Goal: Task Accomplishment & Management: Manage account settings

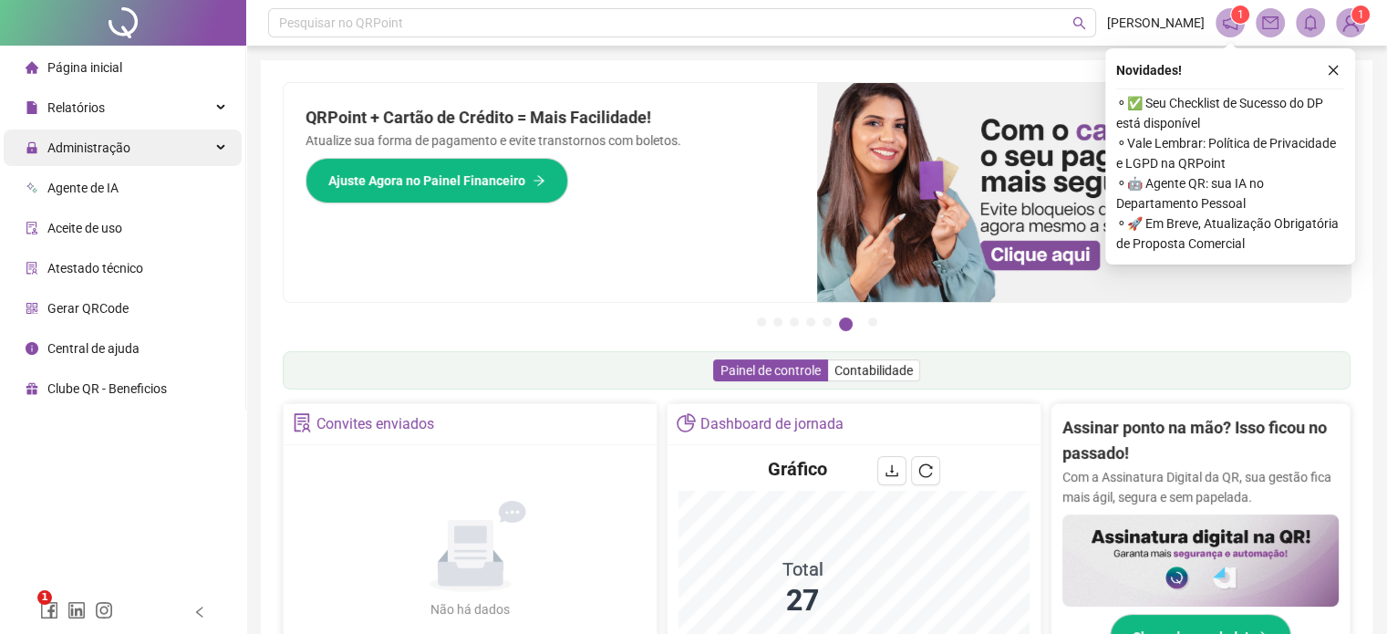
click at [79, 146] on span "Administração" at bounding box center [88, 147] width 83 height 15
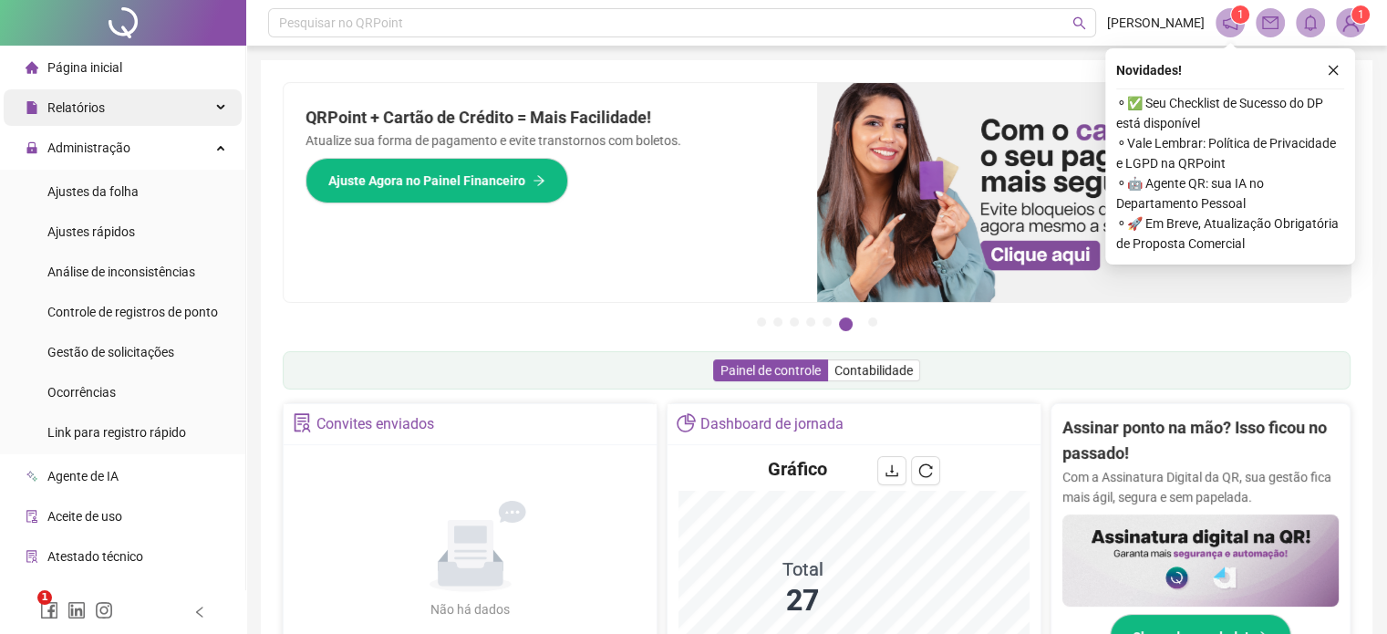
click at [81, 110] on span "Relatórios" at bounding box center [75, 107] width 57 height 15
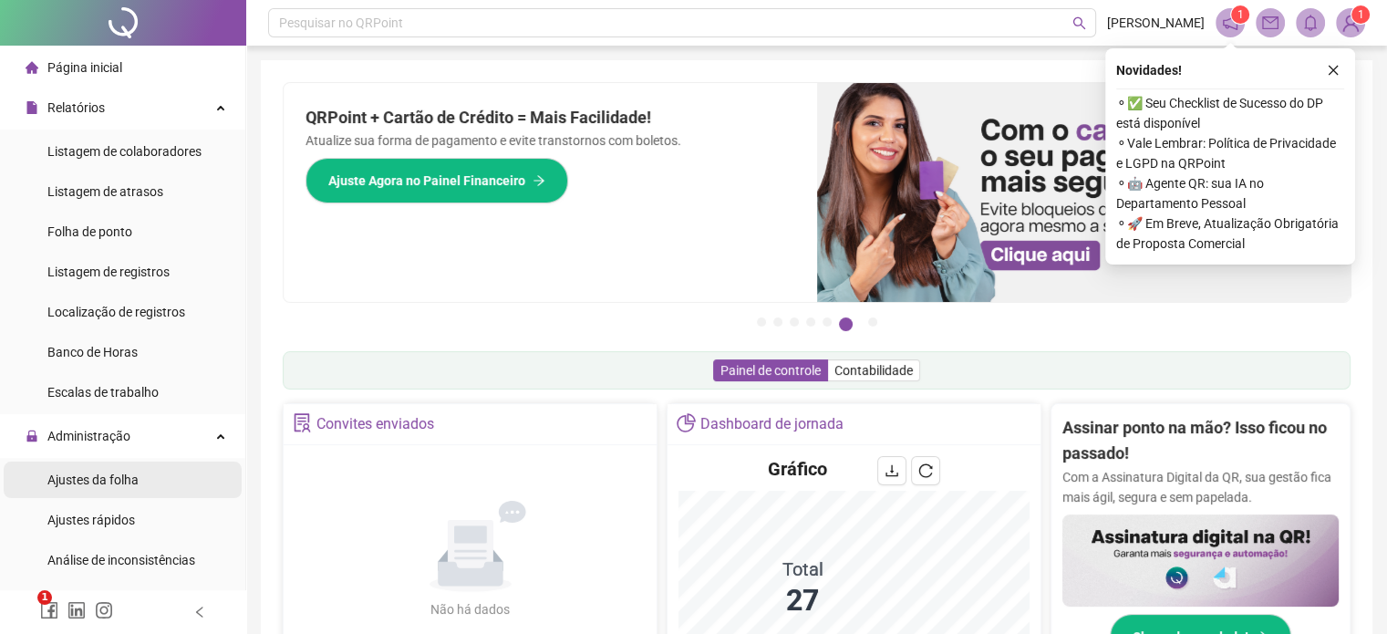
click at [94, 481] on span "Ajustes da folha" at bounding box center [92, 479] width 91 height 15
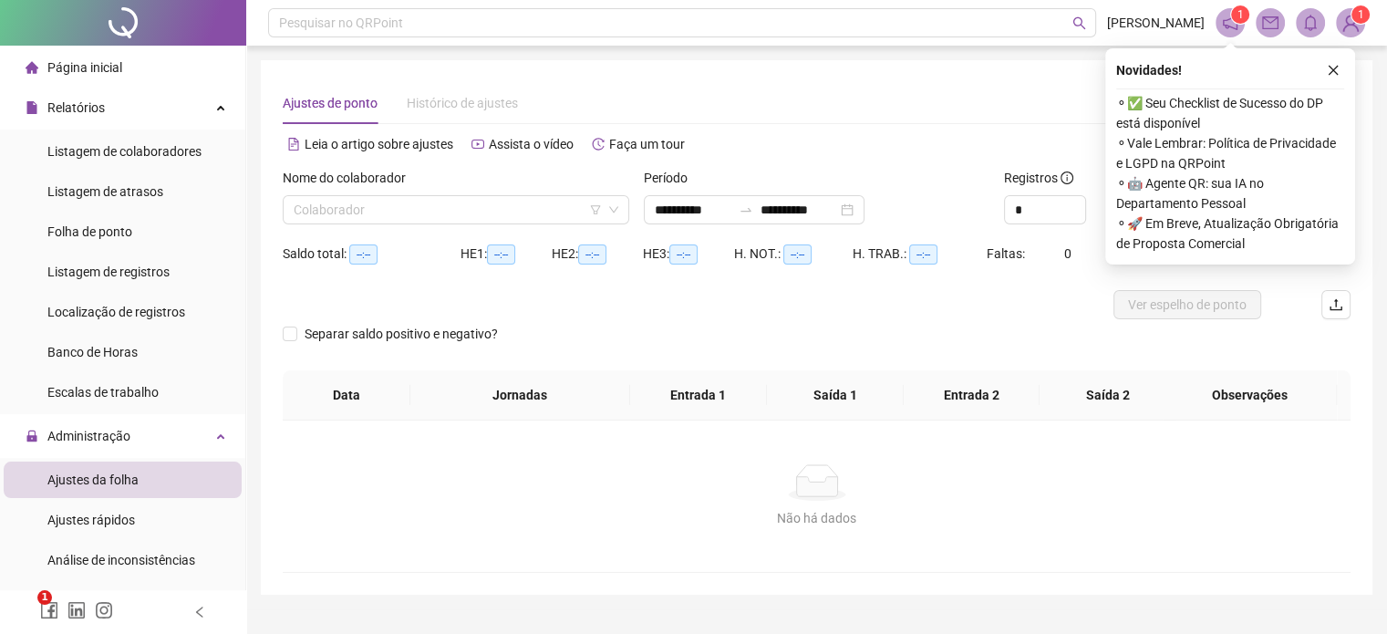
type input "**********"
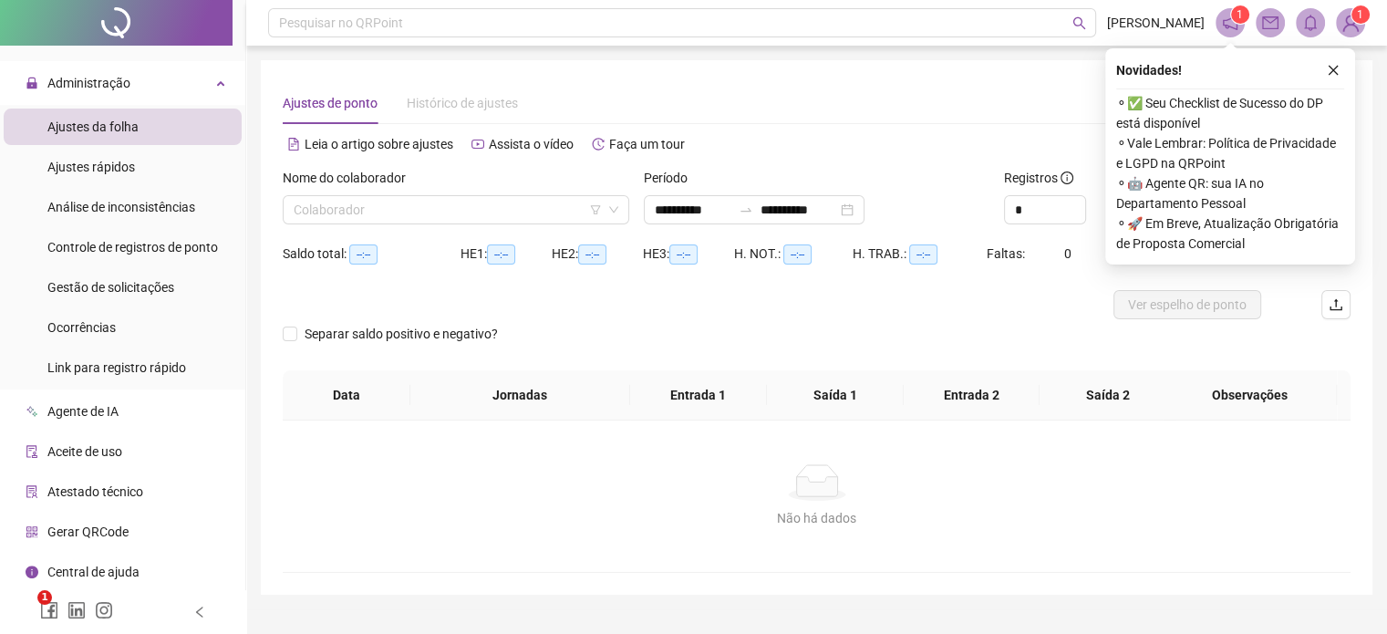
scroll to position [38, 0]
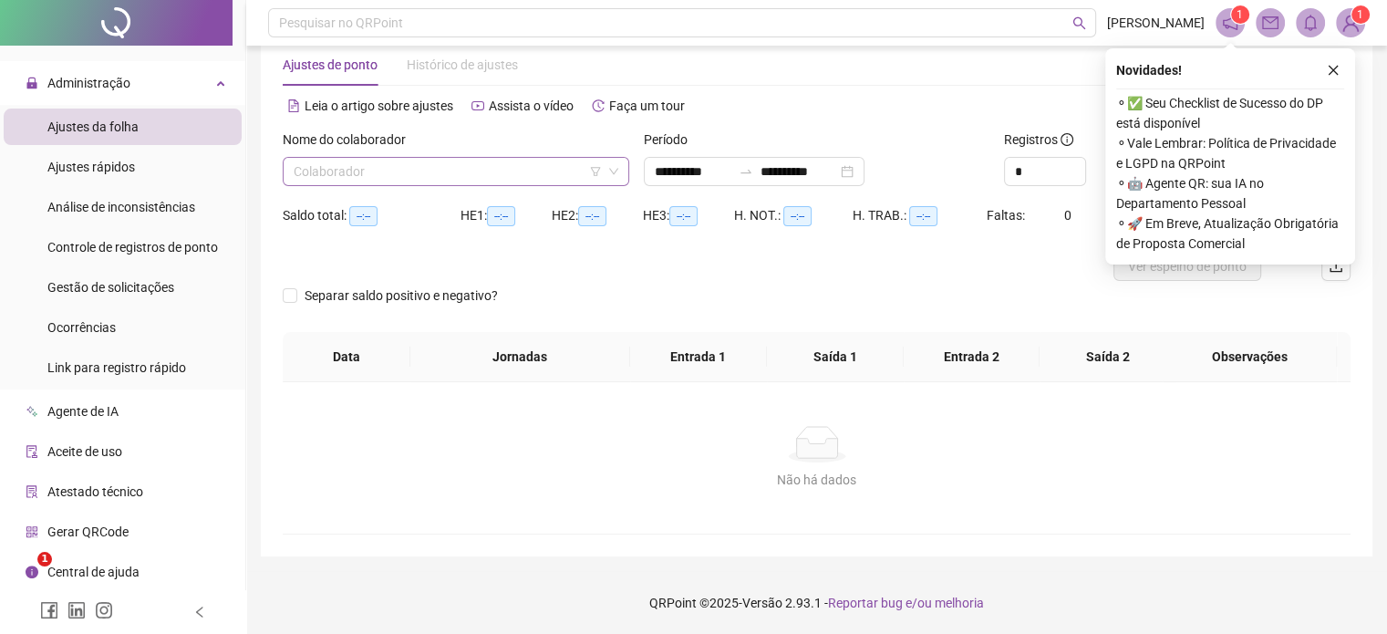
click at [397, 171] on input "search" at bounding box center [448, 171] width 308 height 27
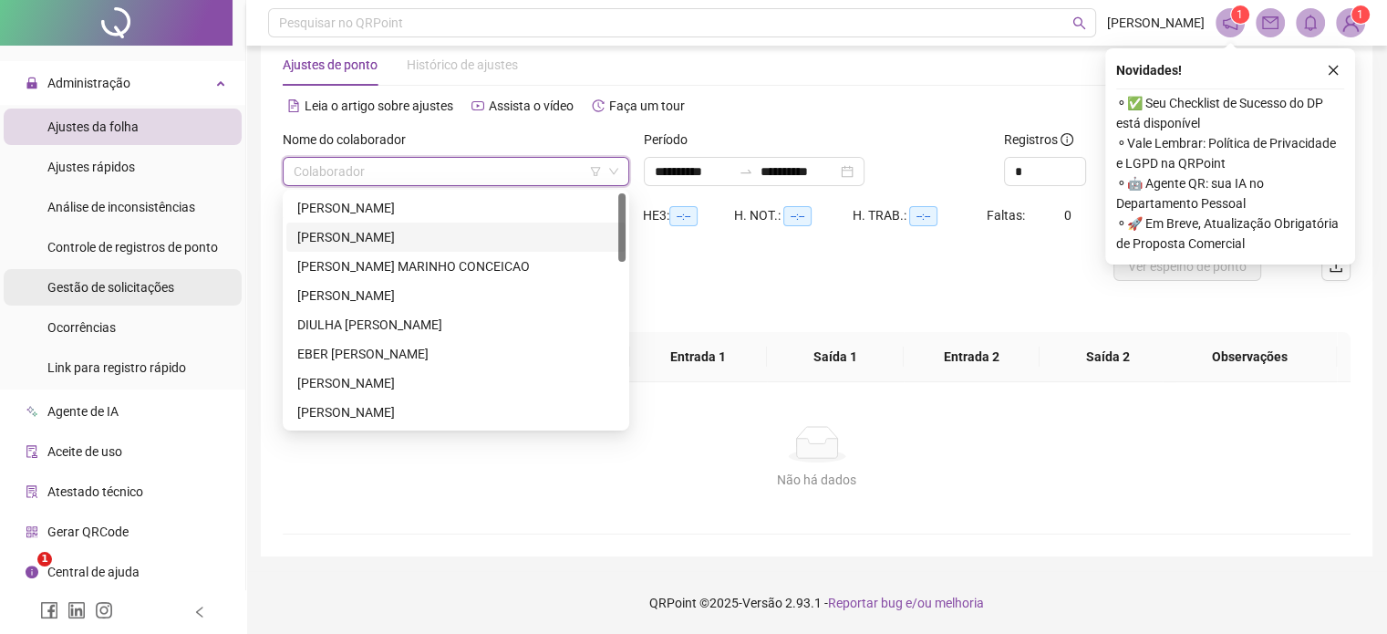
click at [117, 294] on span "Gestão de solicitações" at bounding box center [110, 287] width 127 height 15
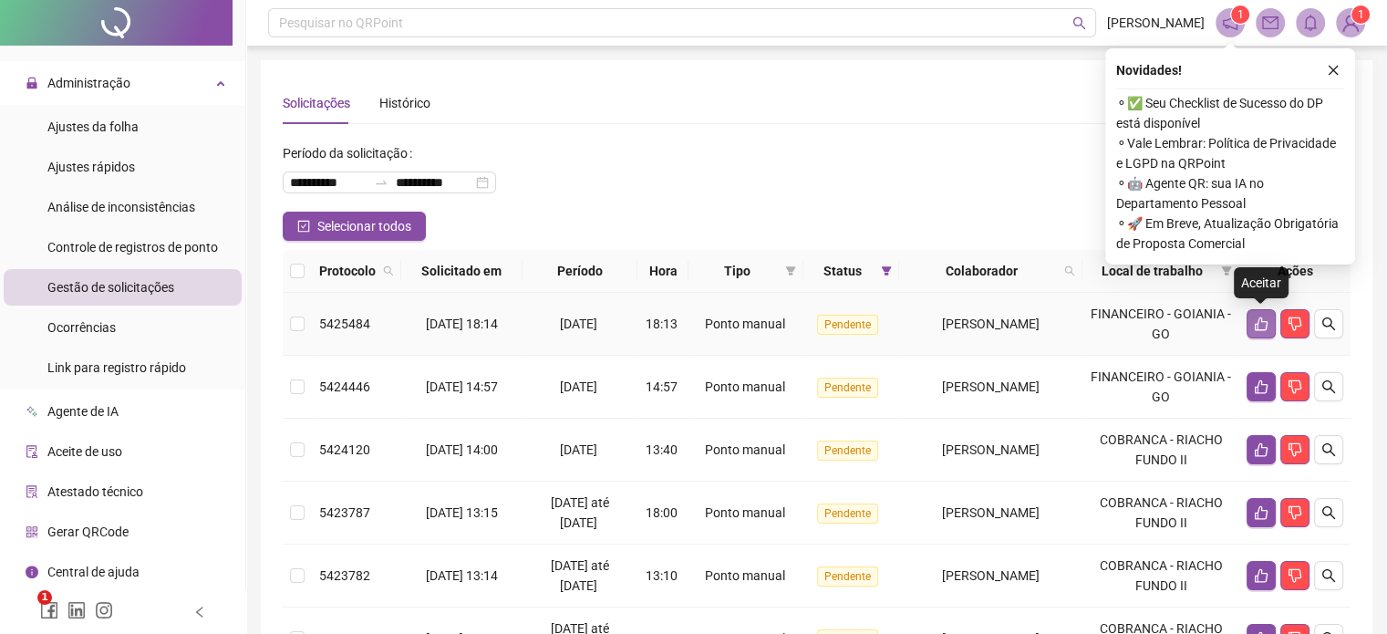
click at [1260, 321] on icon "like" at bounding box center [1261, 323] width 15 height 15
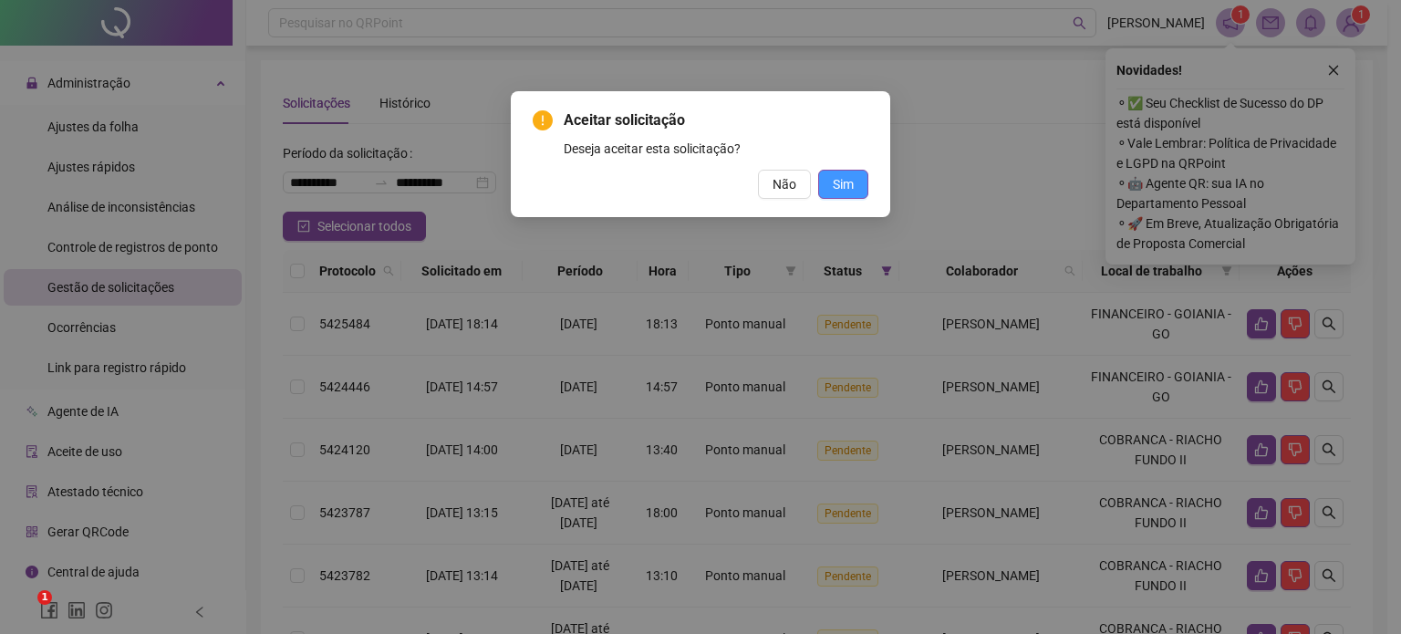
click at [839, 182] on span "Sim" at bounding box center [843, 184] width 21 height 20
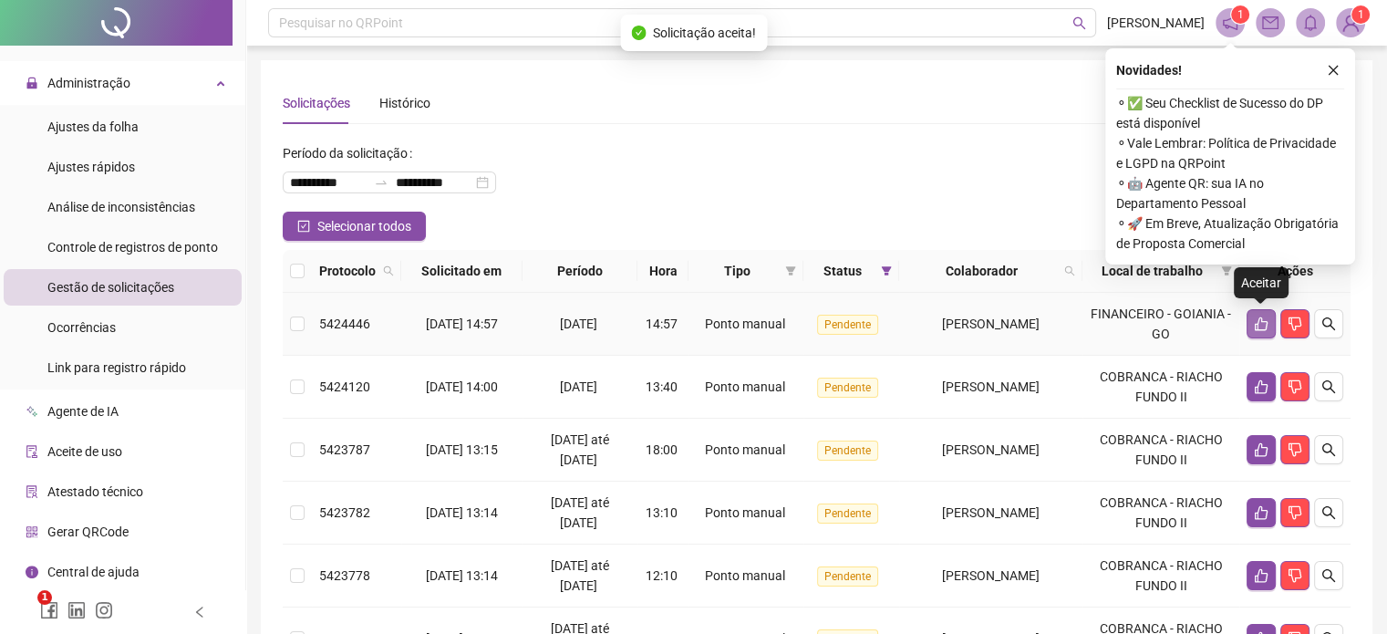
click at [1251, 320] on button "button" at bounding box center [1261, 323] width 29 height 29
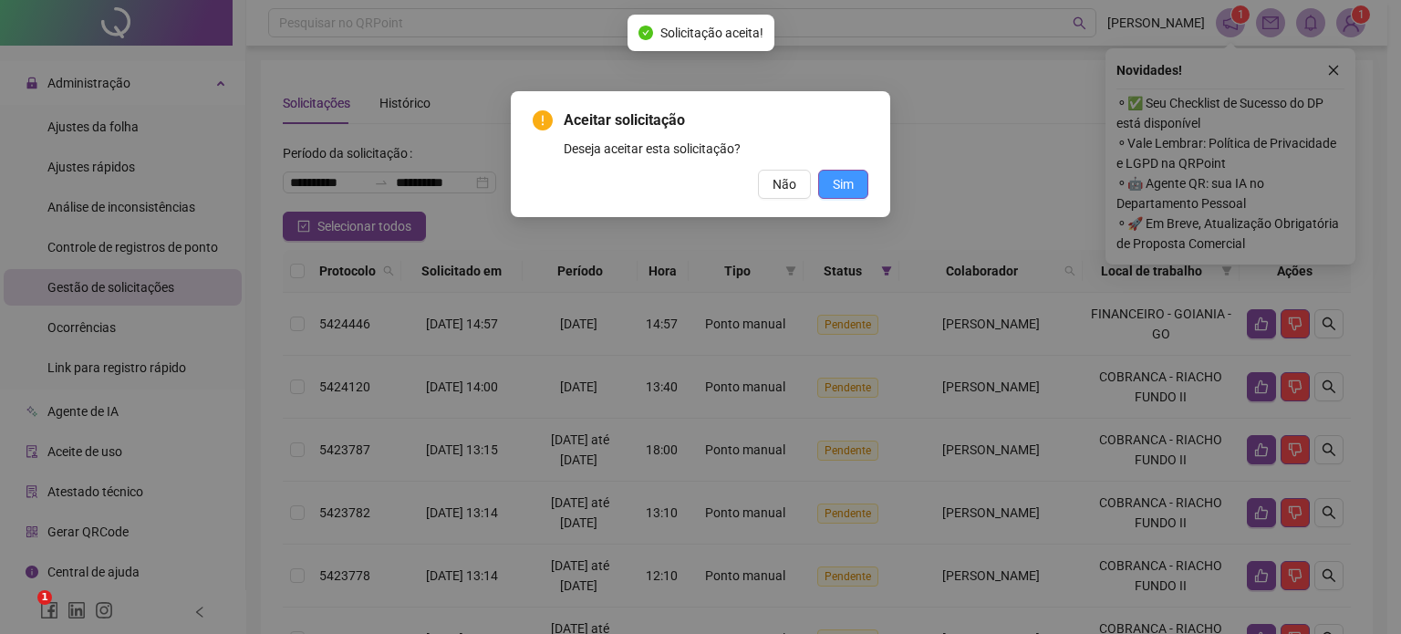
click at [845, 183] on span "Sim" at bounding box center [843, 184] width 21 height 20
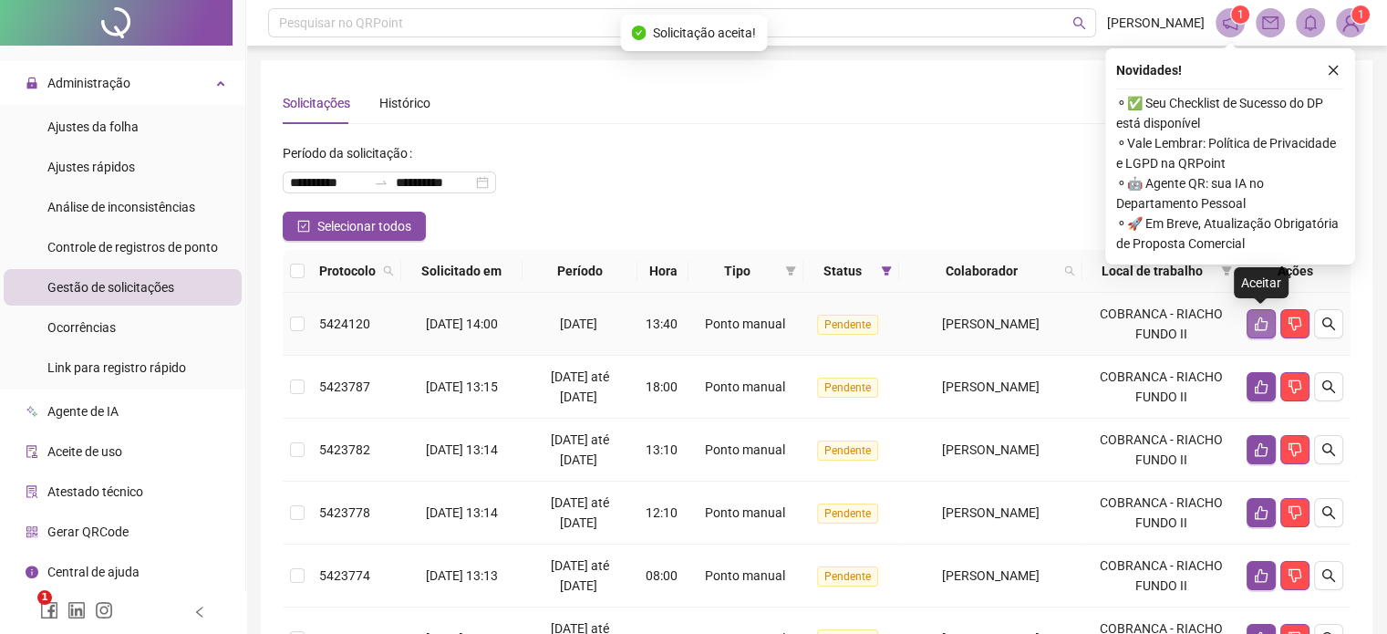
click at [1258, 328] on icon "like" at bounding box center [1261, 324] width 13 height 14
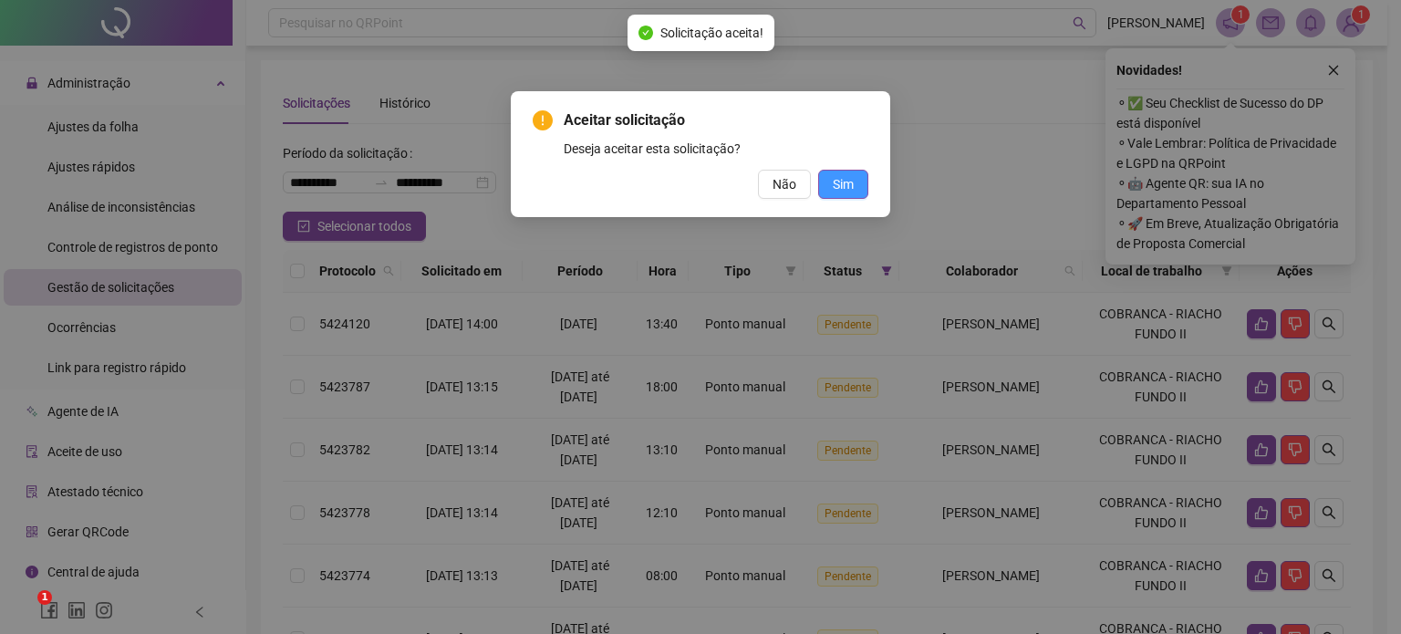
click at [849, 183] on span "Sim" at bounding box center [843, 184] width 21 height 20
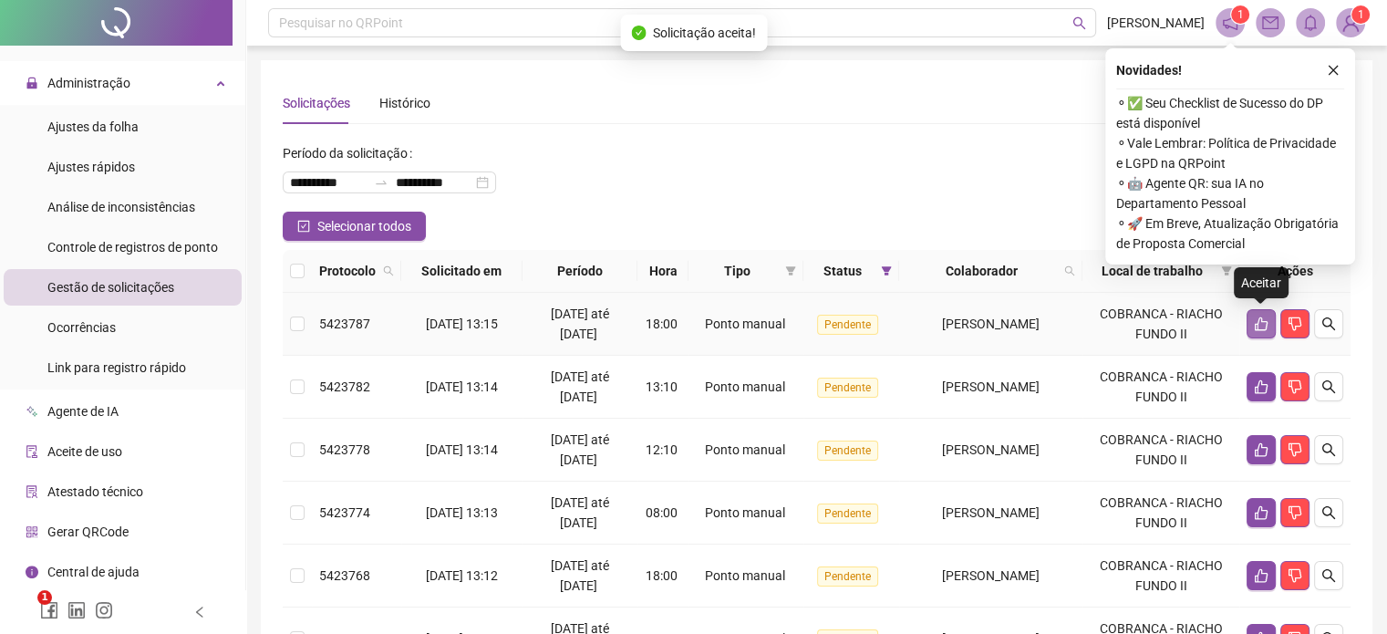
click at [1251, 324] on button "button" at bounding box center [1261, 323] width 29 height 29
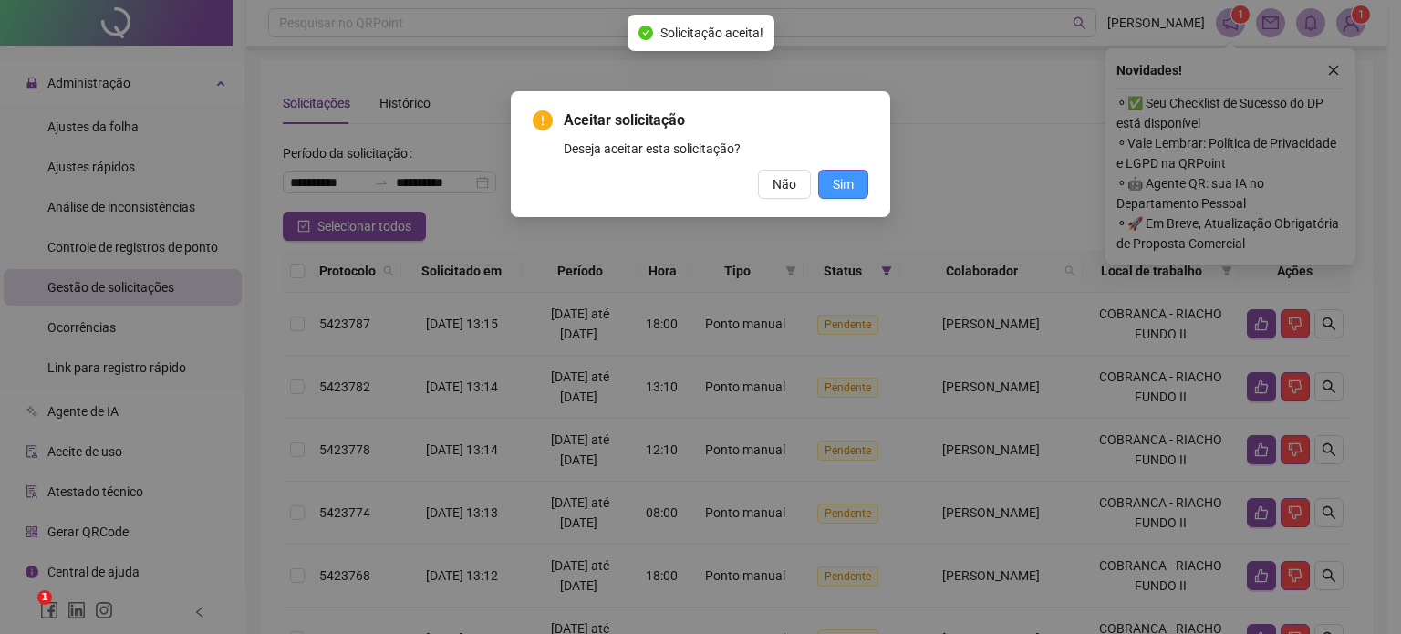
click at [845, 181] on span "Sim" at bounding box center [843, 184] width 21 height 20
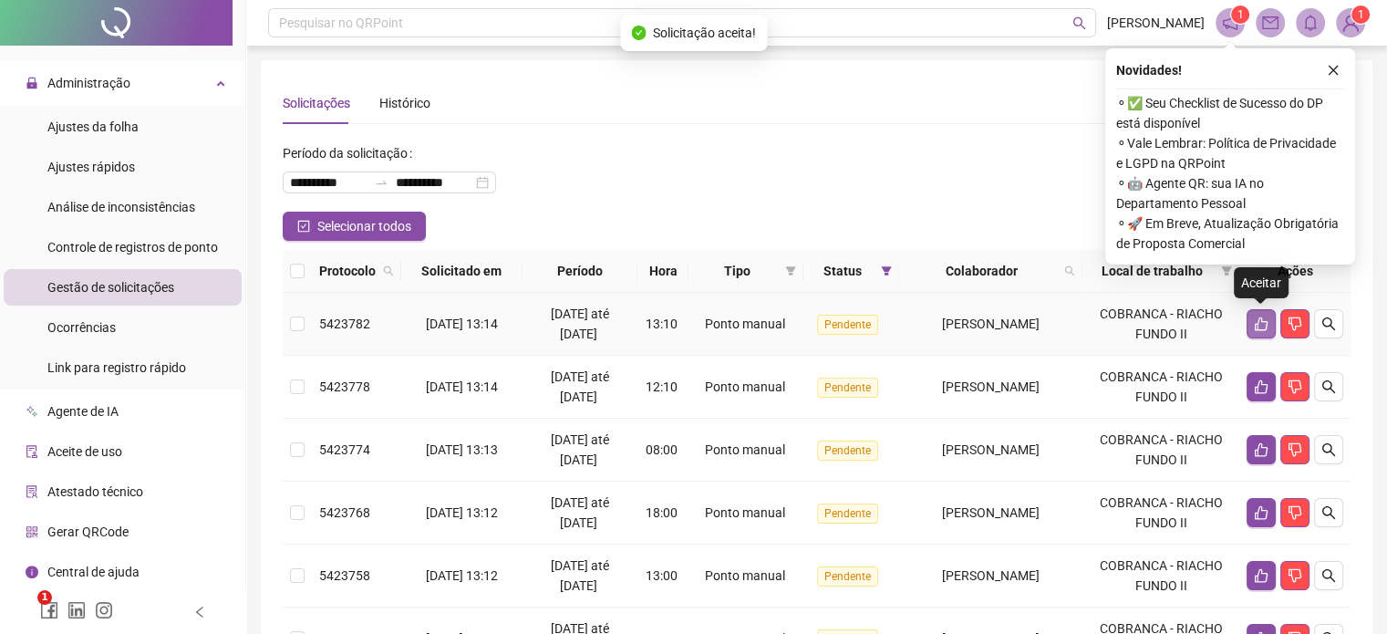
click at [1258, 327] on icon "like" at bounding box center [1261, 323] width 15 height 15
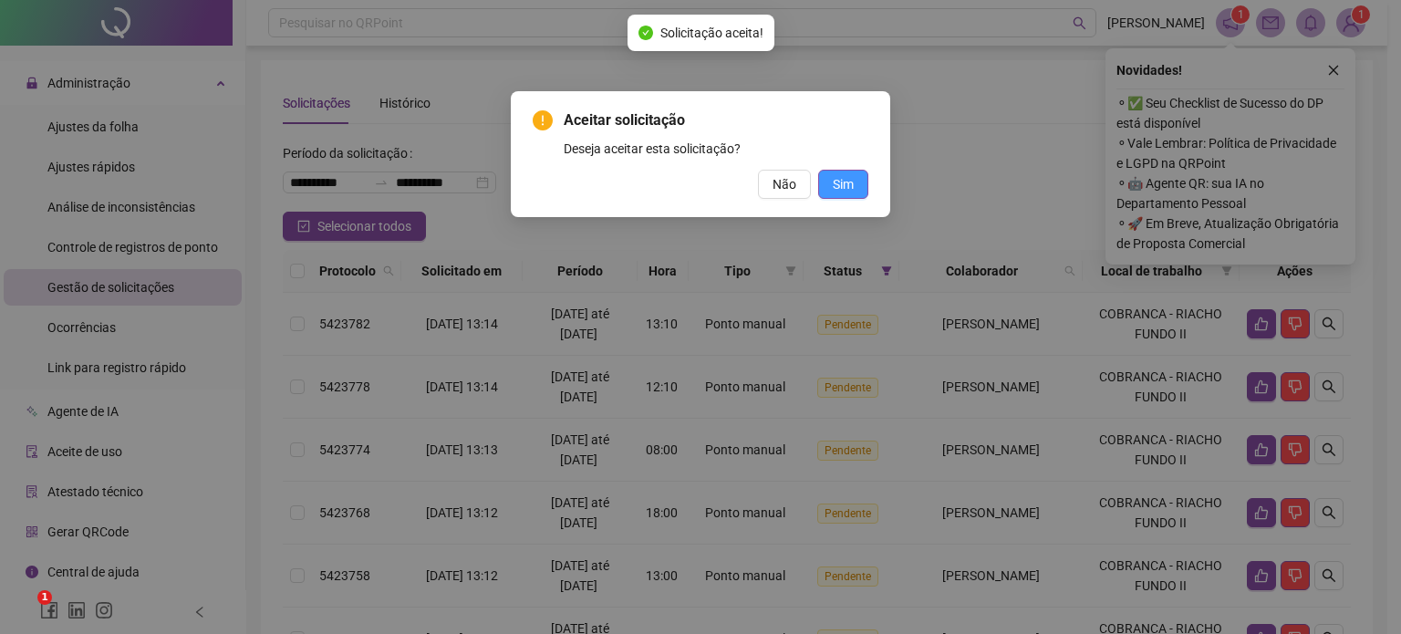
click at [857, 181] on button "Sim" at bounding box center [843, 184] width 50 height 29
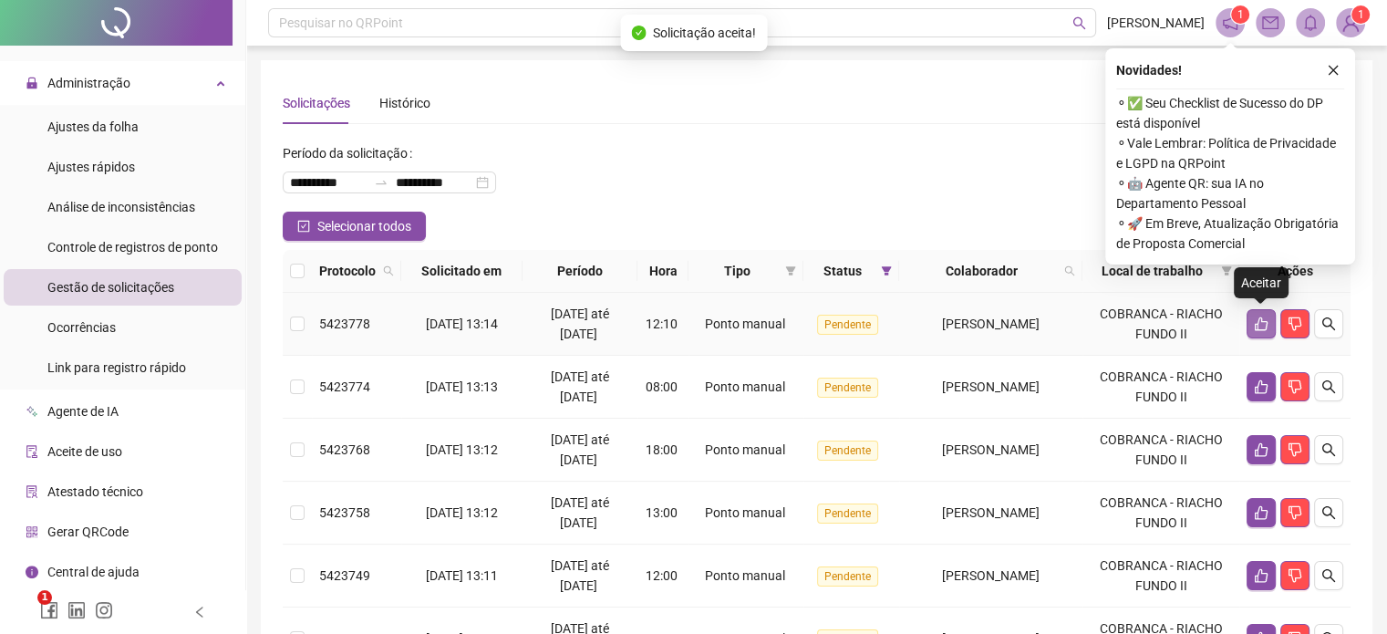
click at [1255, 327] on icon "like" at bounding box center [1261, 324] width 13 height 14
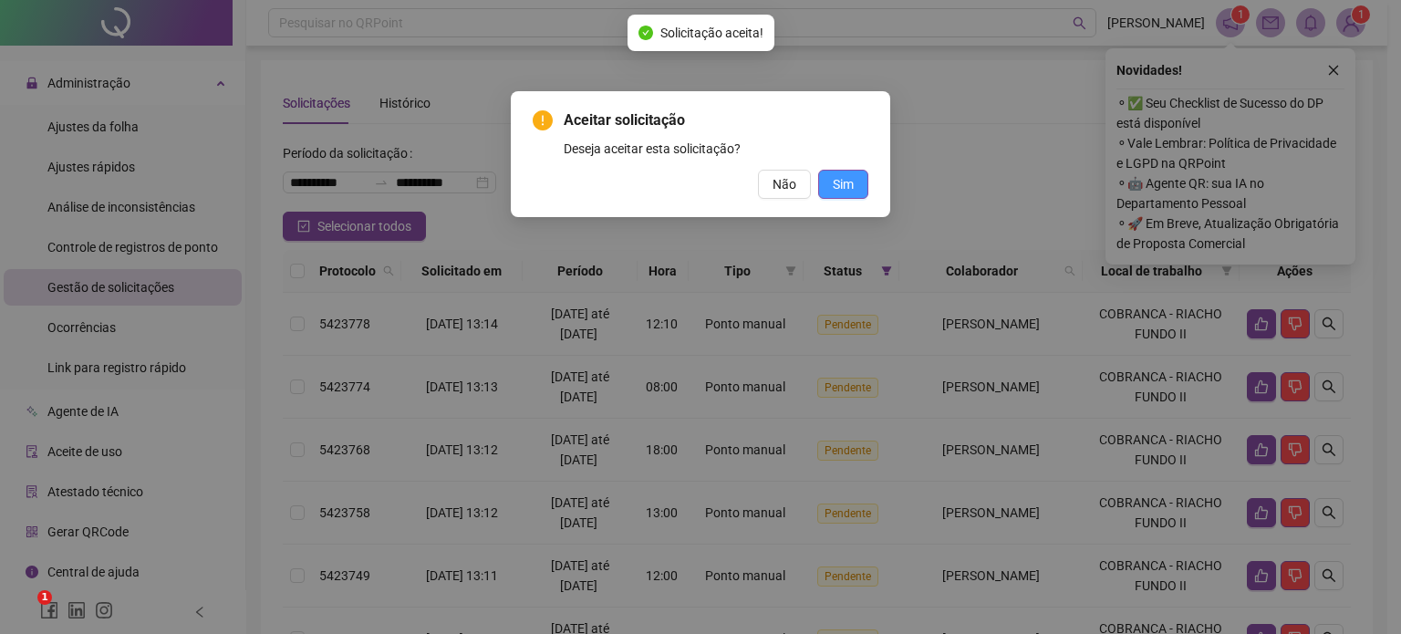
click at [831, 187] on button "Sim" at bounding box center [843, 184] width 50 height 29
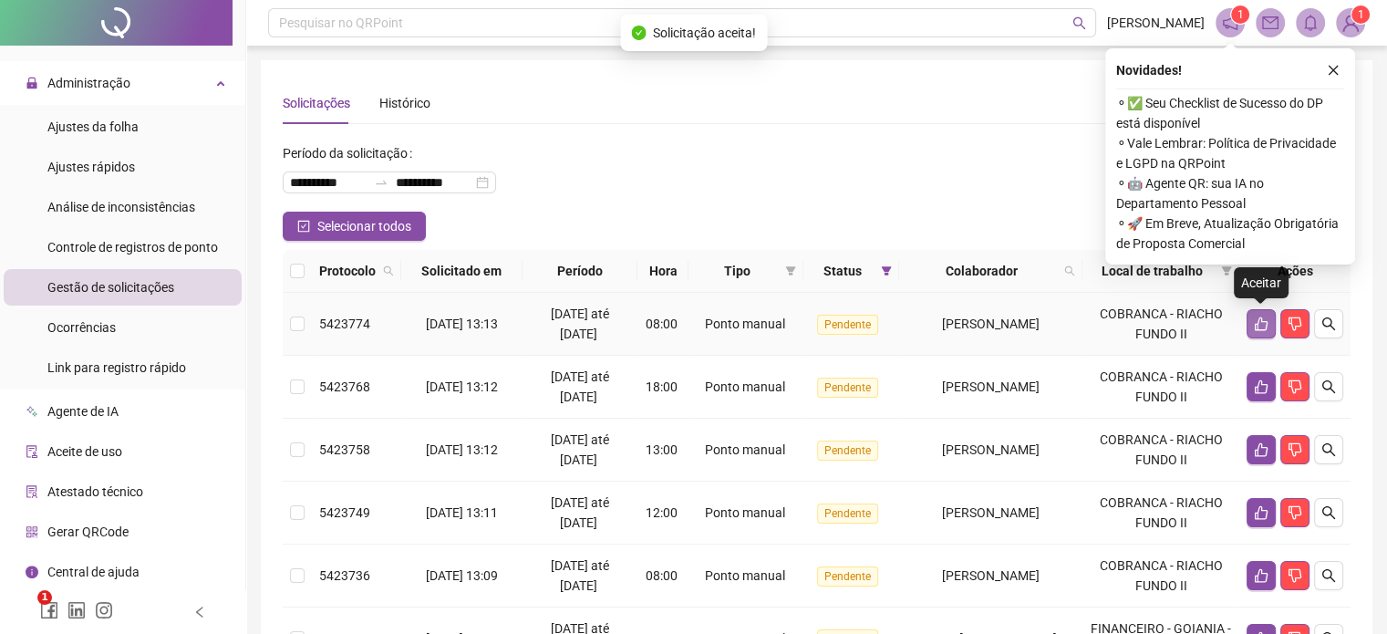
click at [1258, 331] on button "button" at bounding box center [1261, 323] width 29 height 29
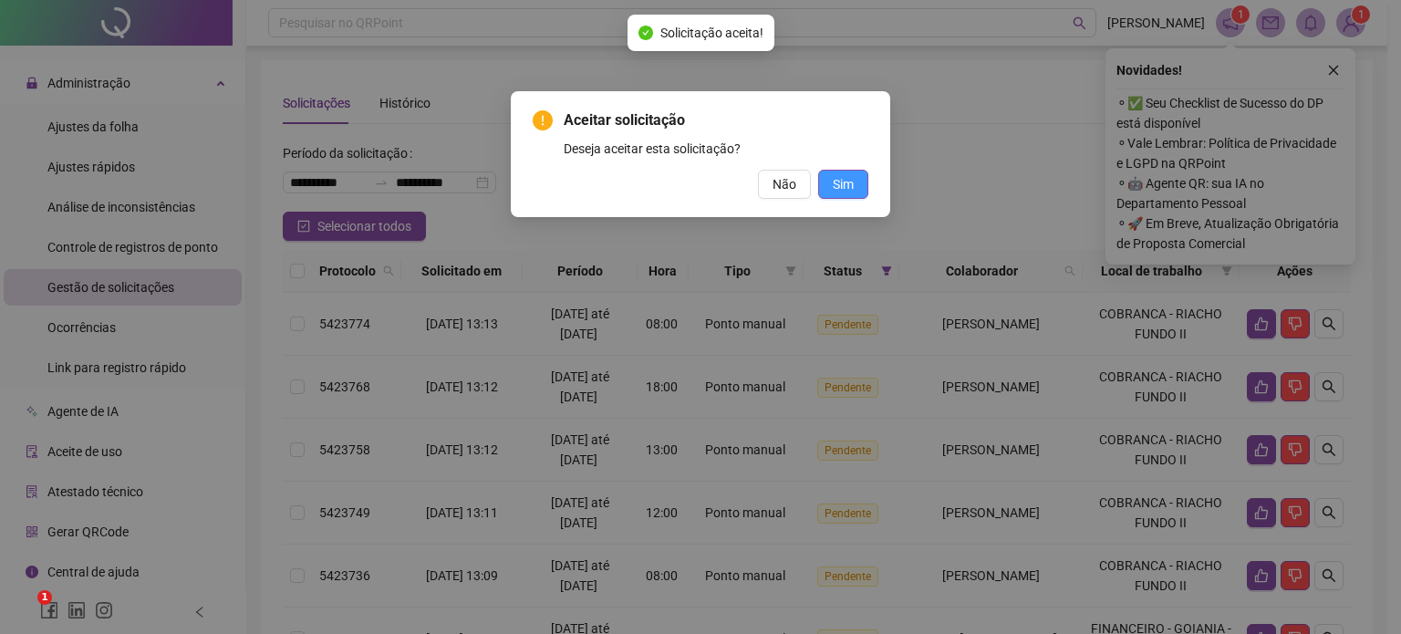
click at [846, 181] on span "Sim" at bounding box center [843, 184] width 21 height 20
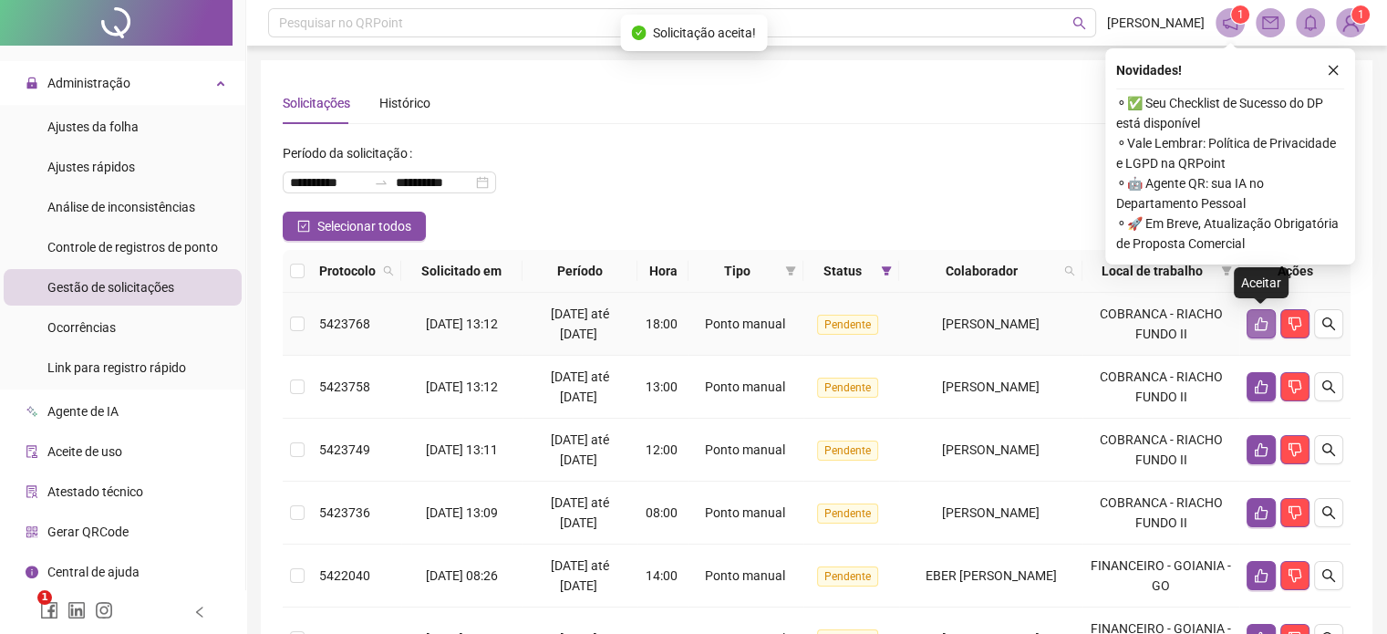
click at [1258, 328] on icon "like" at bounding box center [1261, 324] width 13 height 14
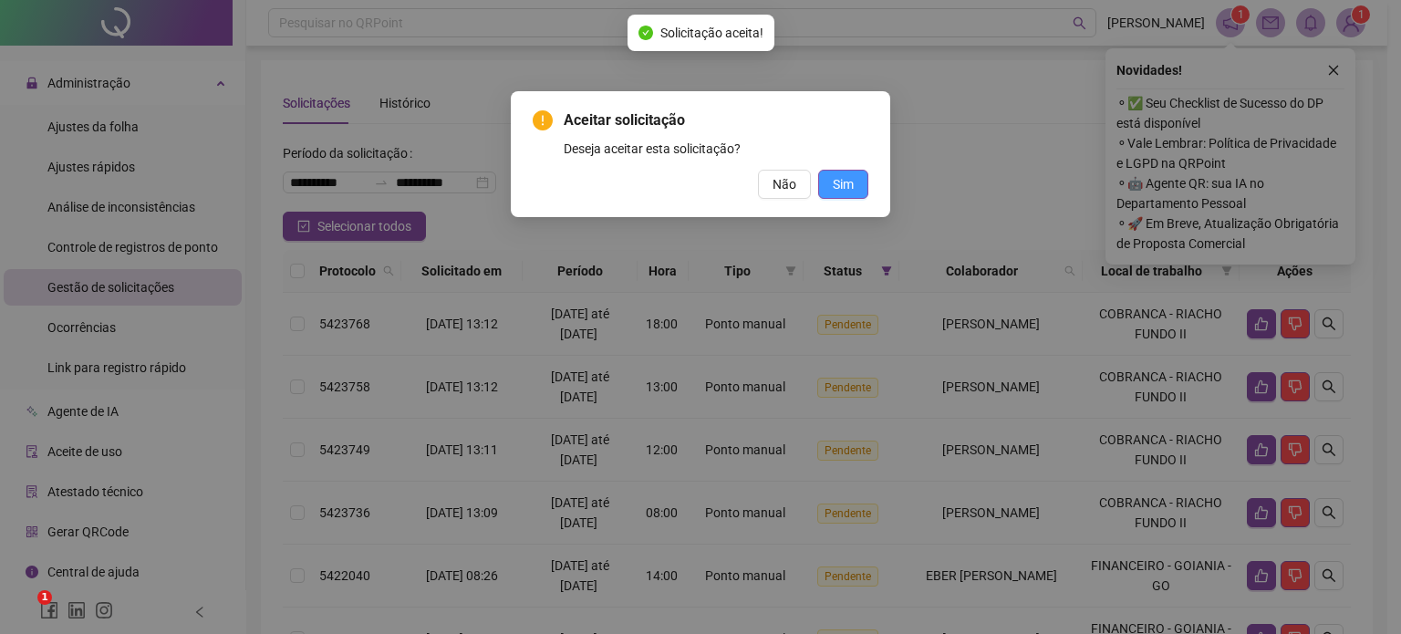
click at [846, 185] on span "Sim" at bounding box center [843, 184] width 21 height 20
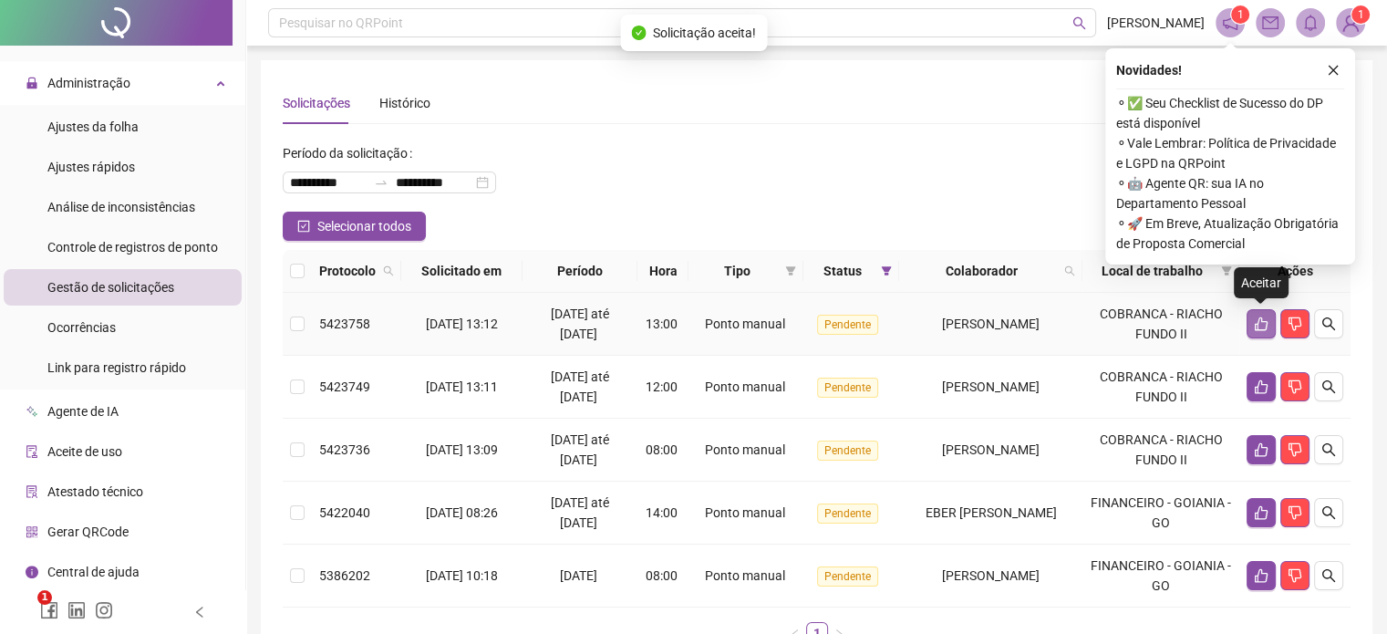
click at [1261, 328] on icon "like" at bounding box center [1261, 323] width 15 height 15
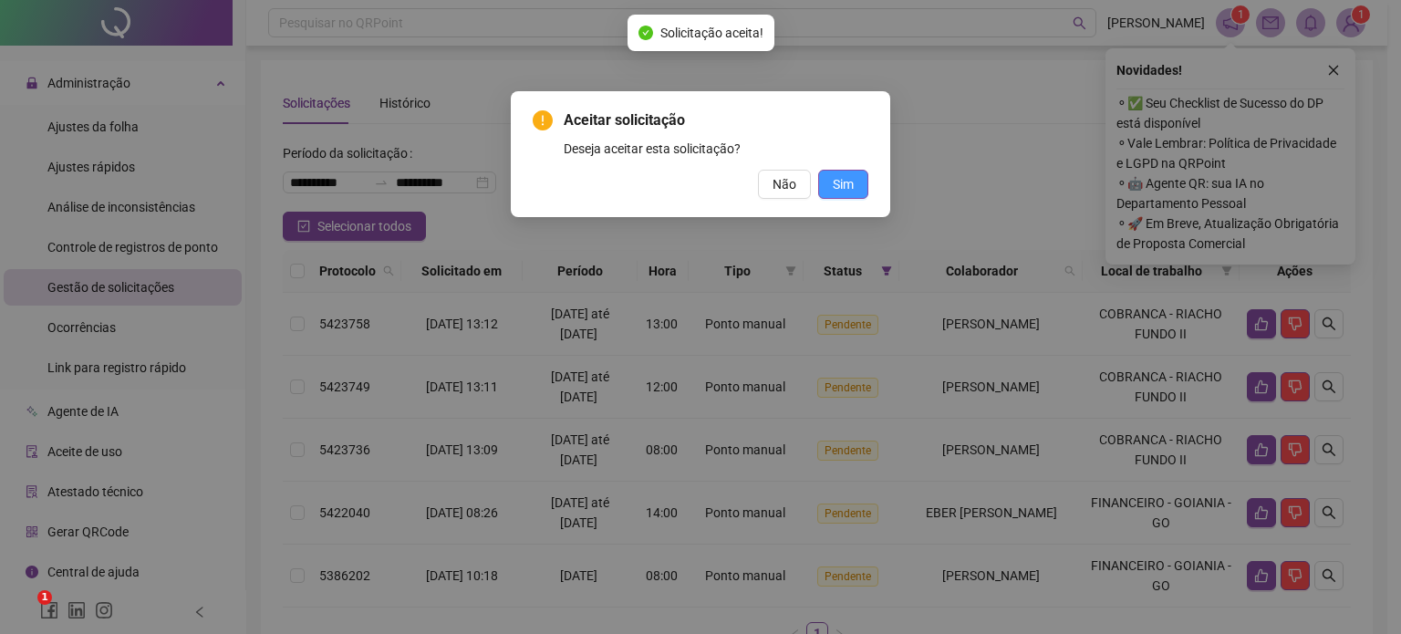
click at [850, 189] on span "Sim" at bounding box center [843, 184] width 21 height 20
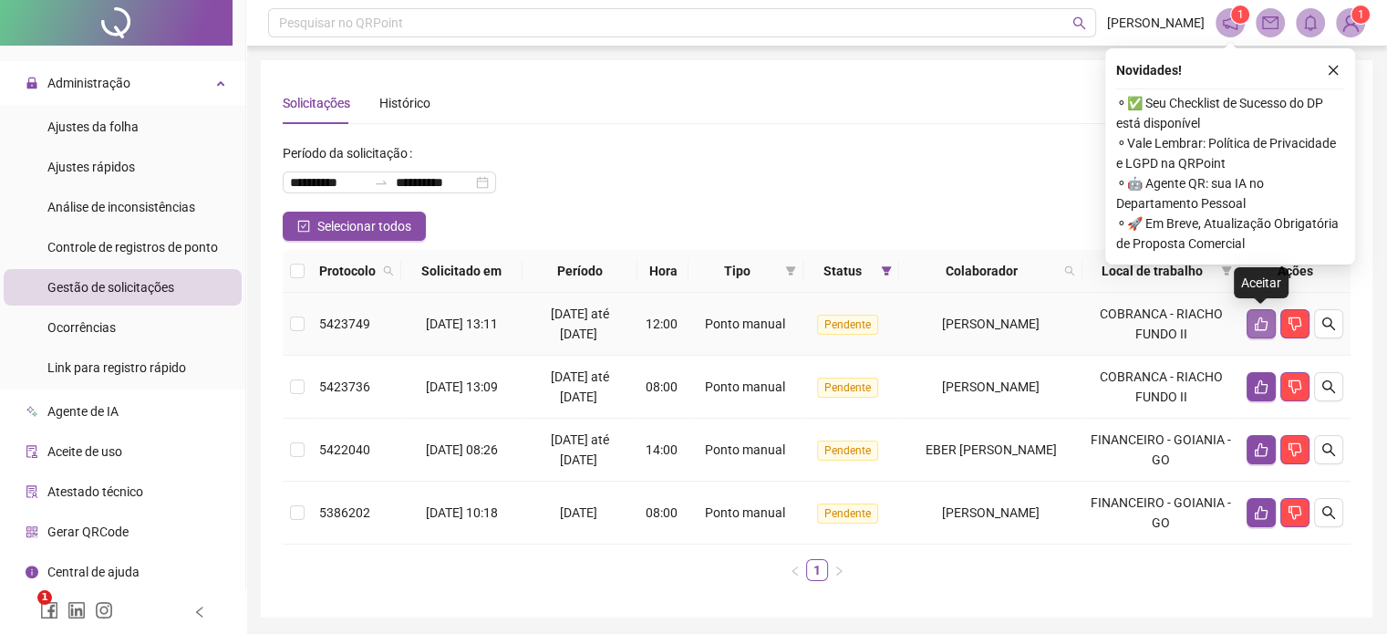
click at [1261, 326] on icon "like" at bounding box center [1261, 323] width 15 height 15
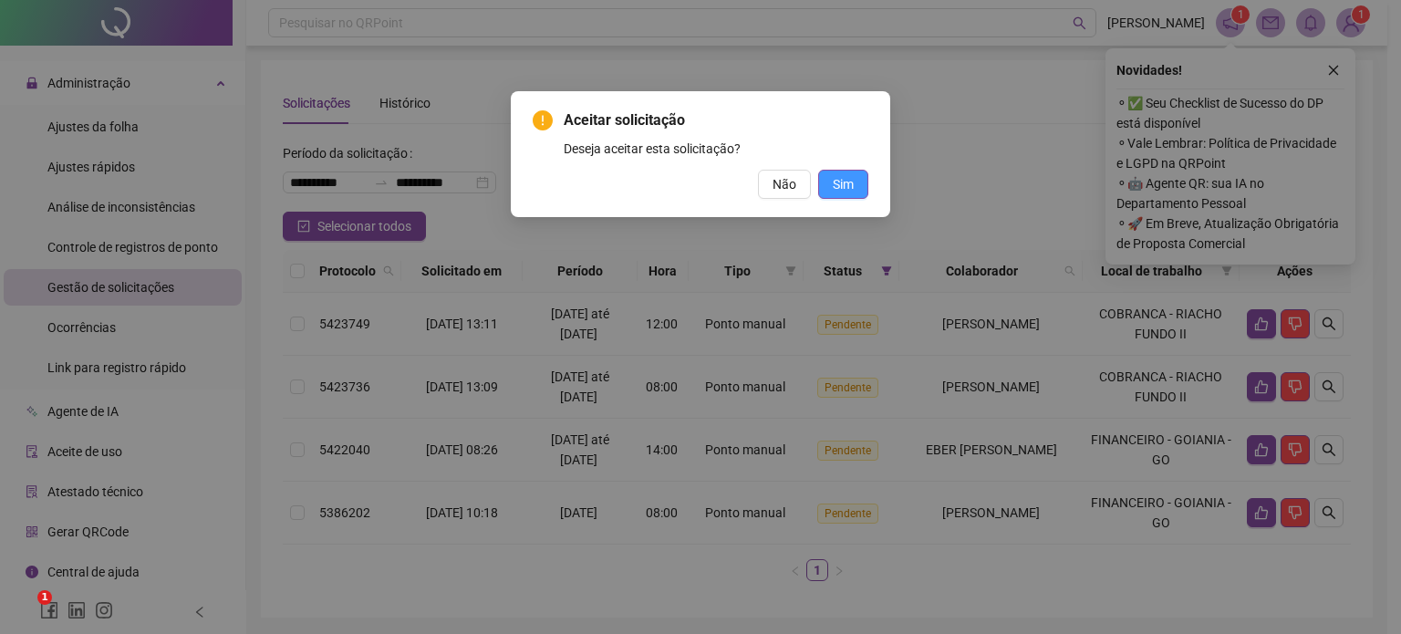
click at [846, 190] on span "Sim" at bounding box center [843, 184] width 21 height 20
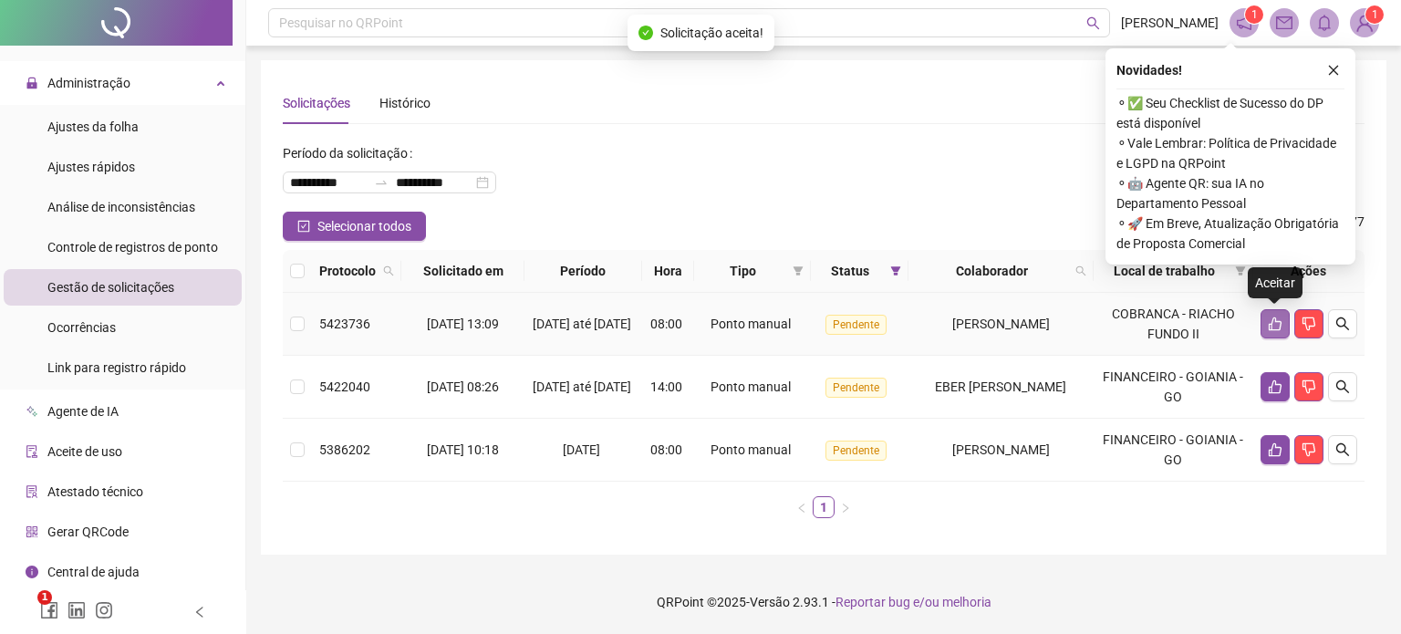
click at [1269, 327] on icon "like" at bounding box center [1275, 323] width 15 height 15
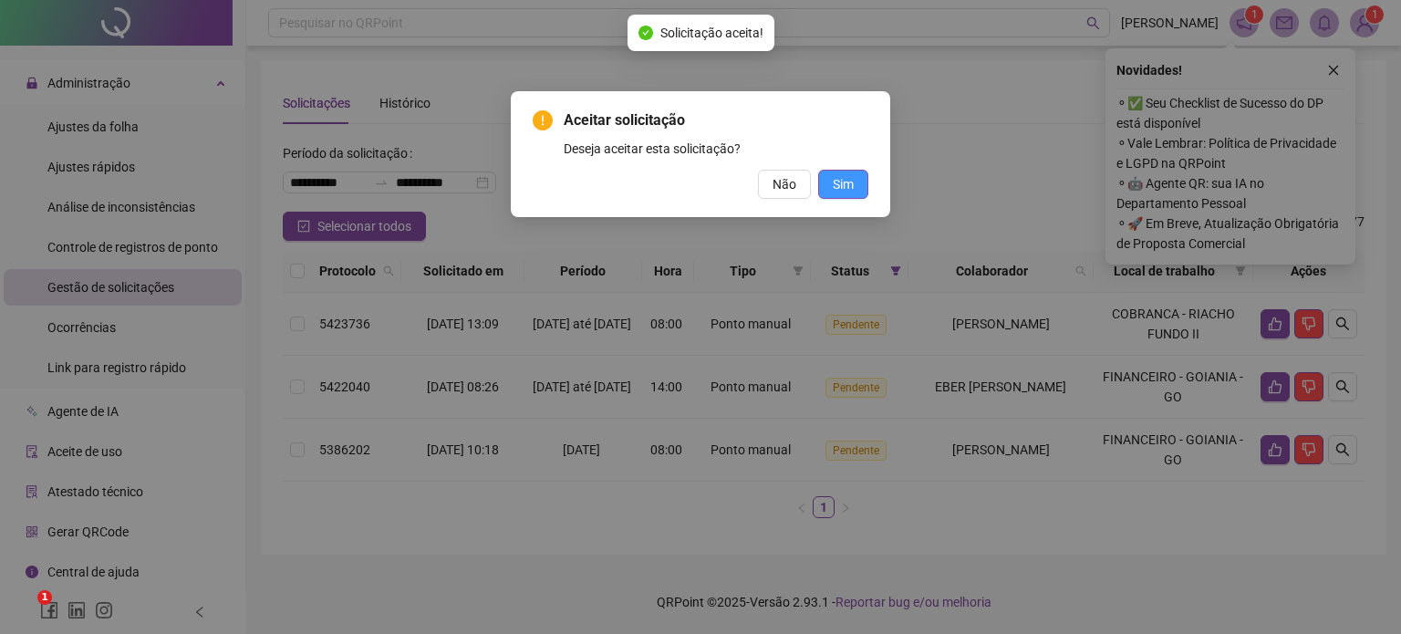
click at [839, 189] on span "Sim" at bounding box center [843, 184] width 21 height 20
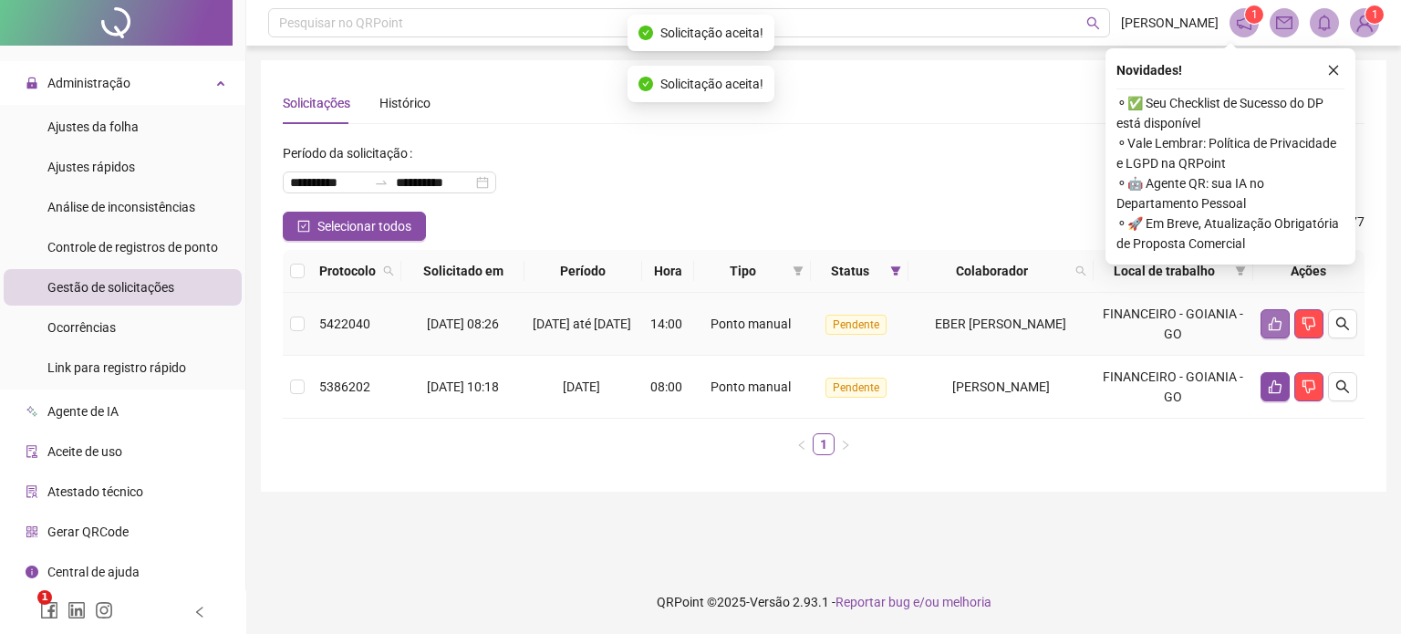
click at [1279, 325] on icon "like" at bounding box center [1274, 324] width 13 height 14
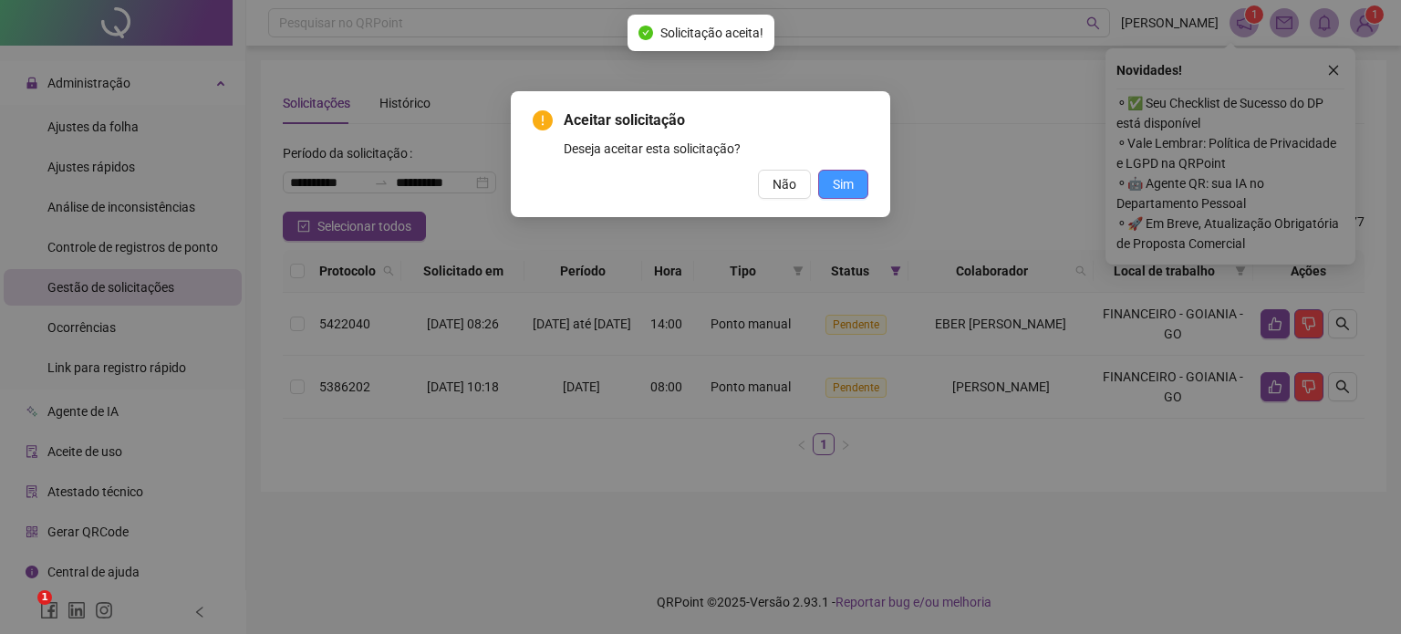
click at [847, 184] on span "Sim" at bounding box center [843, 184] width 21 height 20
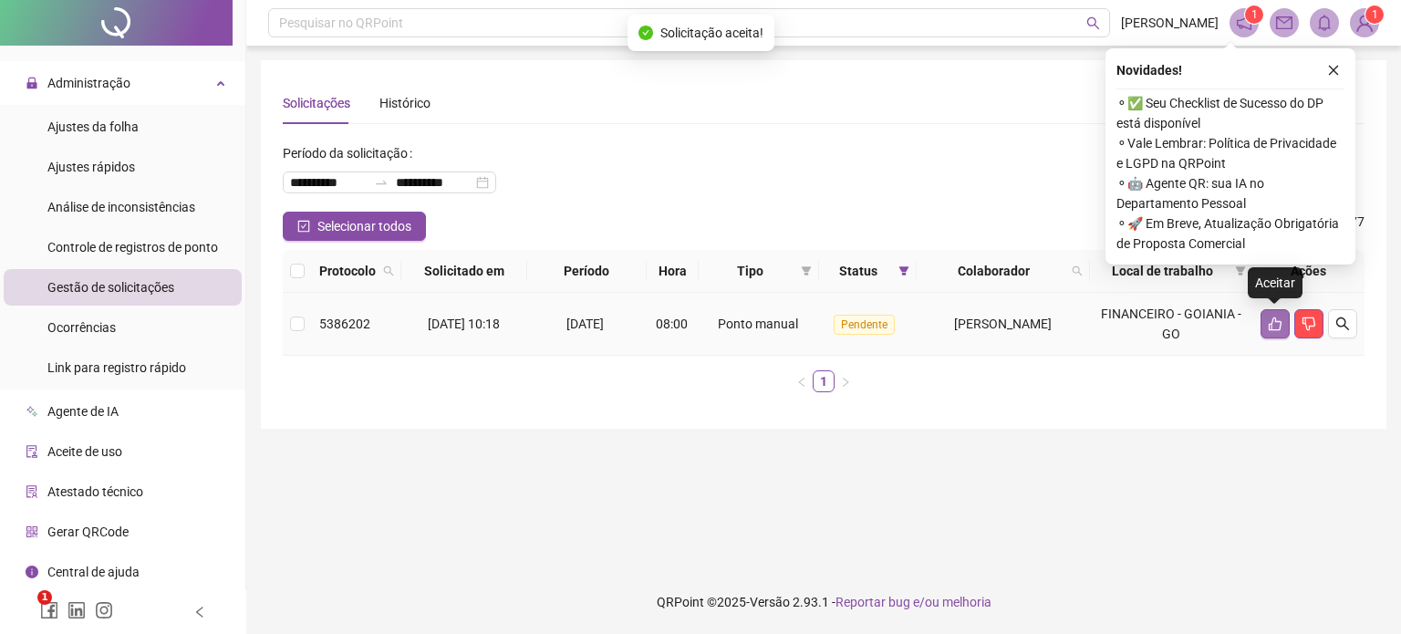
click at [1272, 322] on icon "like" at bounding box center [1274, 324] width 13 height 14
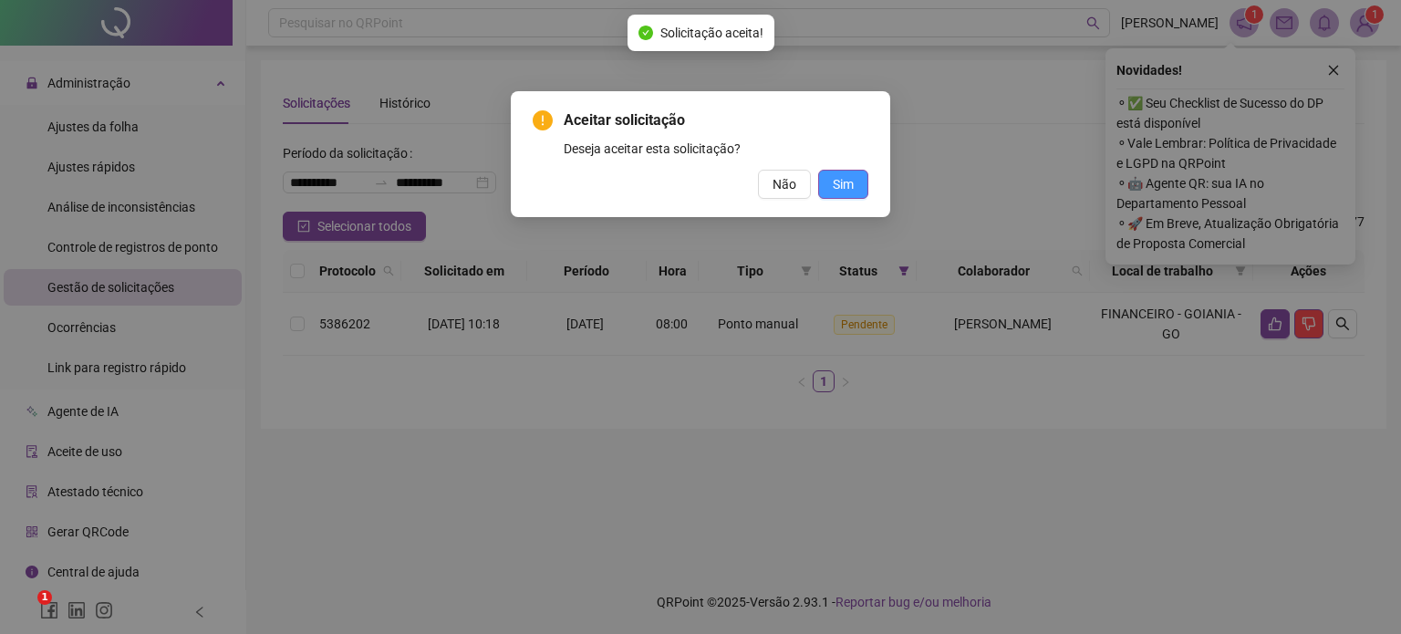
click at [857, 191] on button "Sim" at bounding box center [843, 184] width 50 height 29
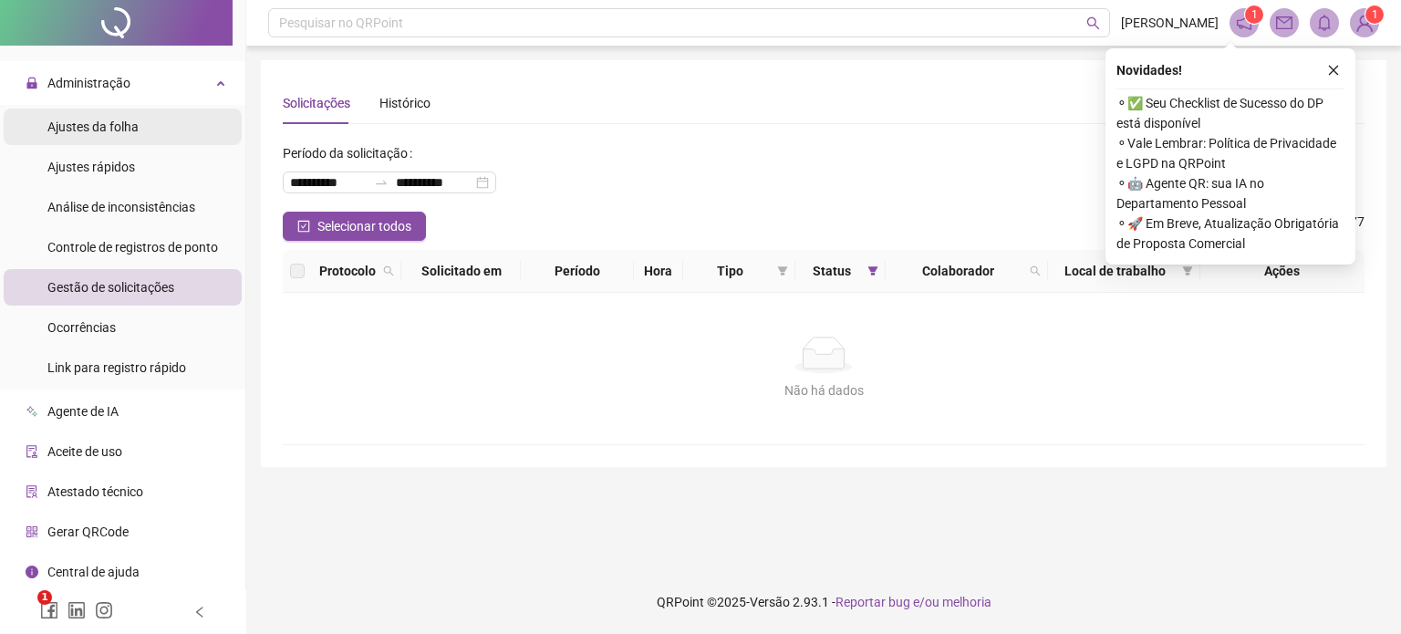
click at [102, 129] on span "Ajustes da folha" at bounding box center [92, 126] width 91 height 15
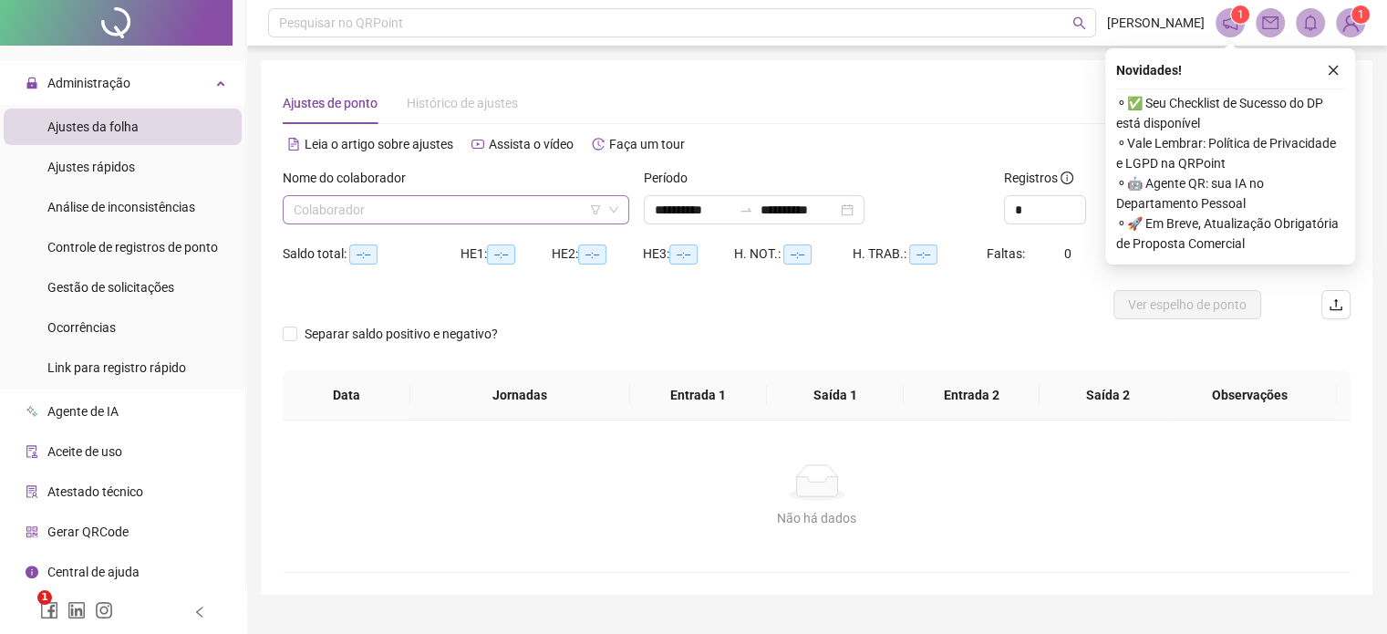
click at [415, 202] on input "search" at bounding box center [448, 209] width 308 height 27
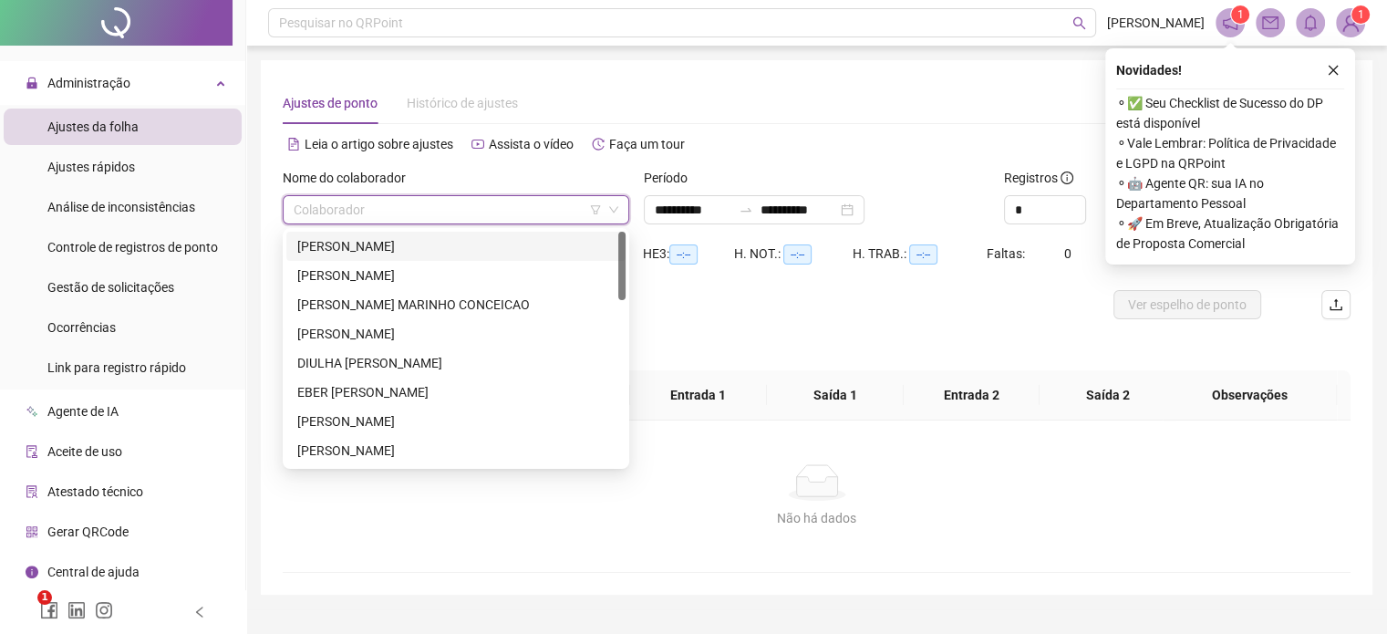
click at [399, 243] on div "[PERSON_NAME]" at bounding box center [455, 246] width 317 height 20
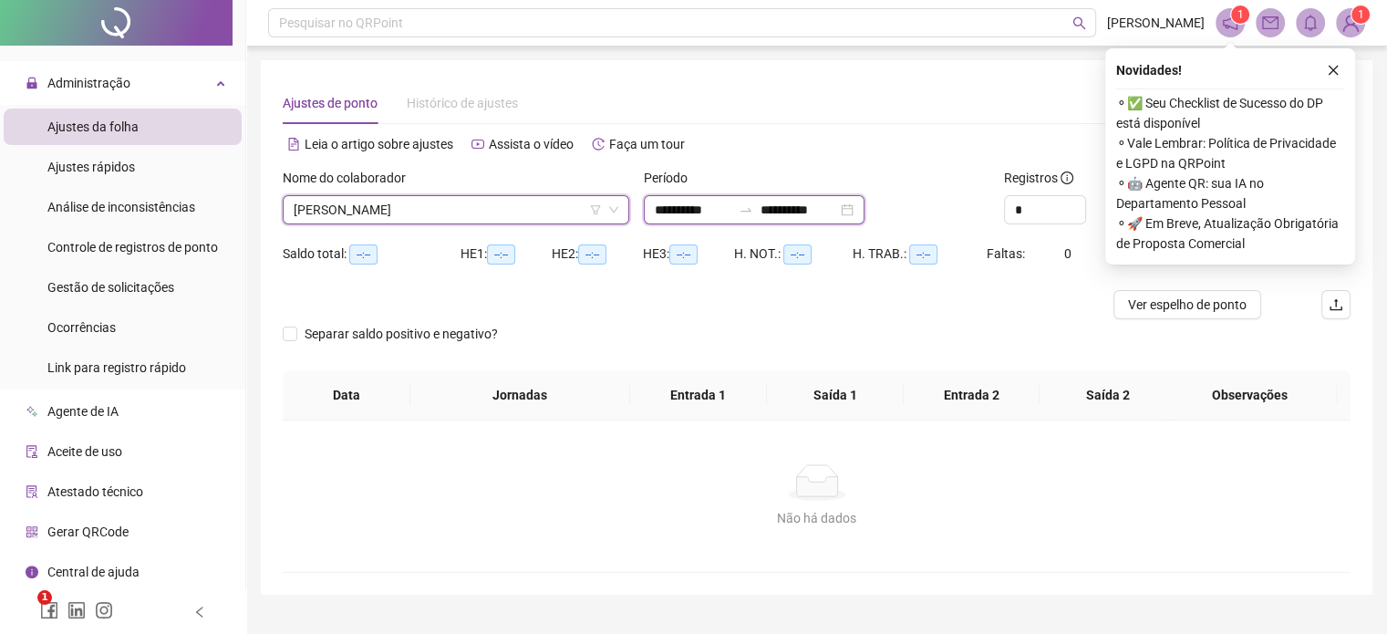
click at [686, 207] on input "**********" at bounding box center [693, 210] width 77 height 20
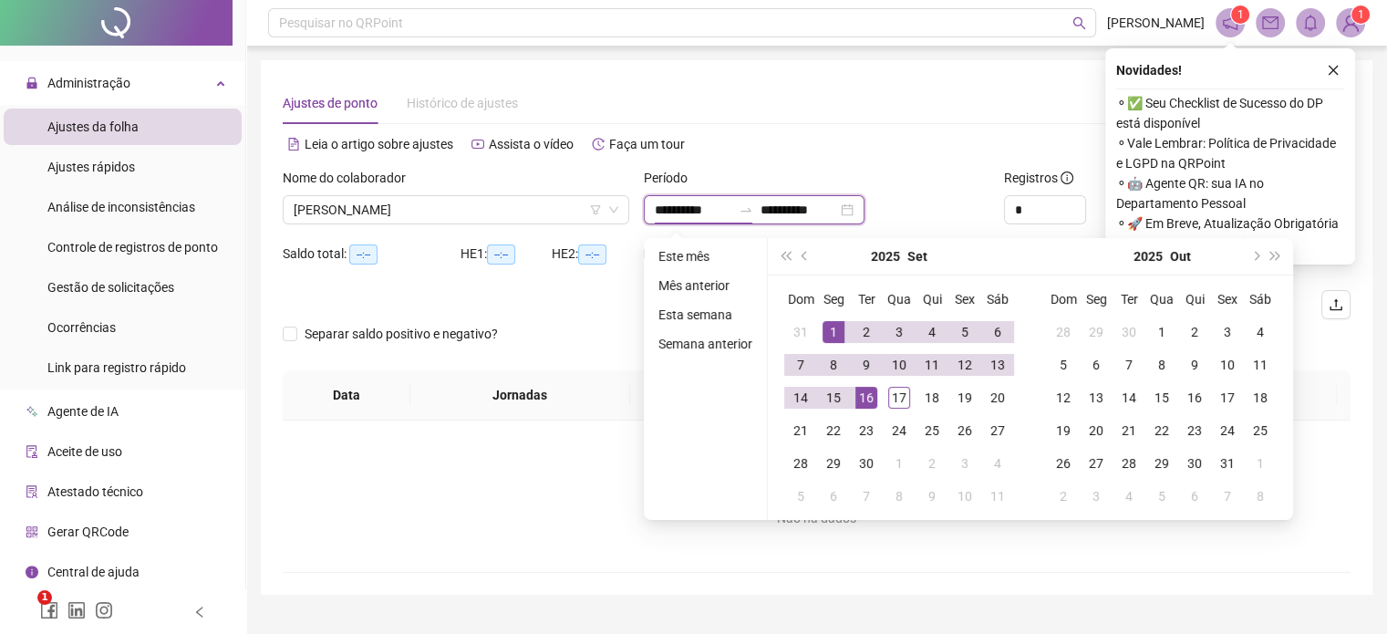
type input "**********"
click at [802, 258] on span "prev-year" at bounding box center [806, 256] width 9 height 9
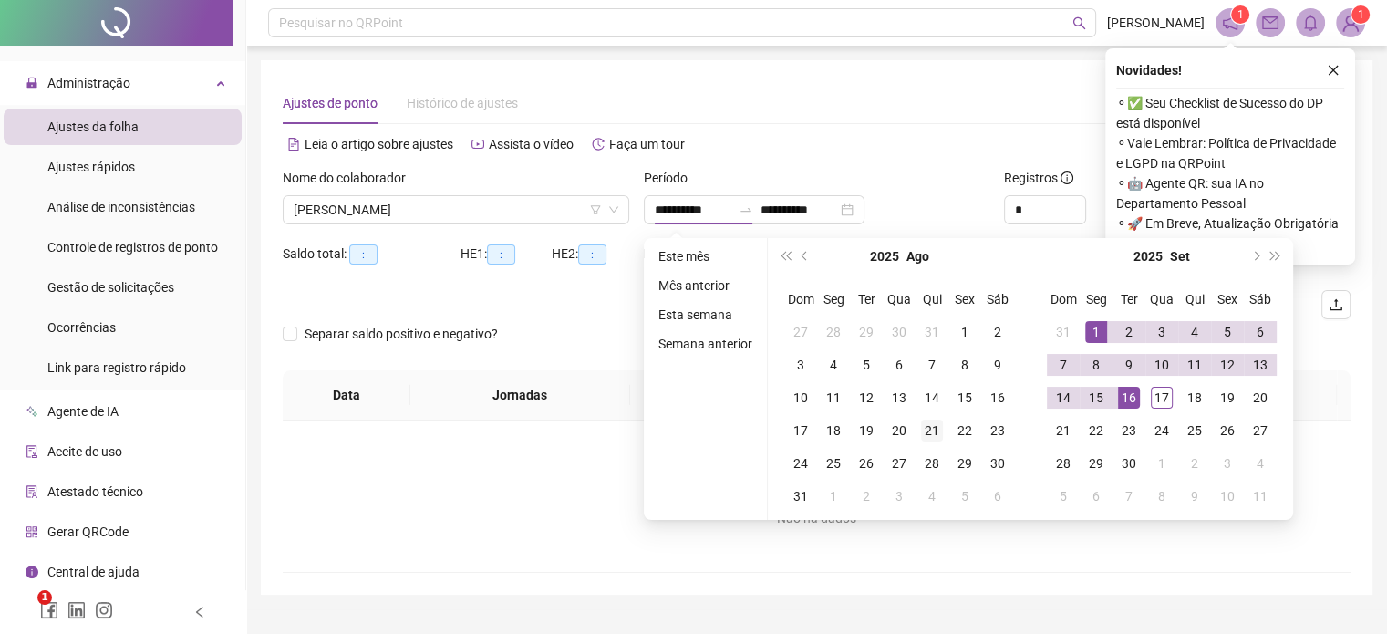
type input "**********"
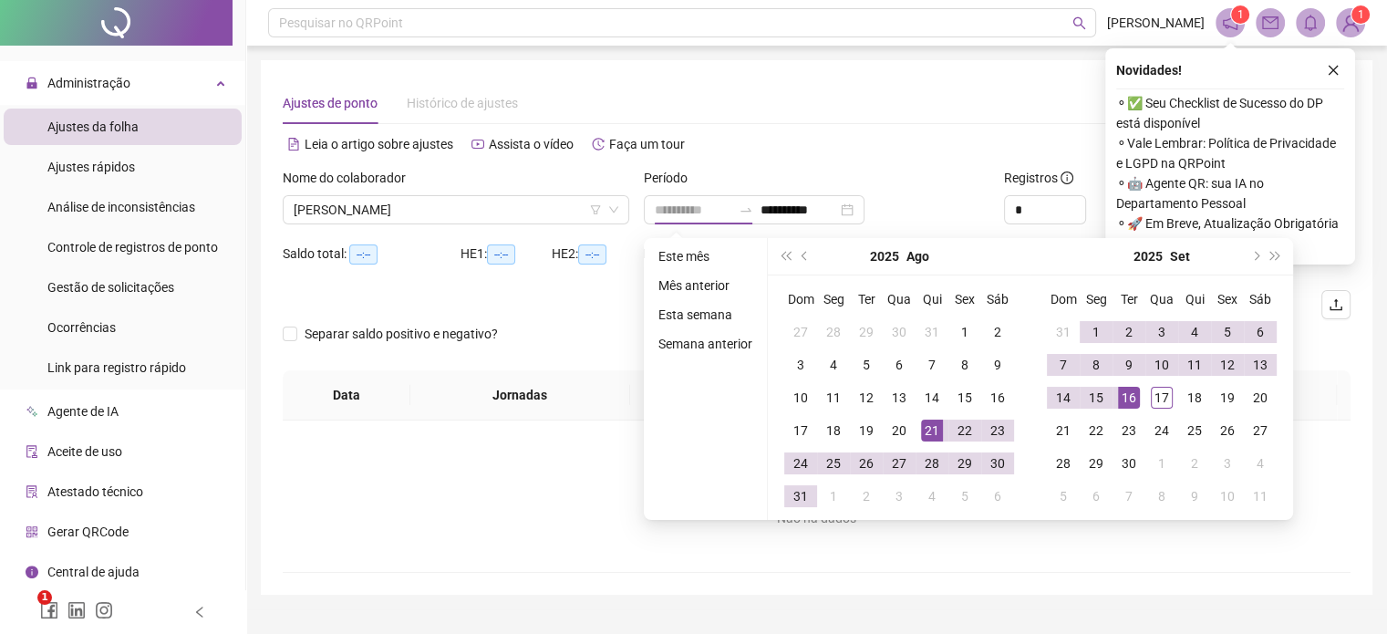
click at [927, 430] on div "21" at bounding box center [932, 430] width 22 height 22
type input "**********"
click at [1154, 401] on div "17" at bounding box center [1162, 398] width 22 height 22
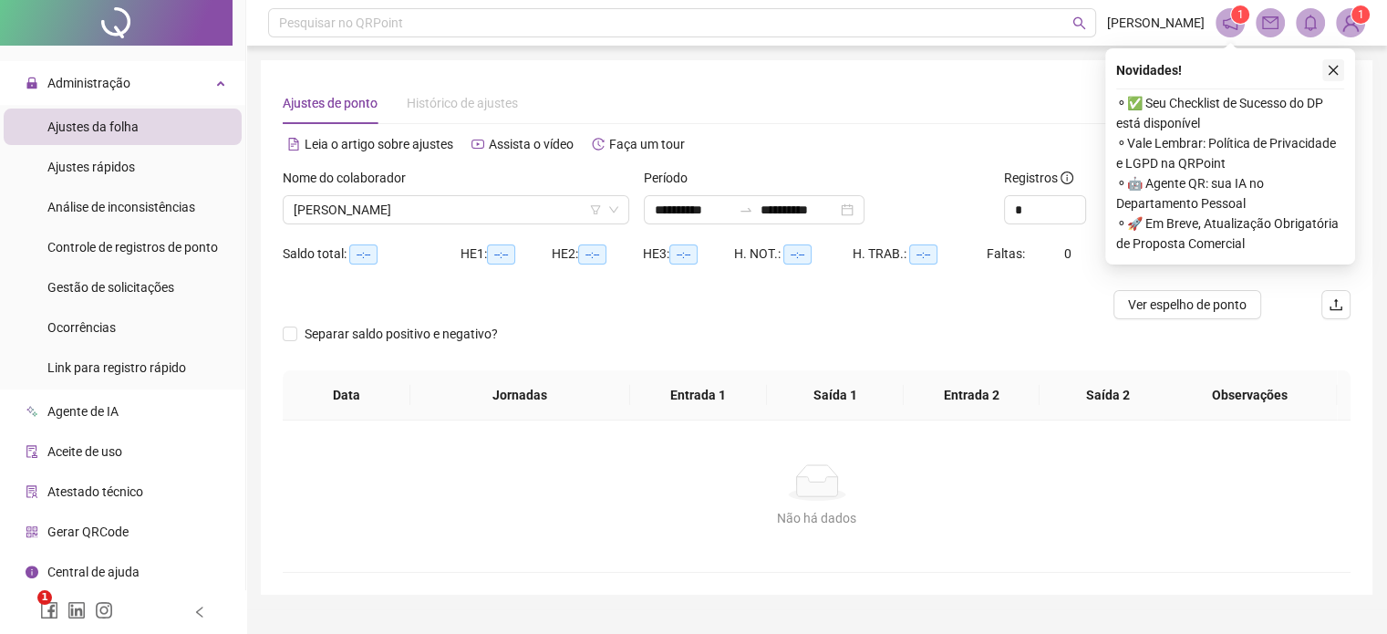
click at [1335, 71] on icon "close" at bounding box center [1334, 71] width 10 height 10
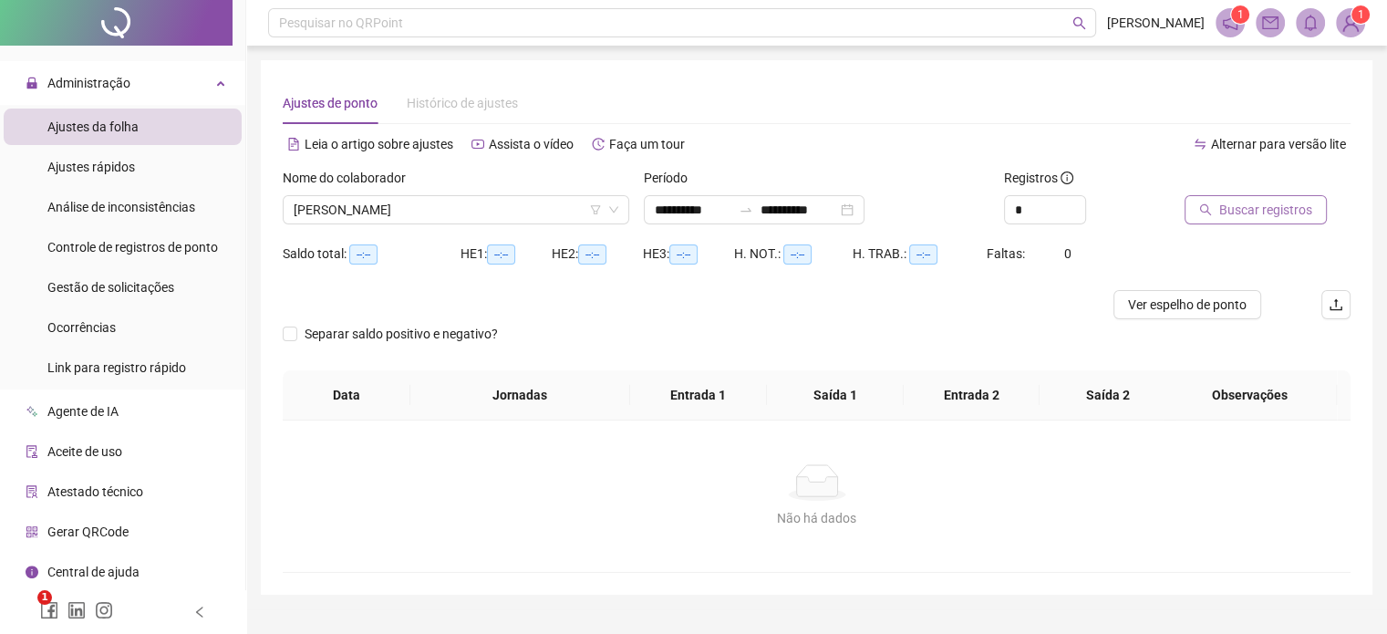
click at [1233, 216] on span "Buscar registros" at bounding box center [1265, 210] width 93 height 20
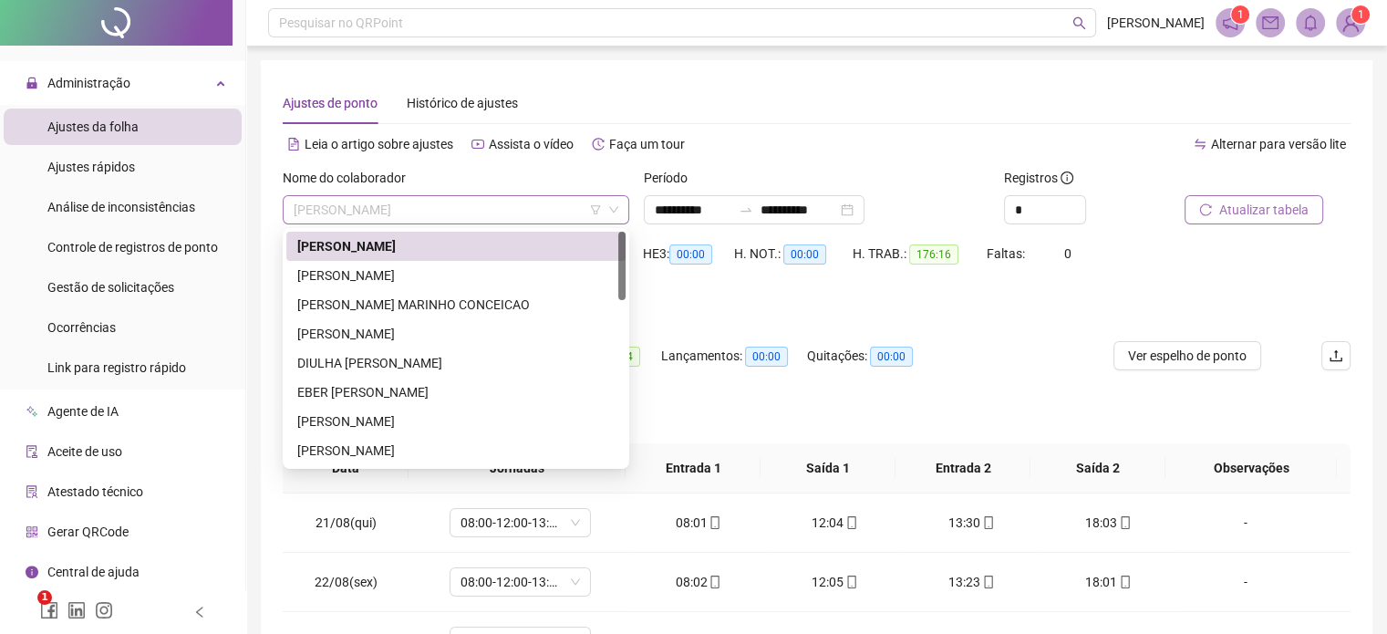
click at [491, 214] on span "[PERSON_NAME]" at bounding box center [456, 209] width 325 height 27
click at [440, 276] on div "[PERSON_NAME]" at bounding box center [455, 275] width 317 height 20
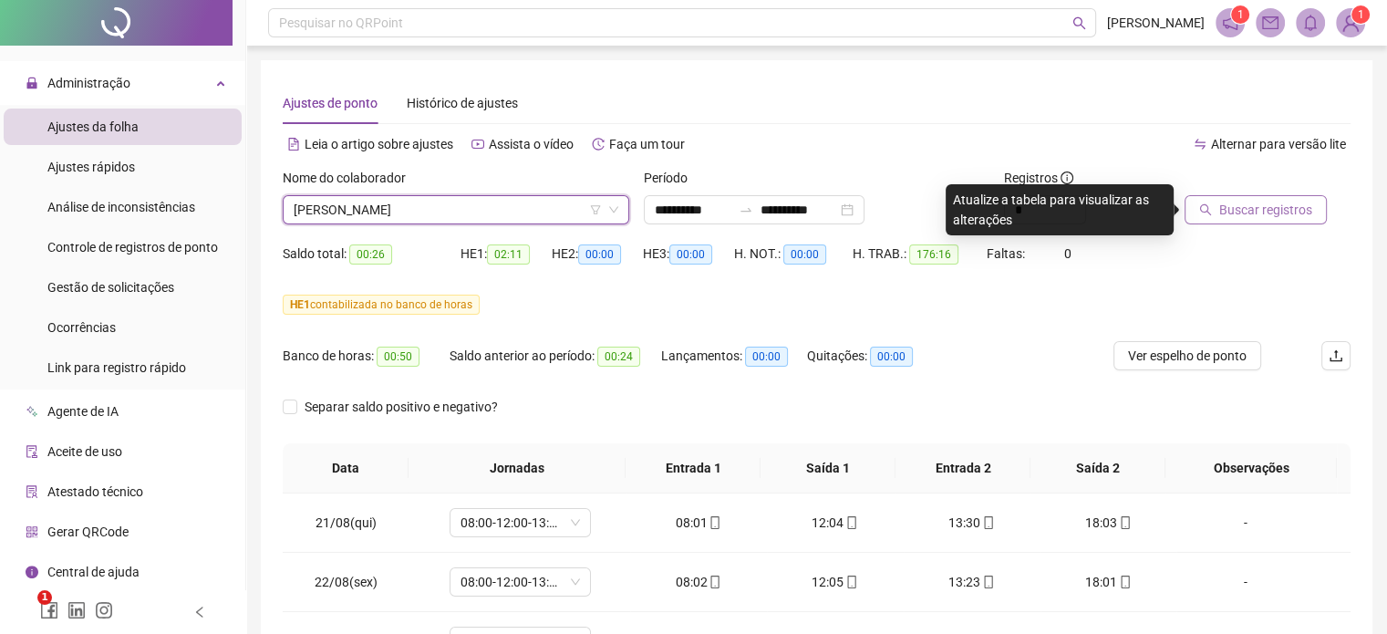
click at [1229, 211] on span "Buscar registros" at bounding box center [1265, 210] width 93 height 20
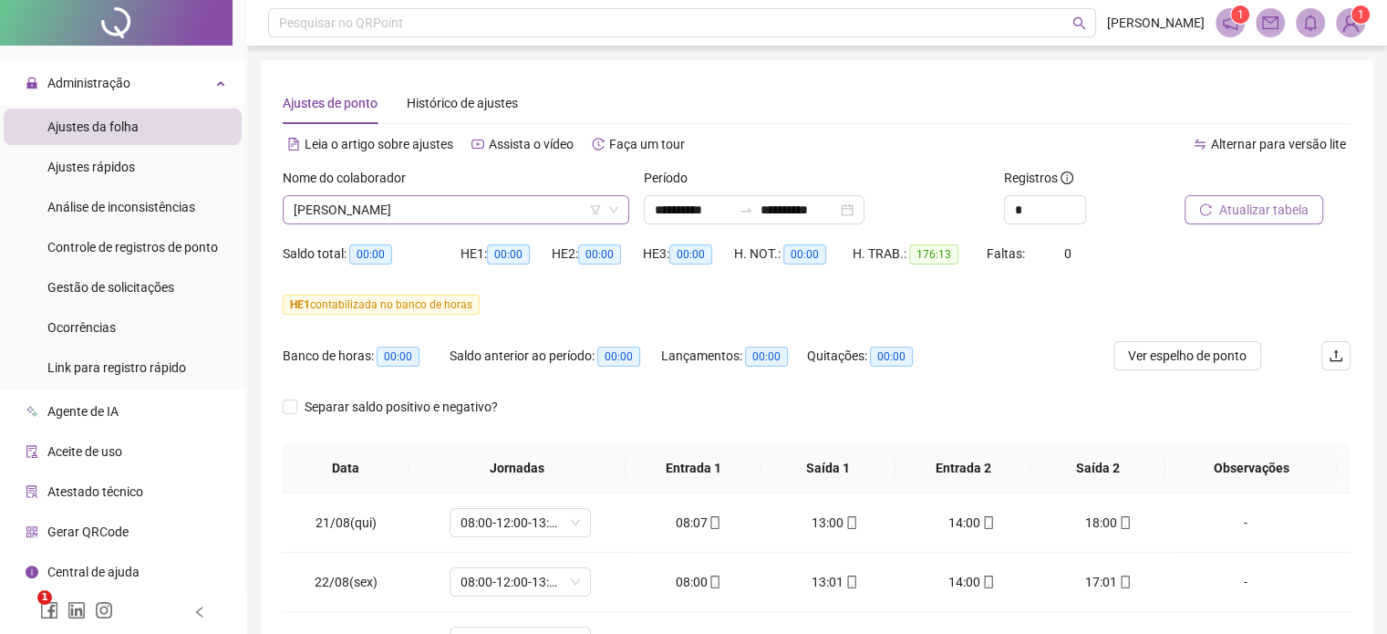
click at [541, 207] on span "[PERSON_NAME]" at bounding box center [456, 209] width 325 height 27
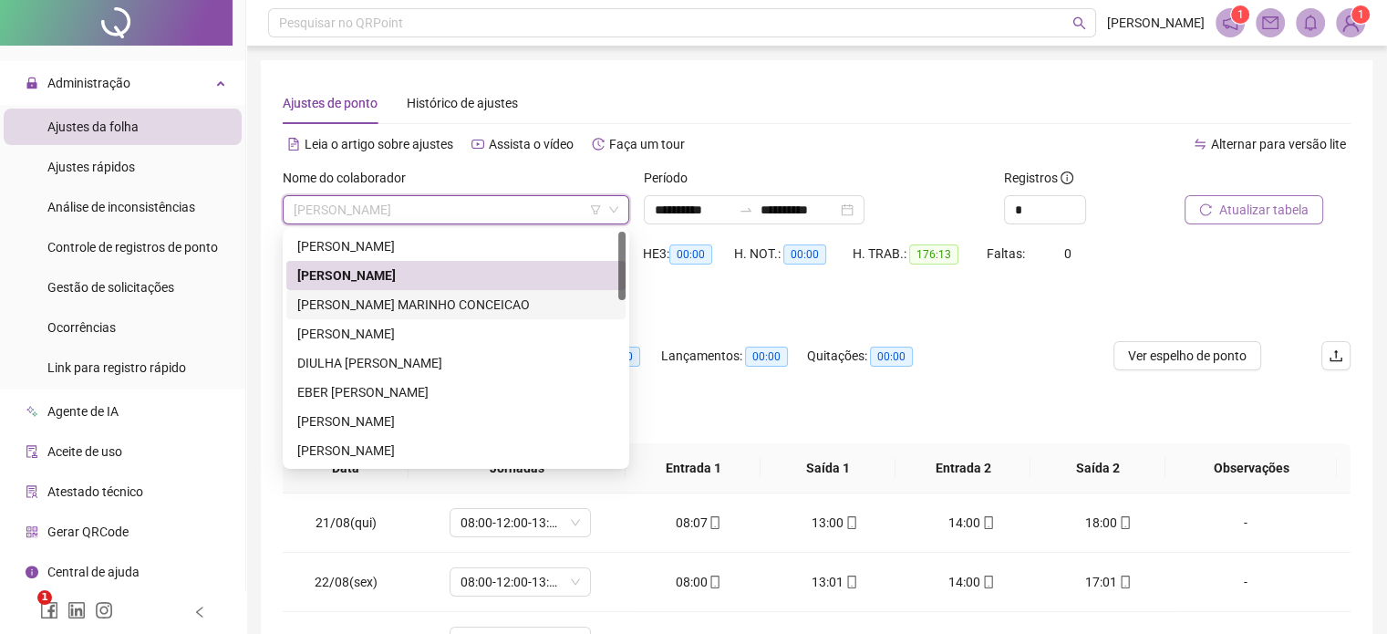
click at [372, 305] on div "[PERSON_NAME] MARINHO CONCEICAO" at bounding box center [455, 305] width 317 height 20
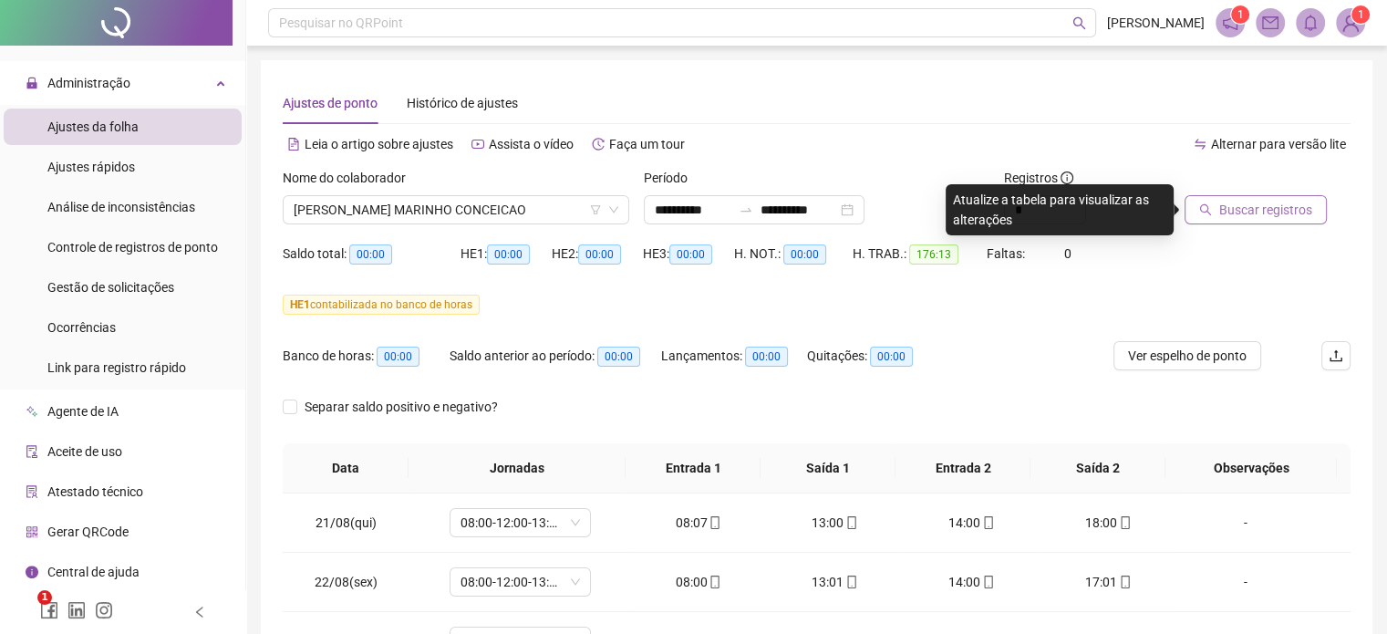
click at [1236, 209] on span "Buscar registros" at bounding box center [1265, 210] width 93 height 20
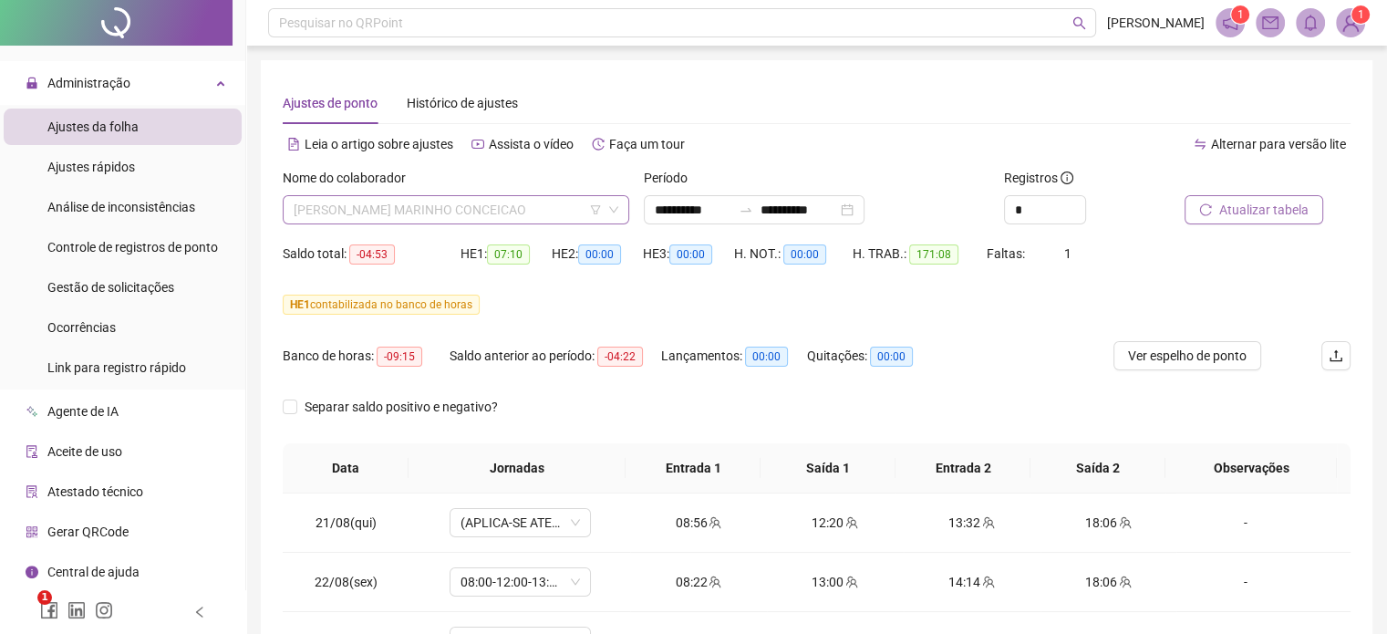
click at [422, 206] on span "[PERSON_NAME] MARINHO CONCEICAO" at bounding box center [456, 209] width 325 height 27
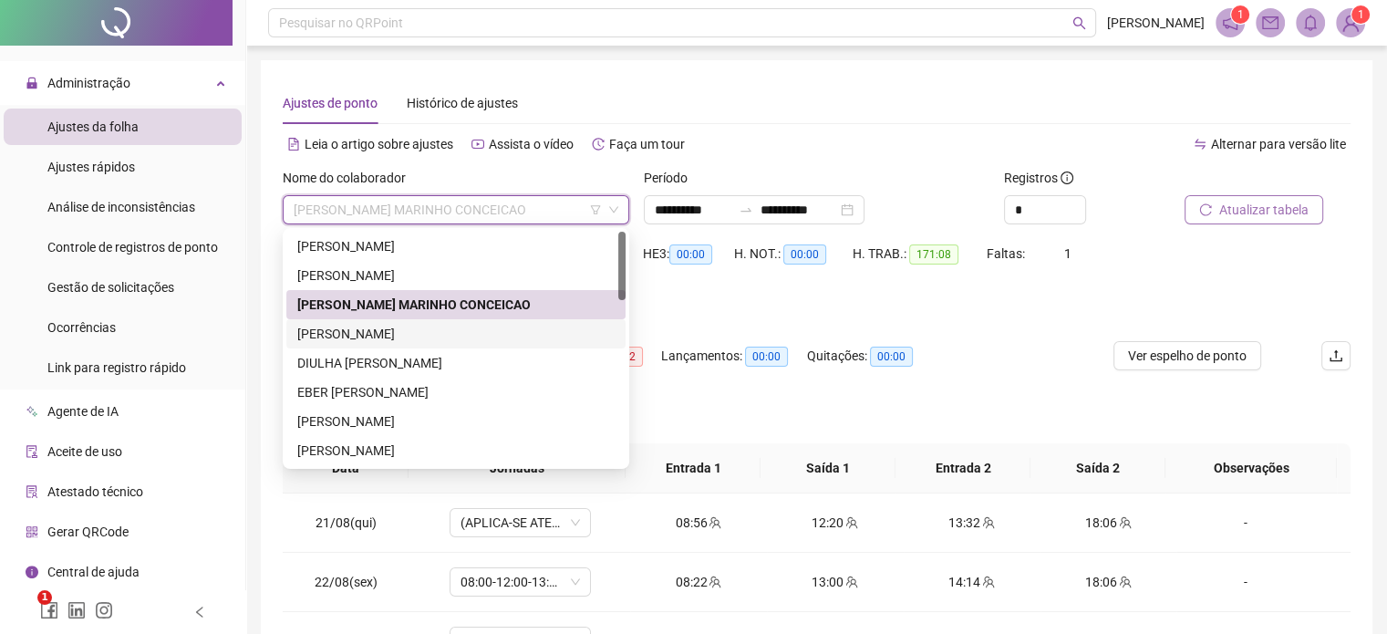
click at [379, 335] on div "[PERSON_NAME]" at bounding box center [455, 334] width 317 height 20
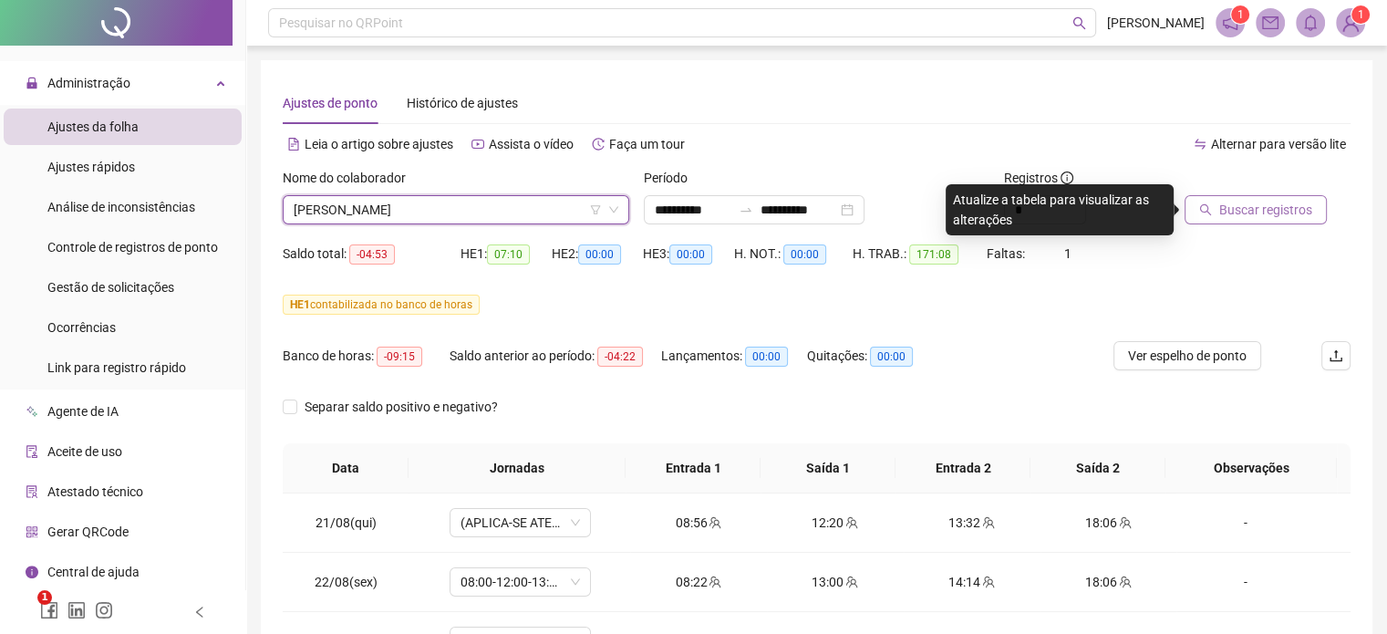
click at [1214, 207] on button "Buscar registros" at bounding box center [1256, 209] width 142 height 29
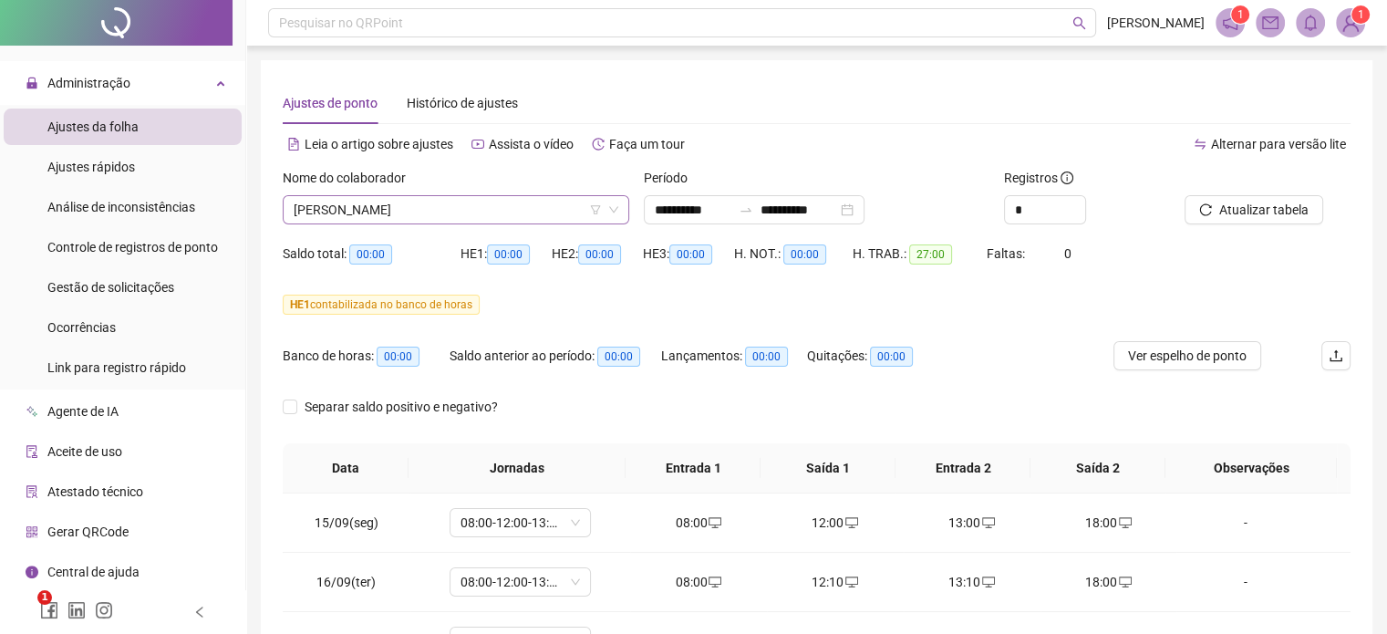
click at [496, 212] on span "[PERSON_NAME]" at bounding box center [456, 209] width 325 height 27
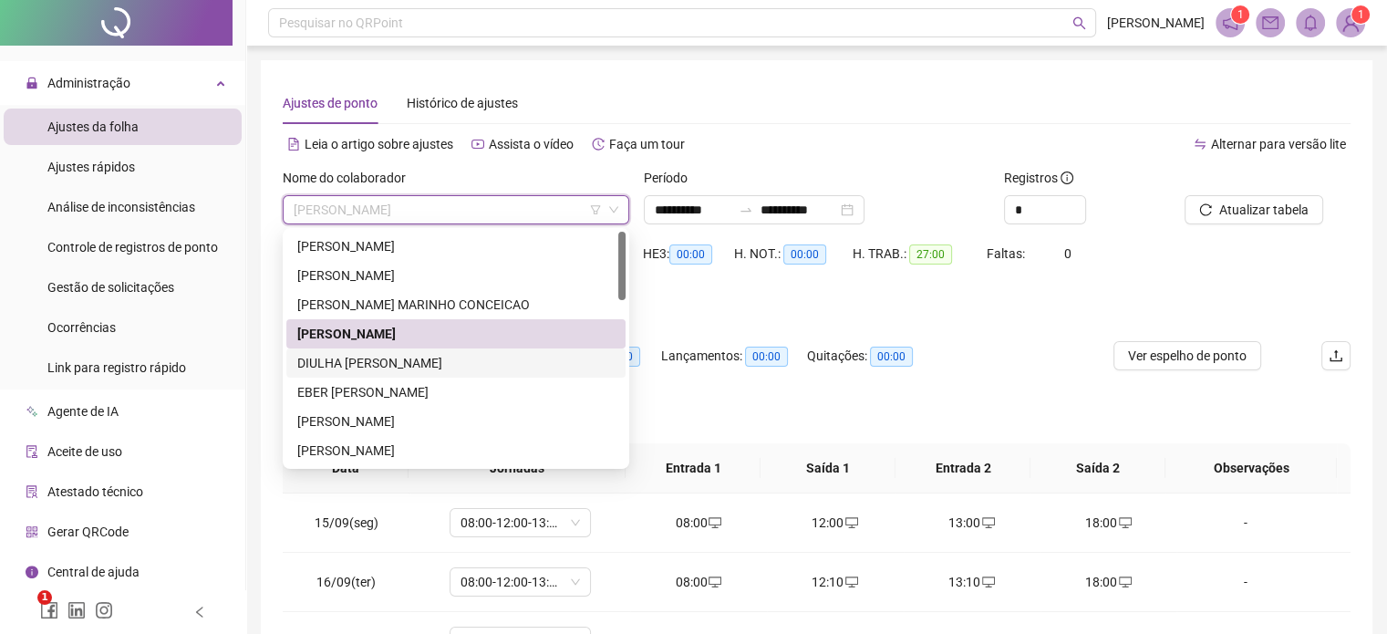
click at [343, 362] on div "DIULHA [PERSON_NAME]" at bounding box center [455, 363] width 317 height 20
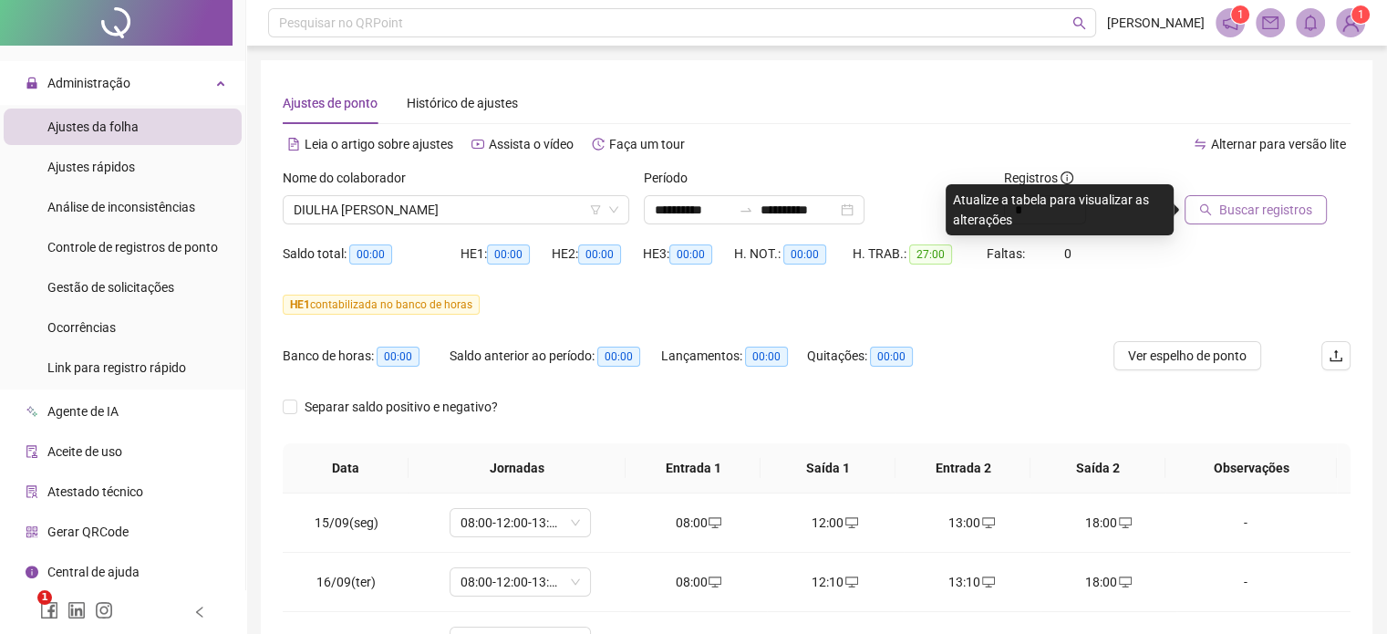
click at [1227, 213] on span "Buscar registros" at bounding box center [1265, 210] width 93 height 20
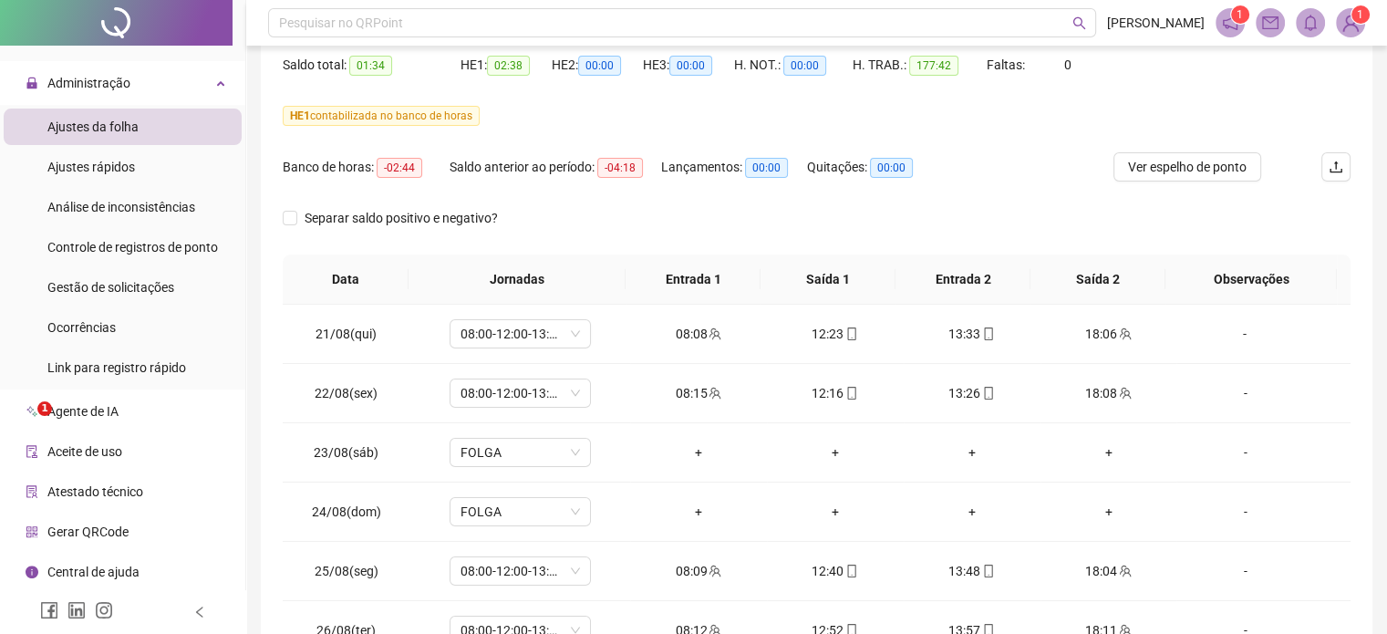
scroll to position [75, 0]
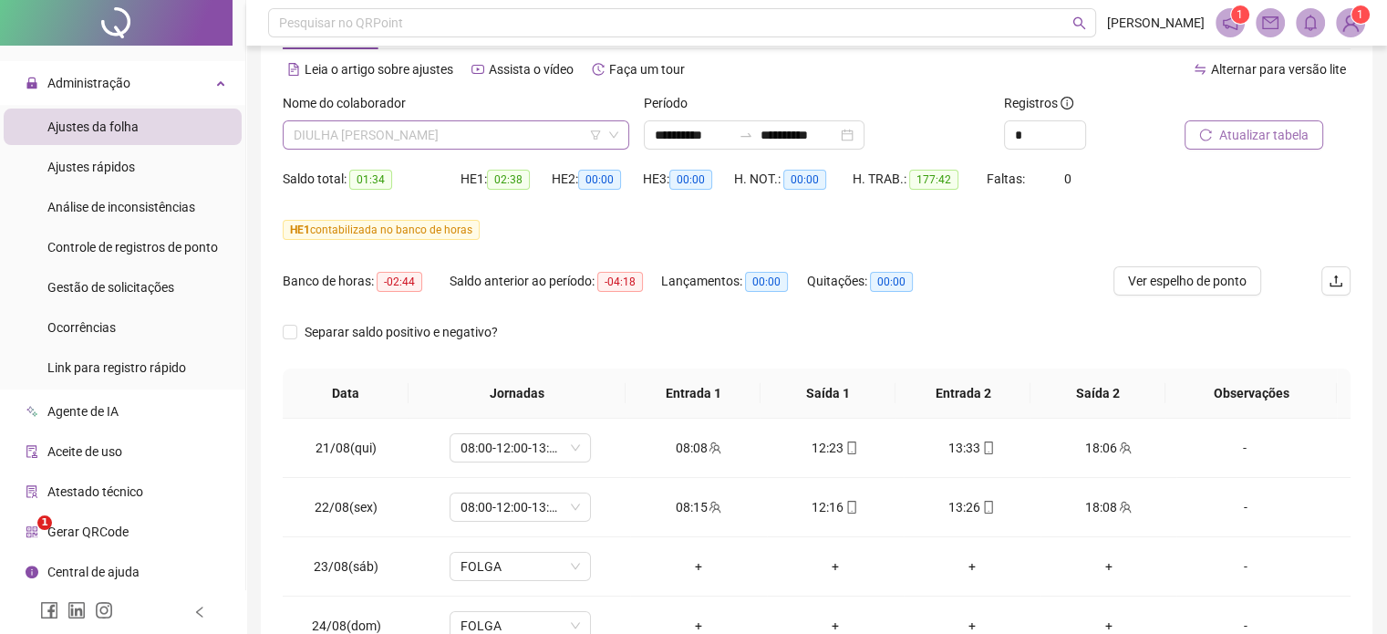
click at [480, 130] on span "DIULHA [PERSON_NAME]" at bounding box center [456, 134] width 325 height 27
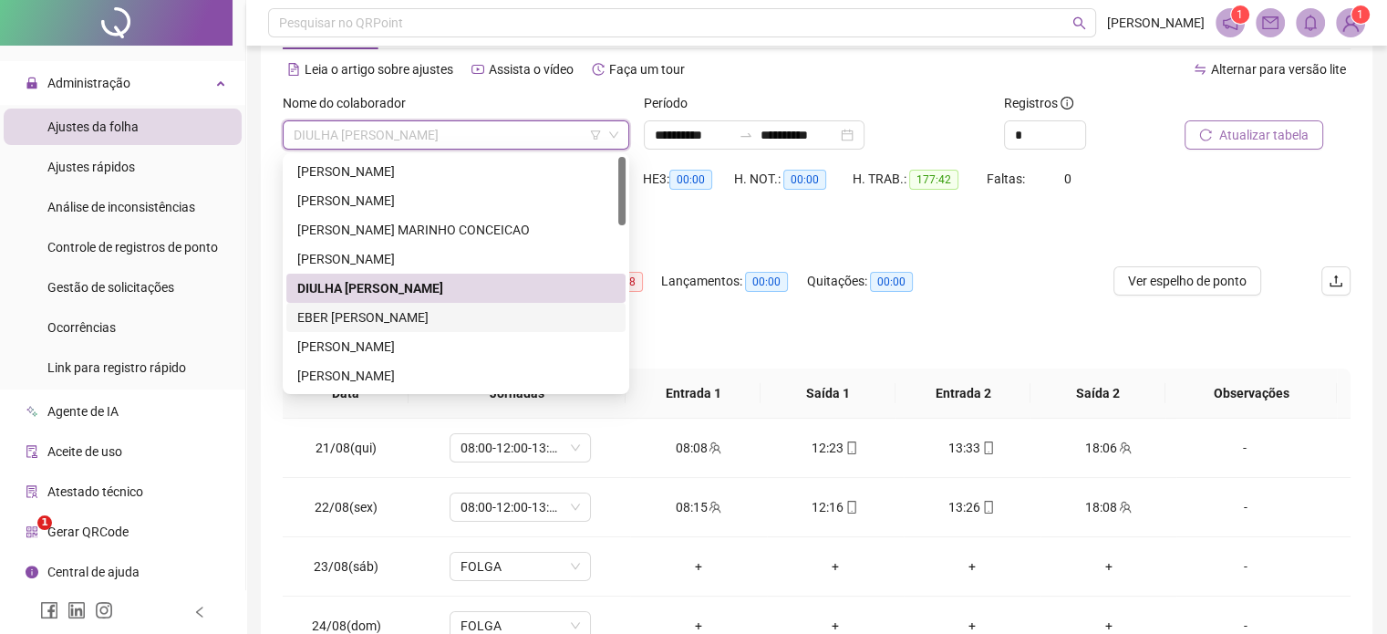
click at [423, 320] on div "EBER [PERSON_NAME]" at bounding box center [455, 317] width 317 height 20
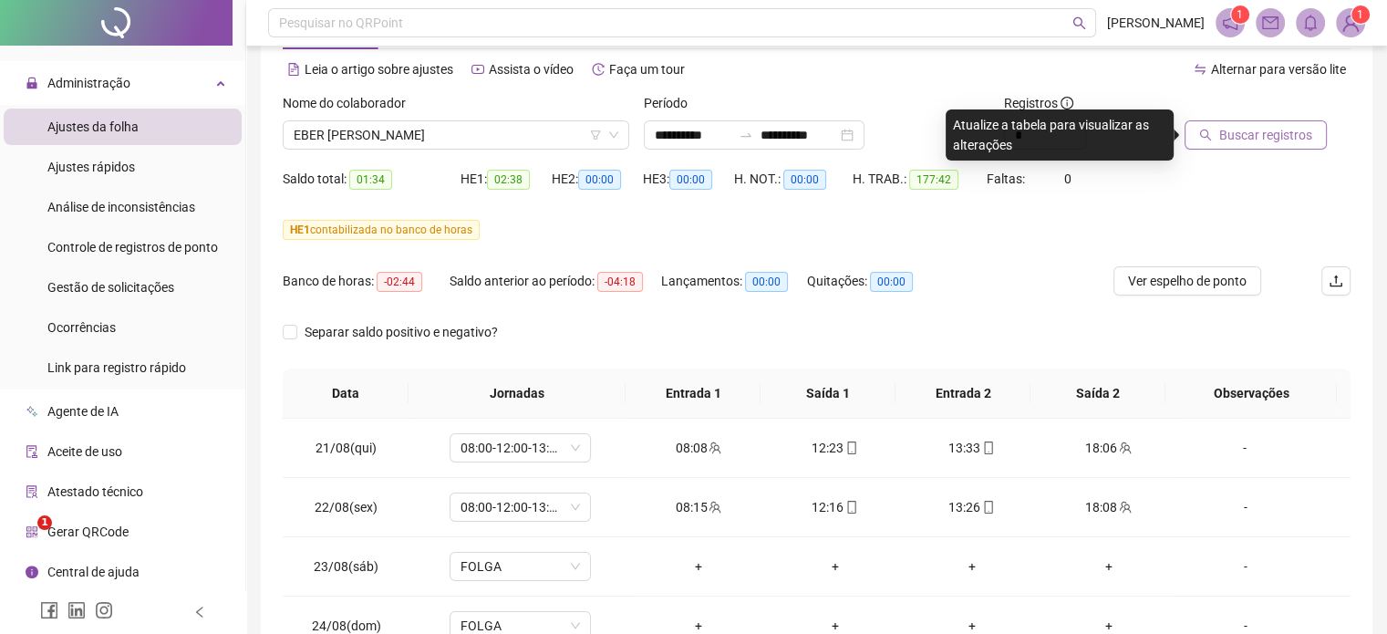
click at [1263, 138] on span "Buscar registros" at bounding box center [1265, 135] width 93 height 20
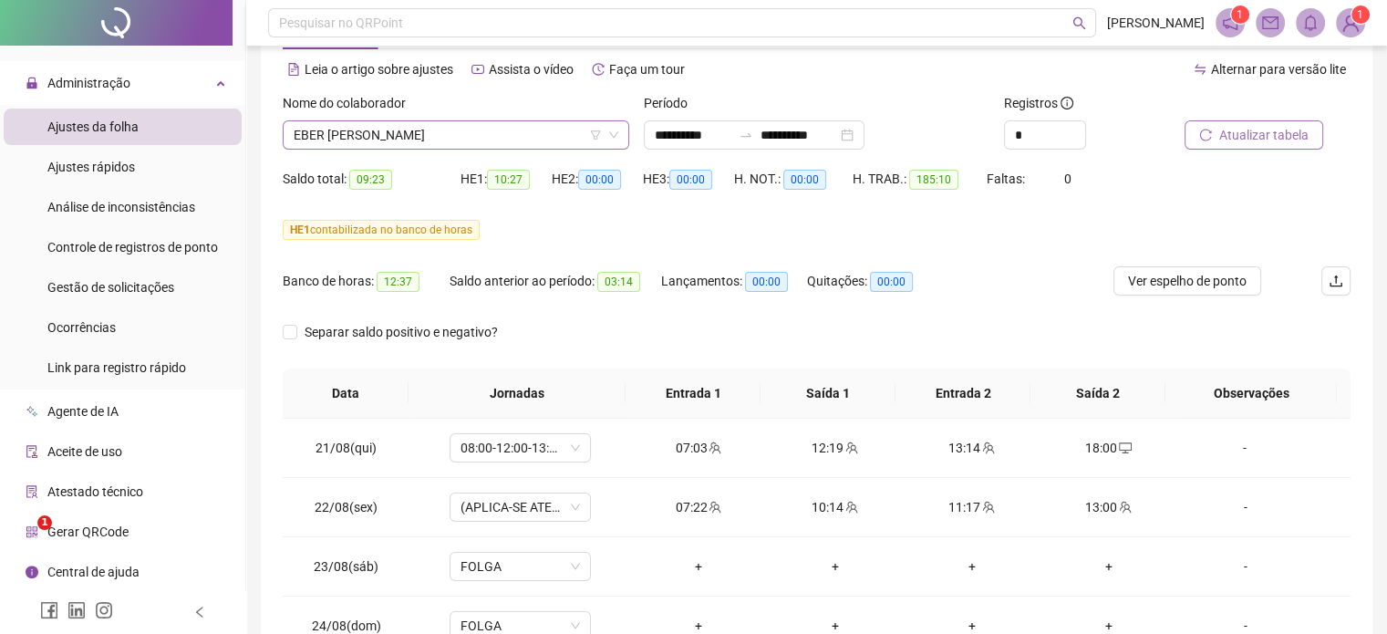
click at [511, 130] on span "EBER [PERSON_NAME]" at bounding box center [456, 134] width 325 height 27
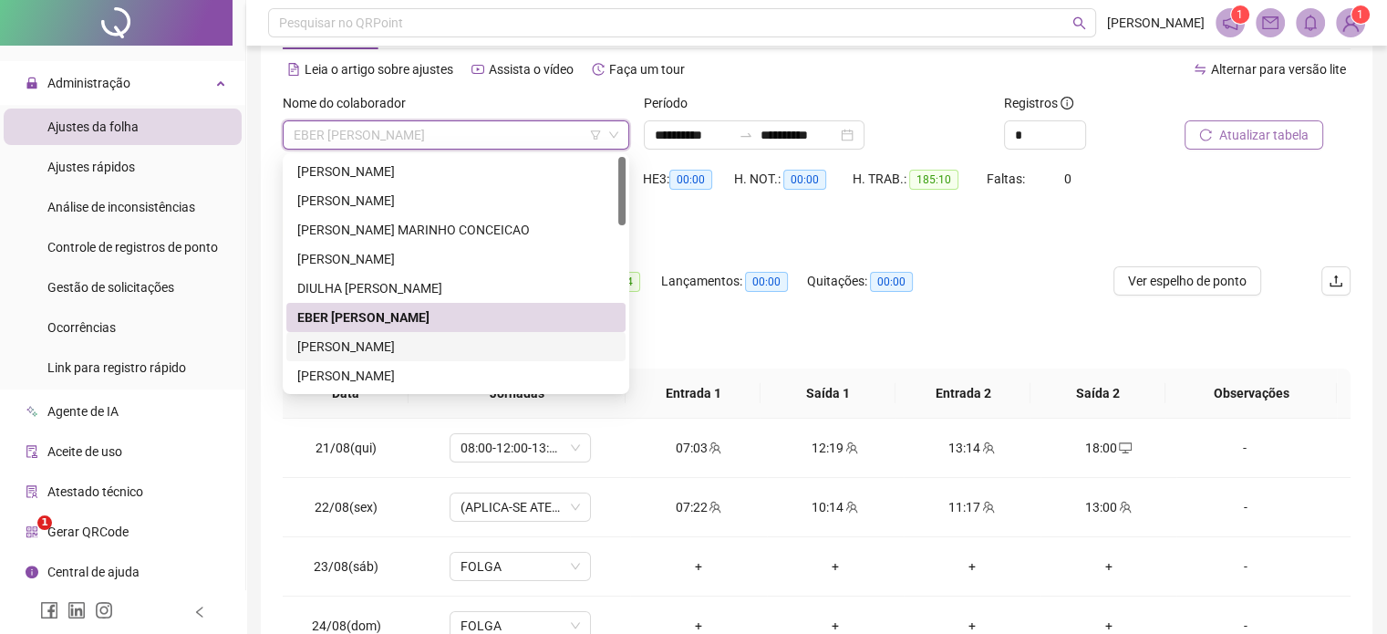
click at [403, 346] on div "[PERSON_NAME]" at bounding box center [455, 346] width 317 height 20
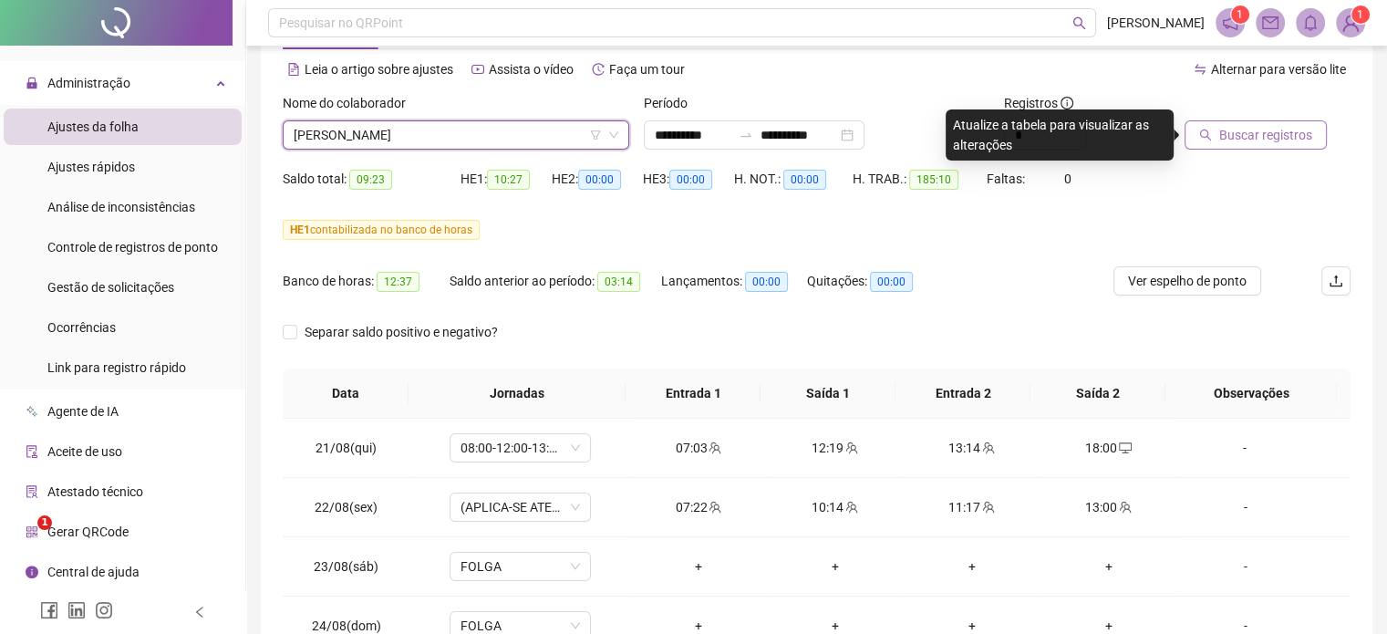
click at [1241, 139] on span "Buscar registros" at bounding box center [1265, 135] width 93 height 20
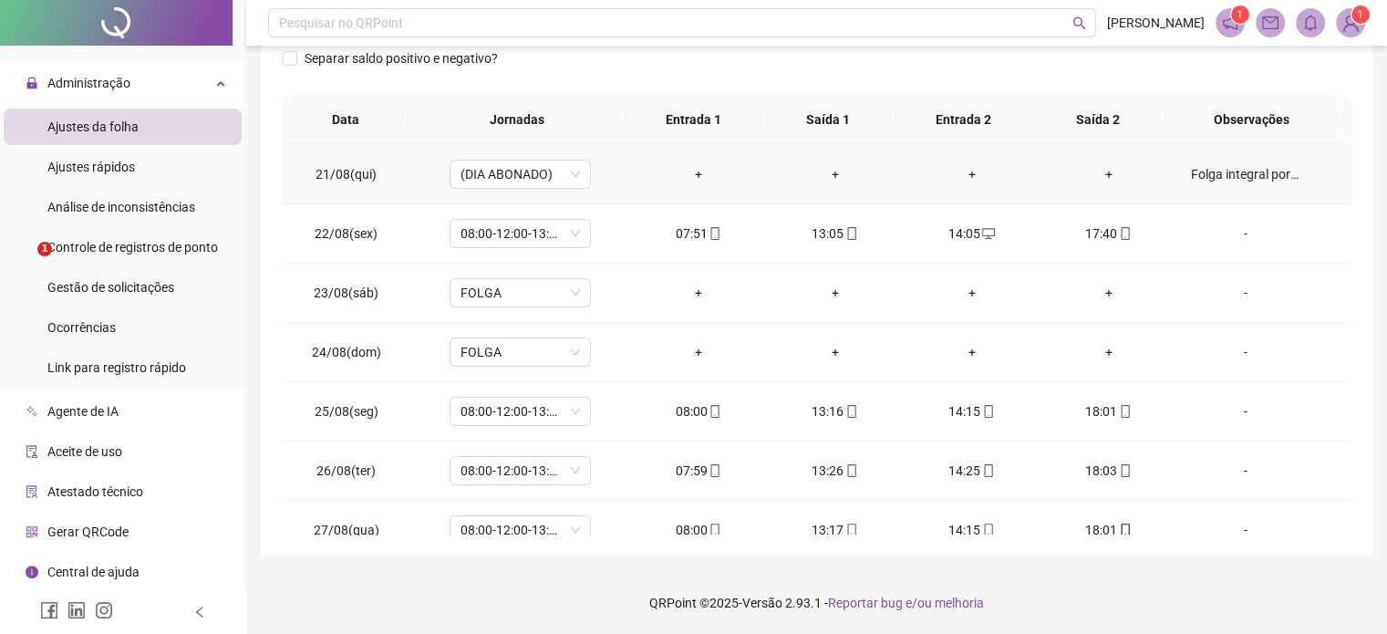
scroll to position [0, 0]
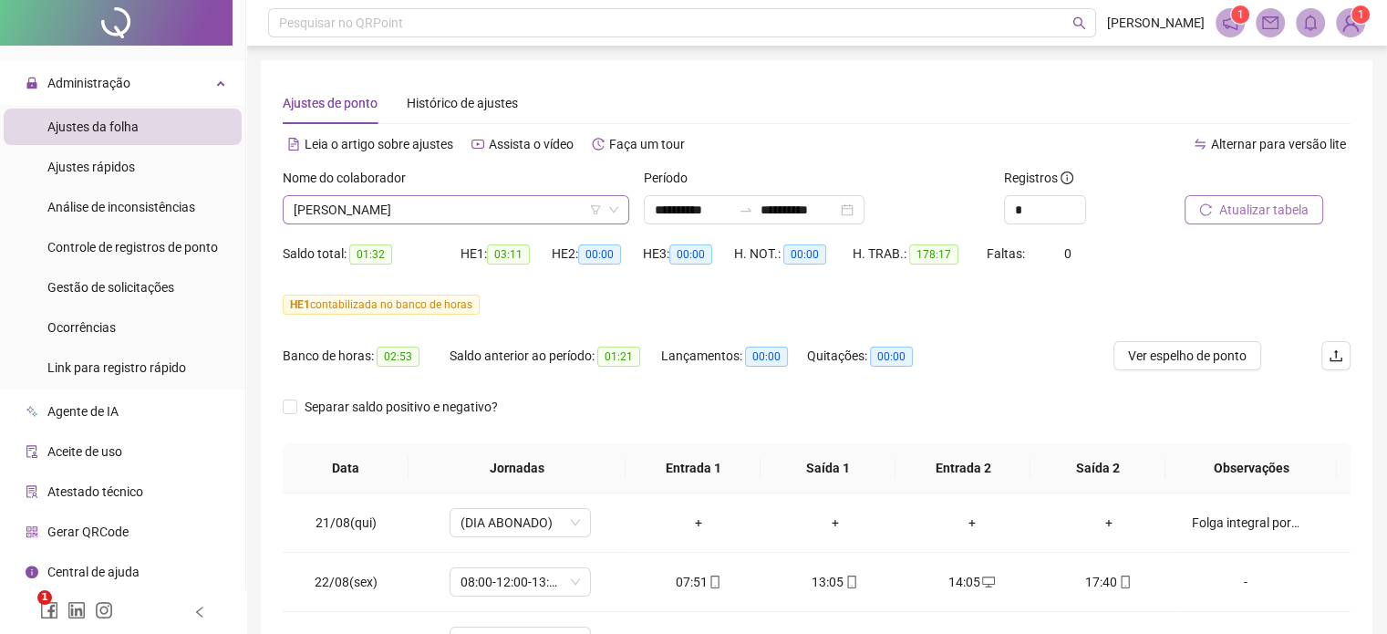
click at [471, 207] on span "[PERSON_NAME]" at bounding box center [456, 209] width 325 height 27
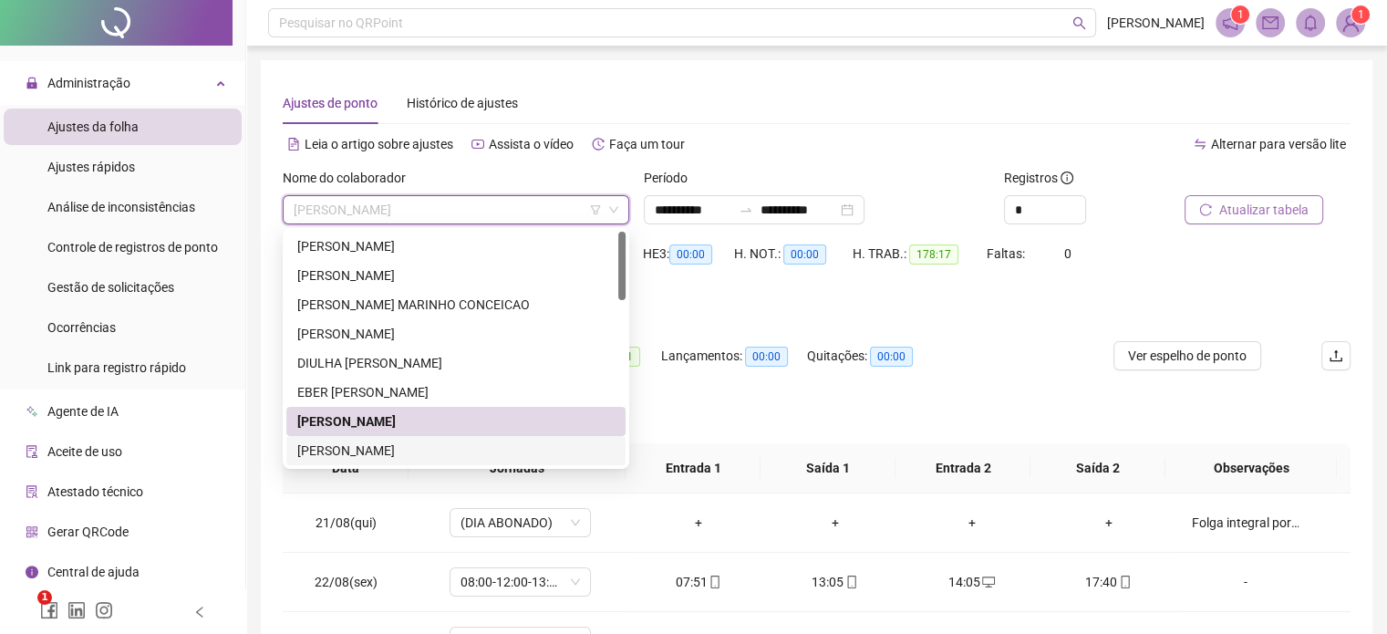
click at [401, 450] on div "[PERSON_NAME]" at bounding box center [455, 450] width 317 height 20
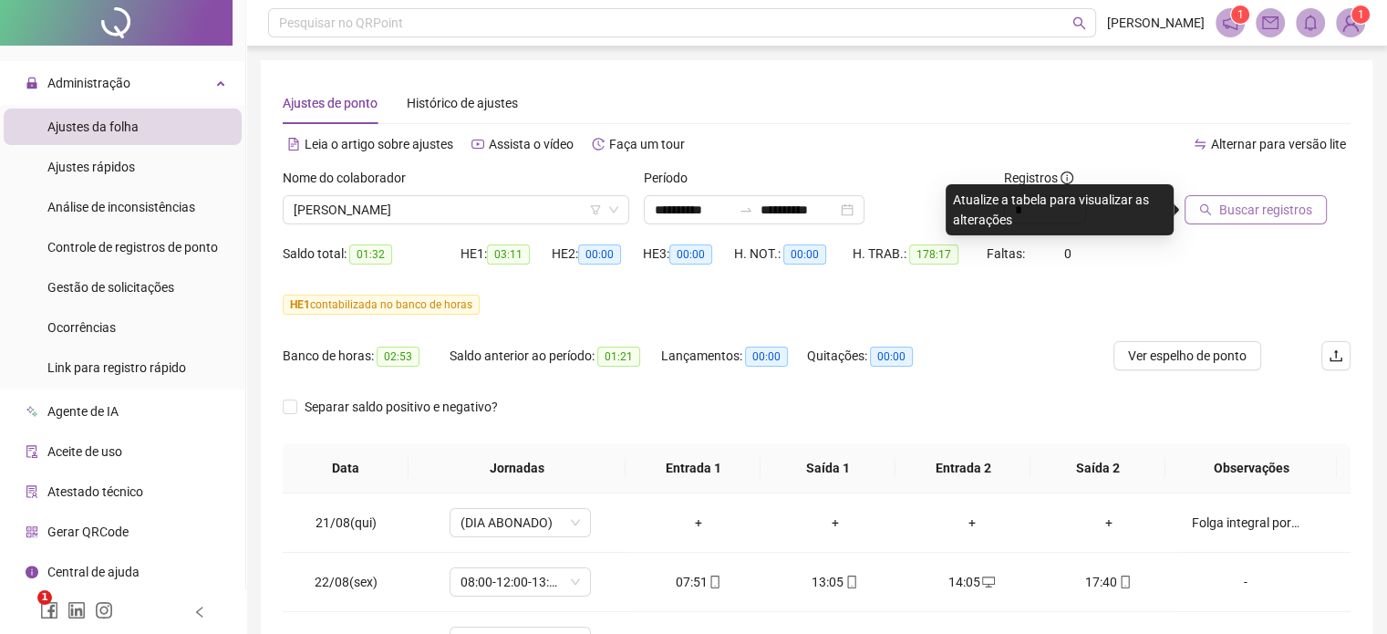
click at [1226, 207] on span "Buscar registros" at bounding box center [1265, 210] width 93 height 20
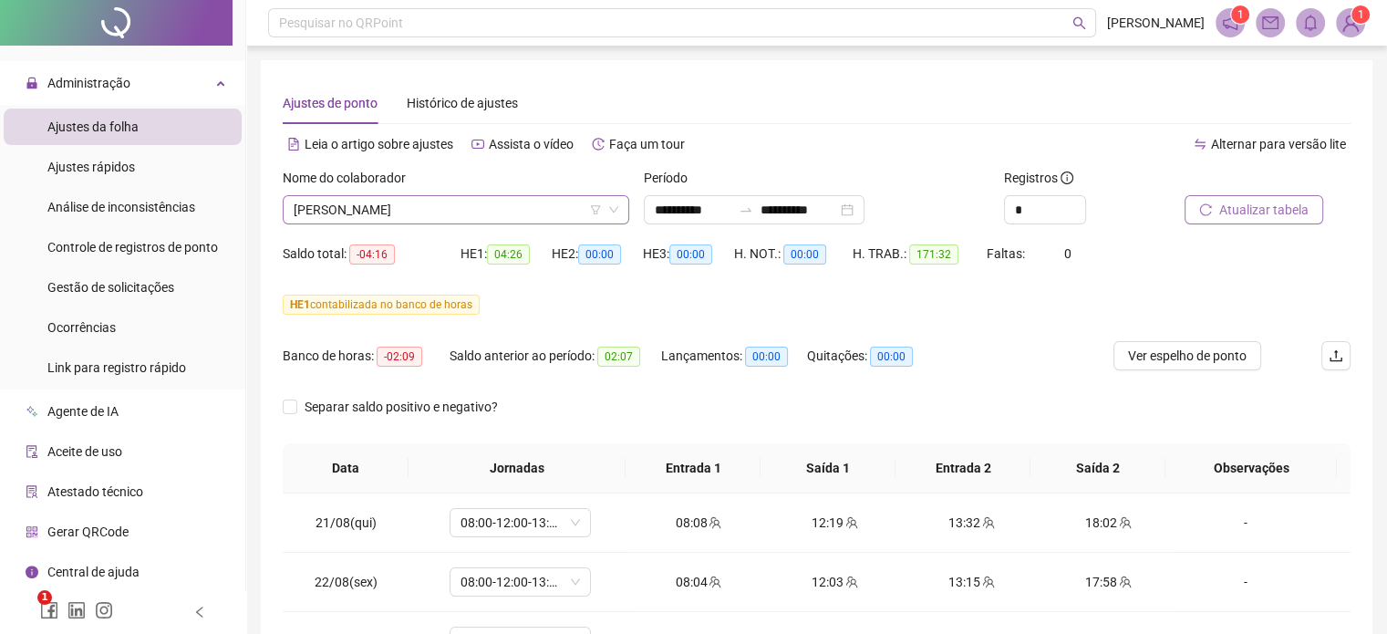
click at [474, 212] on span "[PERSON_NAME]" at bounding box center [456, 209] width 325 height 27
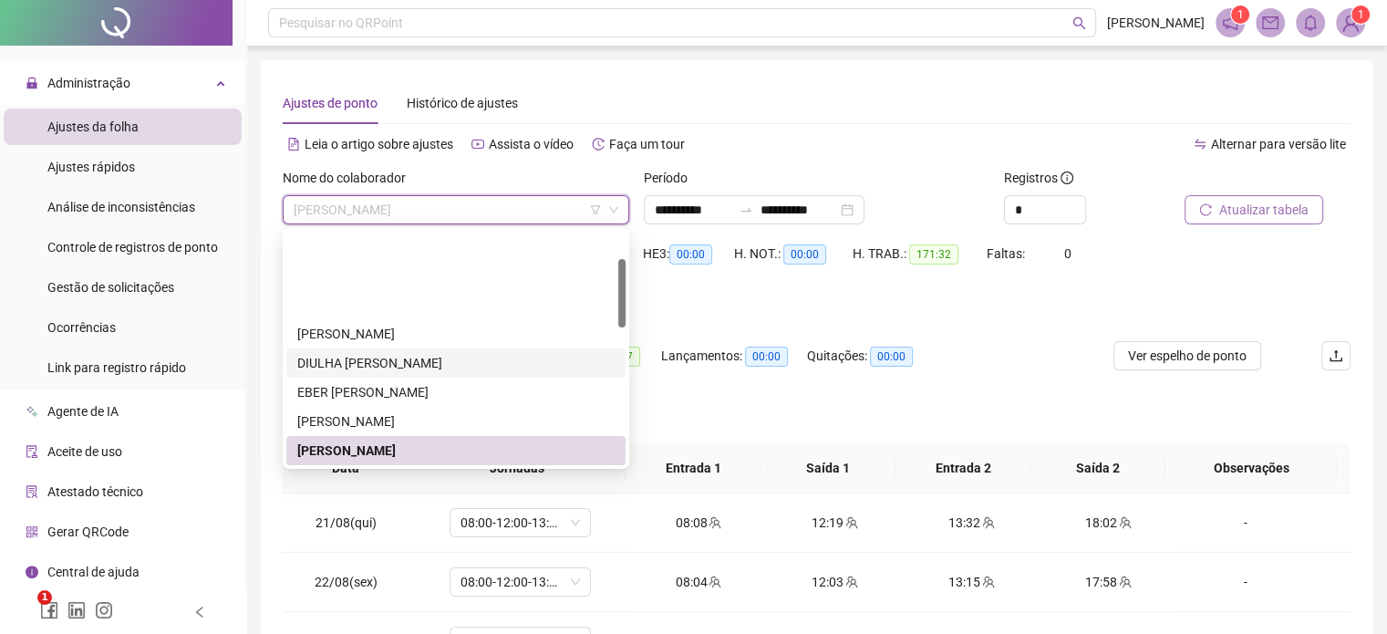
scroll to position [91, 0]
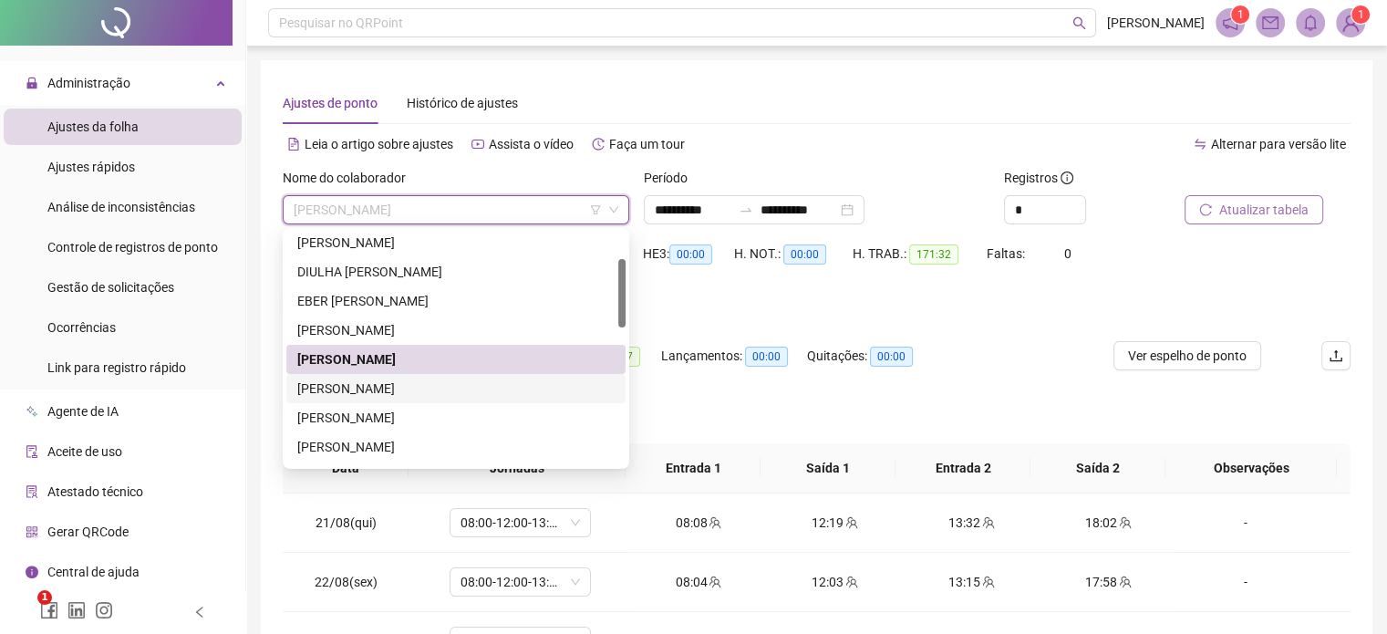
click at [398, 392] on div "[PERSON_NAME]" at bounding box center [455, 388] width 317 height 20
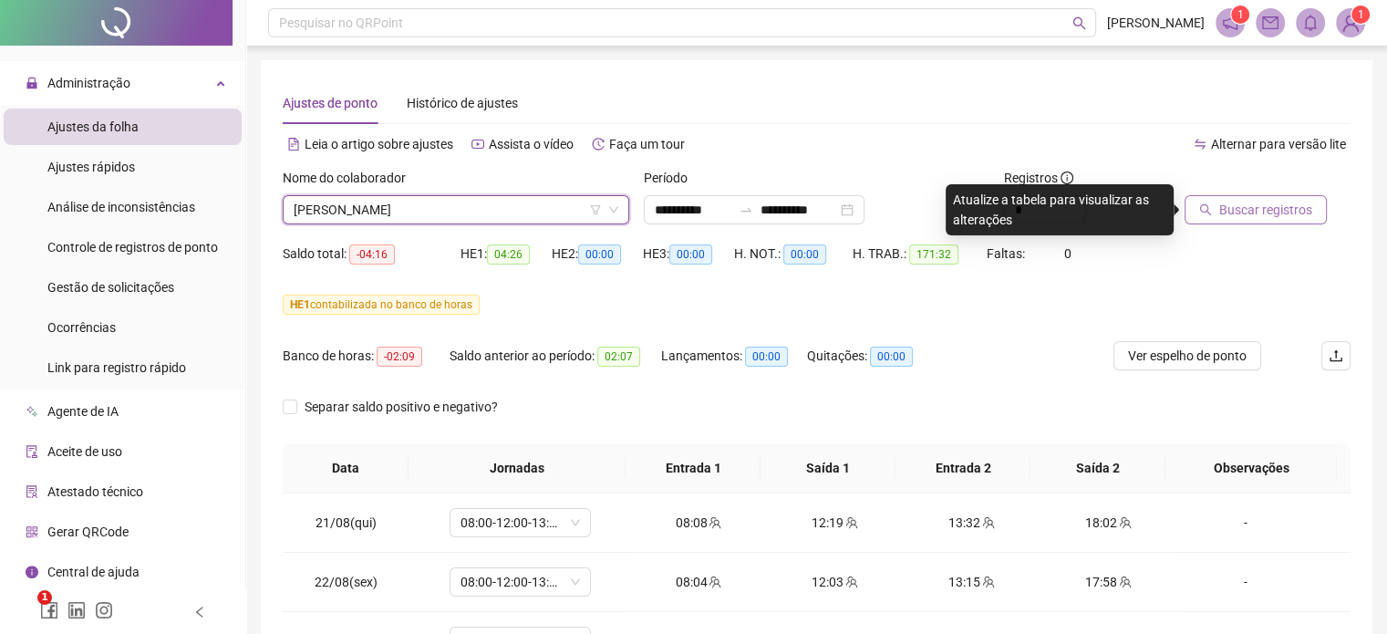
click at [1226, 210] on span "Buscar registros" at bounding box center [1265, 210] width 93 height 20
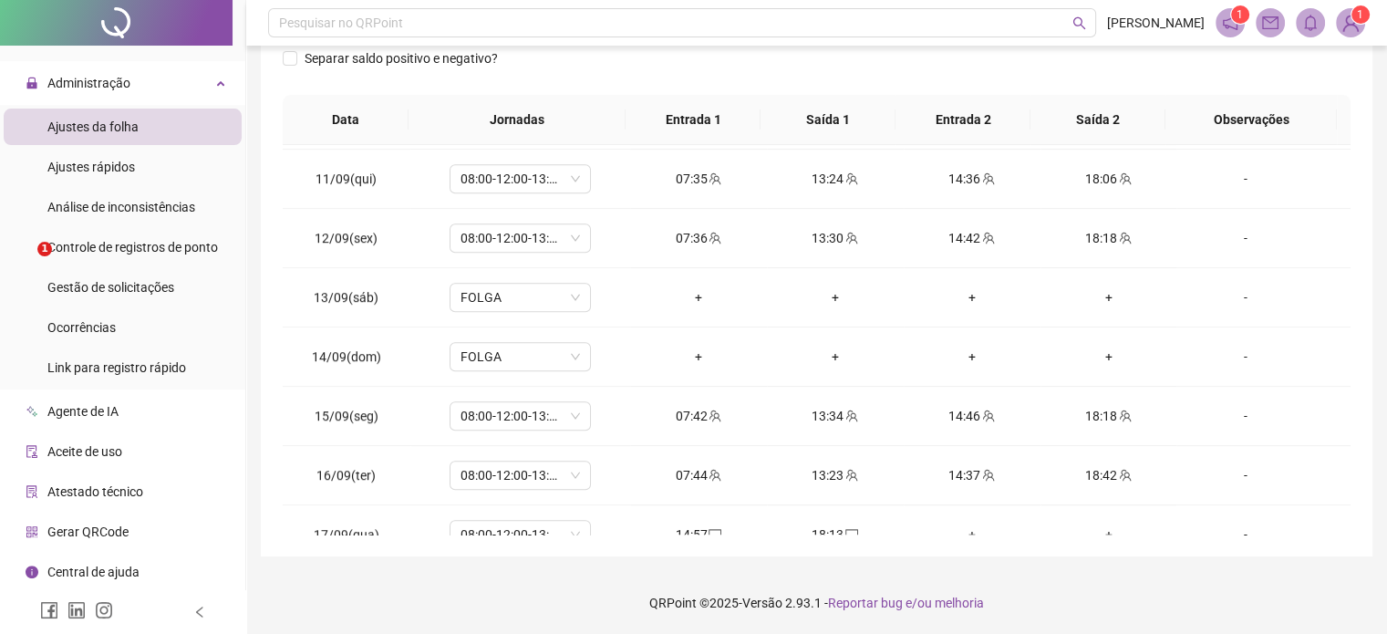
scroll to position [1265, 0]
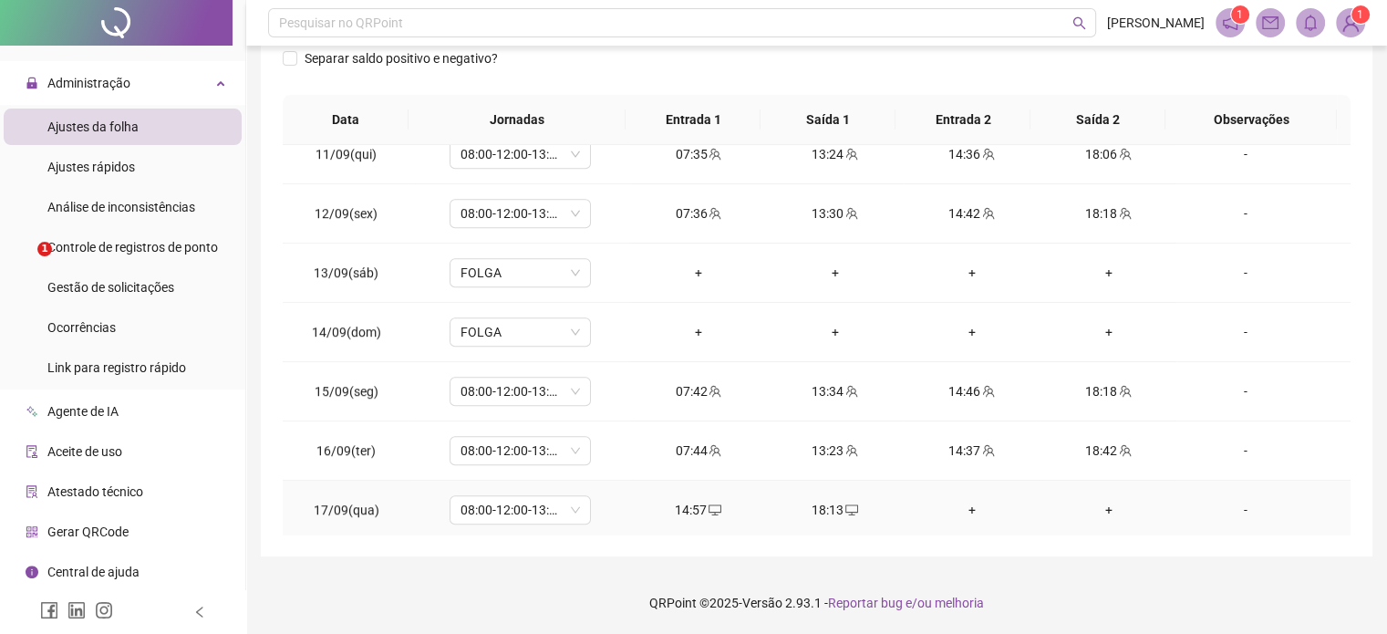
click at [1233, 506] on div "-" at bounding box center [1245, 510] width 108 height 20
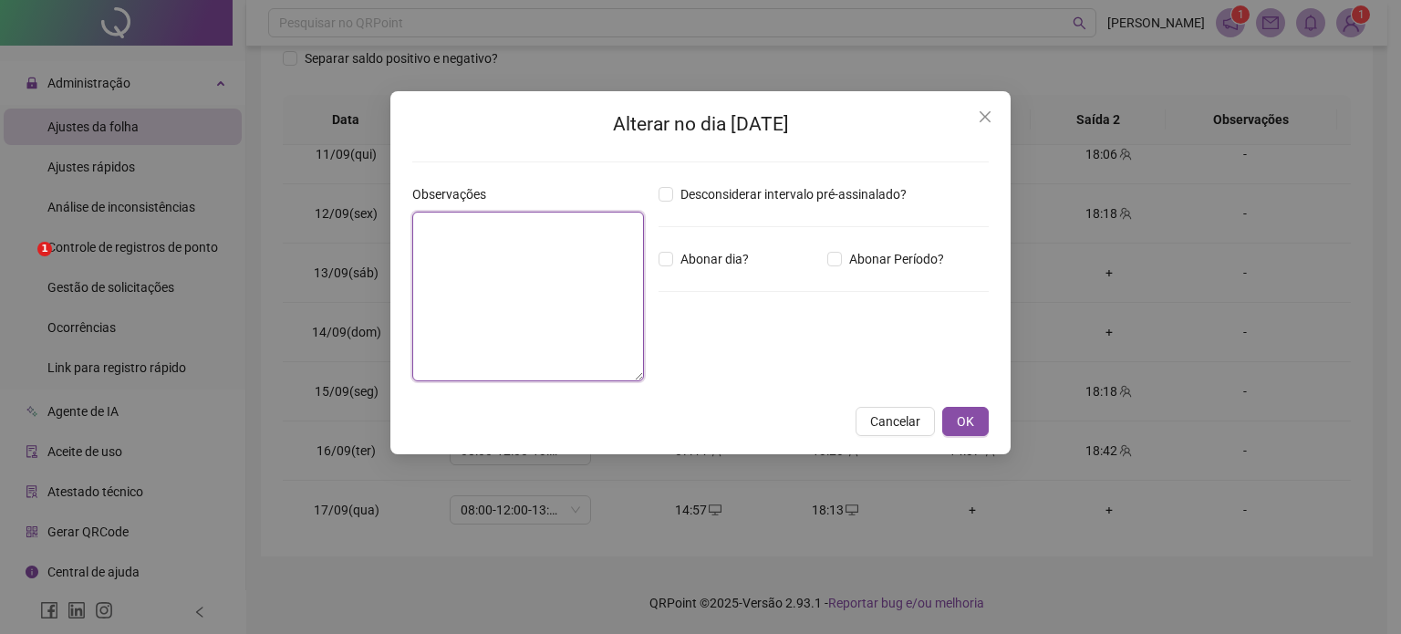
click at [573, 258] on textarea at bounding box center [528, 297] width 232 height 170
type textarea "**********"
click at [957, 420] on span "OK" at bounding box center [965, 421] width 17 height 20
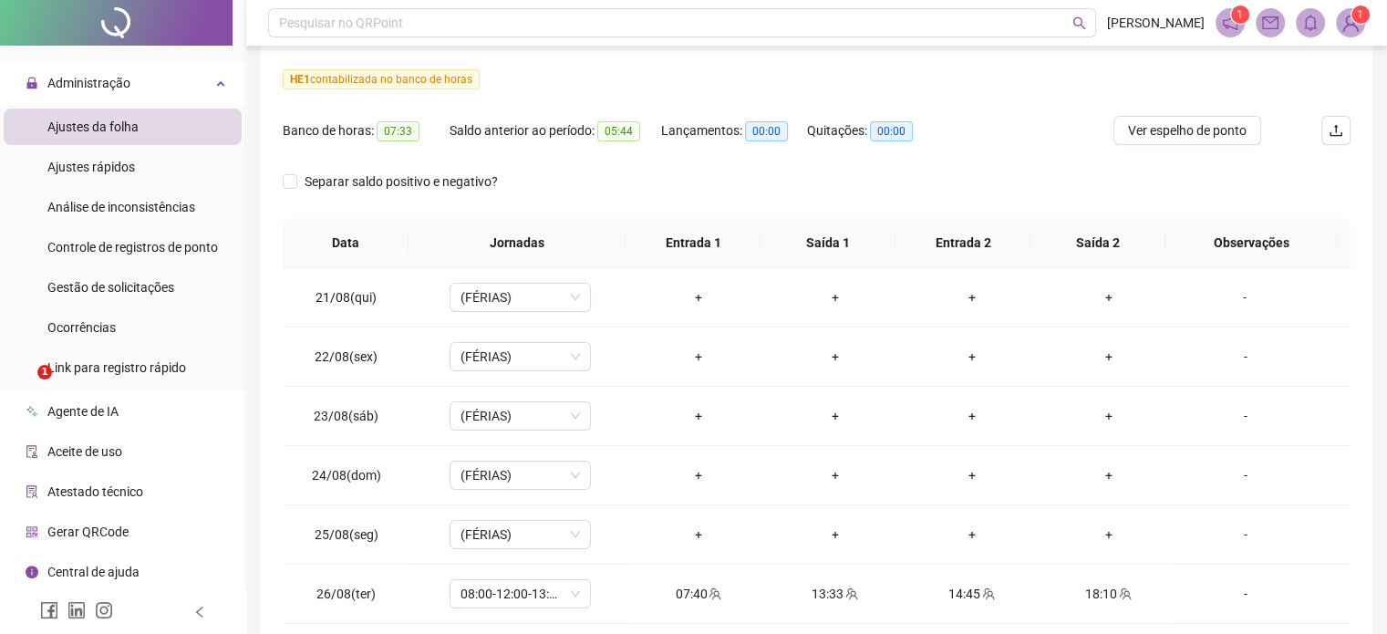
scroll to position [75, 0]
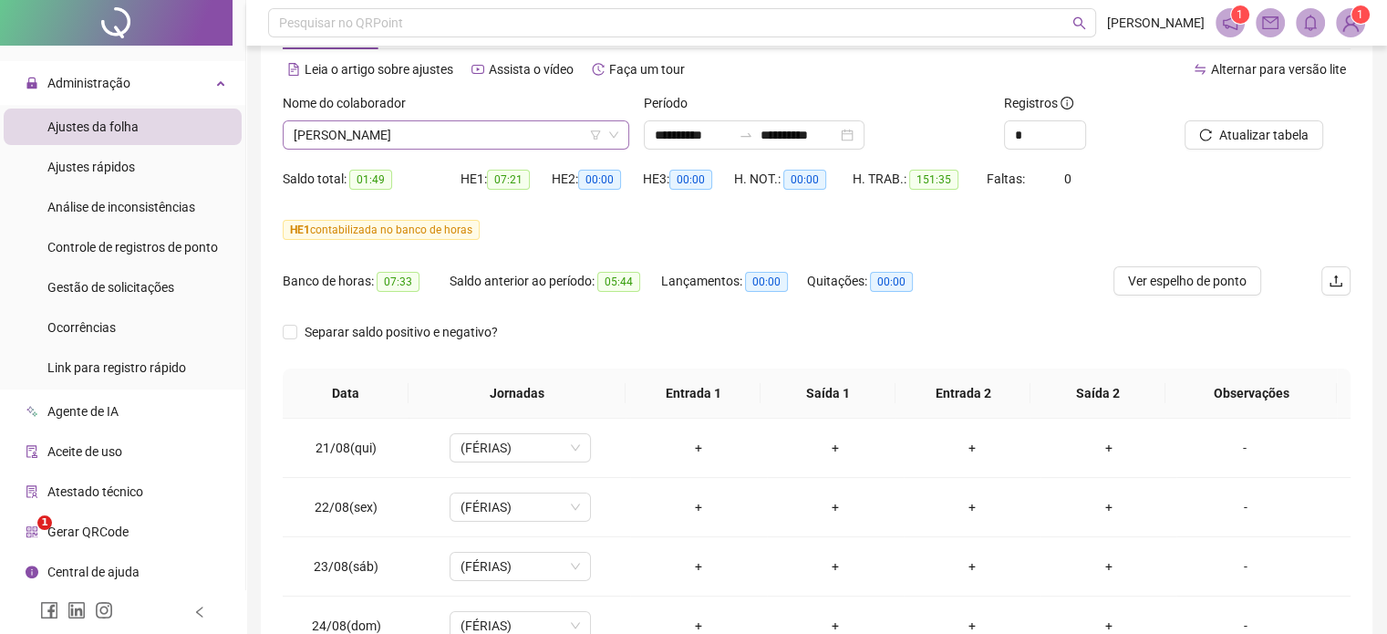
click at [468, 133] on span "[PERSON_NAME]" at bounding box center [456, 134] width 325 height 27
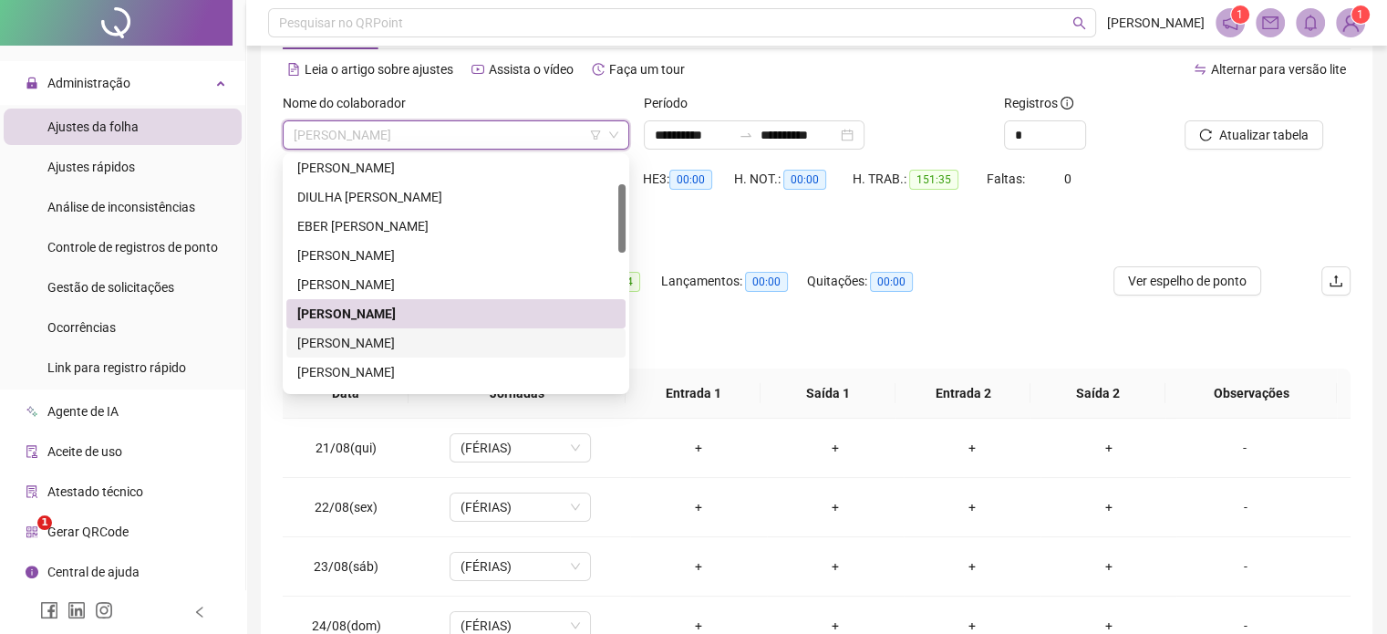
click at [387, 345] on div "[PERSON_NAME]" at bounding box center [455, 343] width 317 height 20
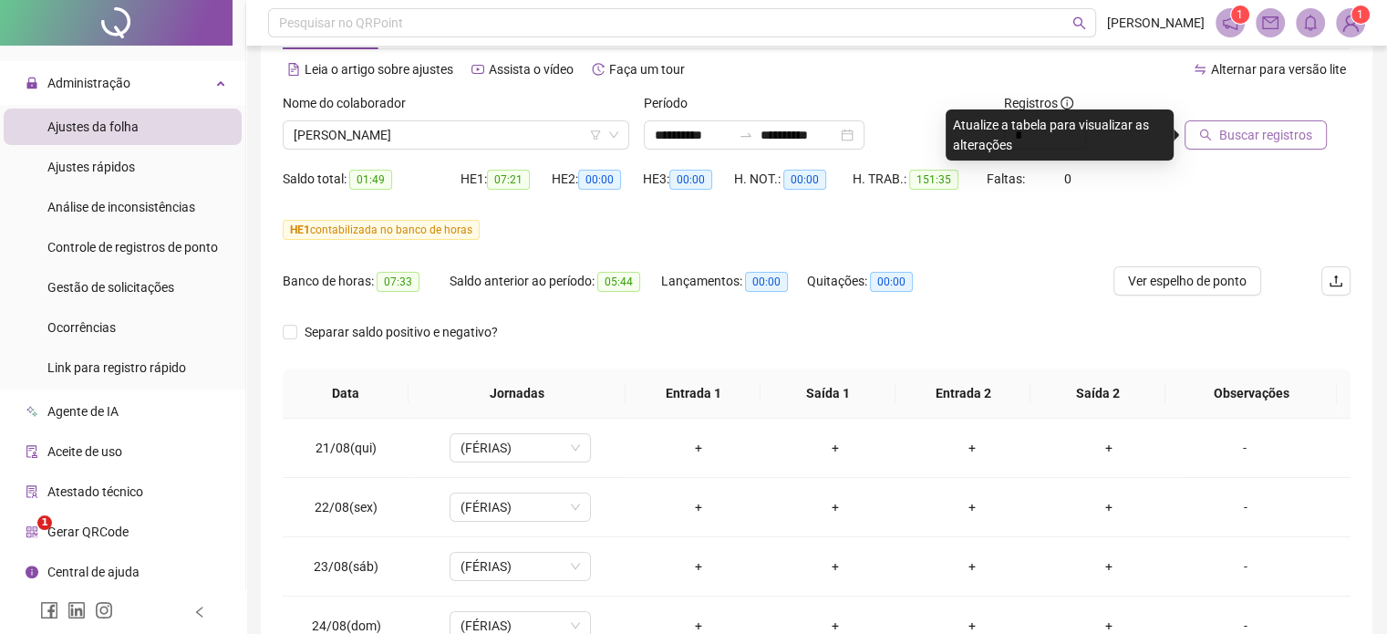
click at [1264, 141] on span "Buscar registros" at bounding box center [1265, 135] width 93 height 20
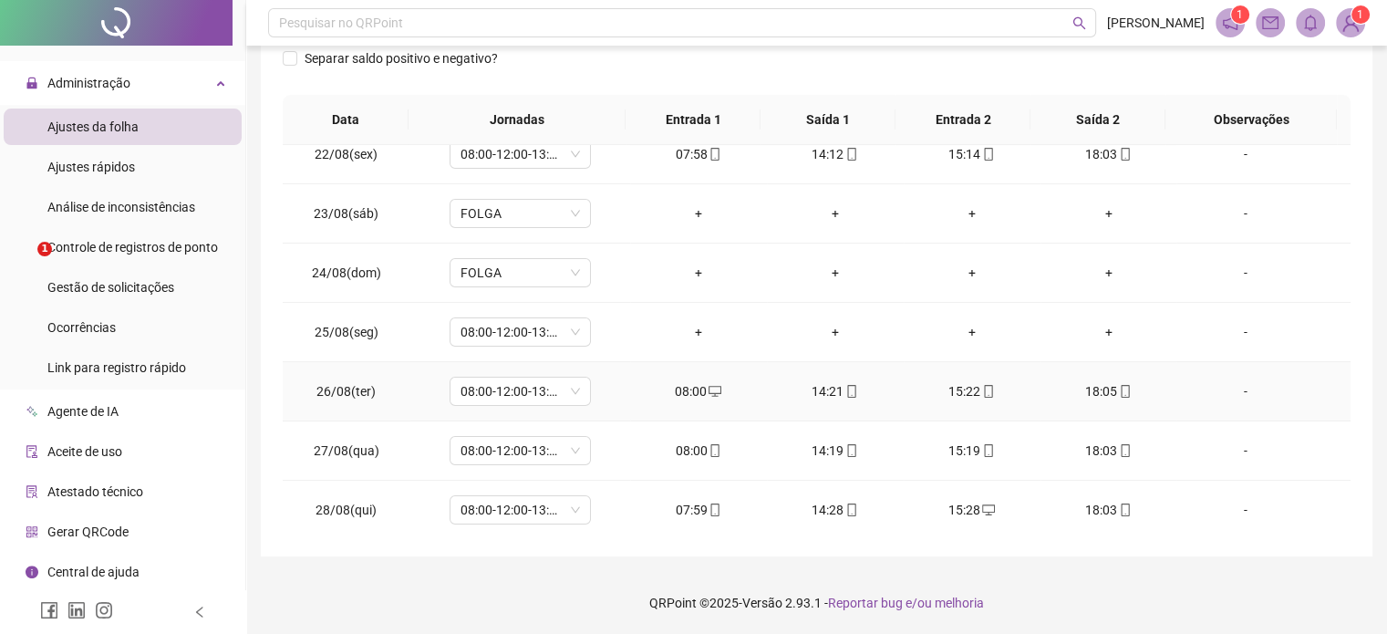
scroll to position [0, 0]
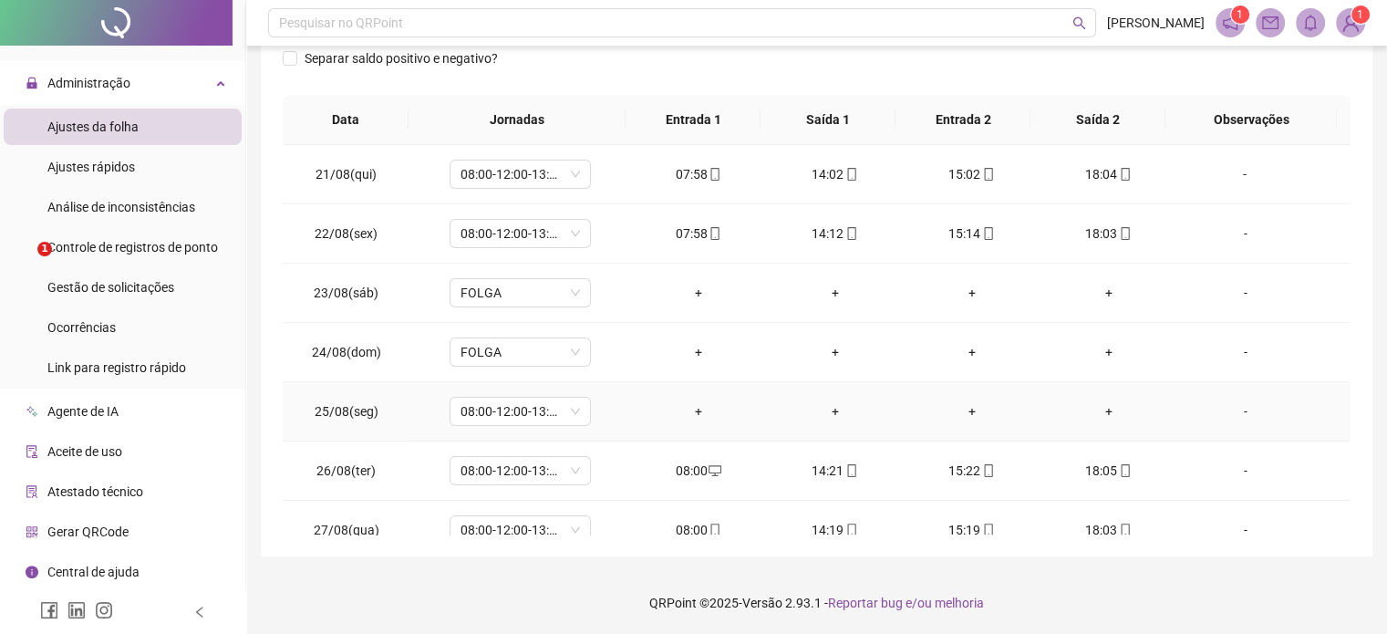
click at [1233, 411] on div "-" at bounding box center [1245, 411] width 108 height 20
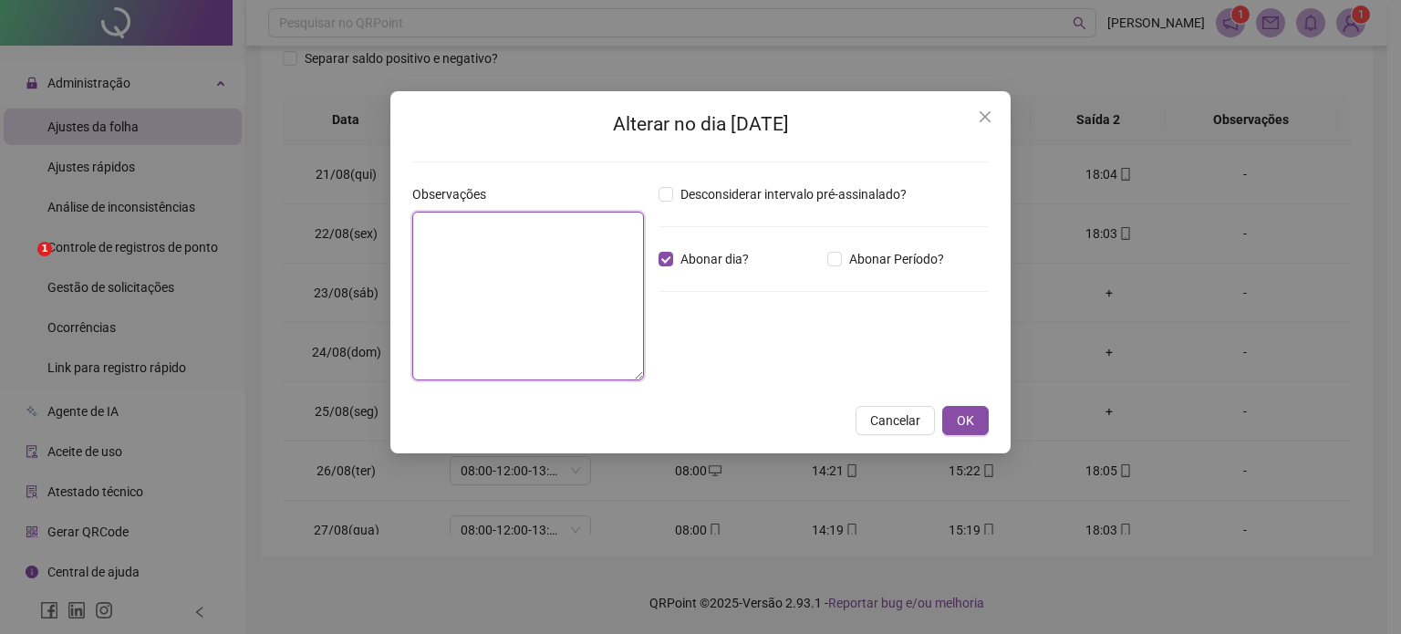
click at [524, 251] on textarea at bounding box center [528, 296] width 232 height 169
type textarea "**********"
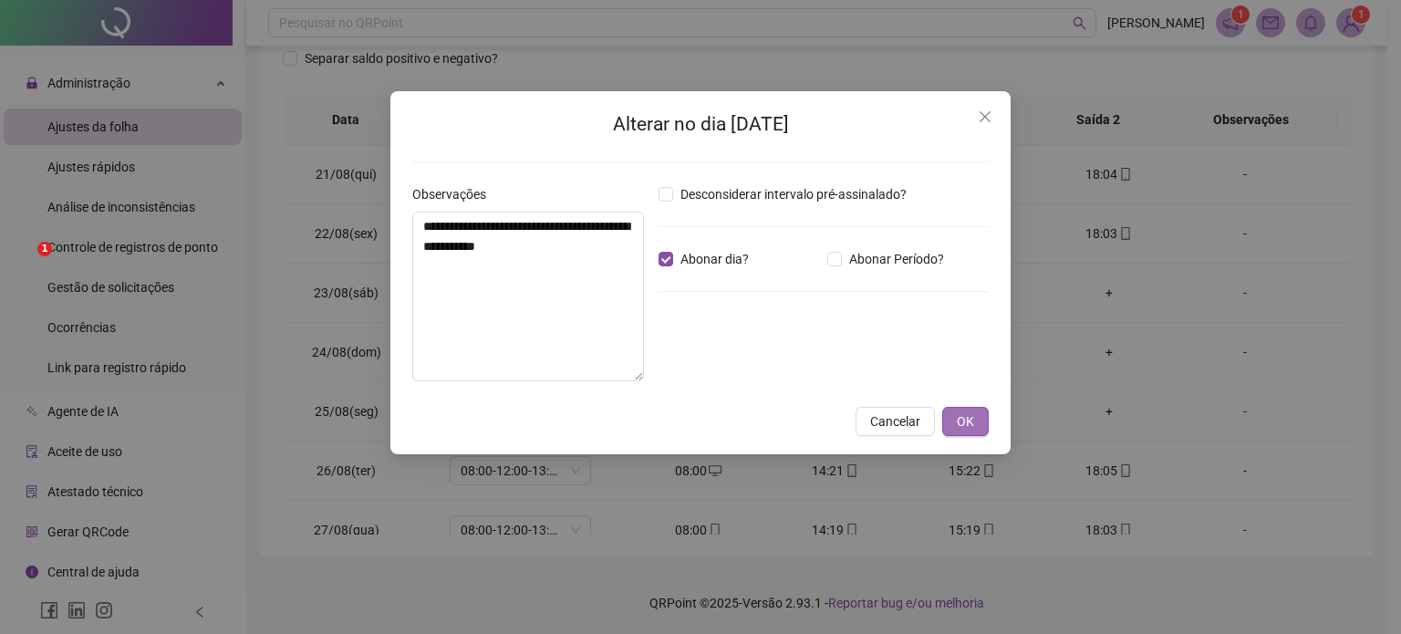
click at [967, 419] on span "OK" at bounding box center [965, 421] width 17 height 20
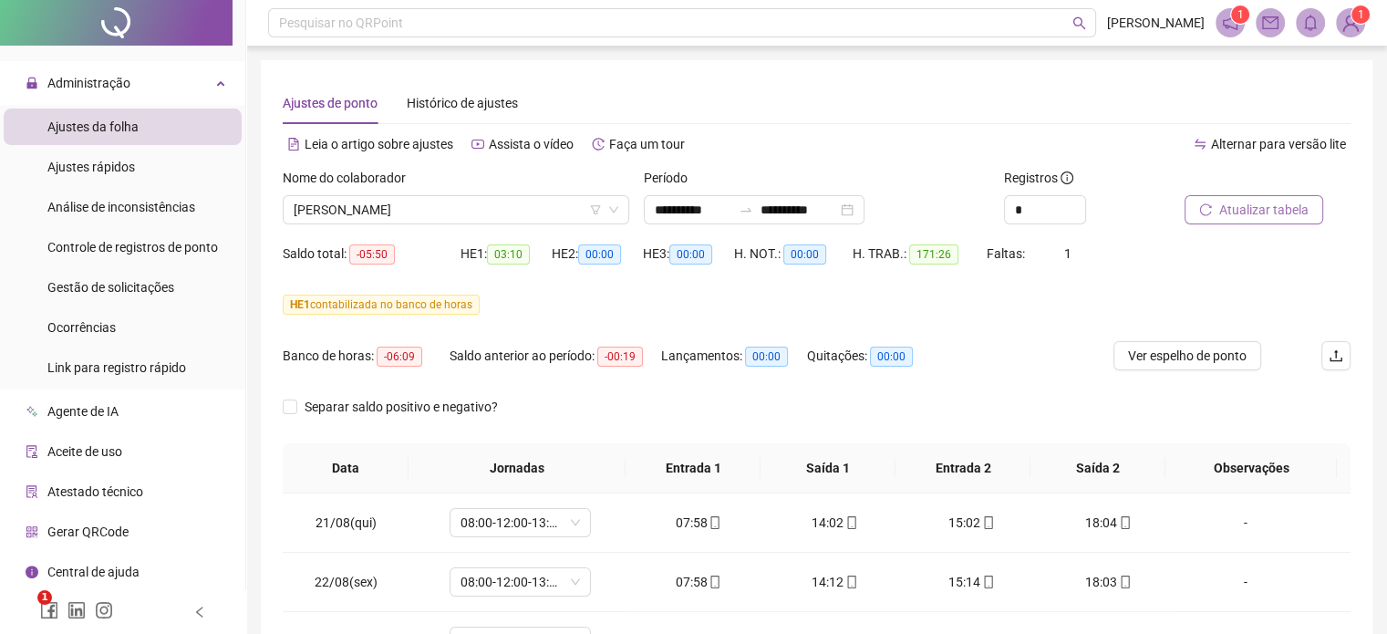
click at [1226, 208] on span "Atualizar tabela" at bounding box center [1263, 210] width 89 height 20
click at [554, 212] on span "[PERSON_NAME]" at bounding box center [456, 209] width 325 height 27
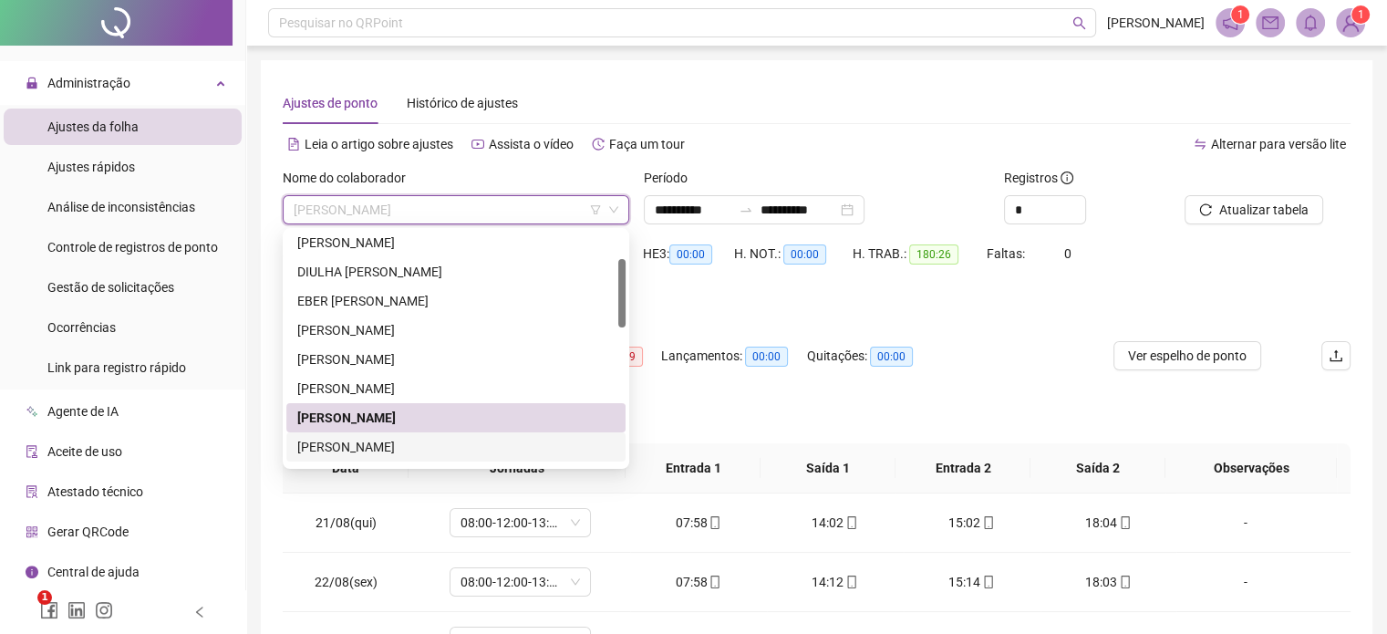
scroll to position [182, 0]
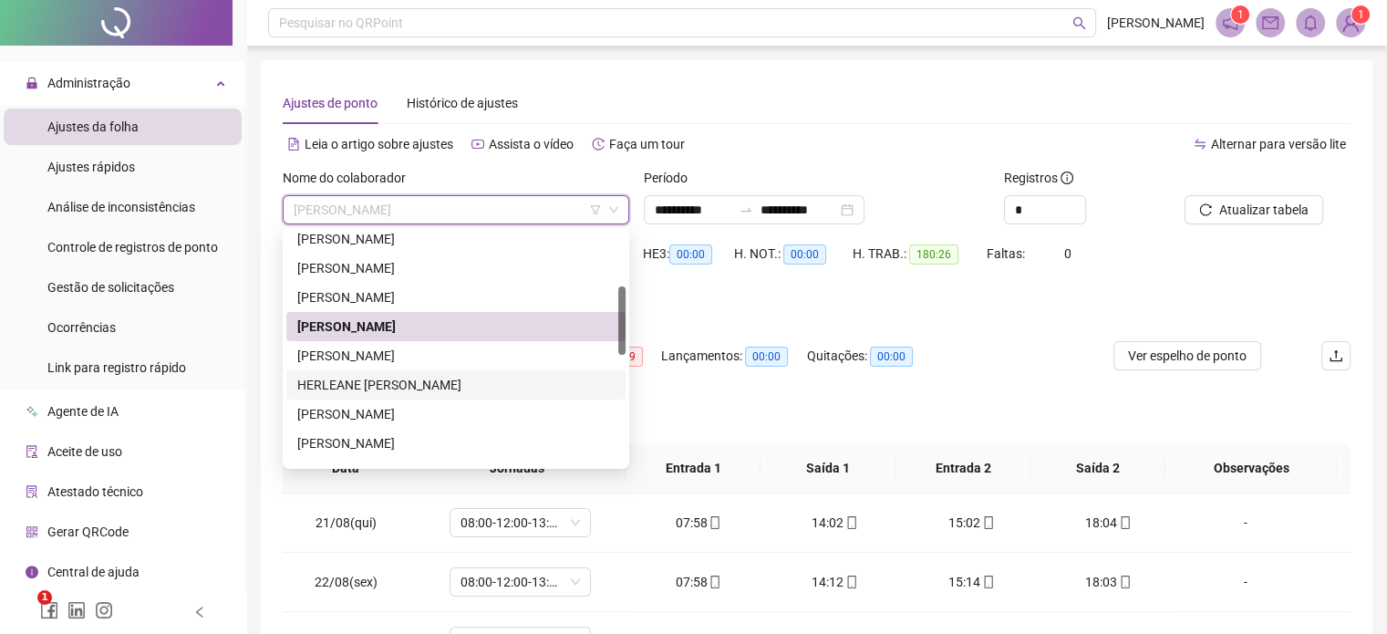
click at [411, 382] on div "HERLEANE [PERSON_NAME]" at bounding box center [455, 385] width 317 height 20
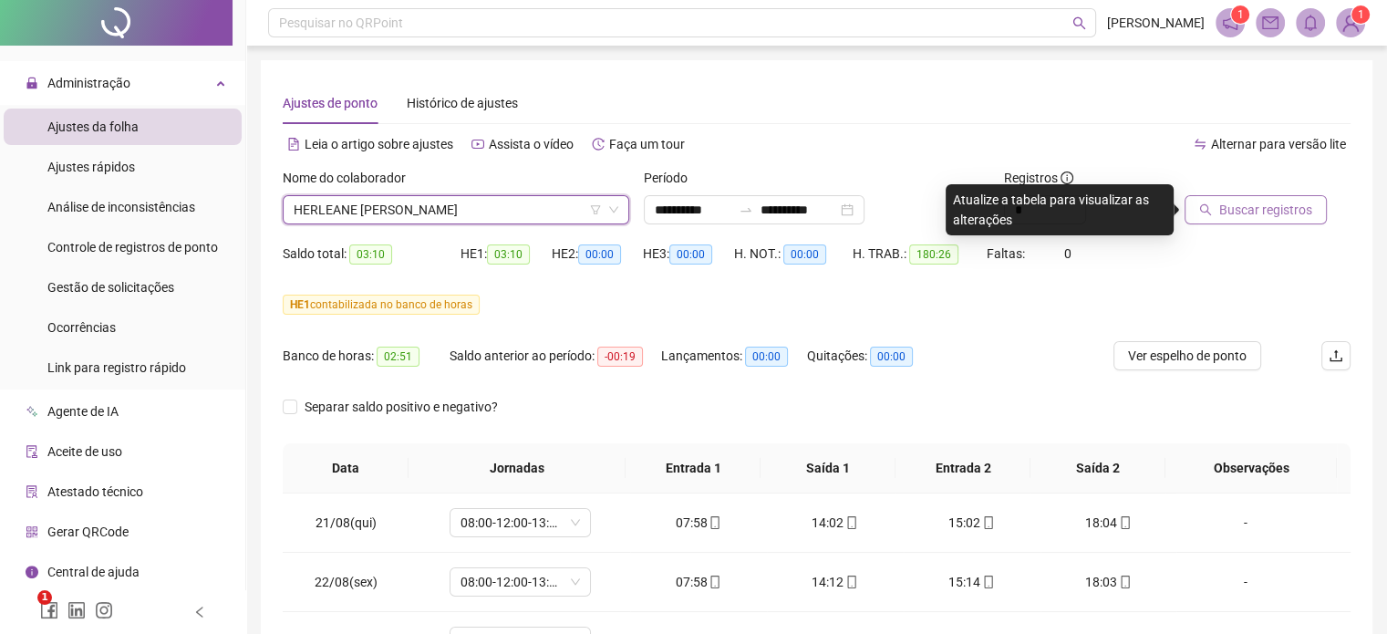
click at [1270, 216] on span "Buscar registros" at bounding box center [1265, 210] width 93 height 20
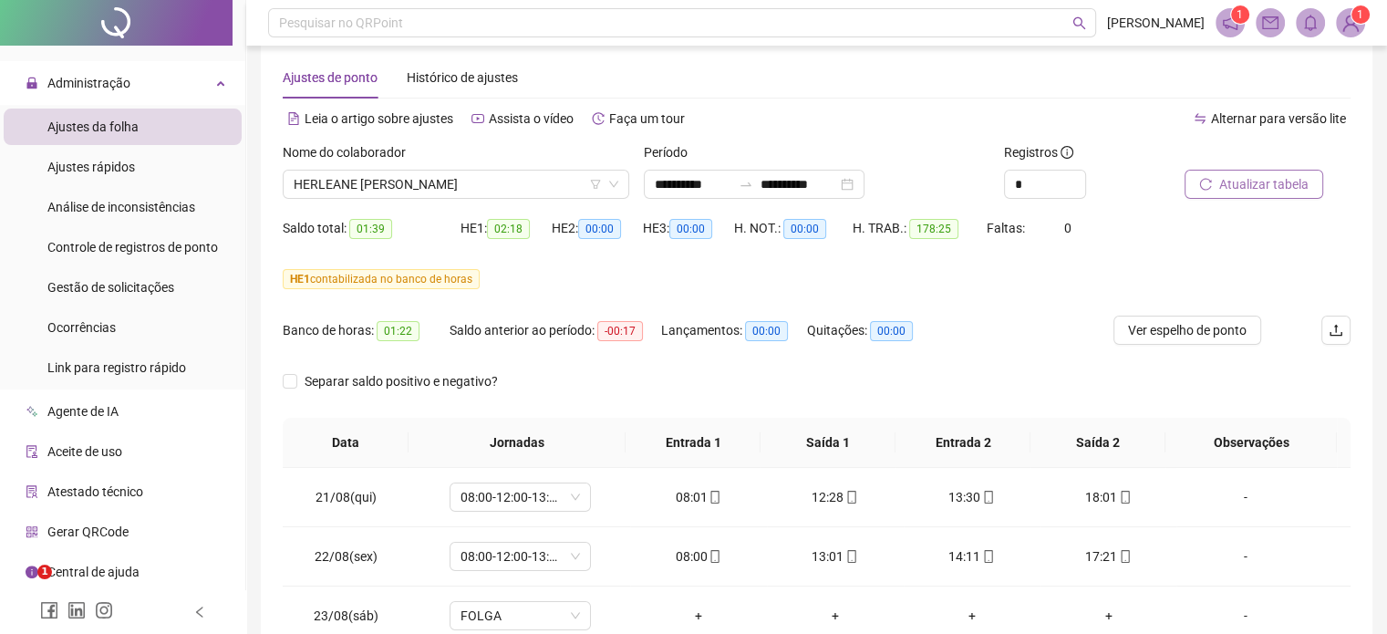
scroll to position [0, 0]
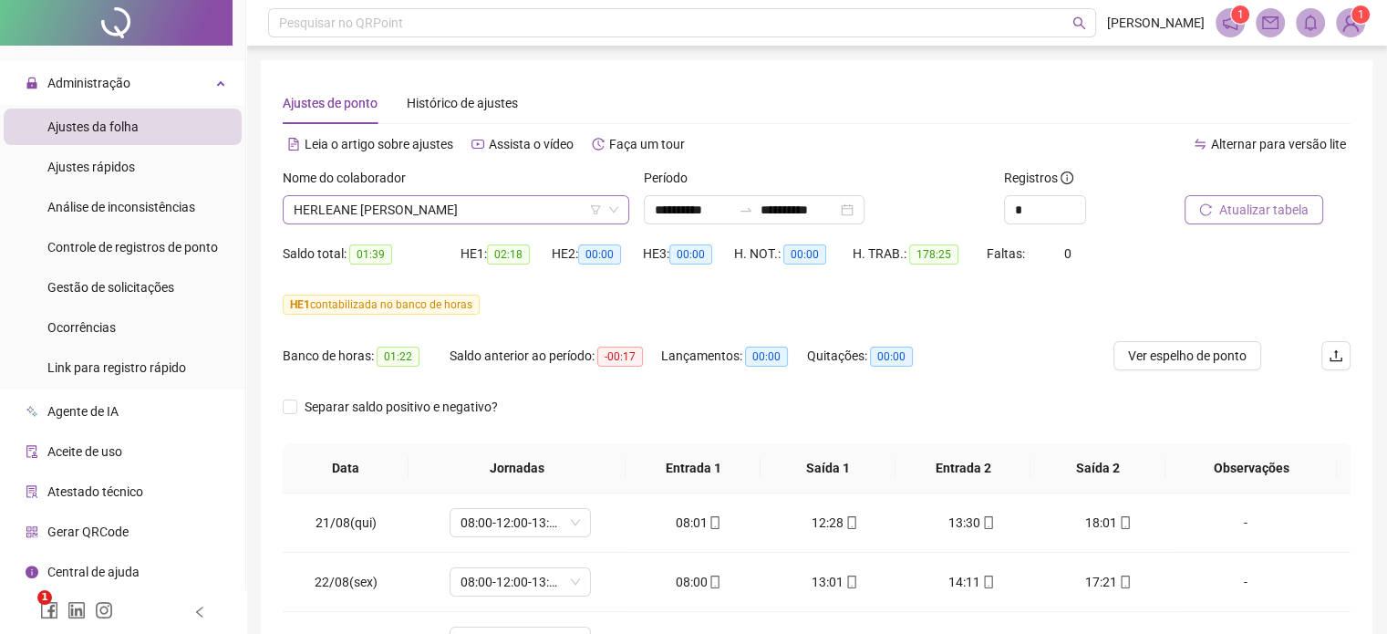
click at [533, 205] on span "HERLEANE [PERSON_NAME]" at bounding box center [456, 209] width 325 height 27
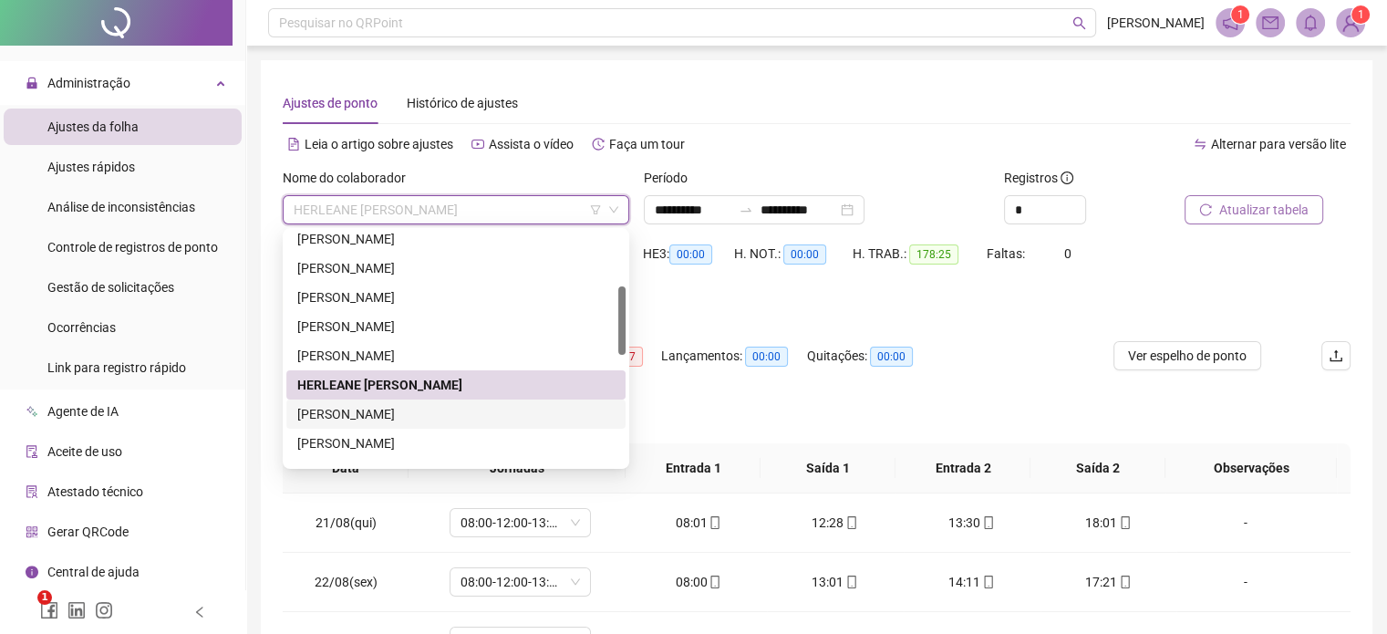
click at [445, 417] on div "[PERSON_NAME]" at bounding box center [455, 414] width 317 height 20
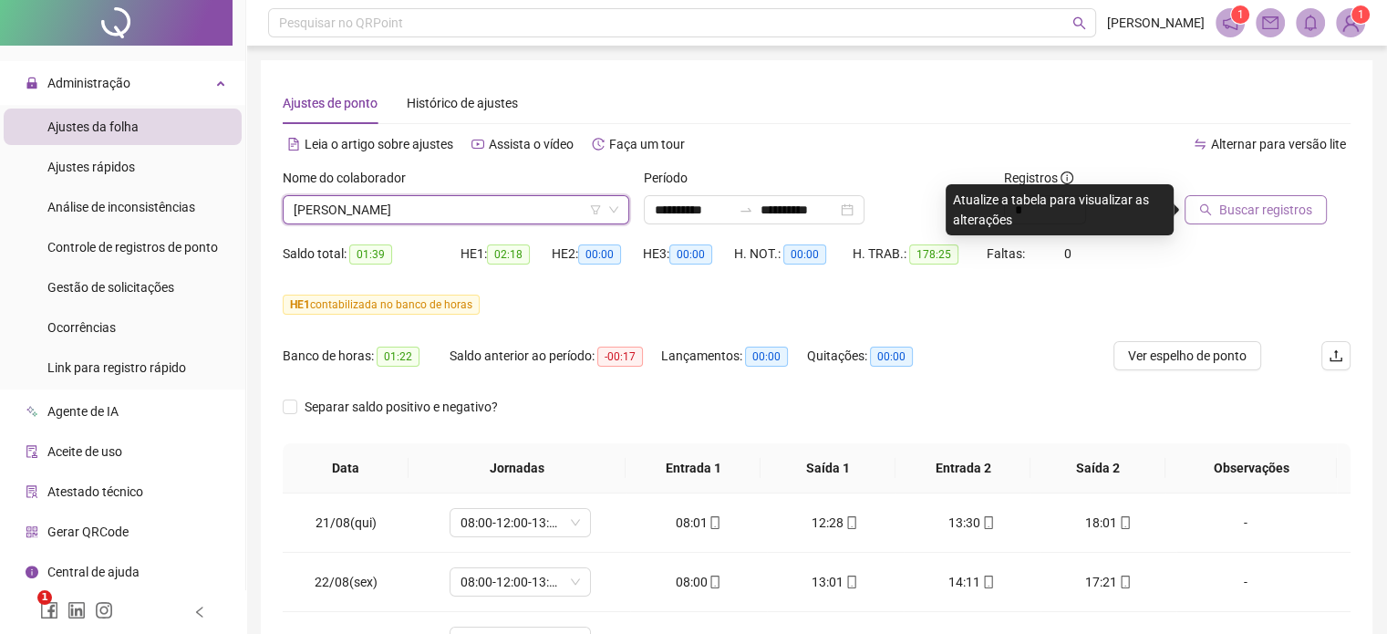
click at [1298, 212] on span "Buscar registros" at bounding box center [1265, 210] width 93 height 20
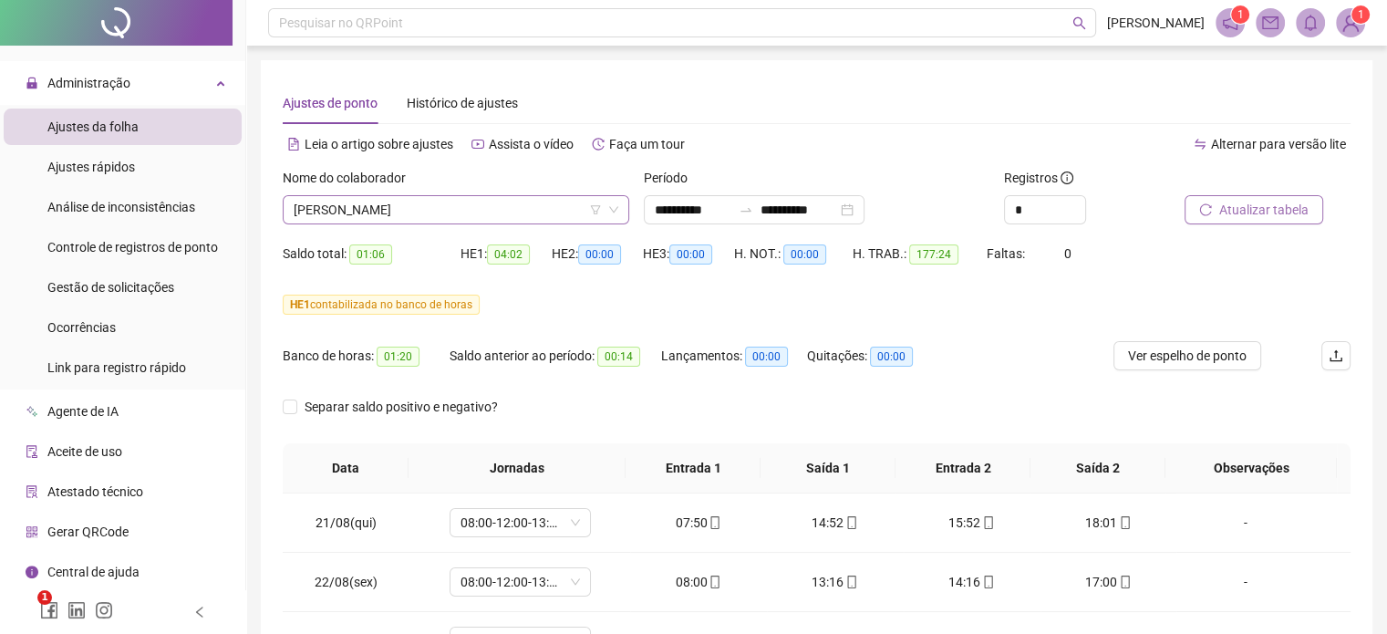
click at [452, 205] on span "[PERSON_NAME]" at bounding box center [456, 209] width 325 height 27
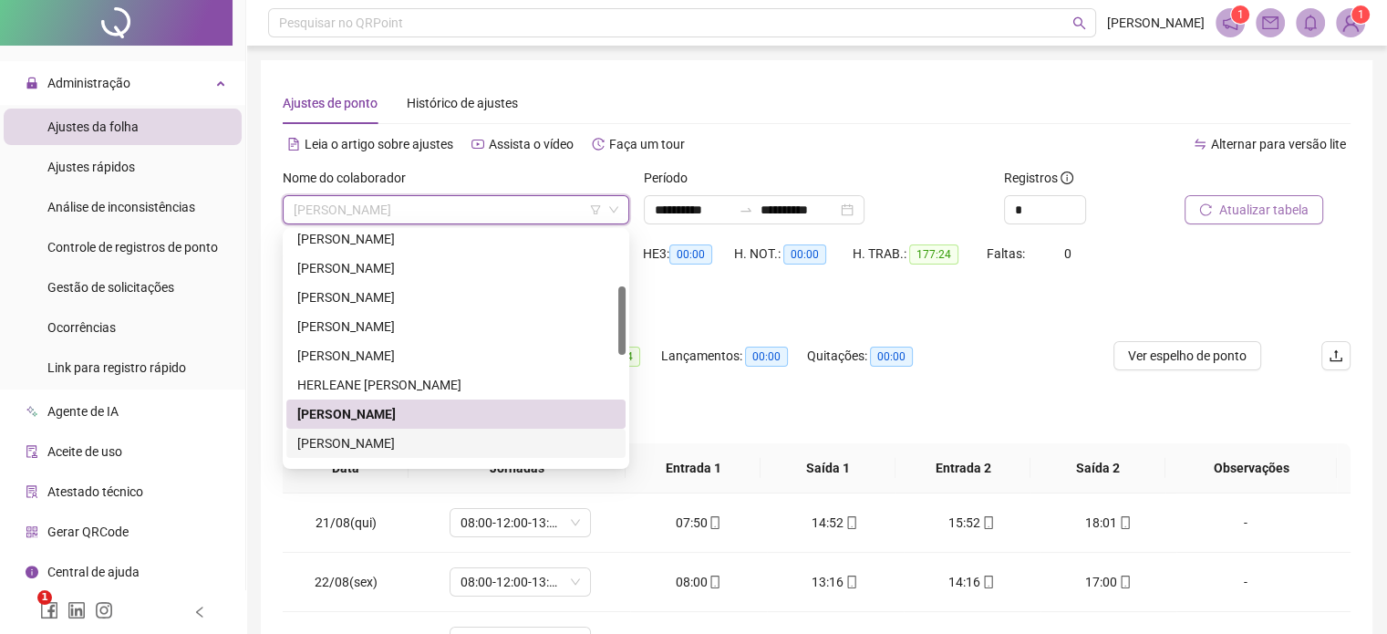
click at [396, 442] on div "[PERSON_NAME]" at bounding box center [455, 443] width 317 height 20
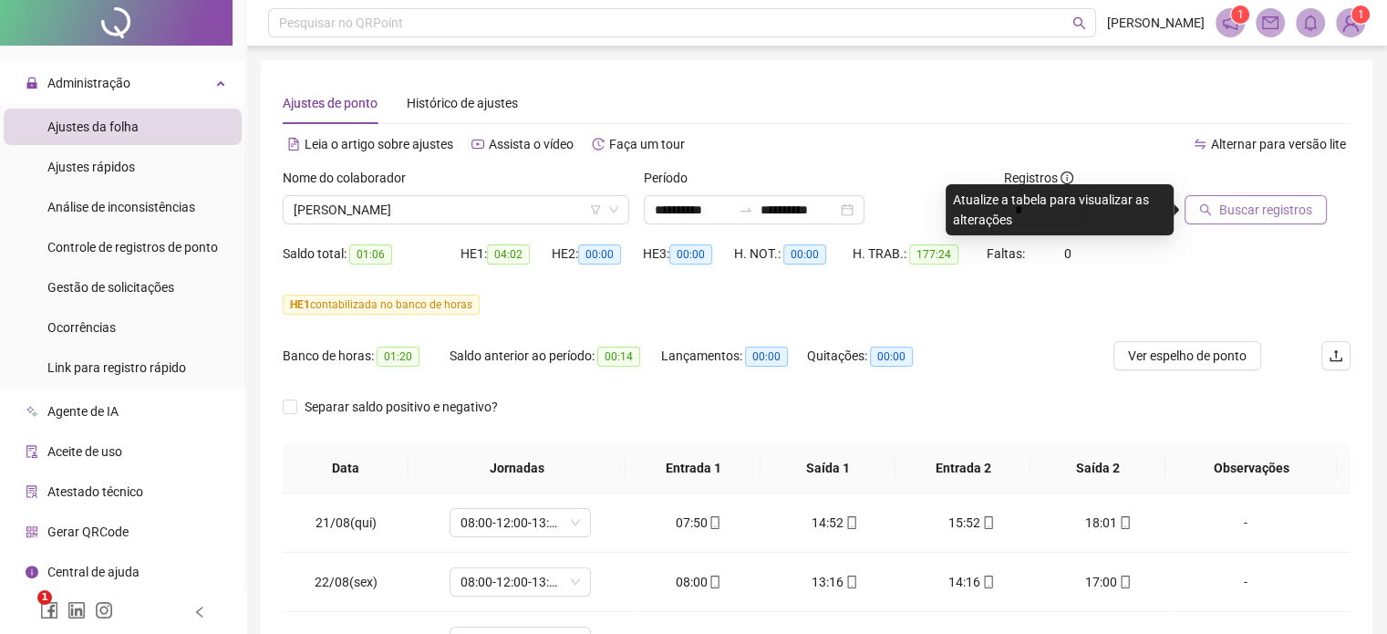
click at [1236, 211] on span "Buscar registros" at bounding box center [1265, 210] width 93 height 20
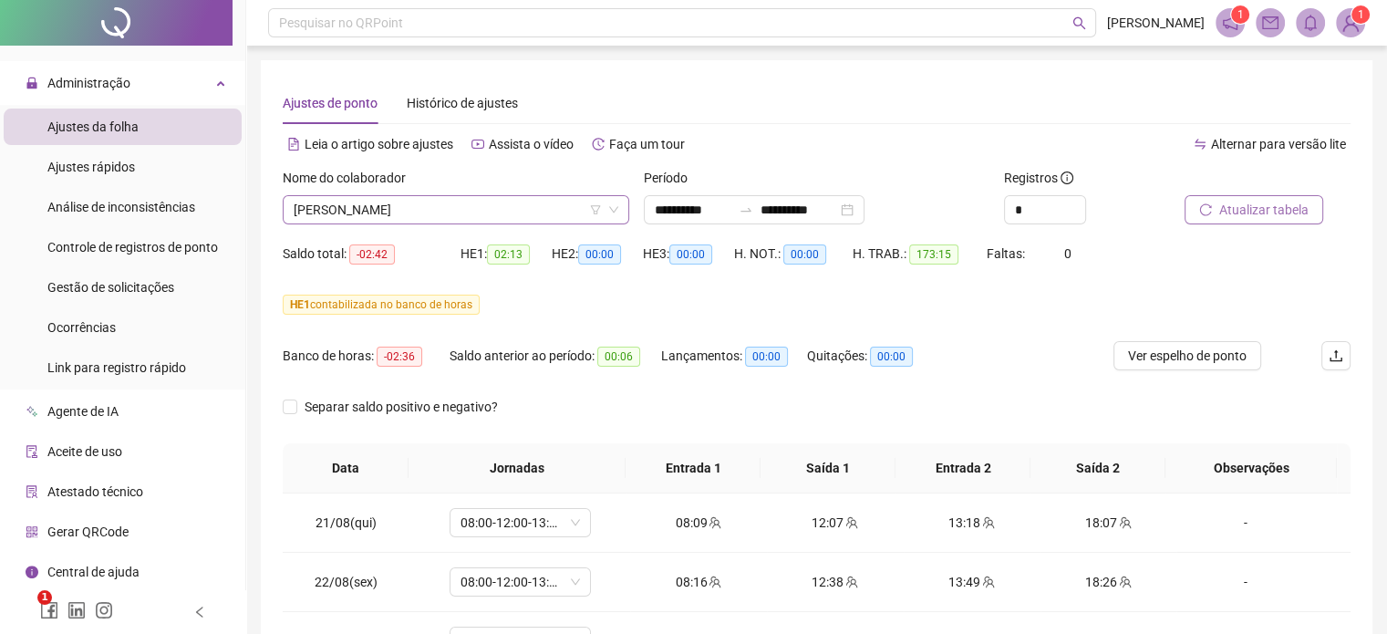
click at [497, 203] on span "[PERSON_NAME]" at bounding box center [456, 209] width 325 height 27
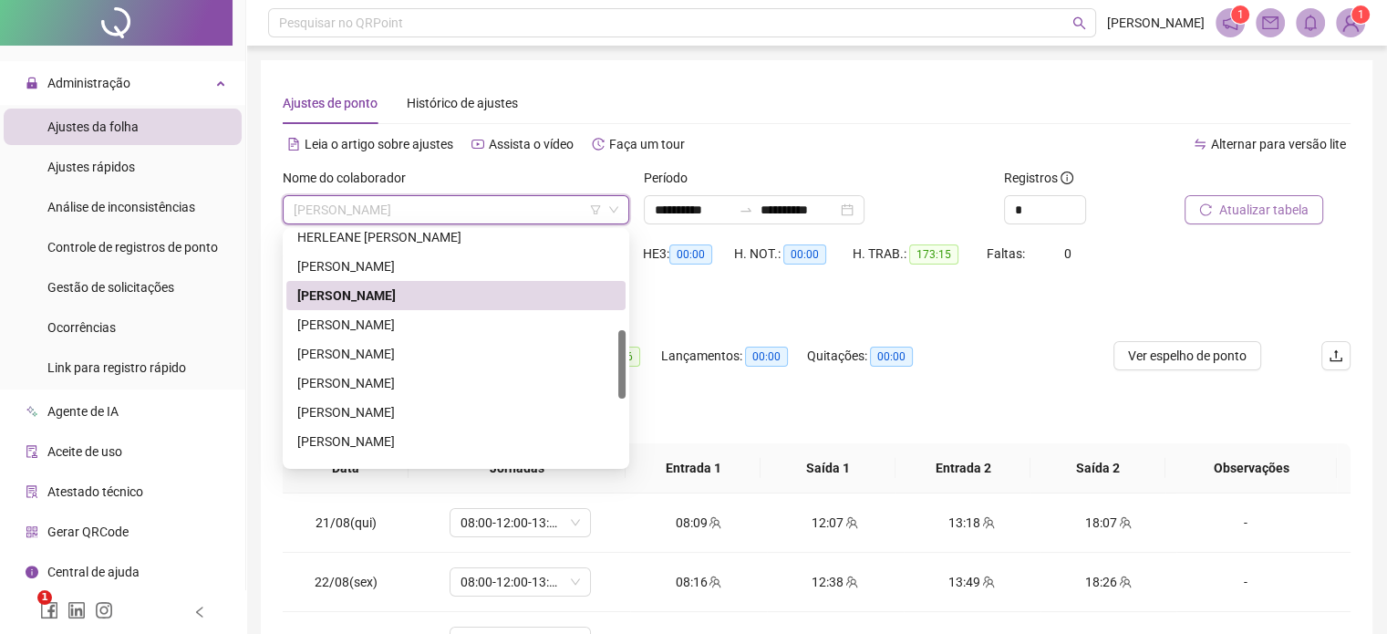
drag, startPoint x: 623, startPoint y: 312, endPoint x: 624, endPoint y: 356, distance: 43.8
click at [624, 356] on div at bounding box center [621, 364] width 7 height 68
click at [461, 330] on div "[PERSON_NAME]" at bounding box center [455, 325] width 317 height 20
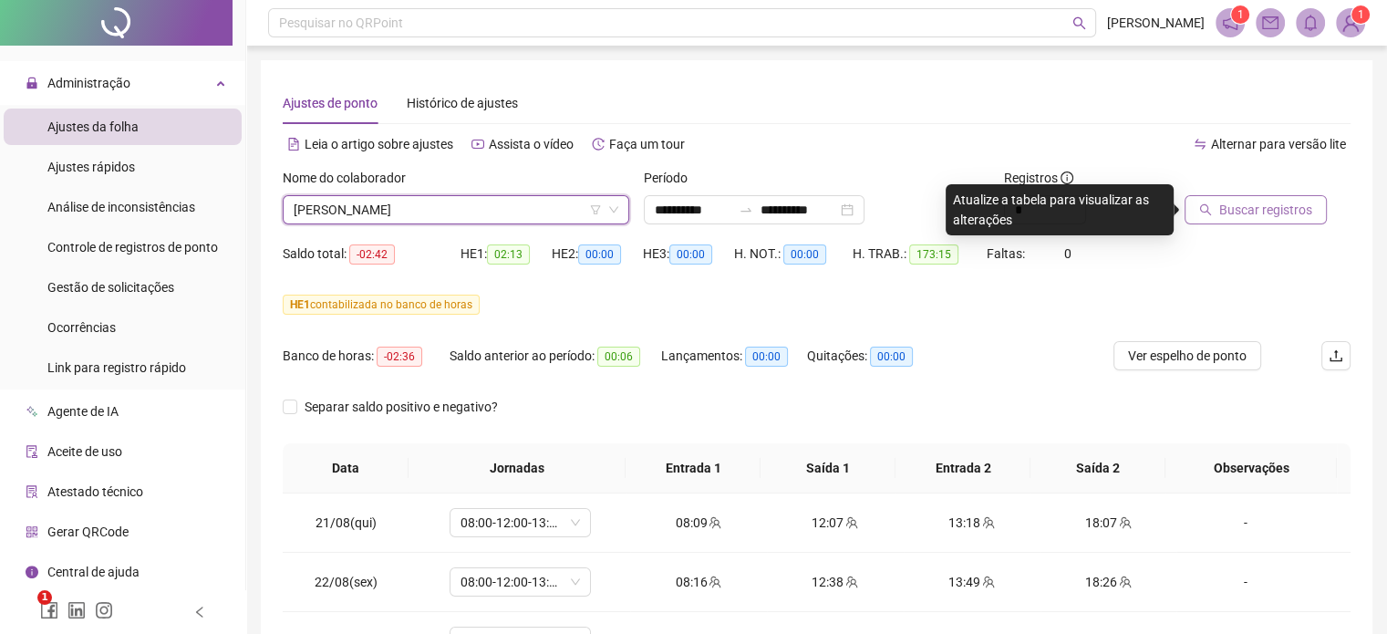
click at [1235, 211] on span "Buscar registros" at bounding box center [1265, 210] width 93 height 20
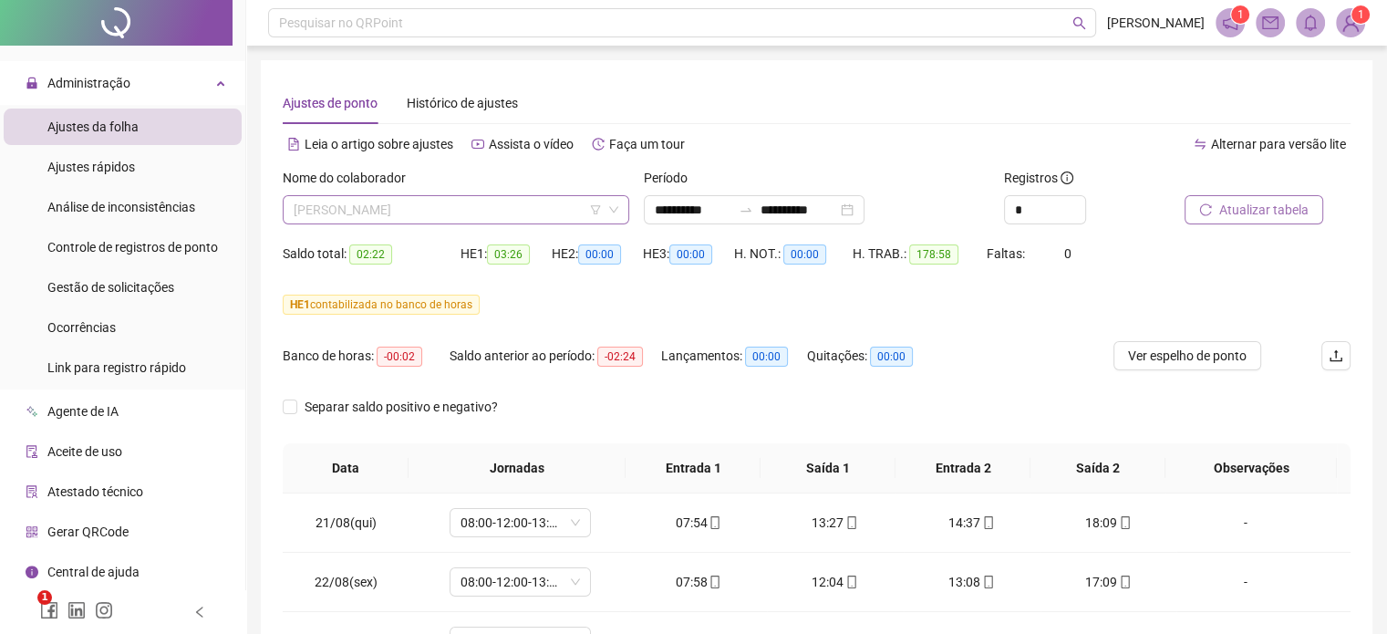
click at [499, 211] on span "[PERSON_NAME]" at bounding box center [456, 209] width 325 height 27
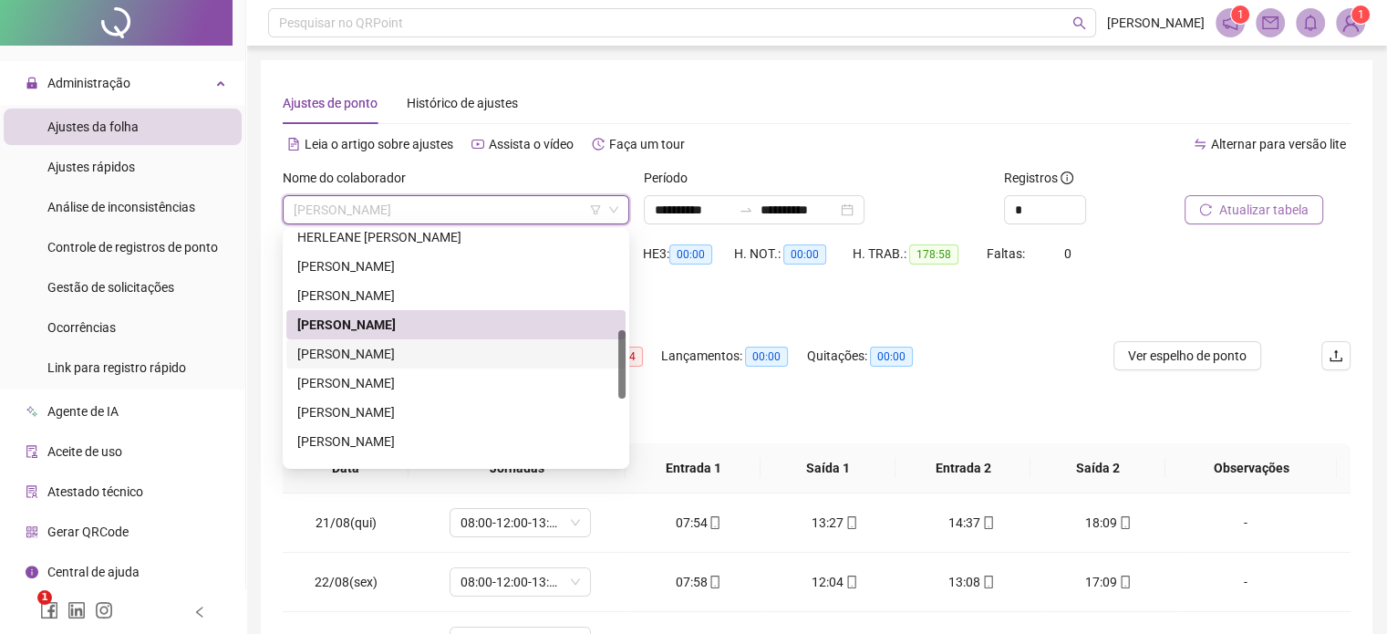
click at [444, 353] on div "[PERSON_NAME]" at bounding box center [455, 354] width 317 height 20
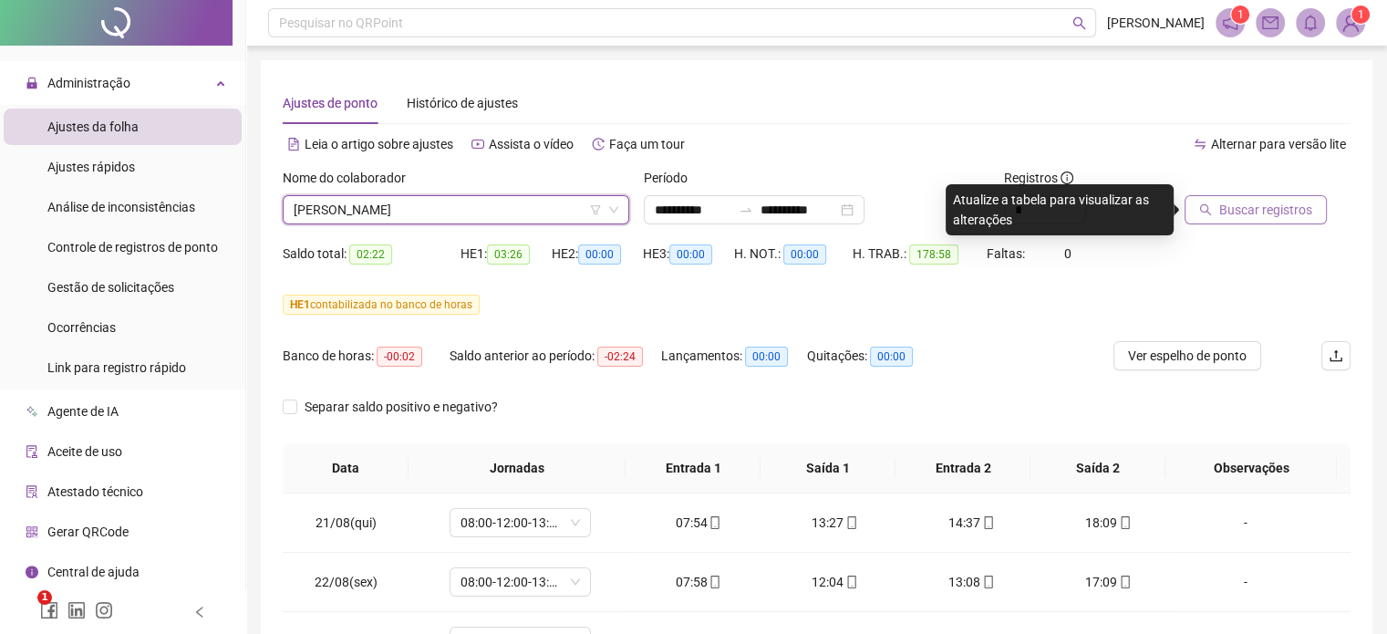
click at [1243, 207] on span "Buscar registros" at bounding box center [1265, 210] width 93 height 20
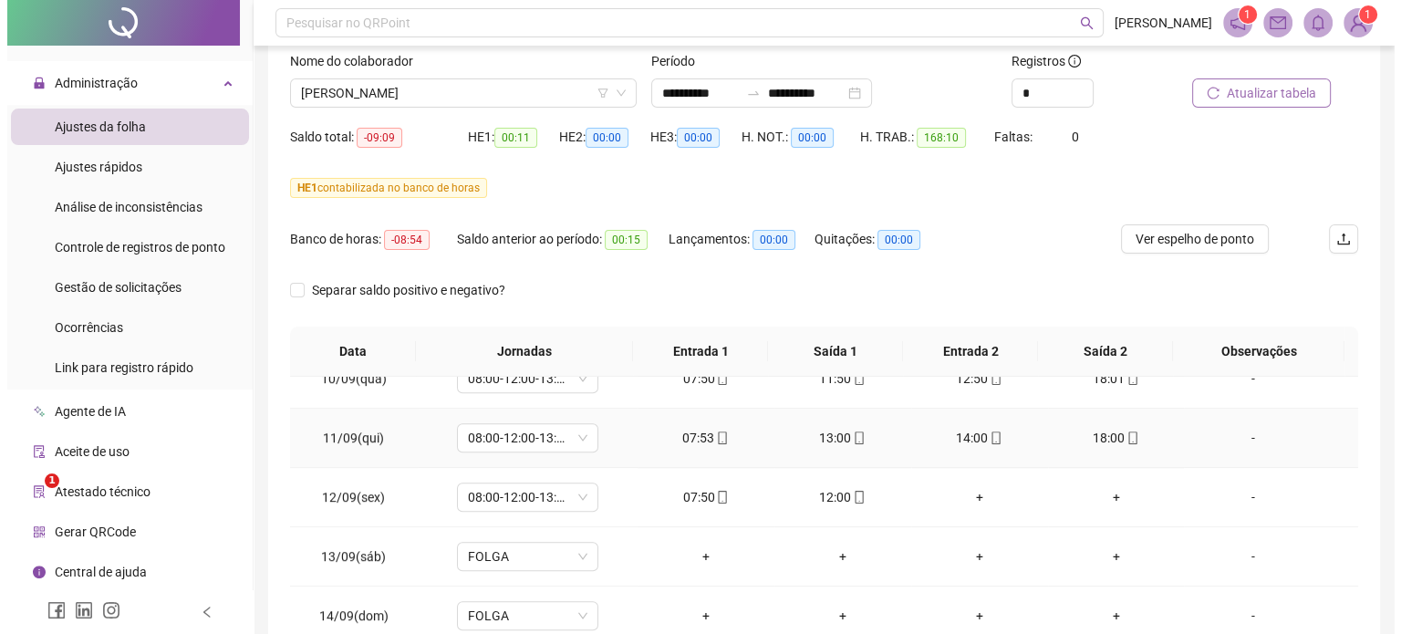
scroll to position [1258, 0]
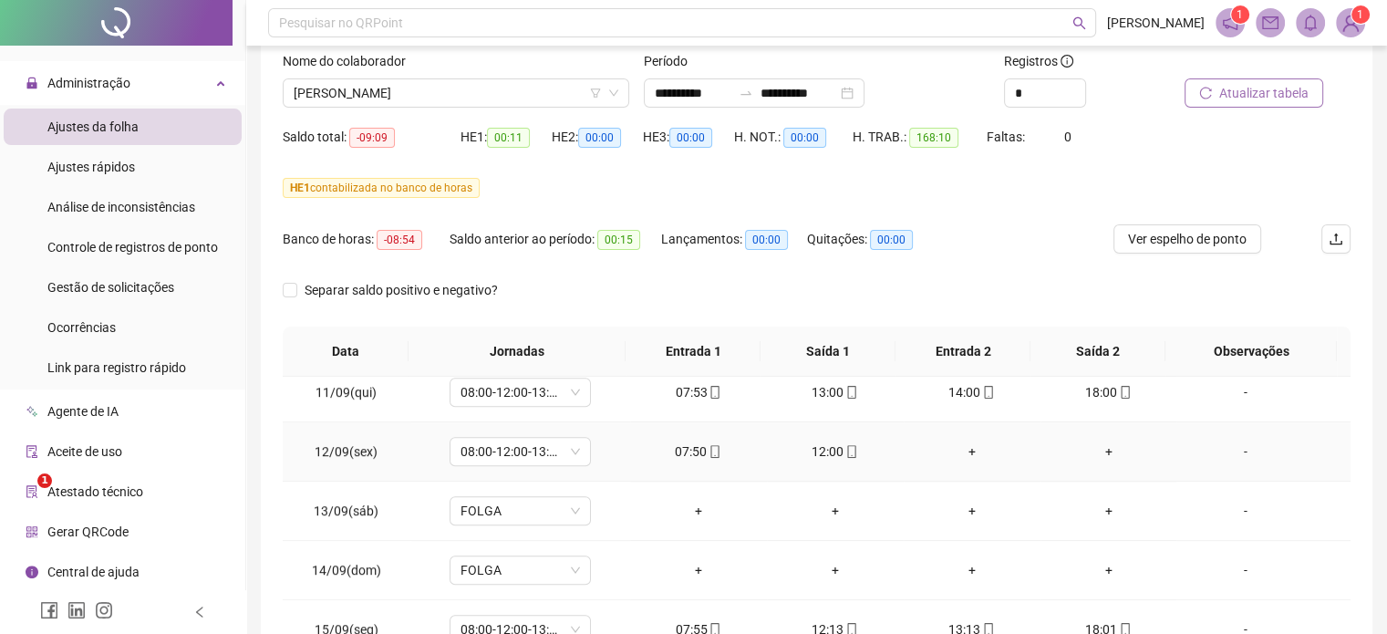
click at [1233, 449] on div "-" at bounding box center [1245, 451] width 108 height 20
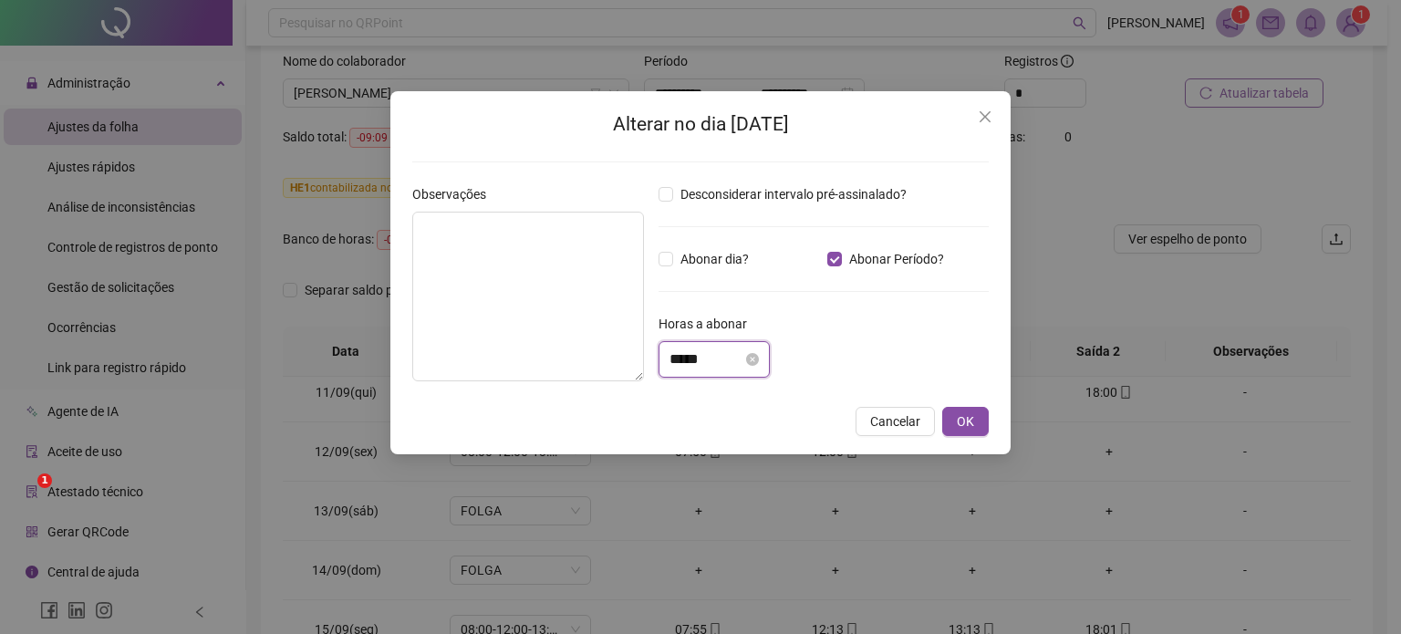
click at [683, 357] on input "*****" at bounding box center [705, 359] width 73 height 22
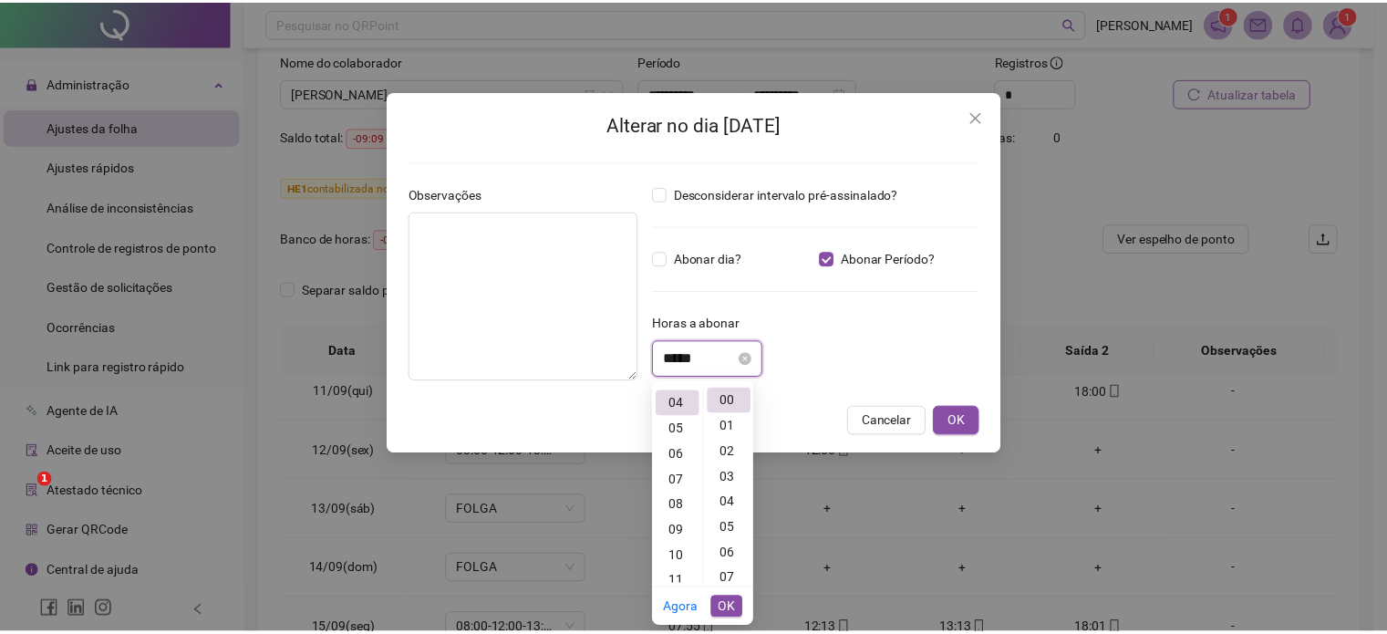
scroll to position [102, 0]
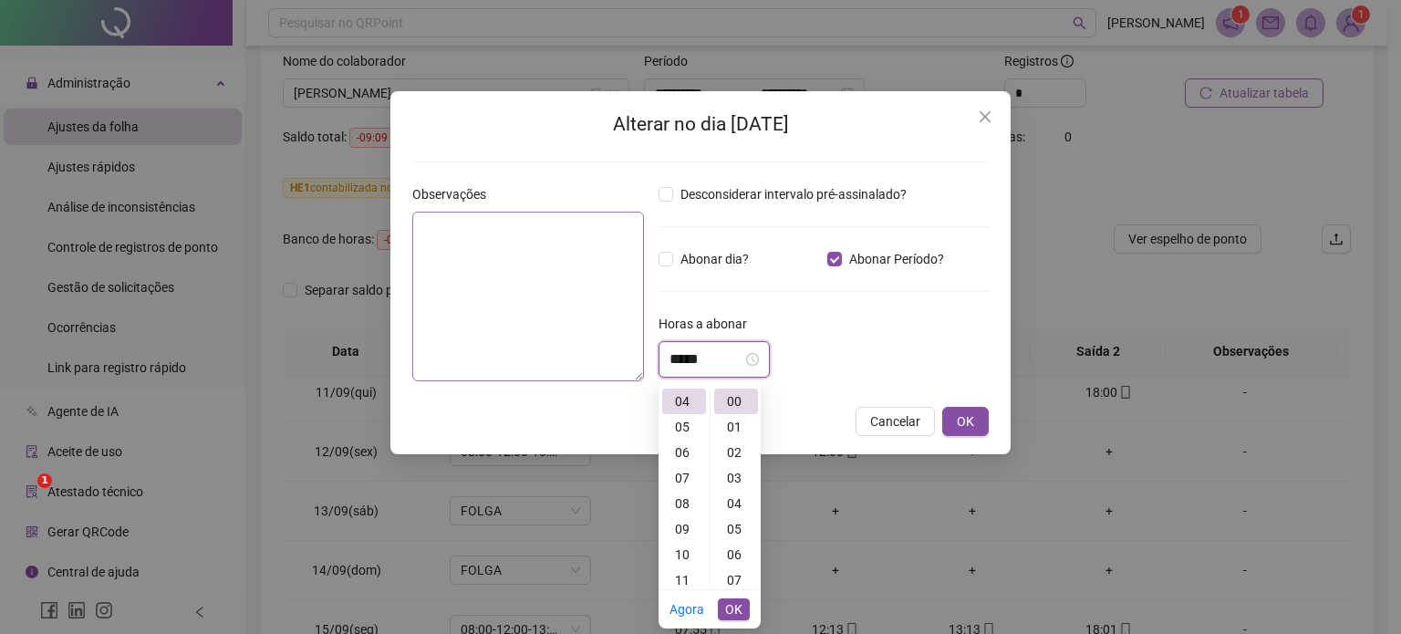
type input "*****"
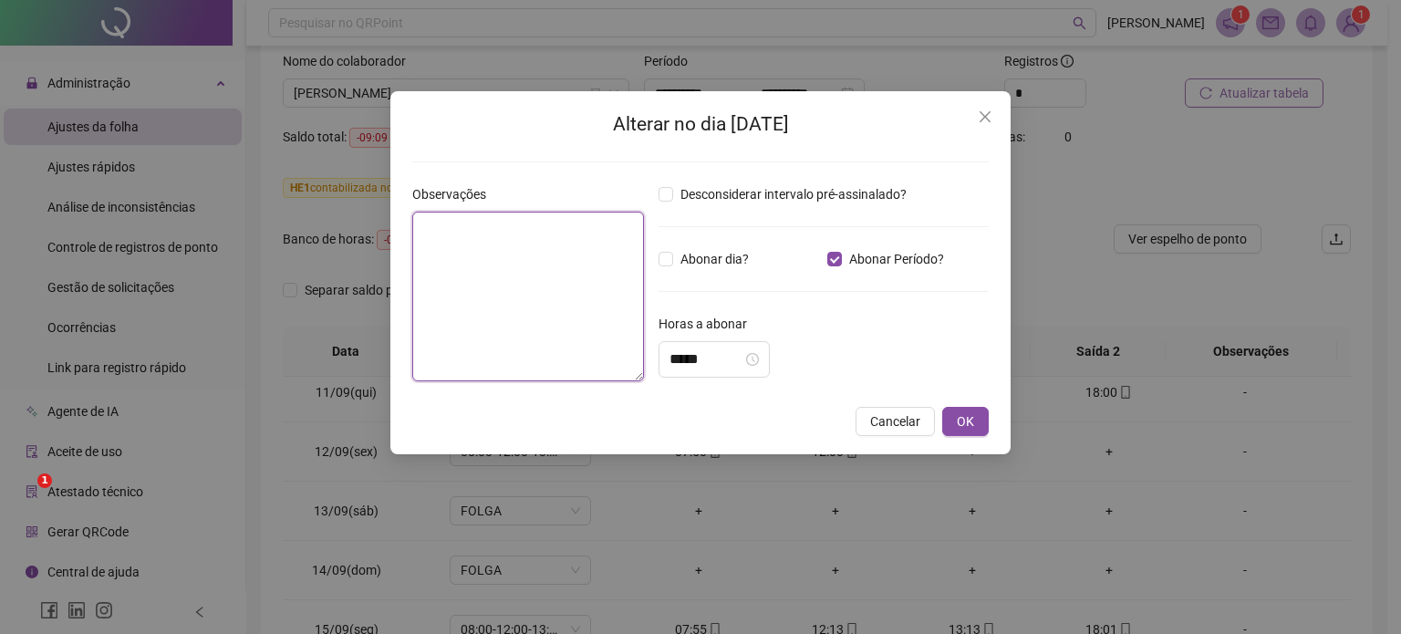
click at [497, 298] on textarea at bounding box center [528, 297] width 232 height 170
type textarea "*"
type textarea "**********"
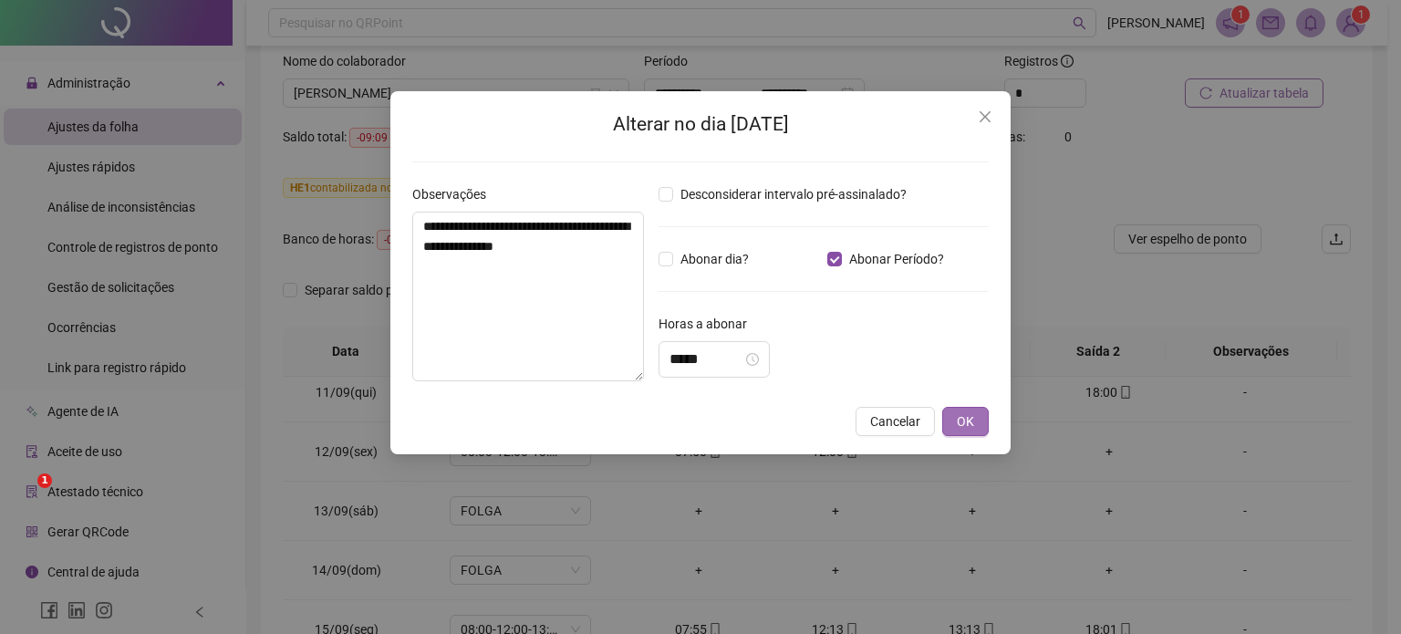
click at [957, 420] on span "OK" at bounding box center [965, 421] width 17 height 20
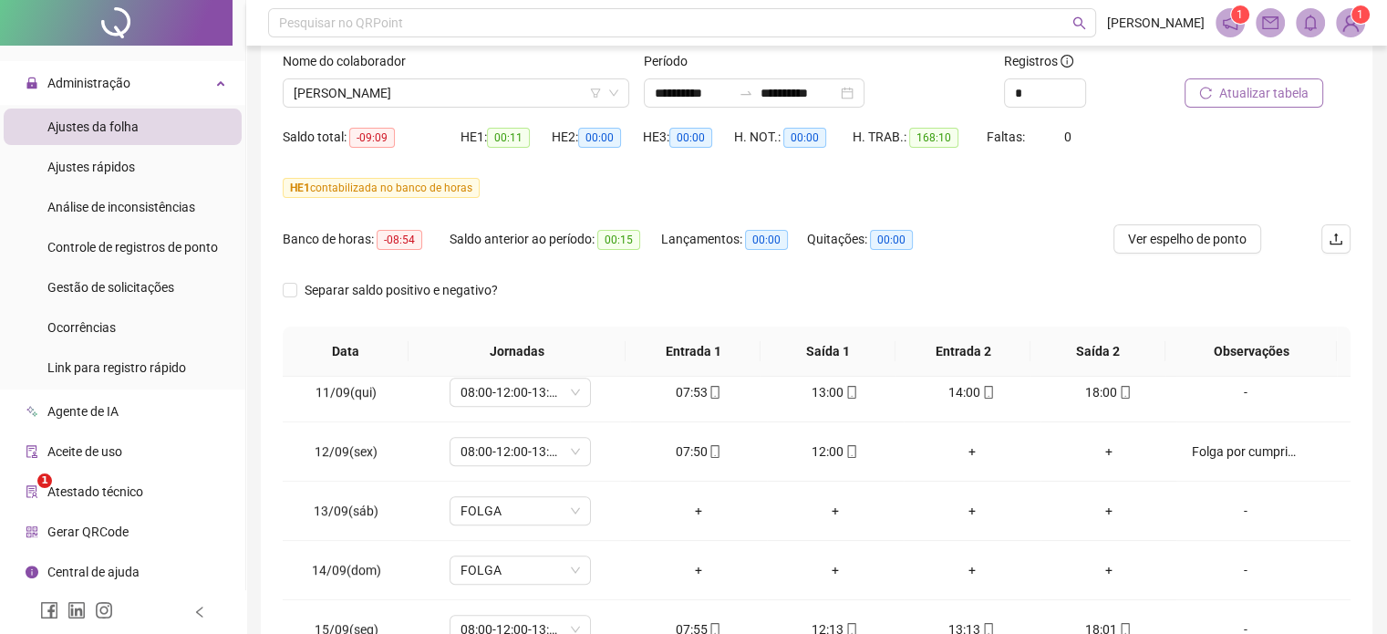
click at [1252, 87] on span "Atualizar tabela" at bounding box center [1263, 93] width 89 height 20
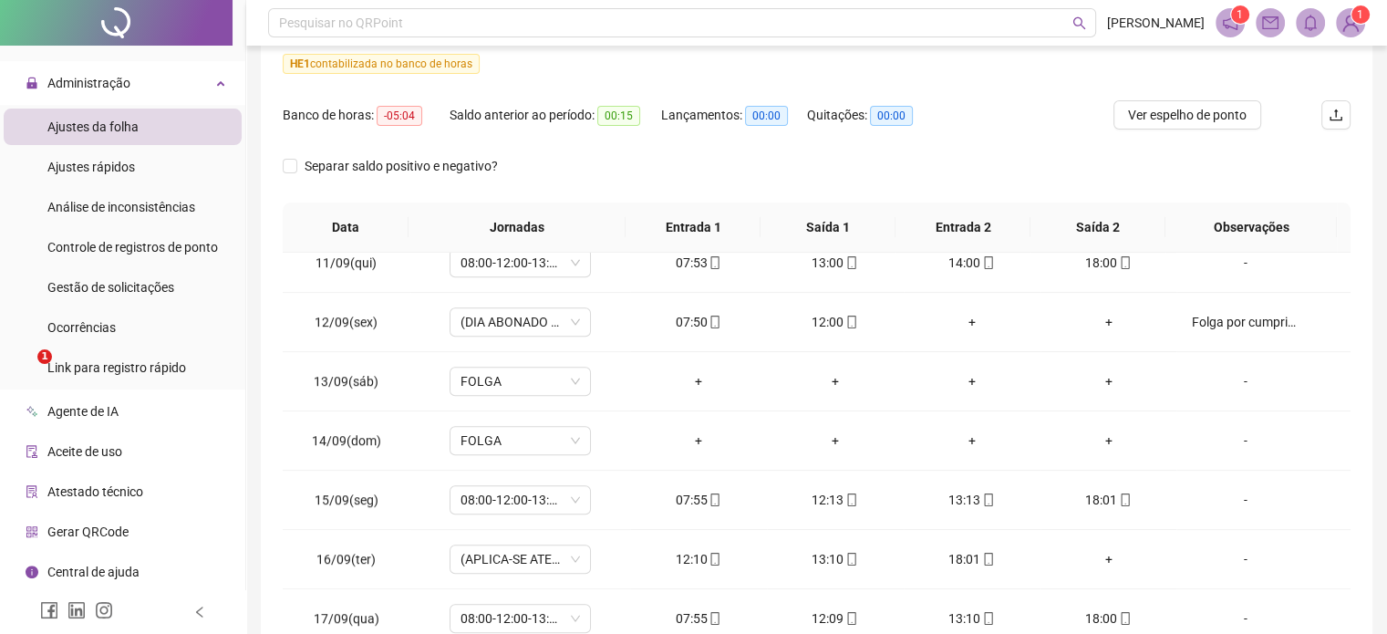
scroll to position [1265, 0]
drag, startPoint x: 1342, startPoint y: 403, endPoint x: 1, endPoint y: 28, distance: 1392.8
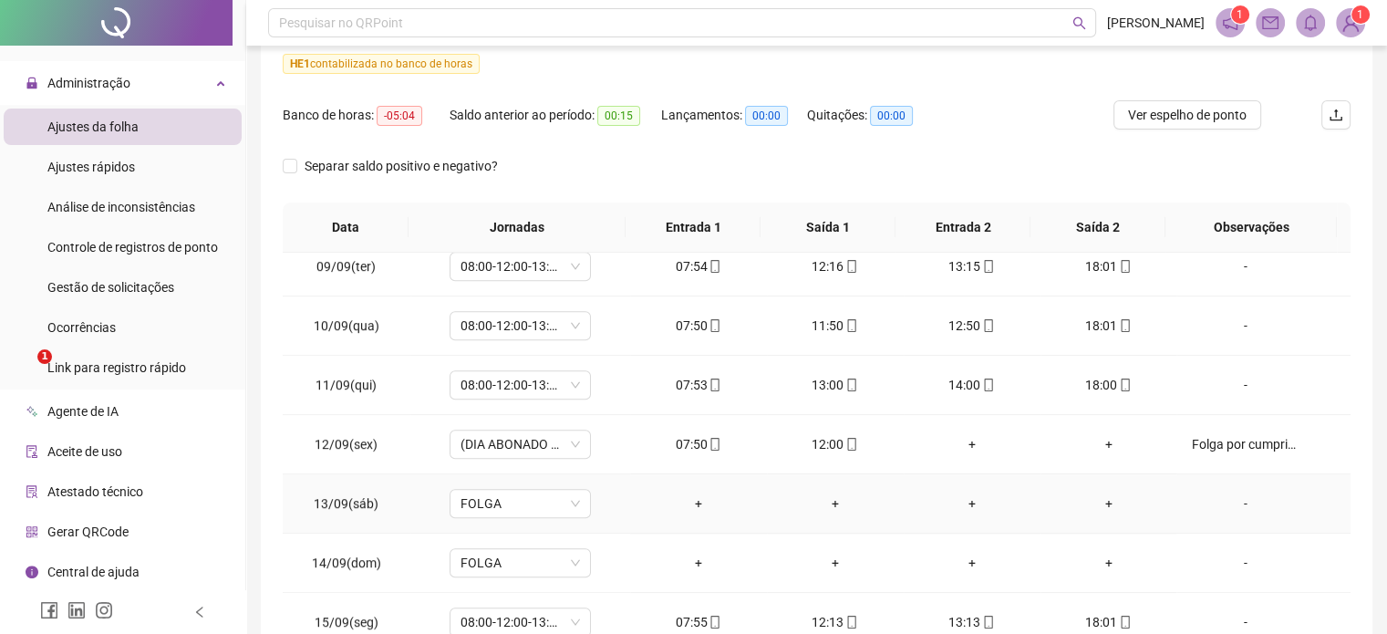
scroll to position [991, 0]
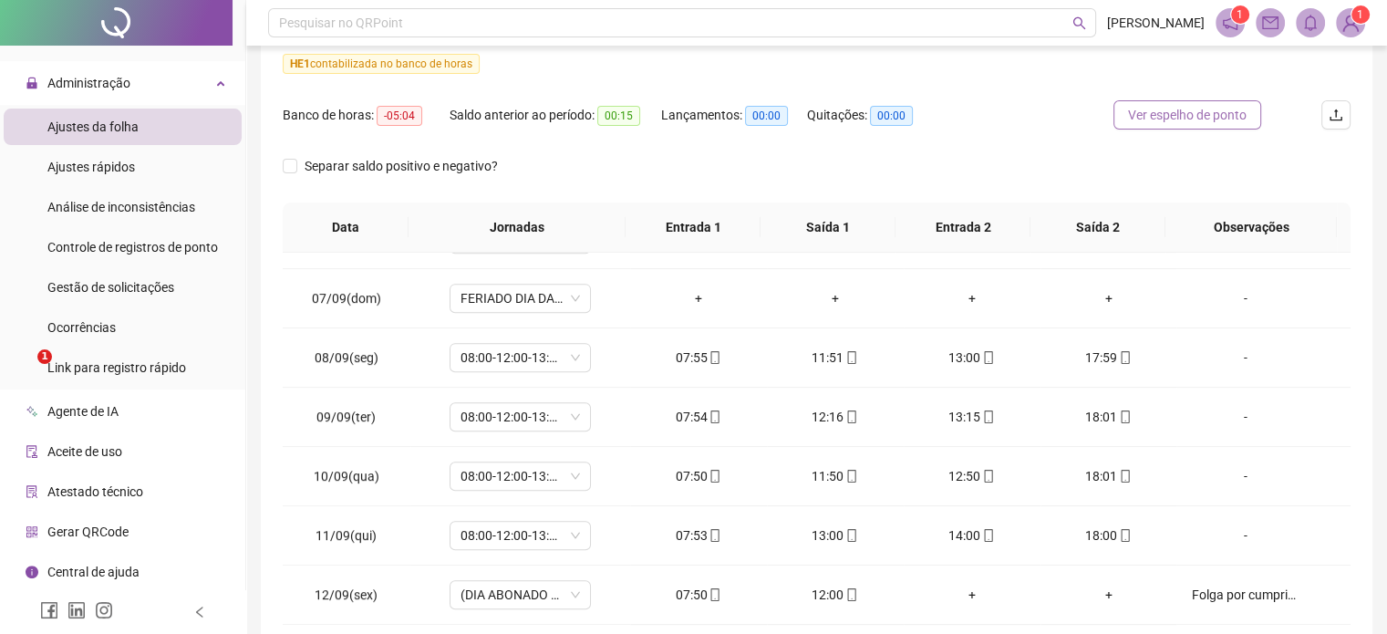
click at [1145, 116] on span "Ver espelho de ponto" at bounding box center [1187, 115] width 119 height 20
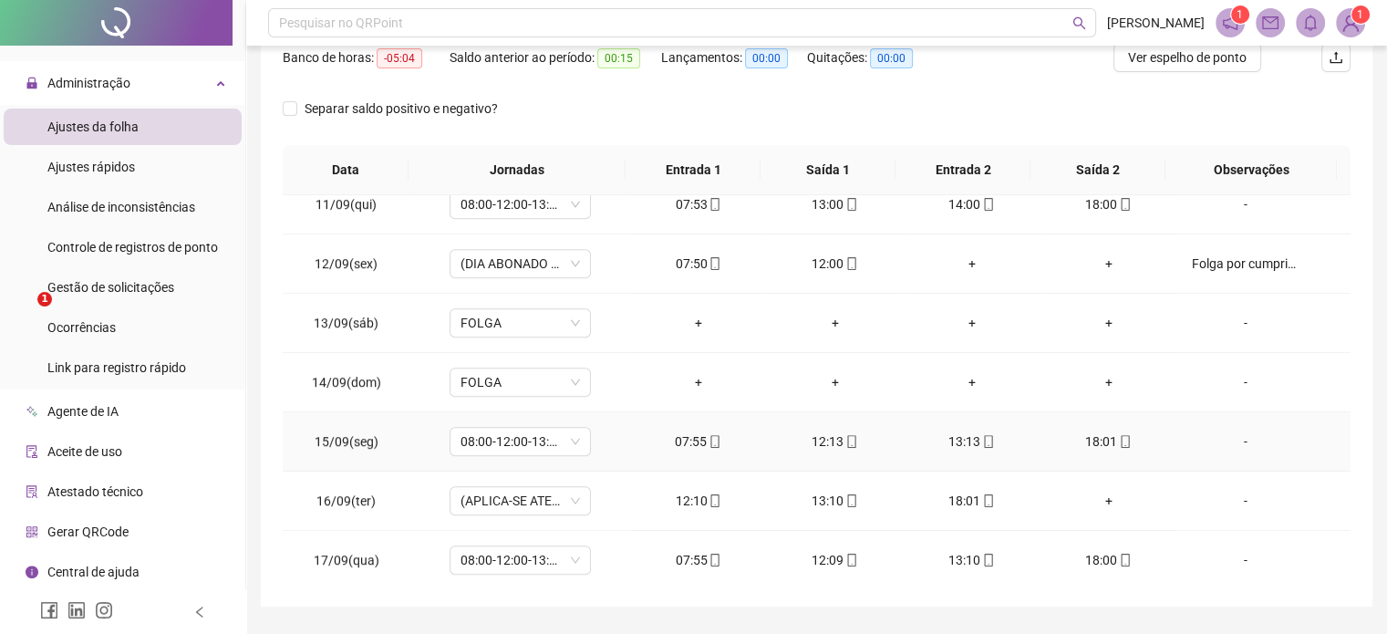
scroll to position [348, 0]
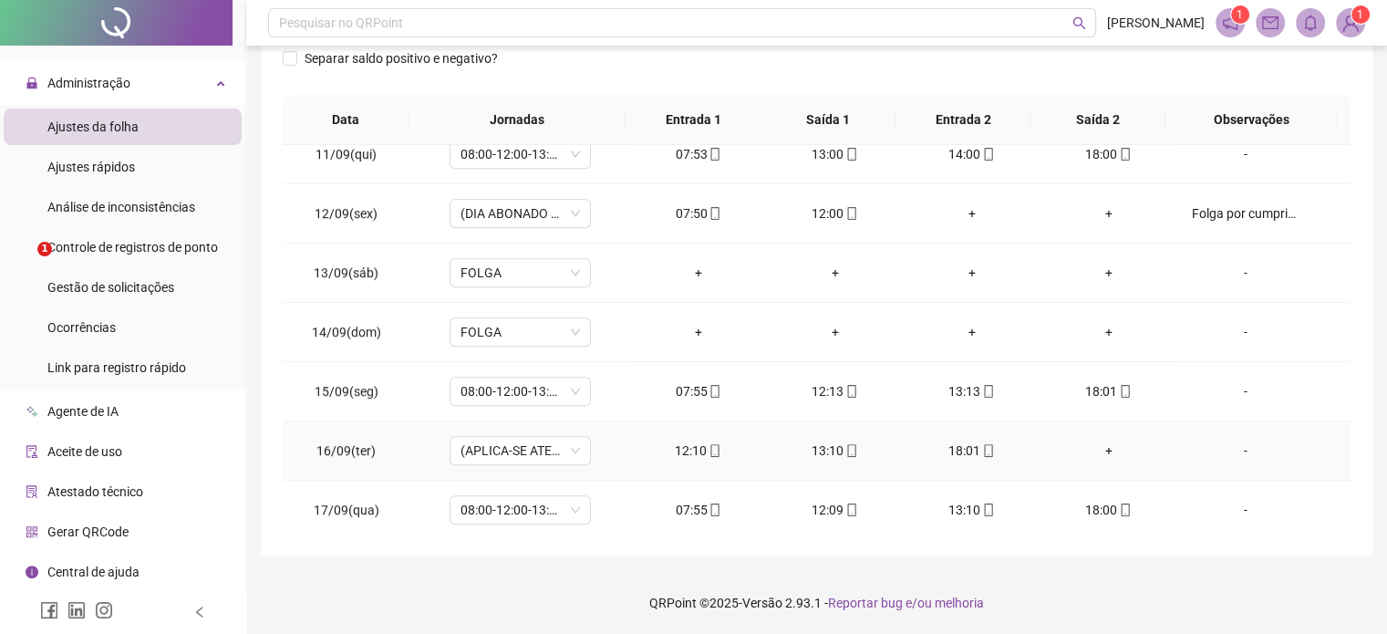
click at [689, 448] on div "12:10" at bounding box center [699, 450] width 108 height 20
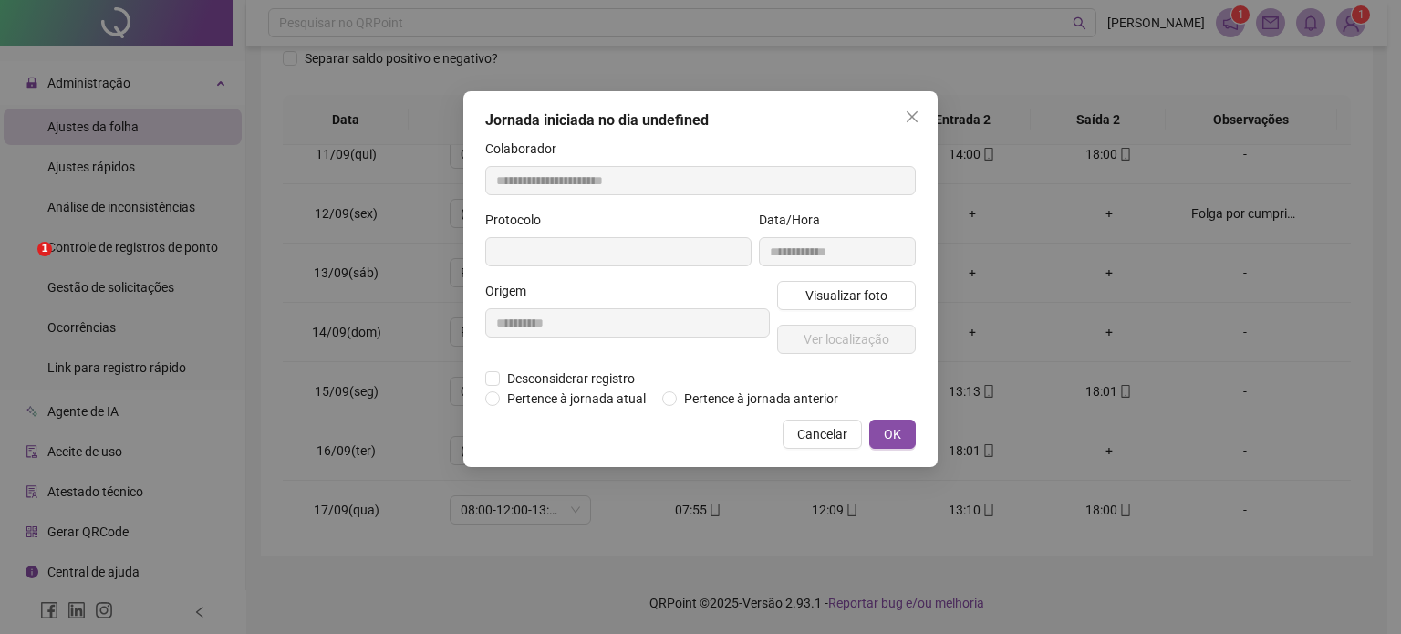
type input "**********"
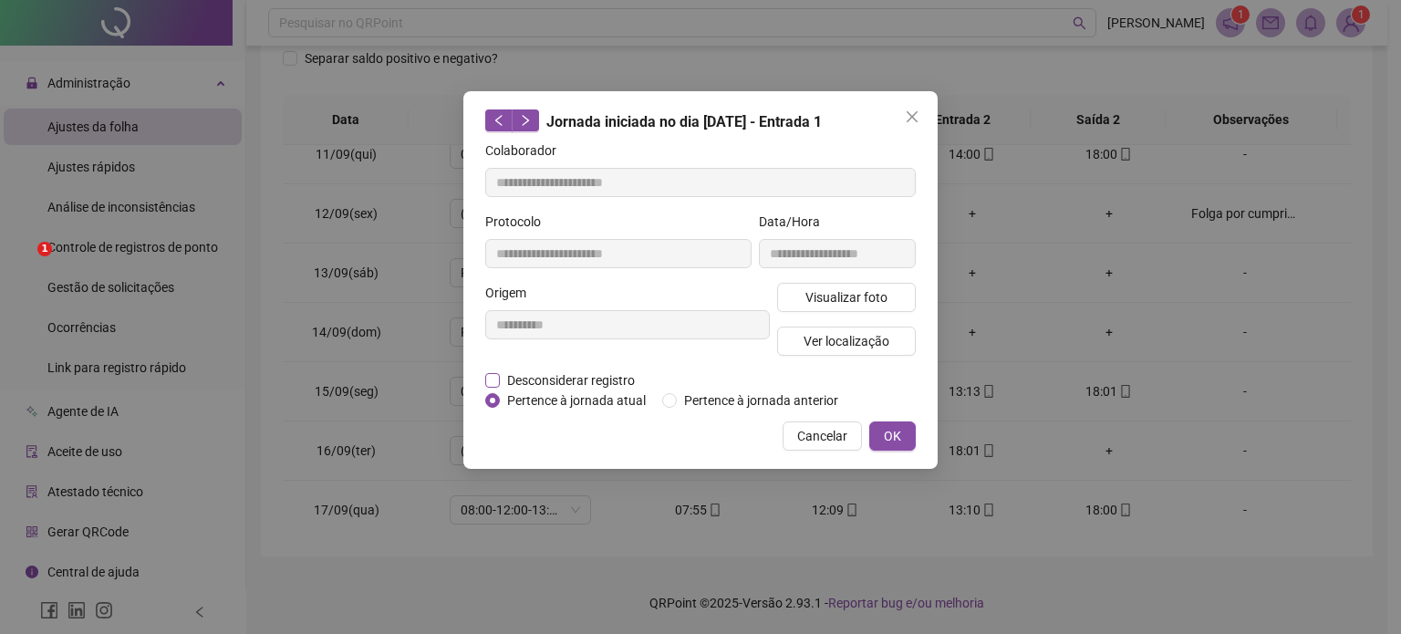
click at [549, 379] on span "Desconsiderar registro" at bounding box center [571, 380] width 142 height 20
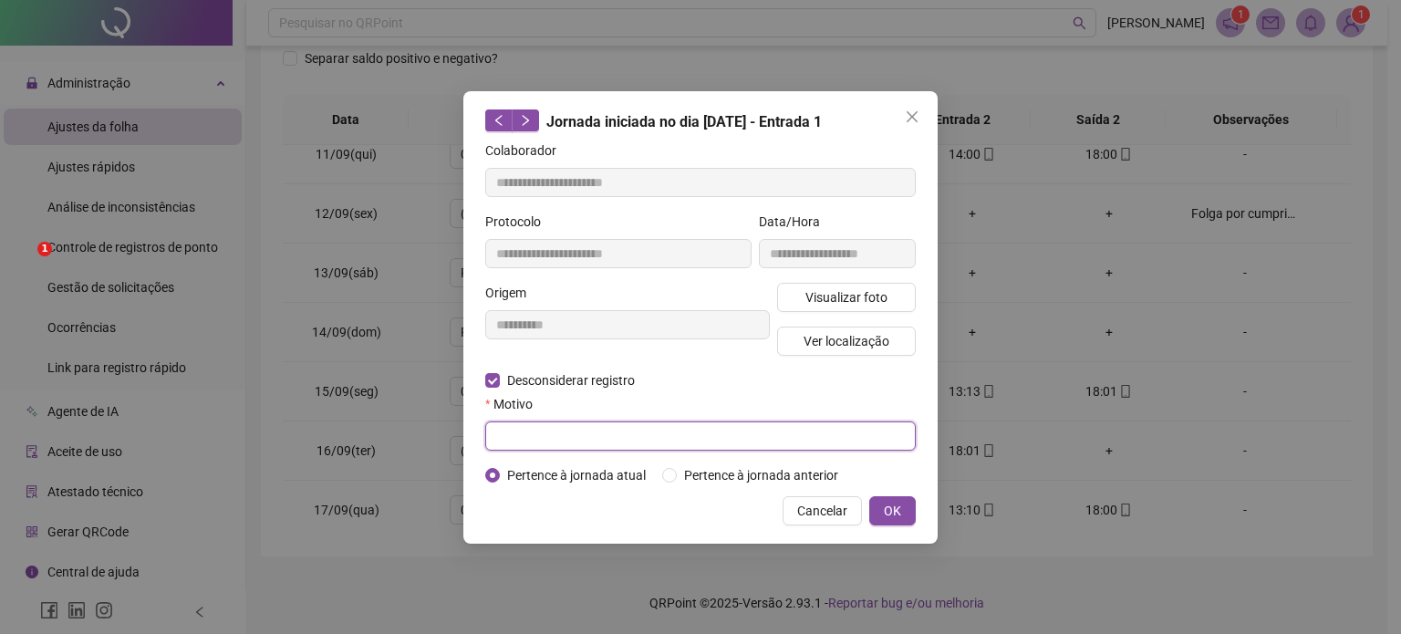
click at [616, 439] on input "text" at bounding box center [700, 435] width 430 height 29
type input "**********"
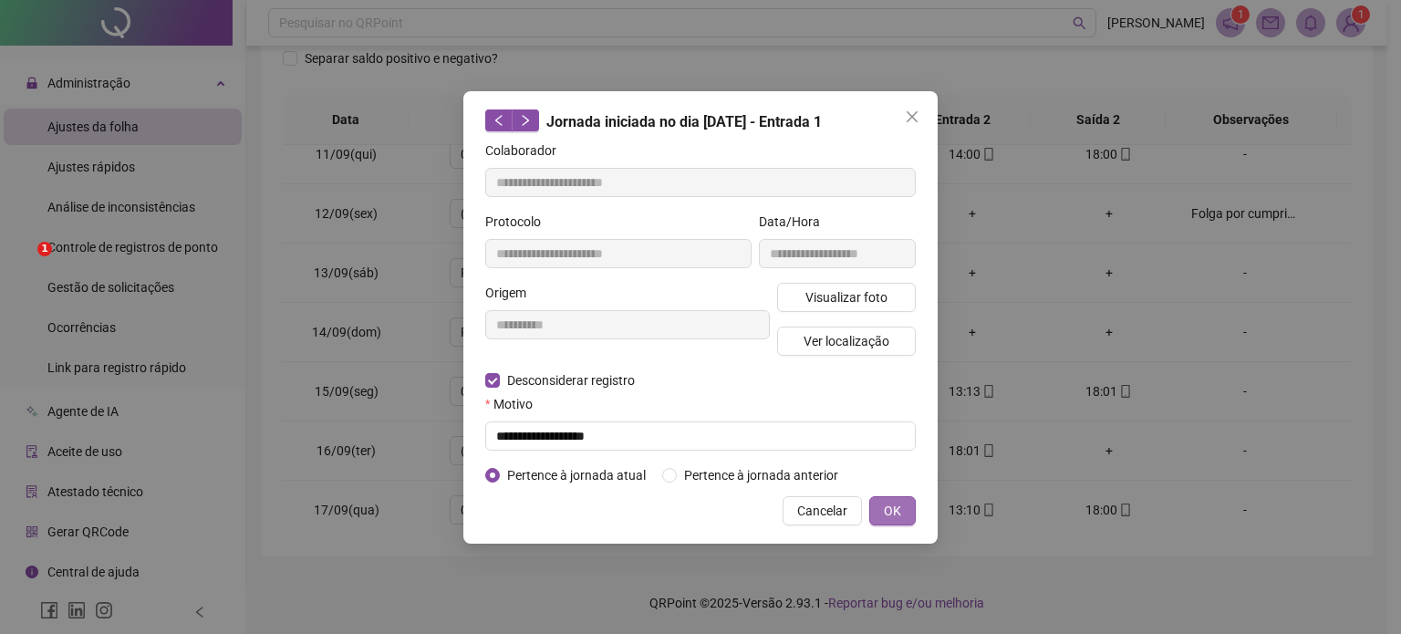
click at [901, 513] on span "OK" at bounding box center [892, 511] width 17 height 20
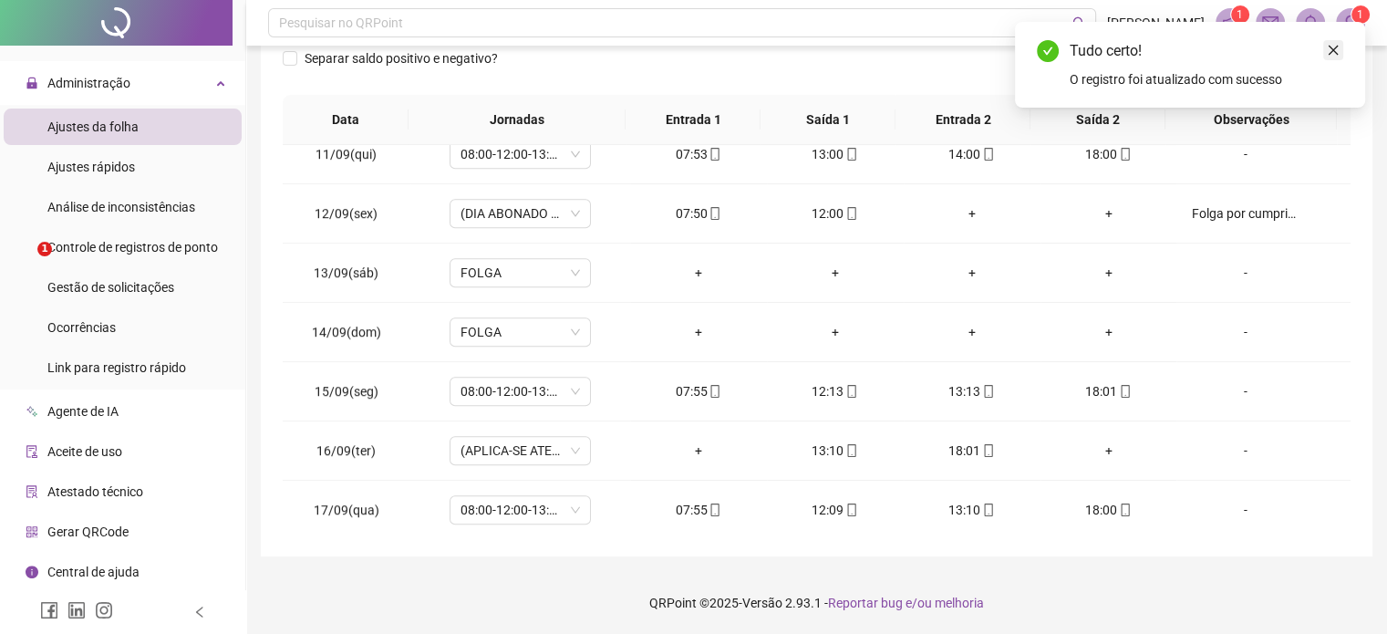
click at [1334, 50] on icon "close" at bounding box center [1333, 50] width 13 height 13
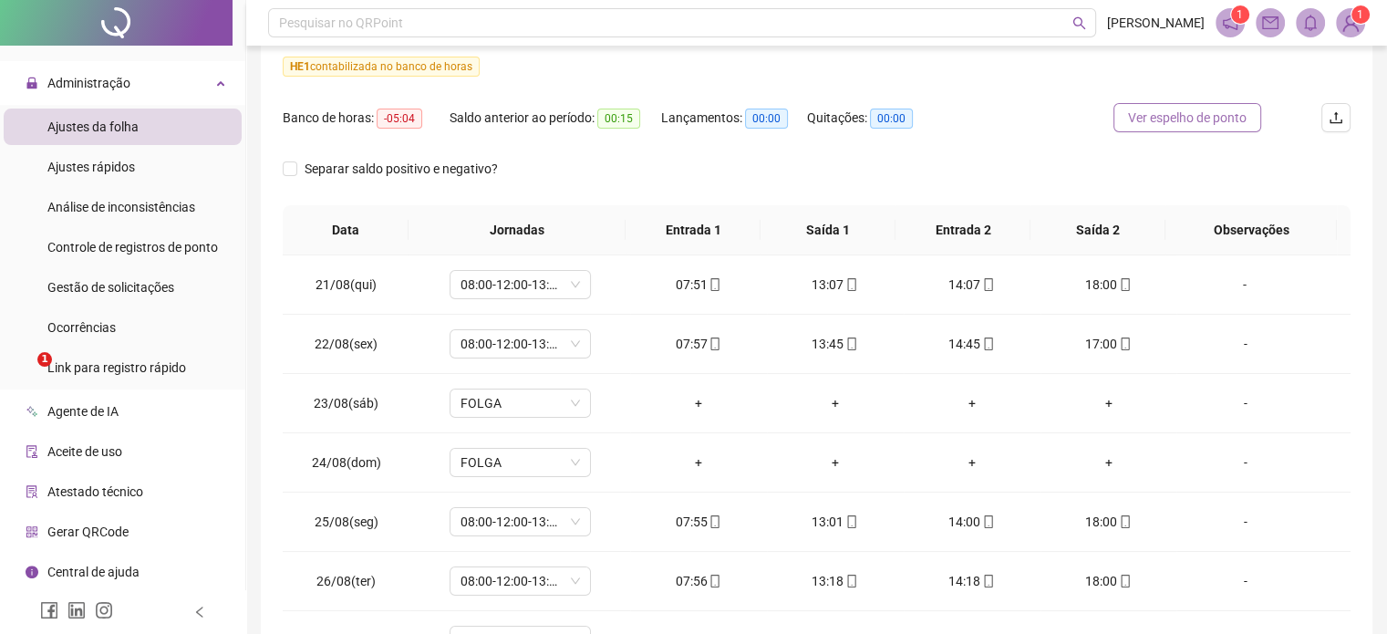
scroll to position [75, 0]
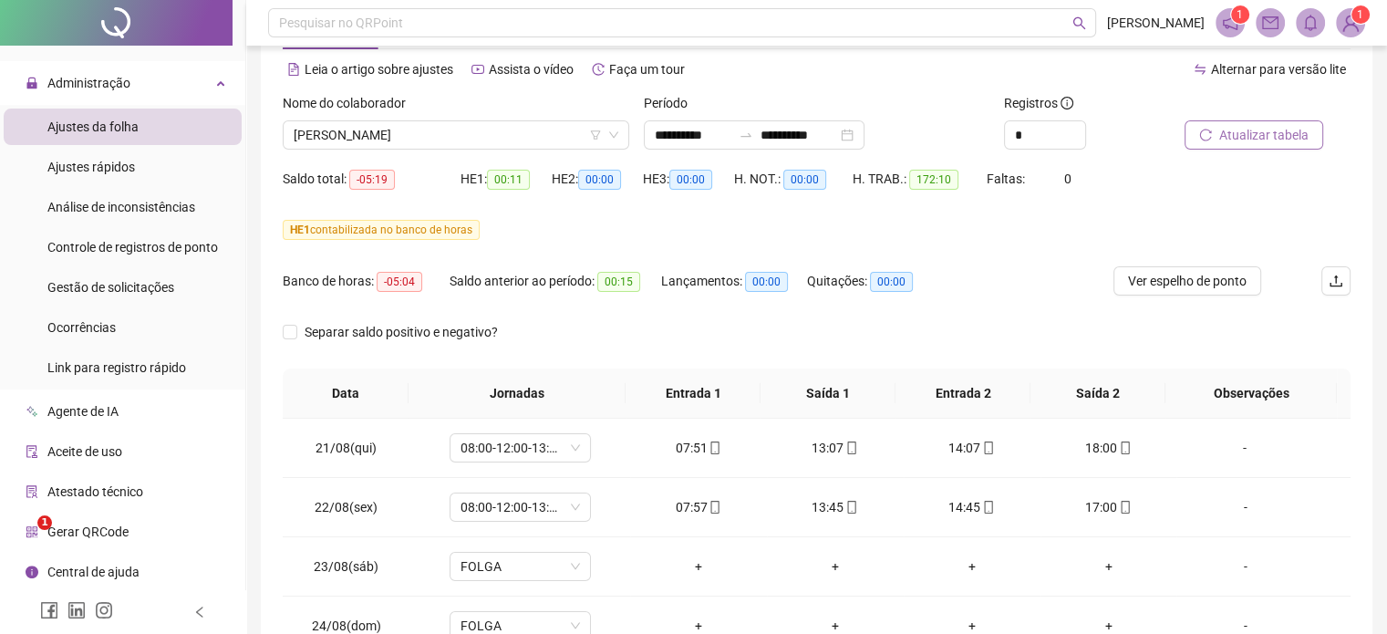
click at [1233, 130] on span "Atualizar tabela" at bounding box center [1263, 135] width 89 height 20
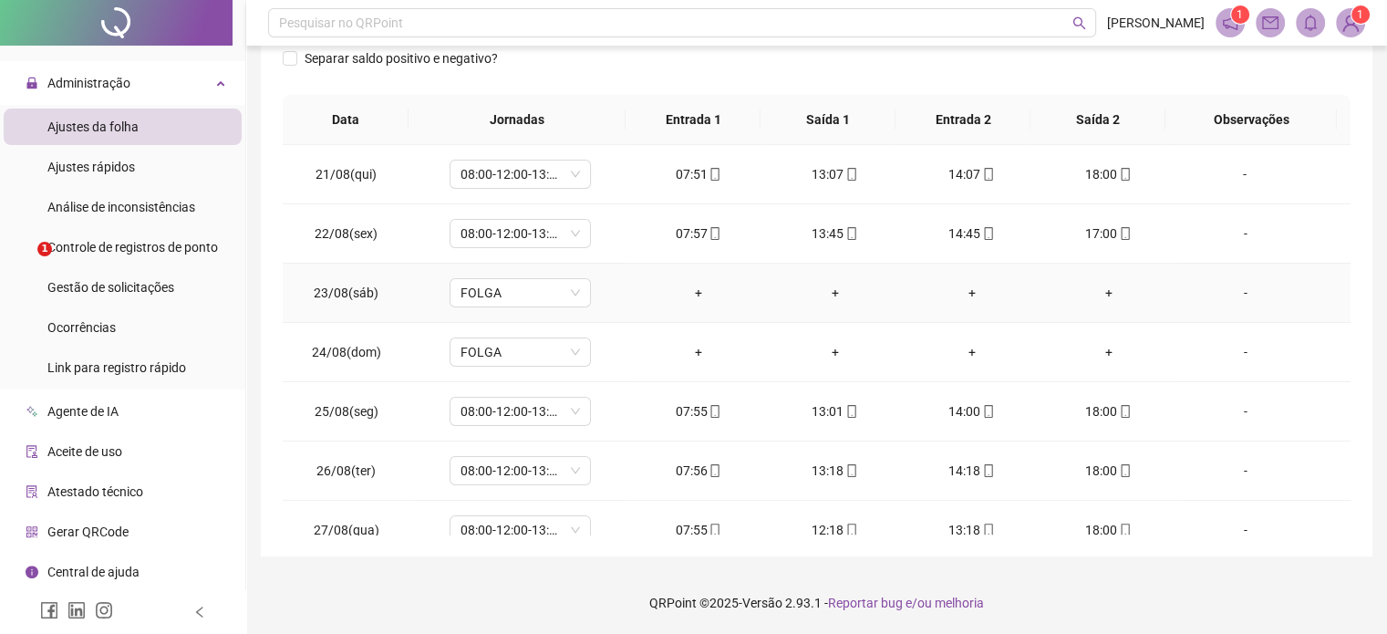
scroll to position [0, 0]
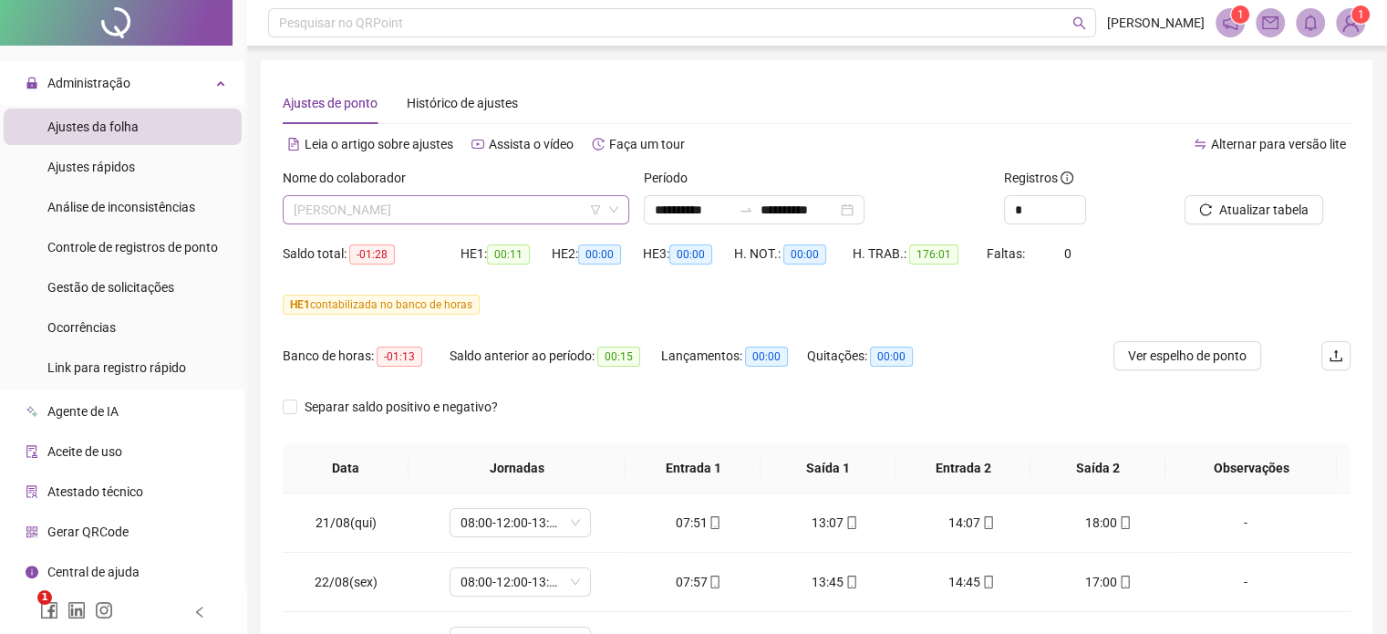
click at [505, 206] on span "[PERSON_NAME]" at bounding box center [456, 209] width 325 height 27
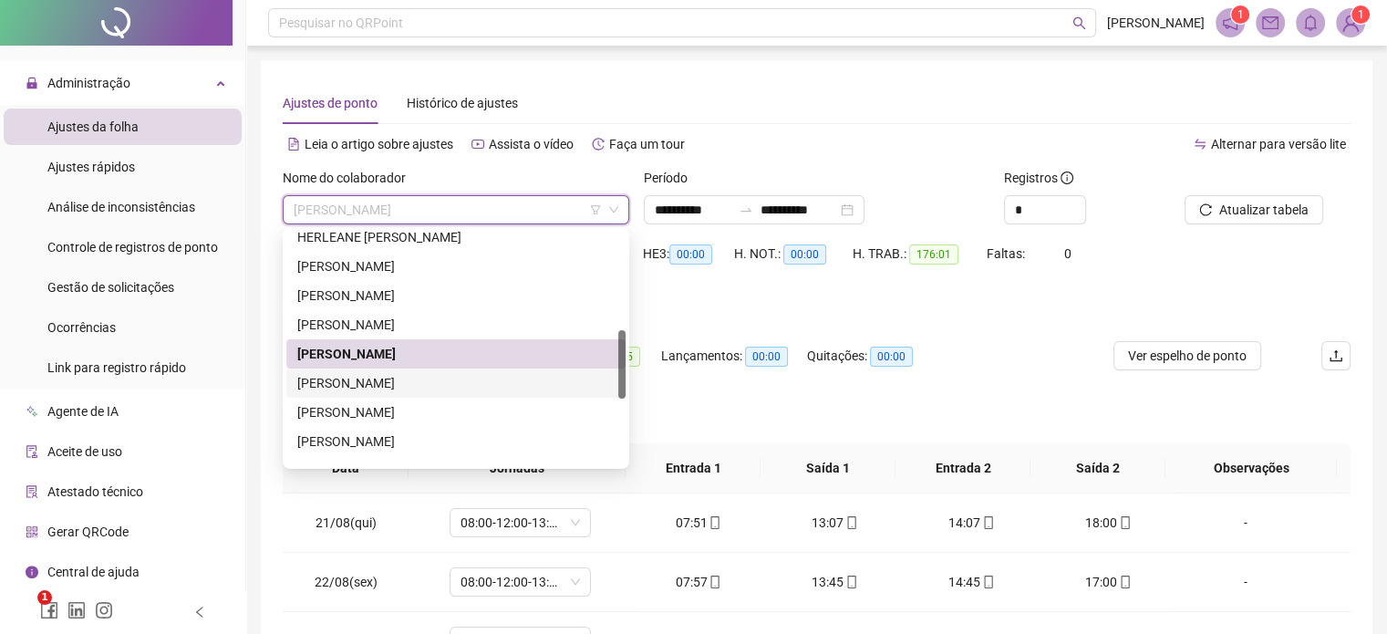
click at [400, 387] on div "[PERSON_NAME]" at bounding box center [455, 383] width 317 height 20
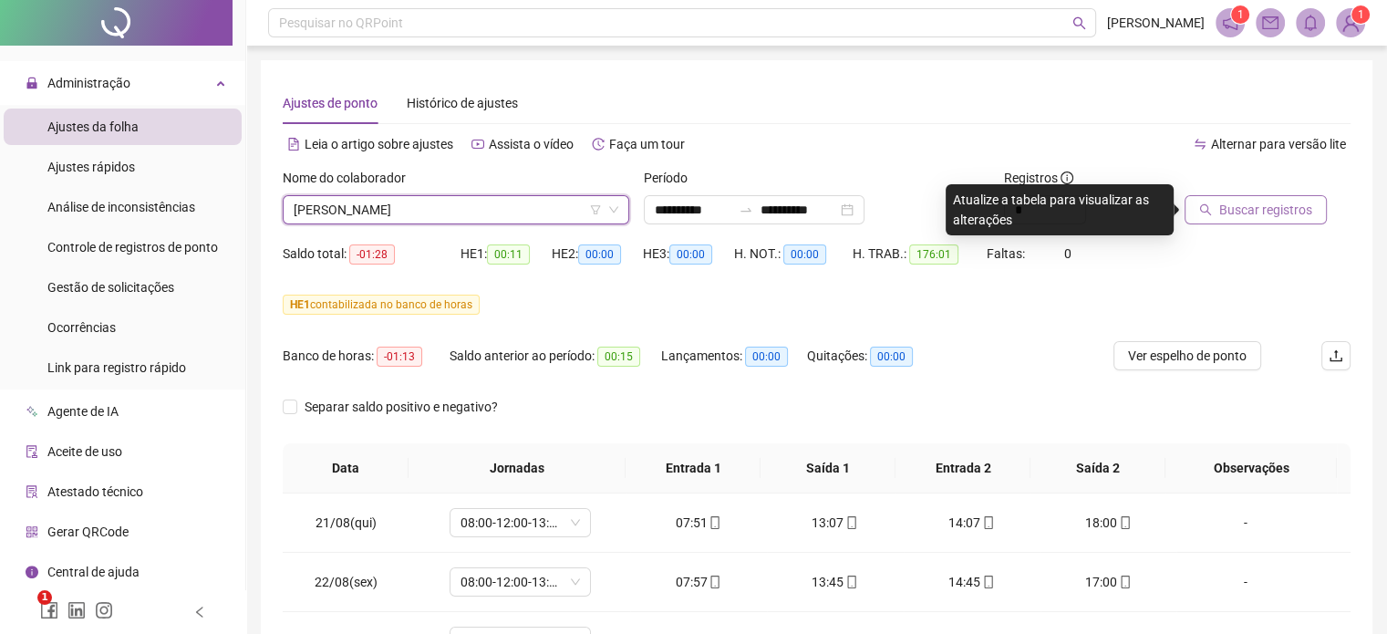
click at [1233, 213] on span "Buscar registros" at bounding box center [1265, 210] width 93 height 20
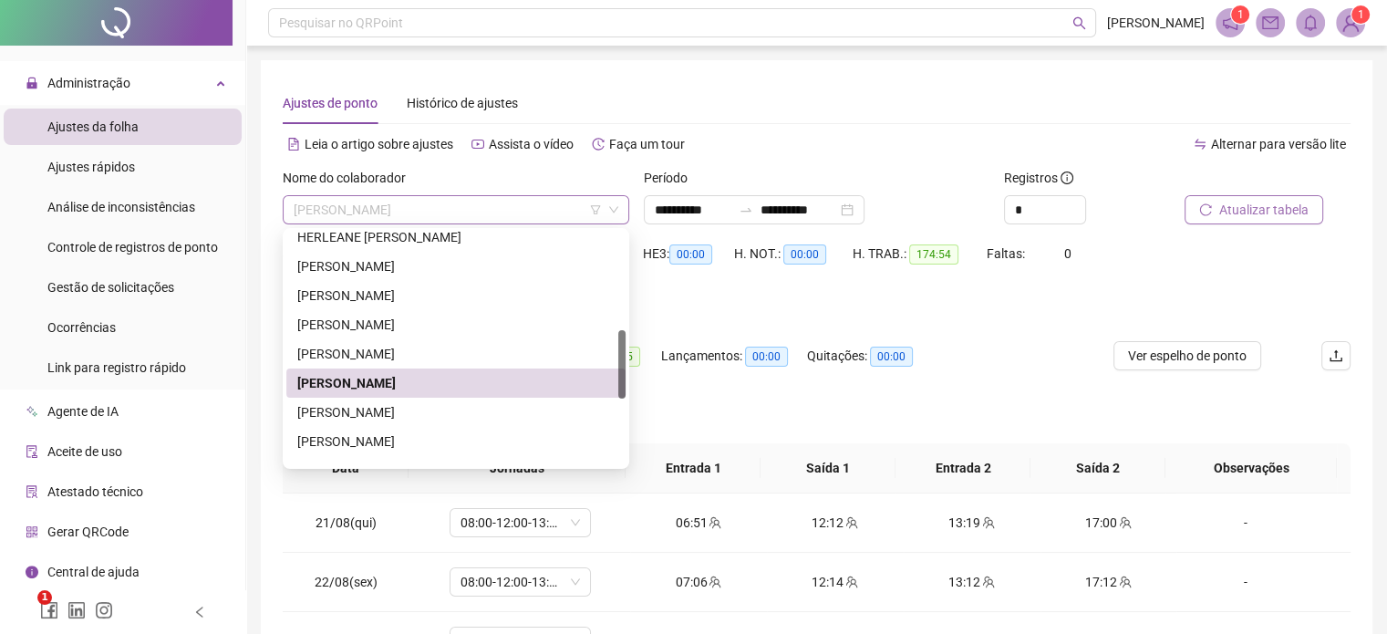
click at [416, 208] on span "[PERSON_NAME]" at bounding box center [456, 209] width 325 height 27
click at [385, 410] on div "[PERSON_NAME]" at bounding box center [455, 412] width 317 height 20
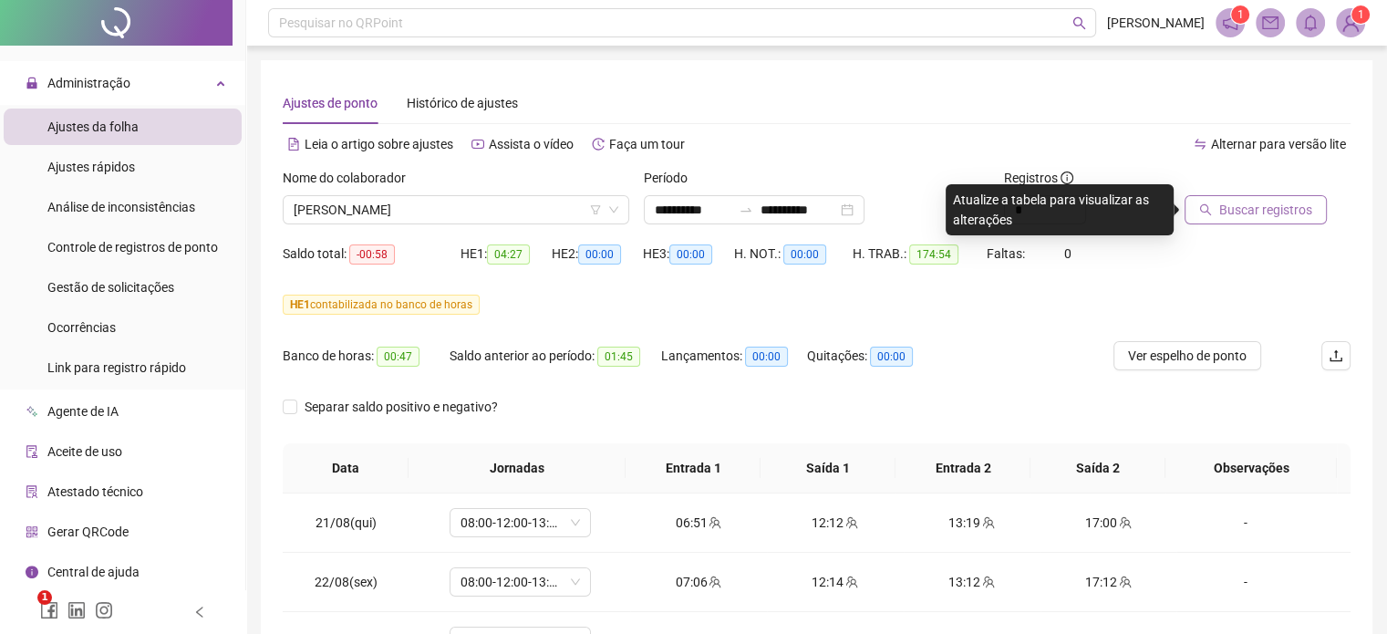
click at [1230, 212] on span "Buscar registros" at bounding box center [1265, 210] width 93 height 20
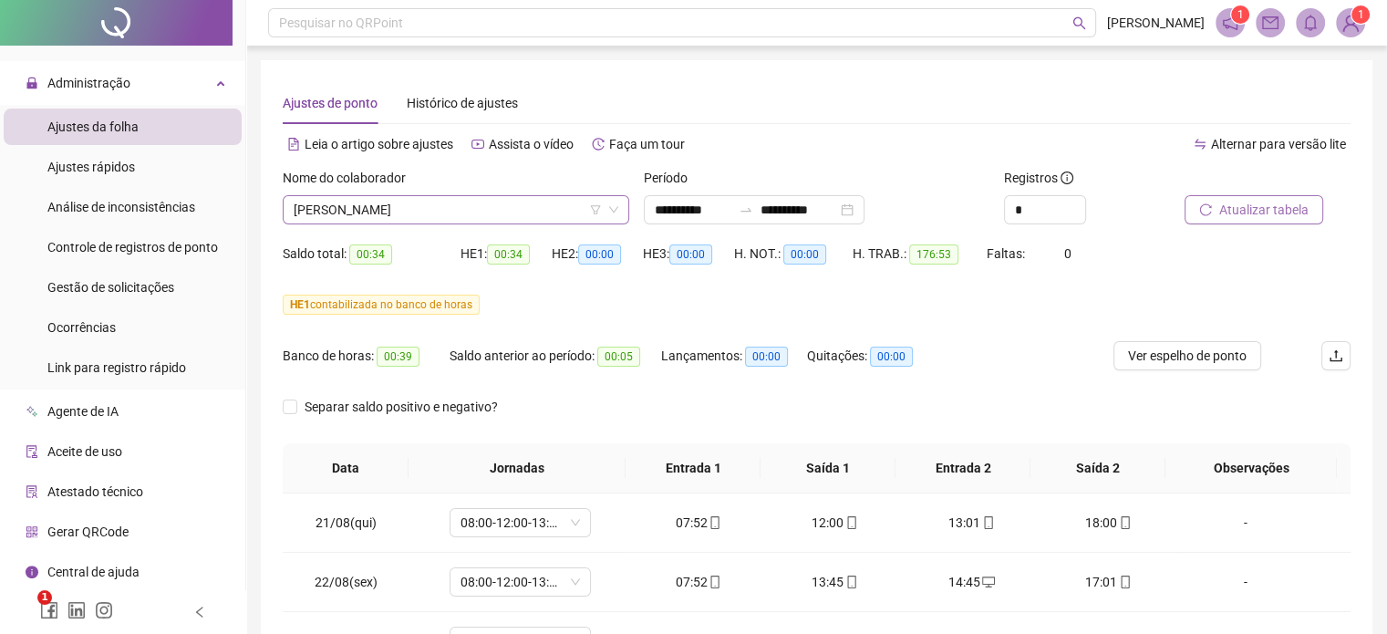
click at [507, 202] on span "[PERSON_NAME]" at bounding box center [456, 209] width 325 height 27
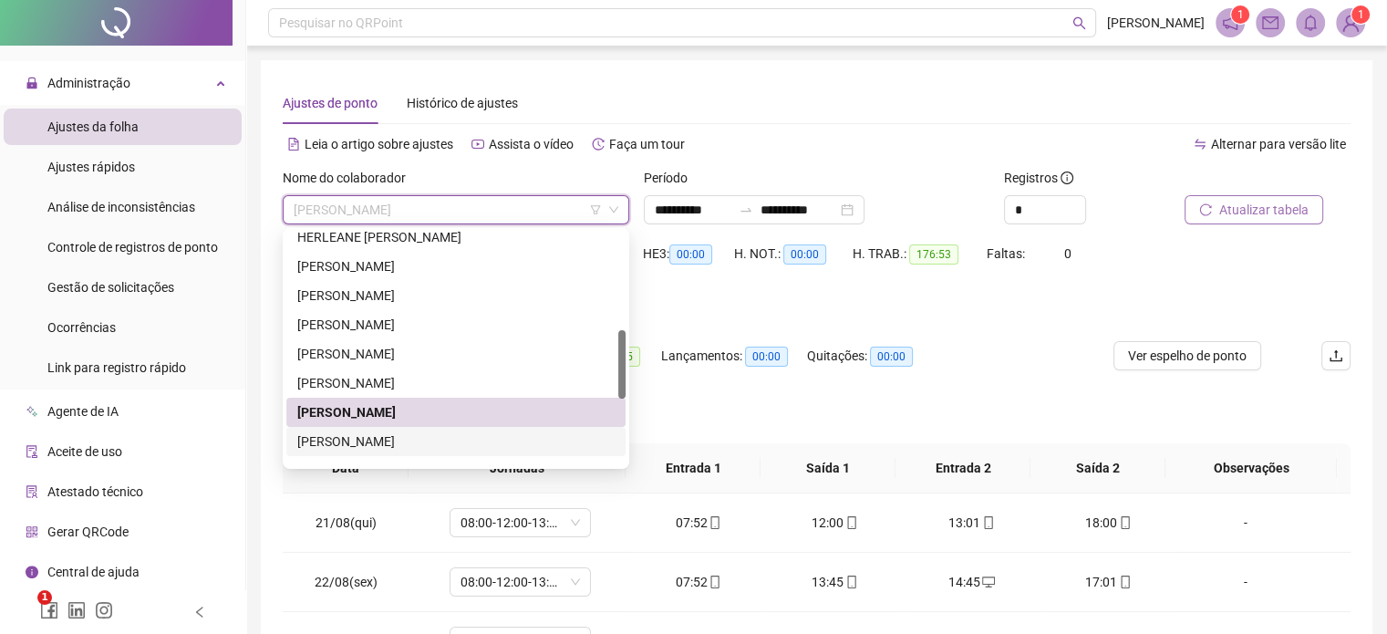
click at [461, 439] on div "[PERSON_NAME]" at bounding box center [455, 441] width 317 height 20
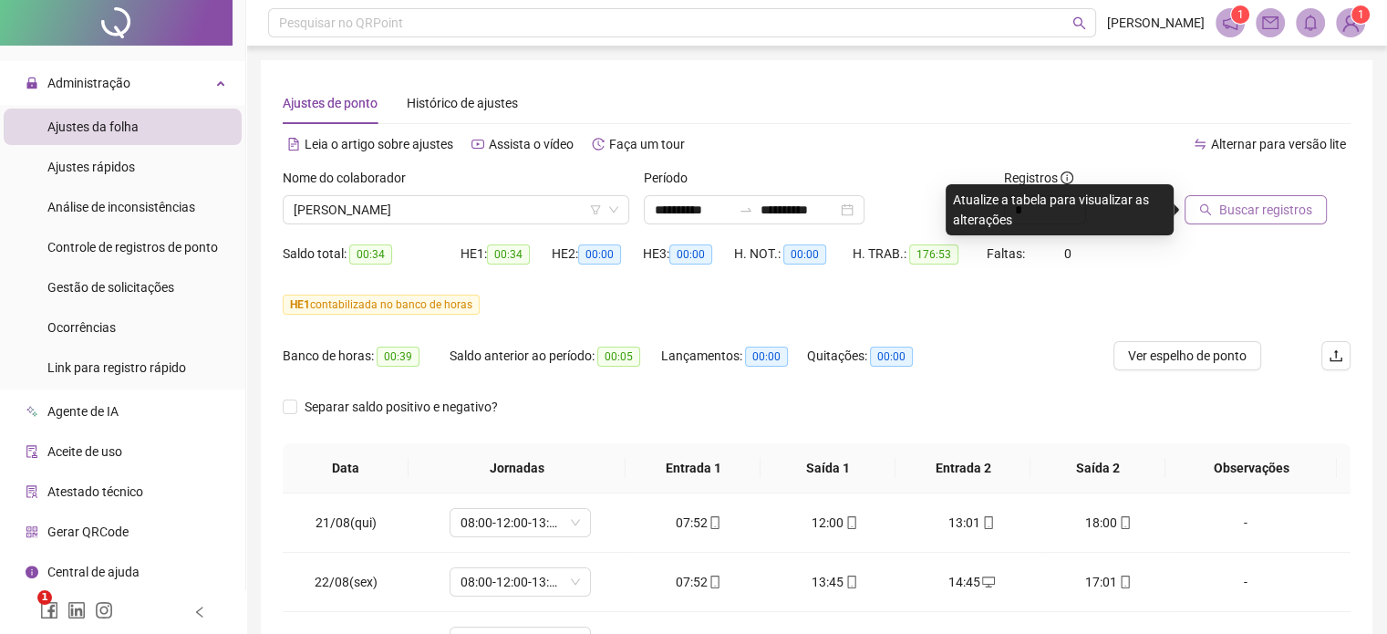
click at [1248, 205] on span "Buscar registros" at bounding box center [1265, 210] width 93 height 20
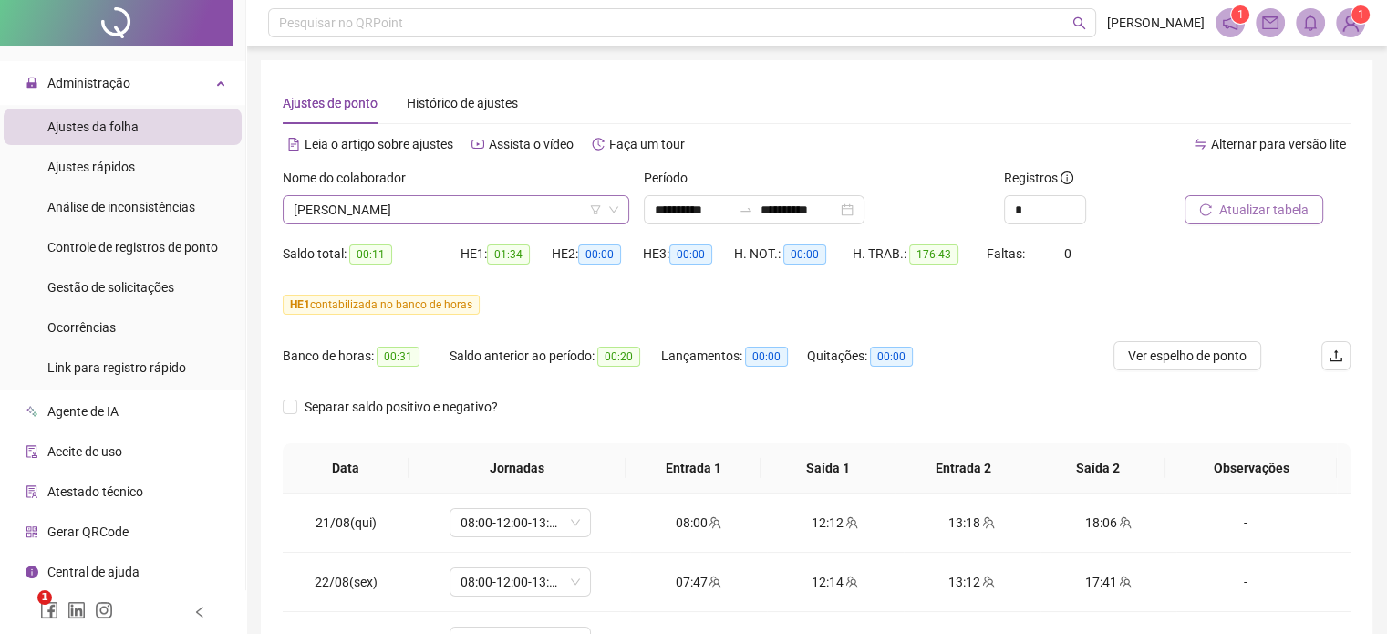
click at [533, 202] on span "[PERSON_NAME]" at bounding box center [456, 209] width 325 height 27
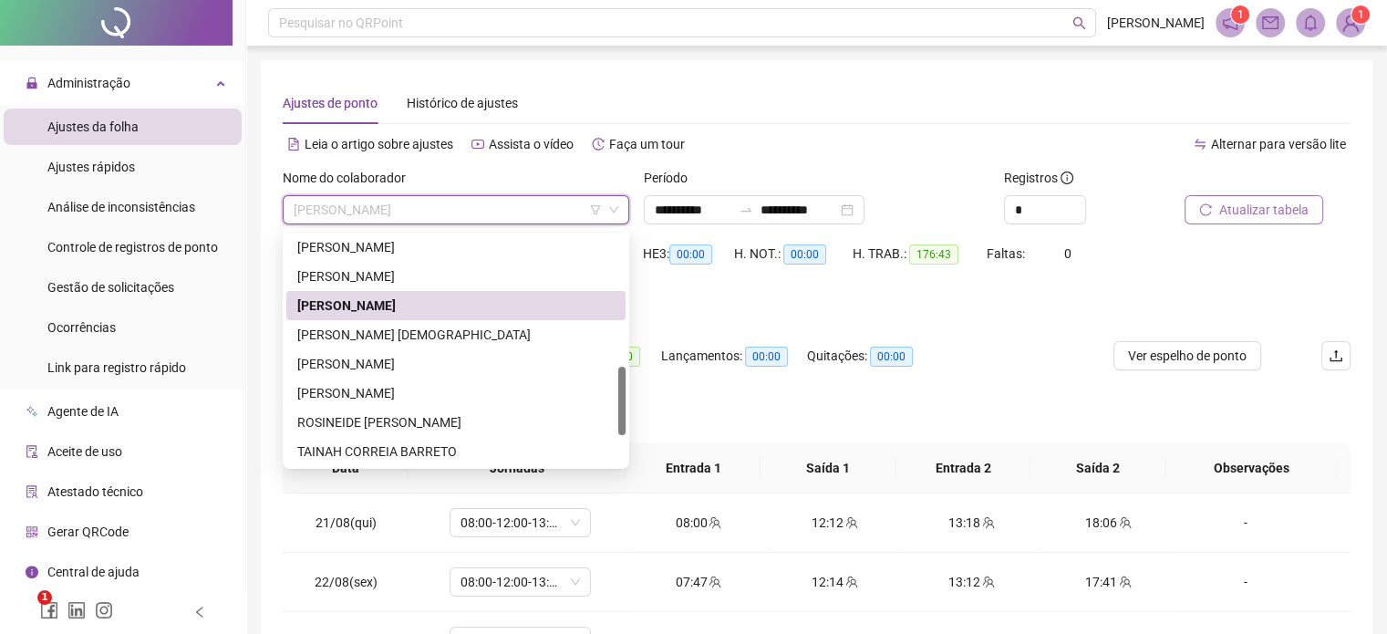
drag, startPoint x: 620, startPoint y: 353, endPoint x: 616, endPoint y: 395, distance: 42.1
click at [616, 395] on div "[PERSON_NAME] [PERSON_NAME] [PERSON_NAME] VELOSO [PERSON_NAME] [PERSON_NAME] [P…" at bounding box center [455, 348] width 339 height 233
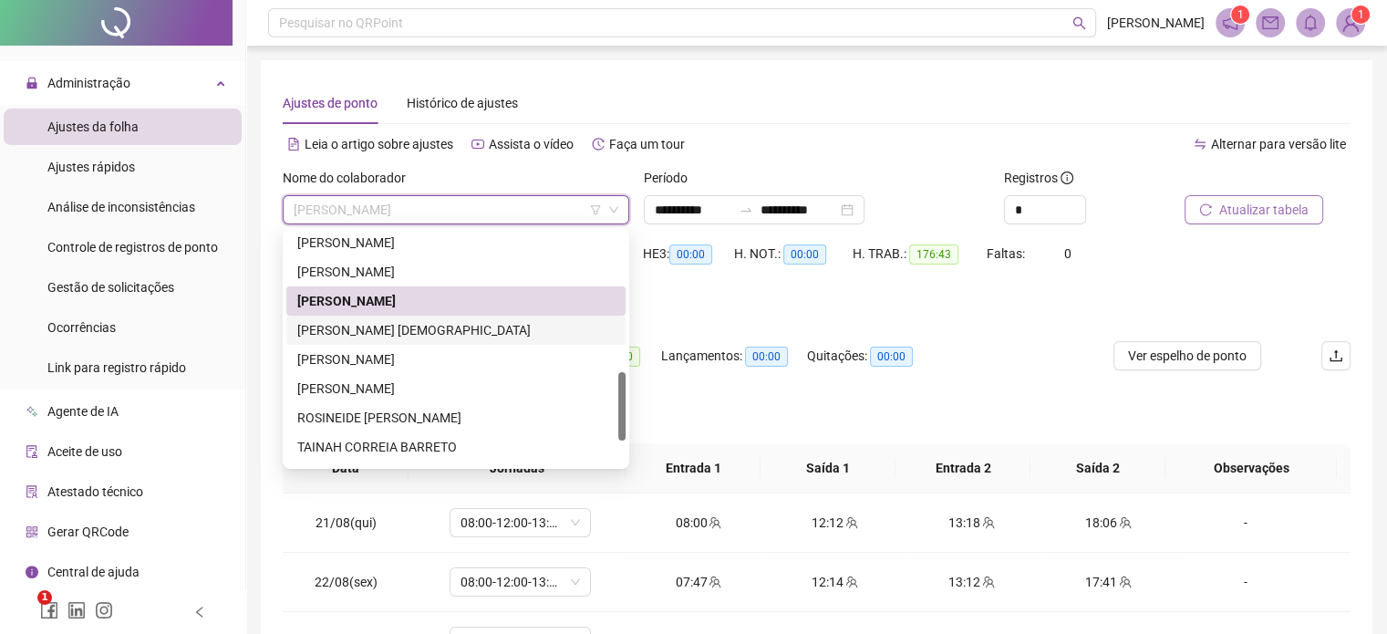
click at [472, 335] on div "[PERSON_NAME] [DEMOGRAPHIC_DATA]" at bounding box center [455, 330] width 317 height 20
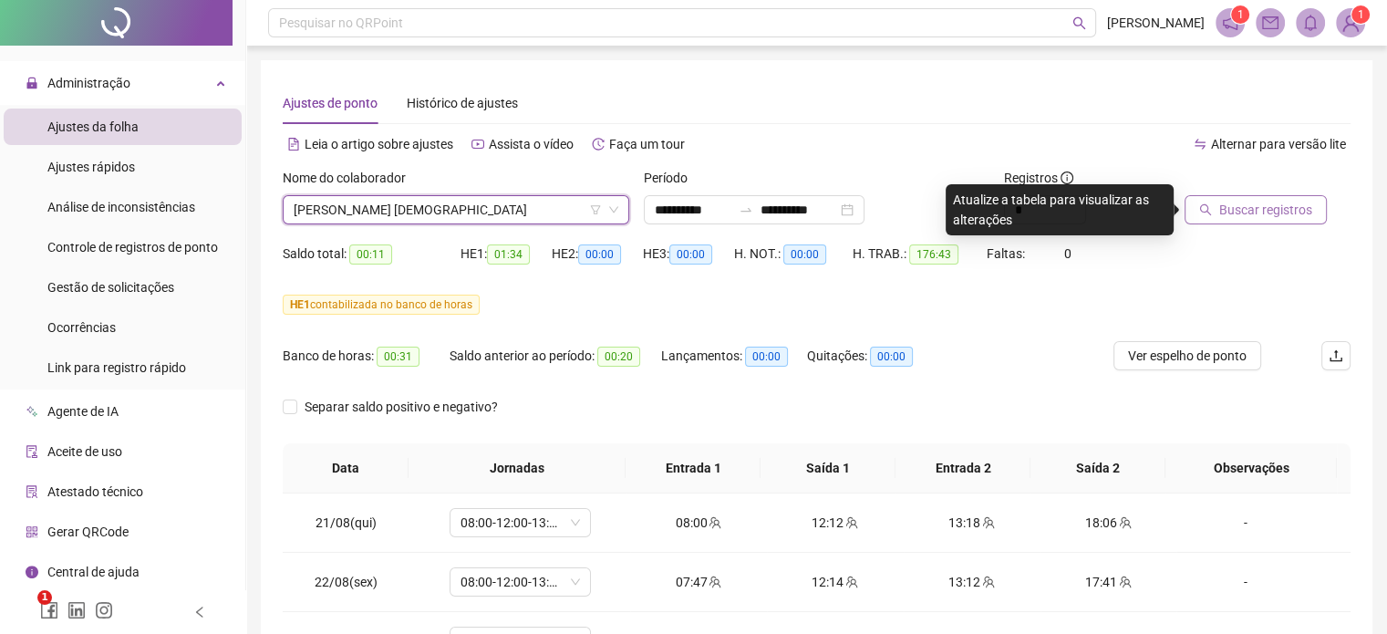
click at [1238, 217] on span "Buscar registros" at bounding box center [1265, 210] width 93 height 20
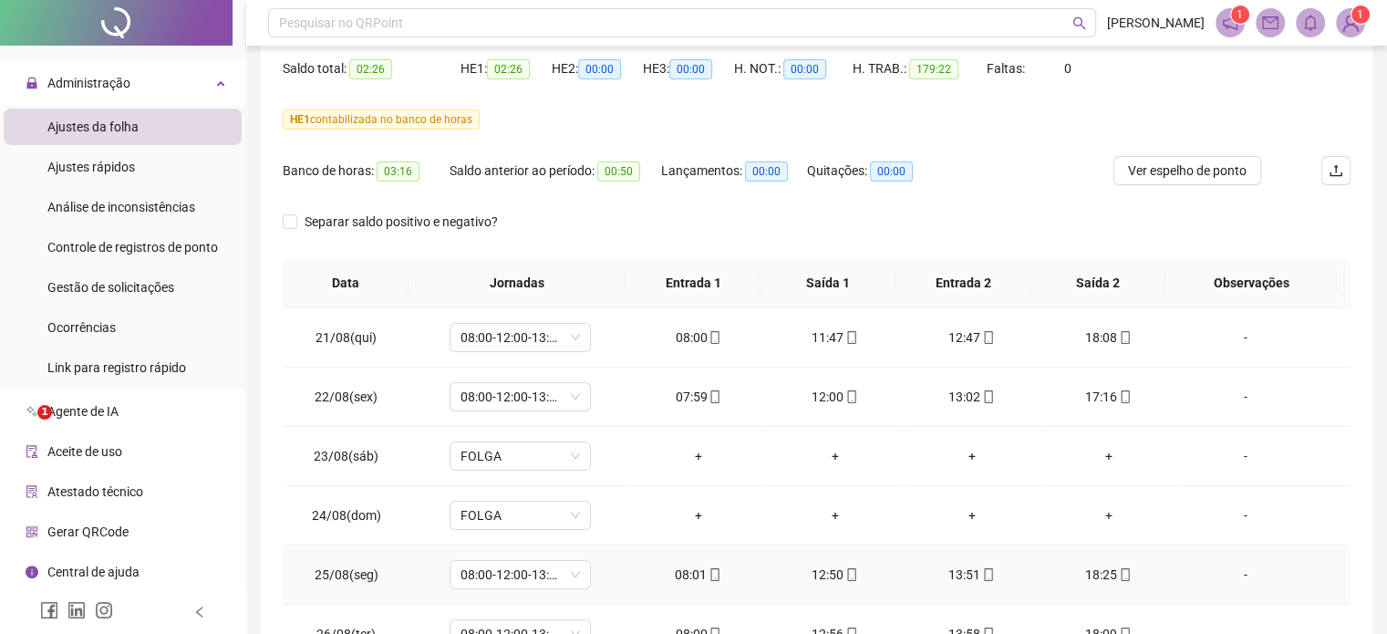
scroll to position [0, 0]
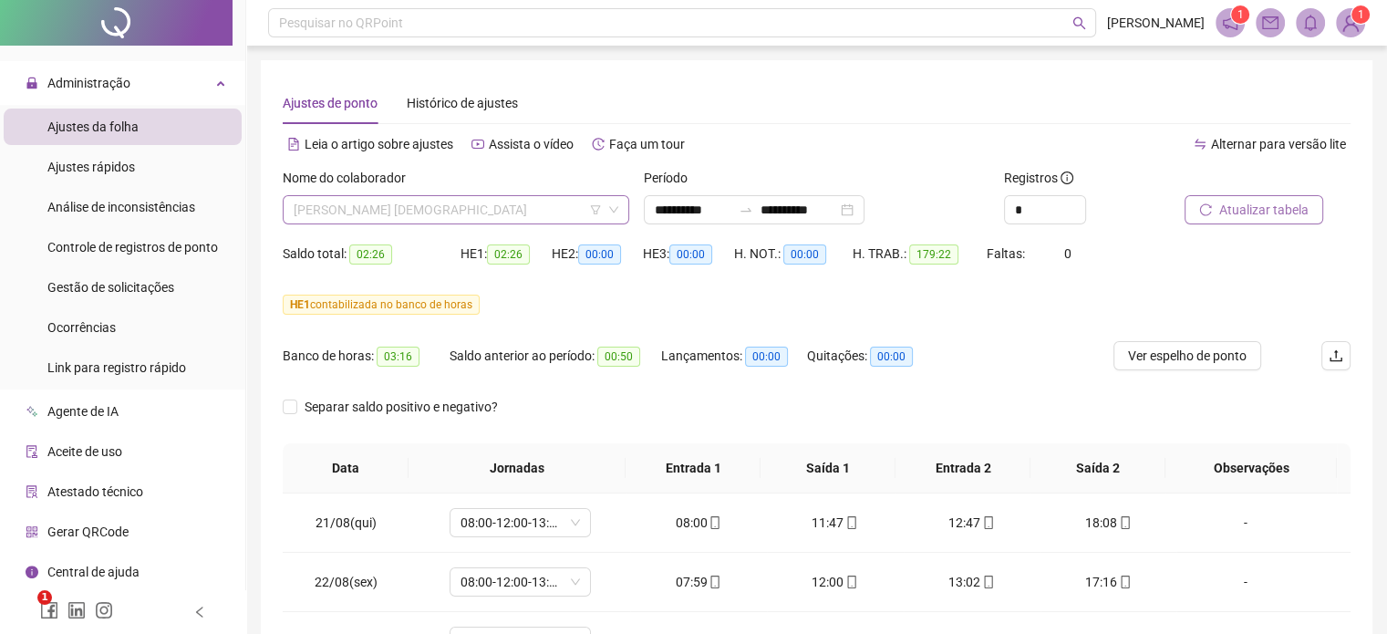
click at [517, 203] on span "[PERSON_NAME] [DEMOGRAPHIC_DATA]" at bounding box center [456, 209] width 325 height 27
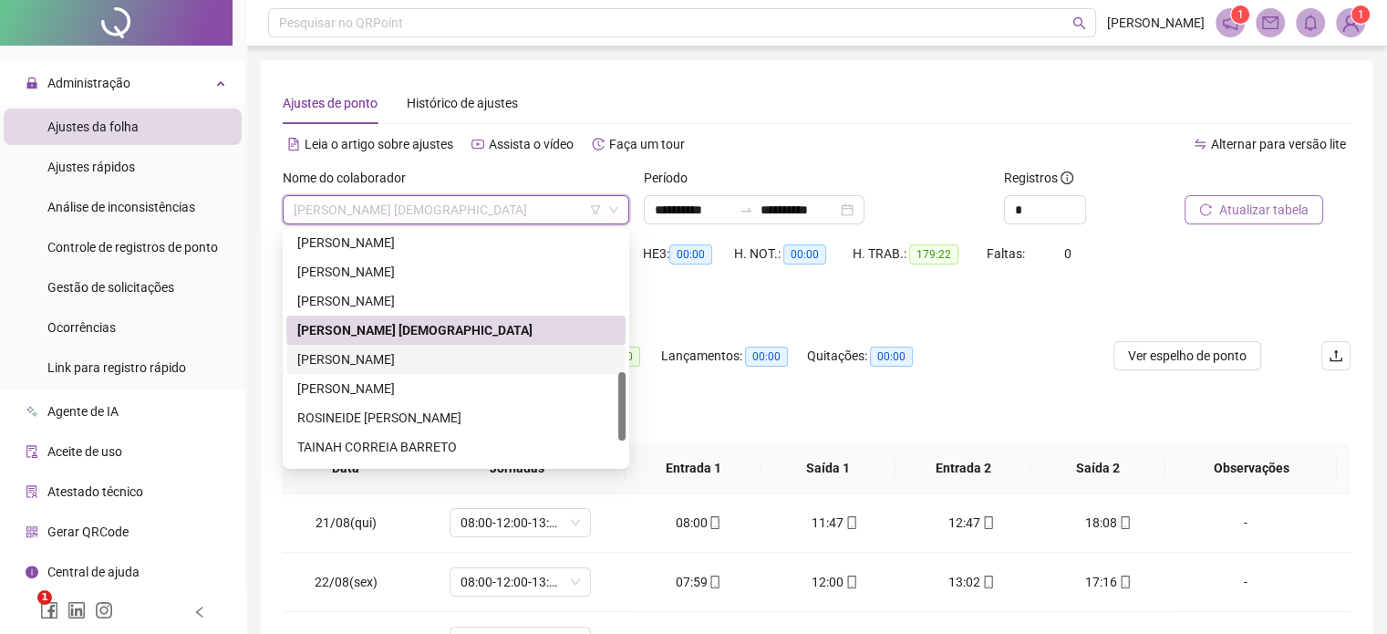
click at [452, 358] on div "[PERSON_NAME]" at bounding box center [455, 359] width 317 height 20
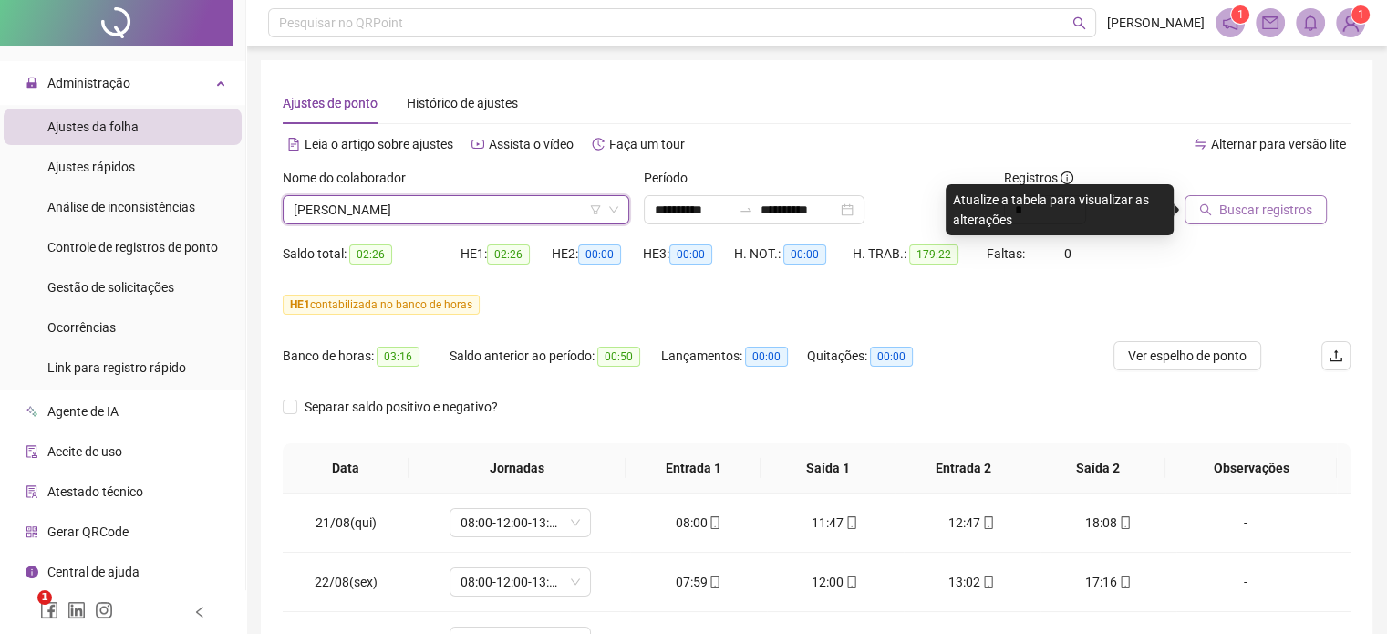
click at [1239, 207] on span "Buscar registros" at bounding box center [1265, 210] width 93 height 20
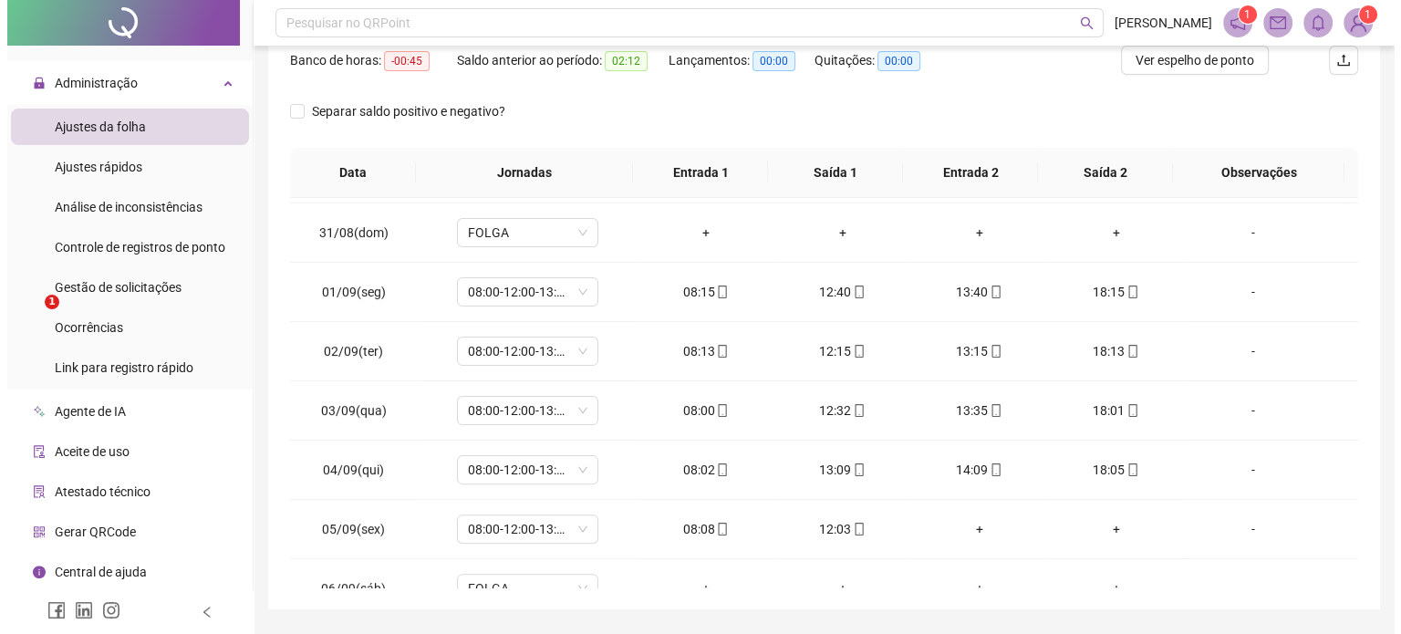
scroll to position [595, 0]
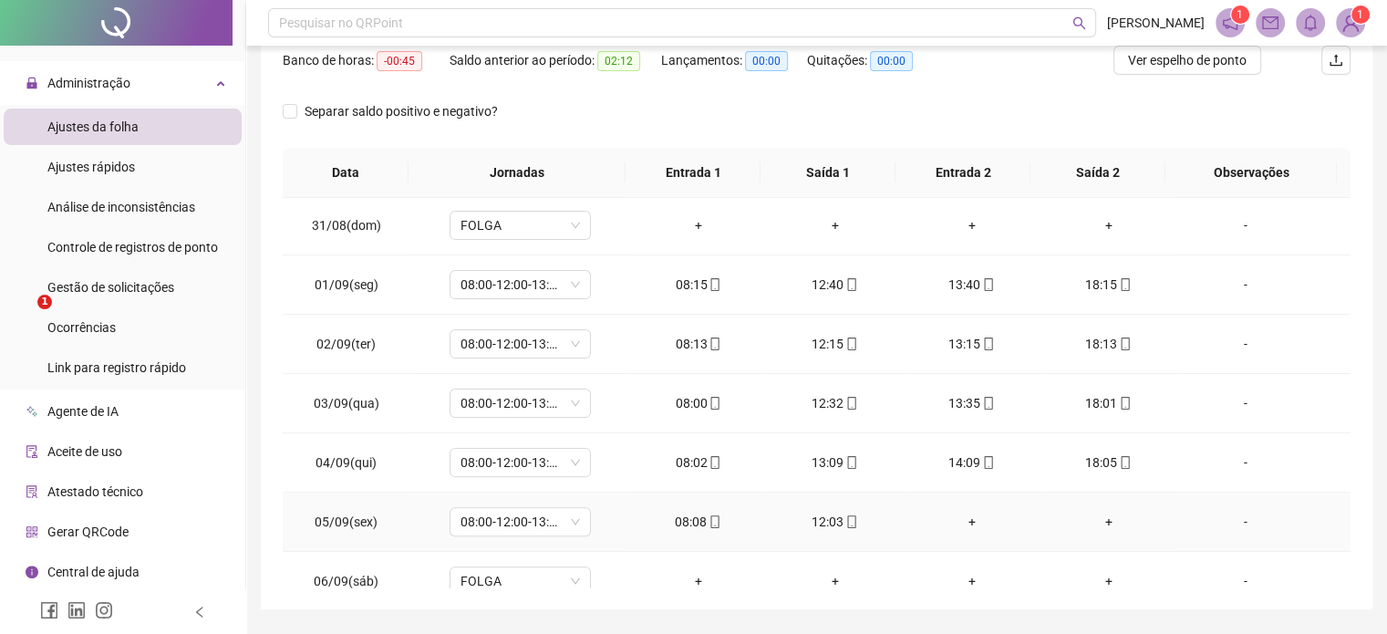
click at [1236, 521] on div "-" at bounding box center [1245, 522] width 108 height 20
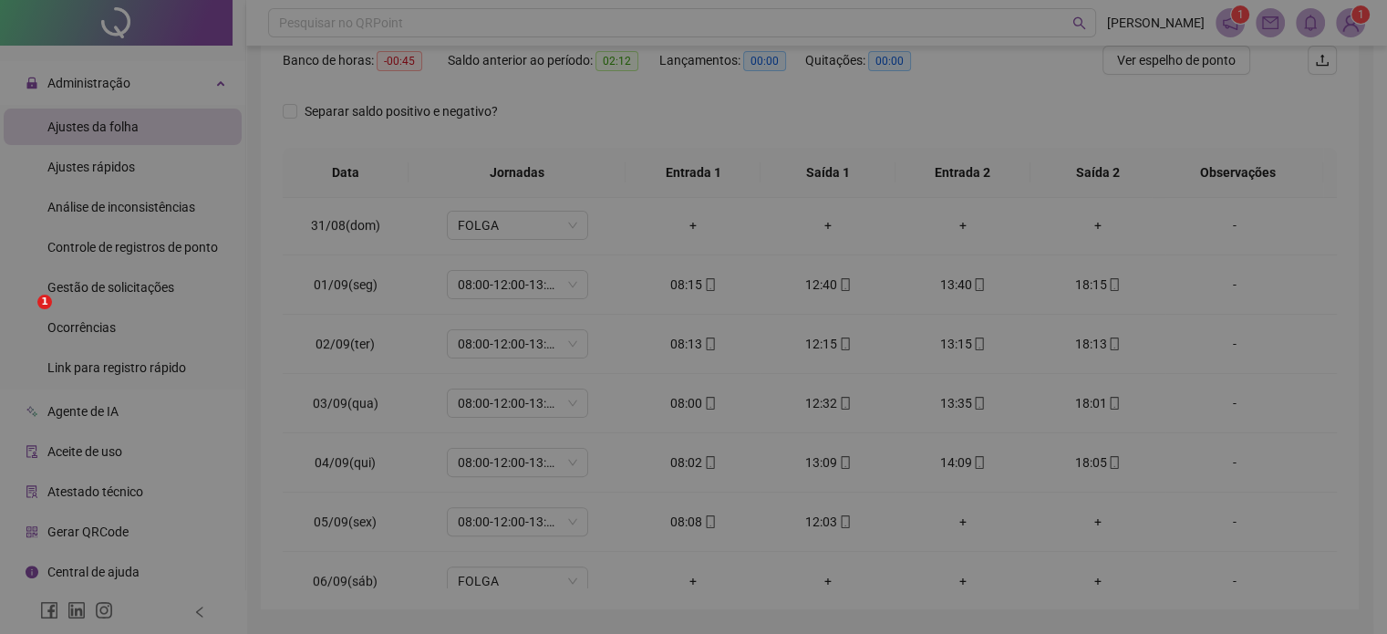
type input "*****"
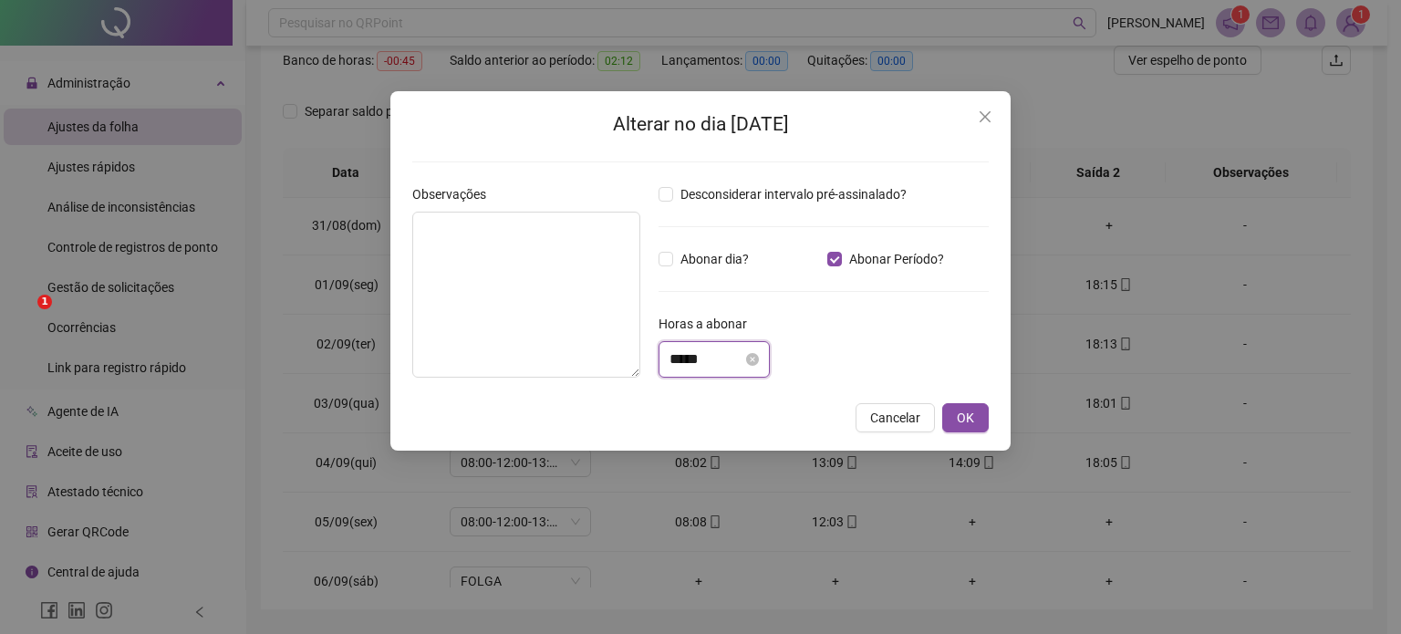
click at [686, 357] on input "*****" at bounding box center [705, 359] width 73 height 22
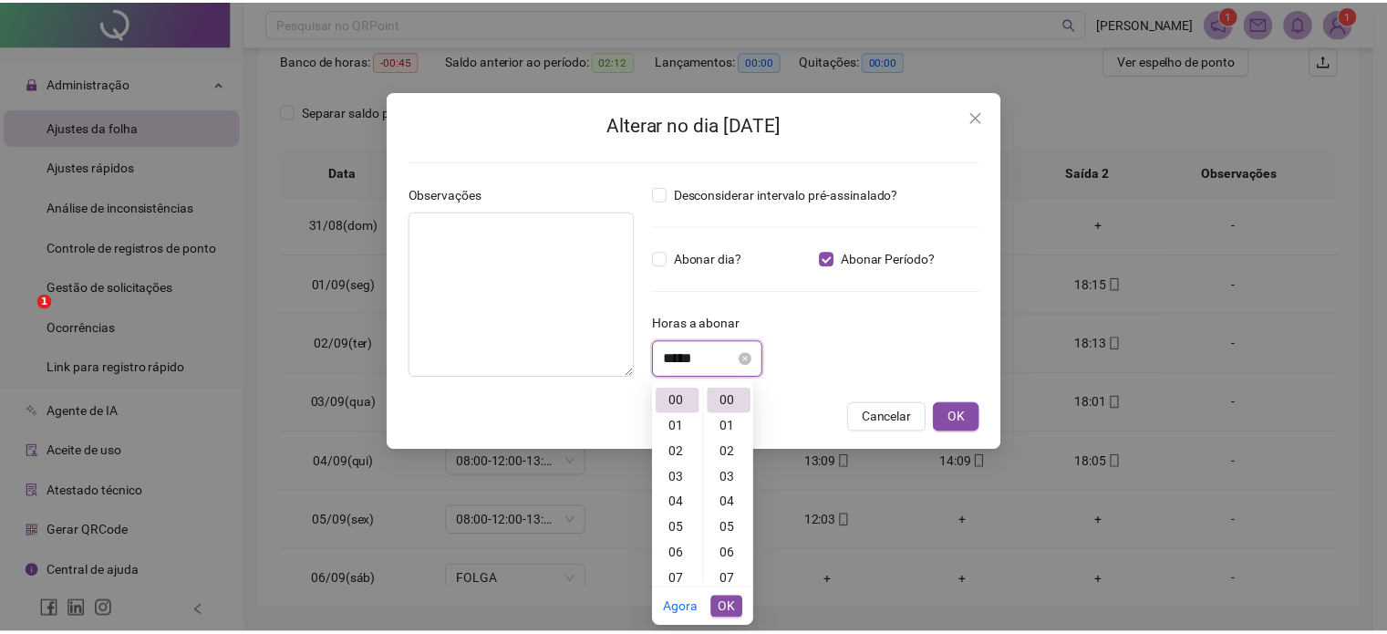
scroll to position [102, 0]
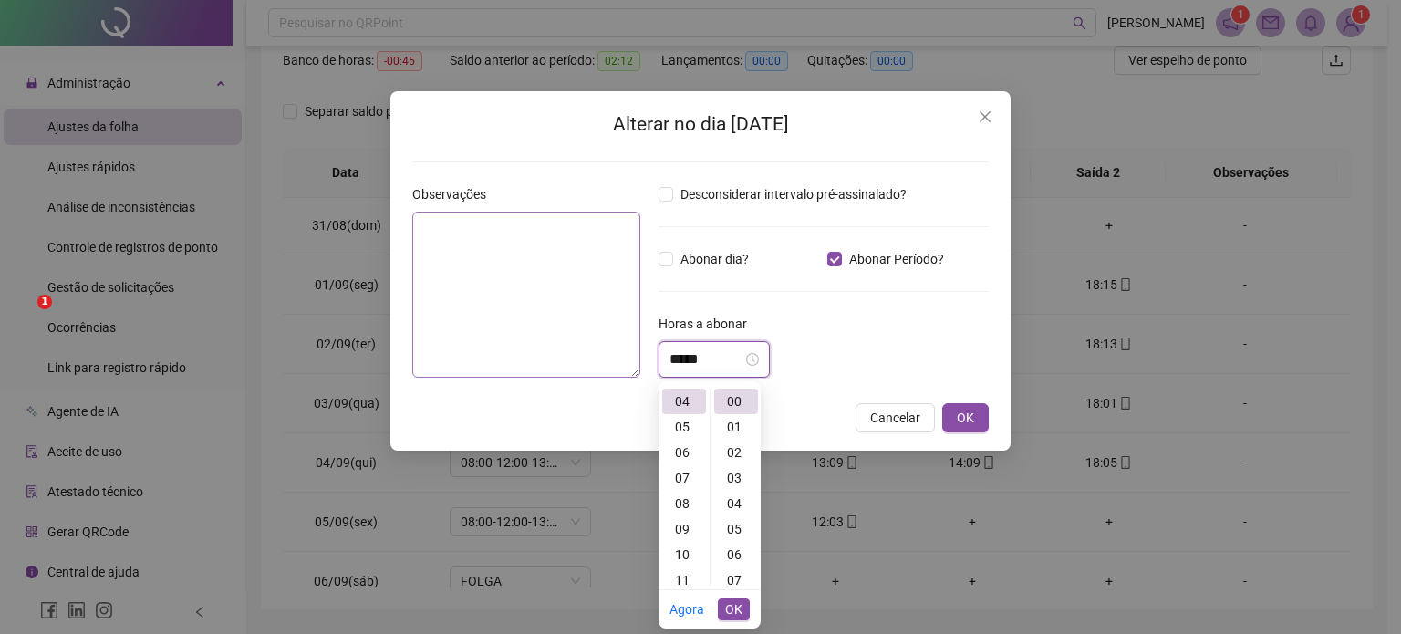
type input "*****"
click at [466, 260] on textarea at bounding box center [526, 295] width 228 height 166
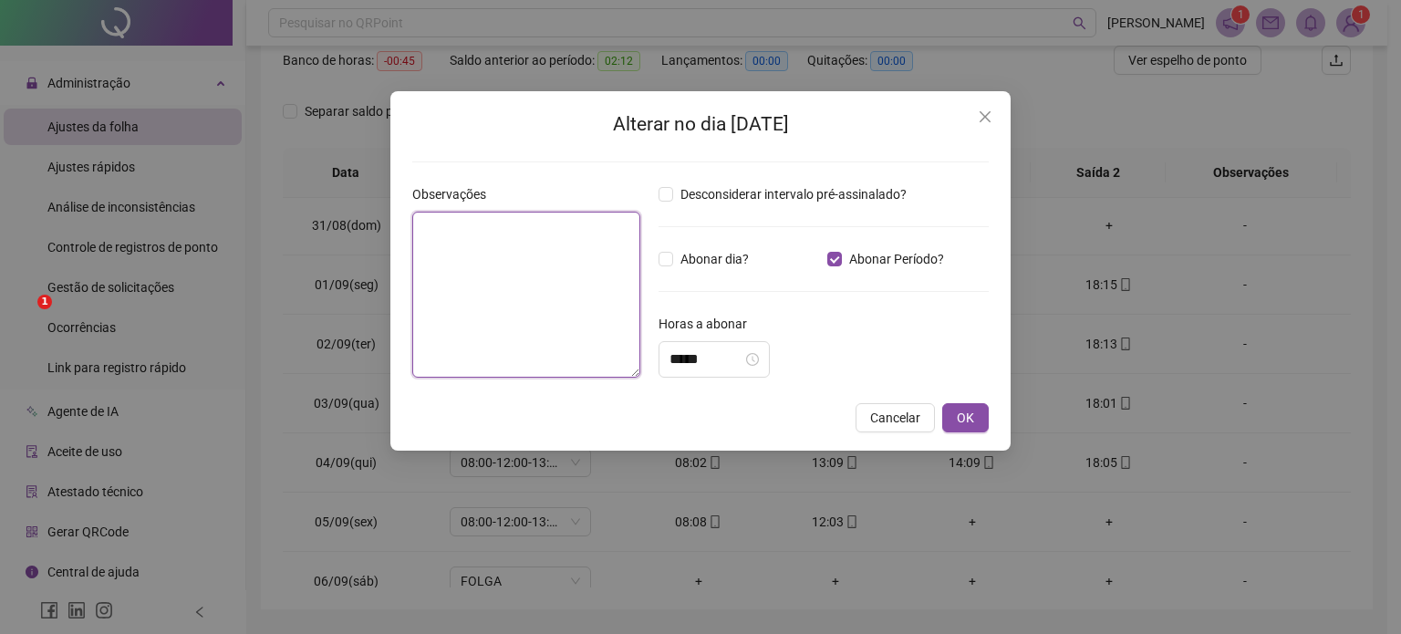
type textarea "*"
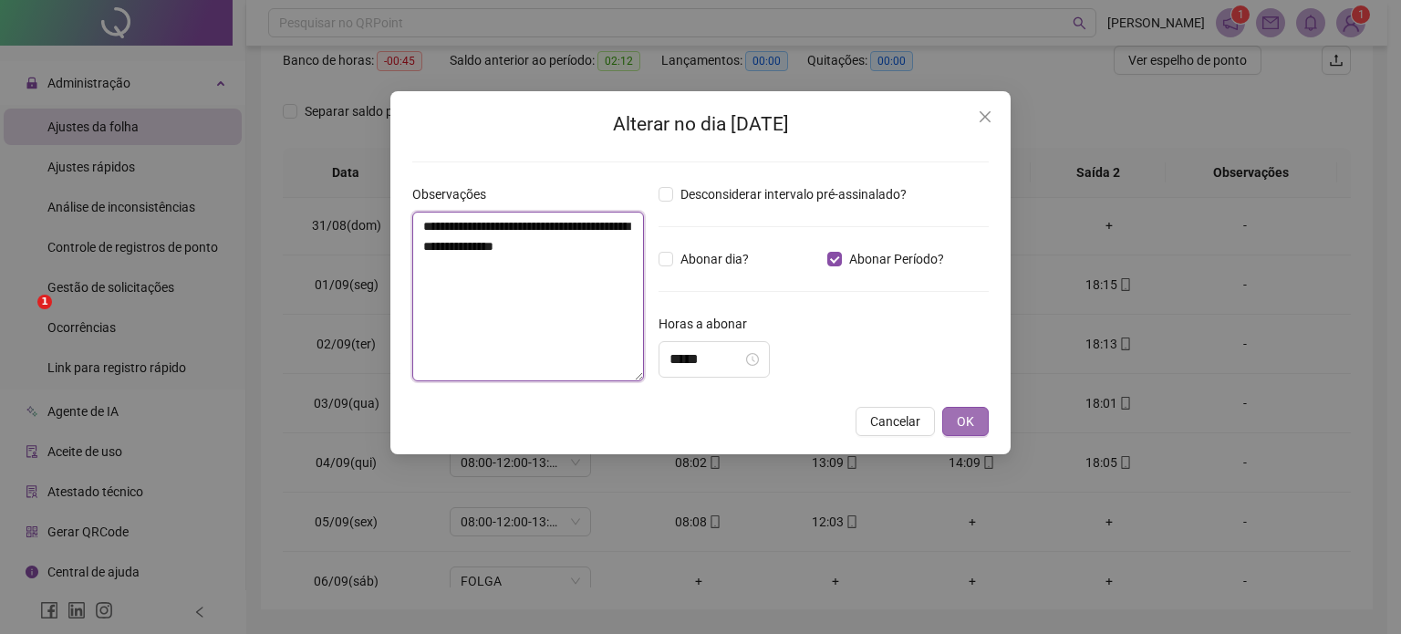
type textarea "**********"
click at [961, 419] on span "OK" at bounding box center [965, 421] width 17 height 20
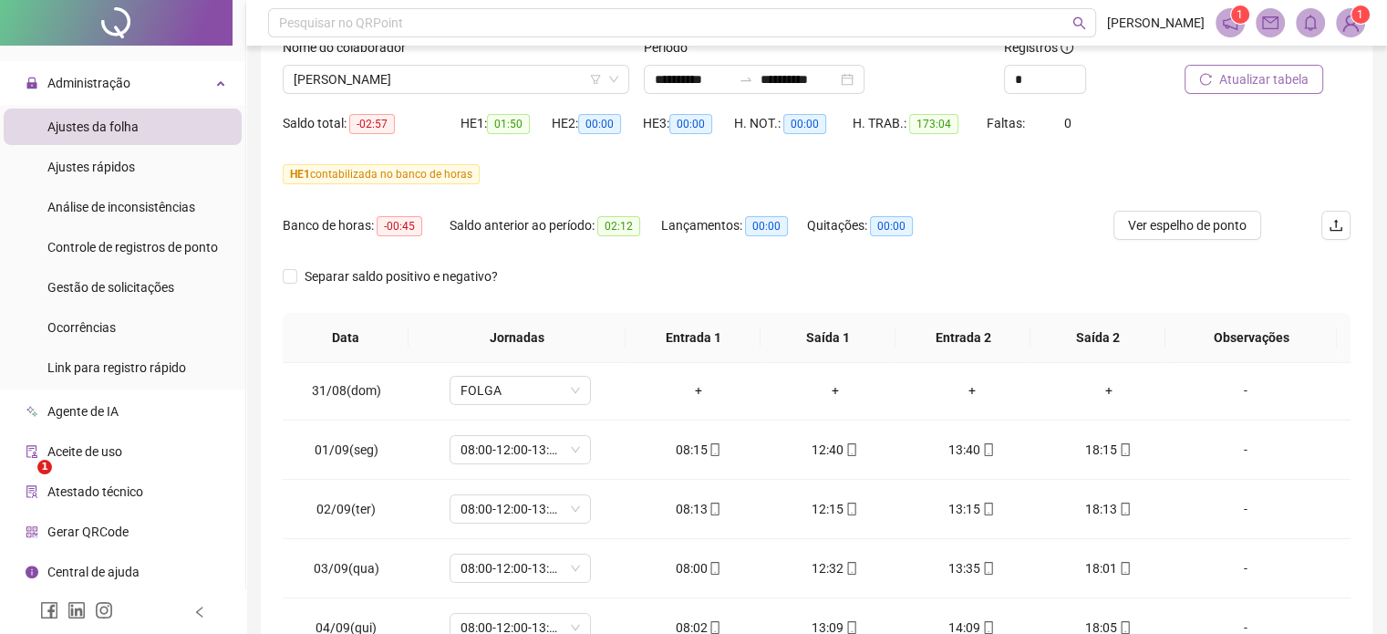
scroll to position [22, 0]
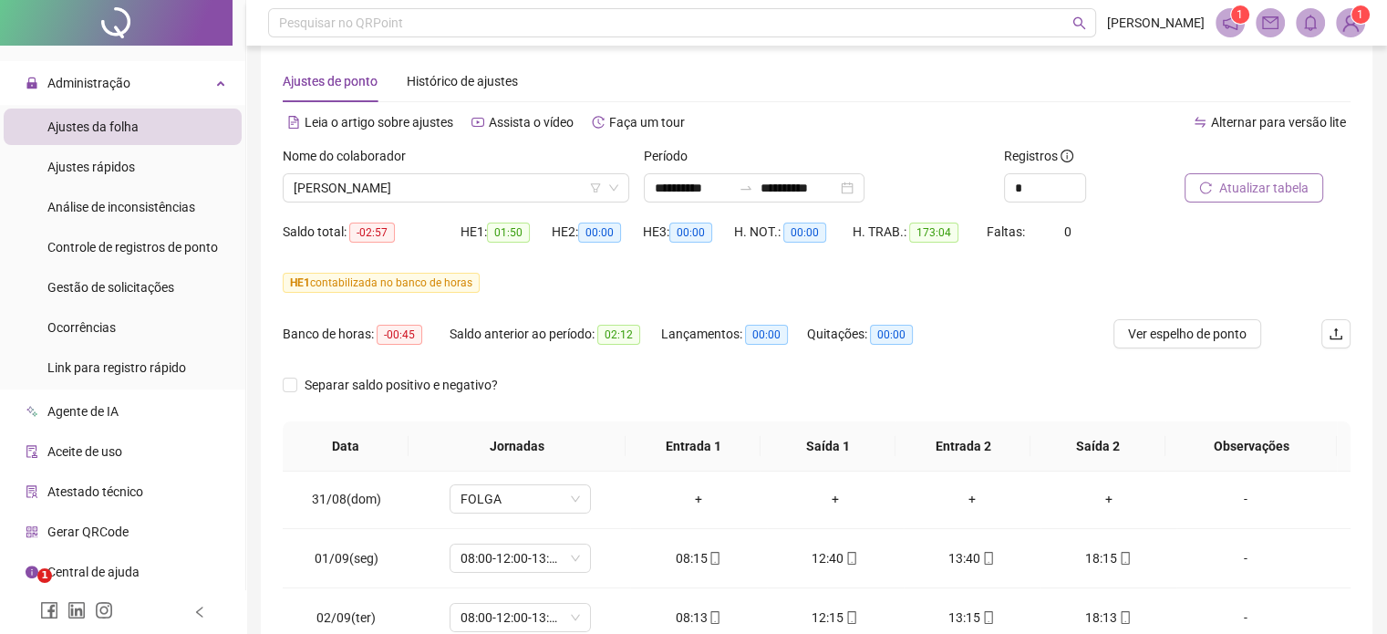
click at [1252, 188] on span "Atualizar tabela" at bounding box center [1263, 188] width 89 height 20
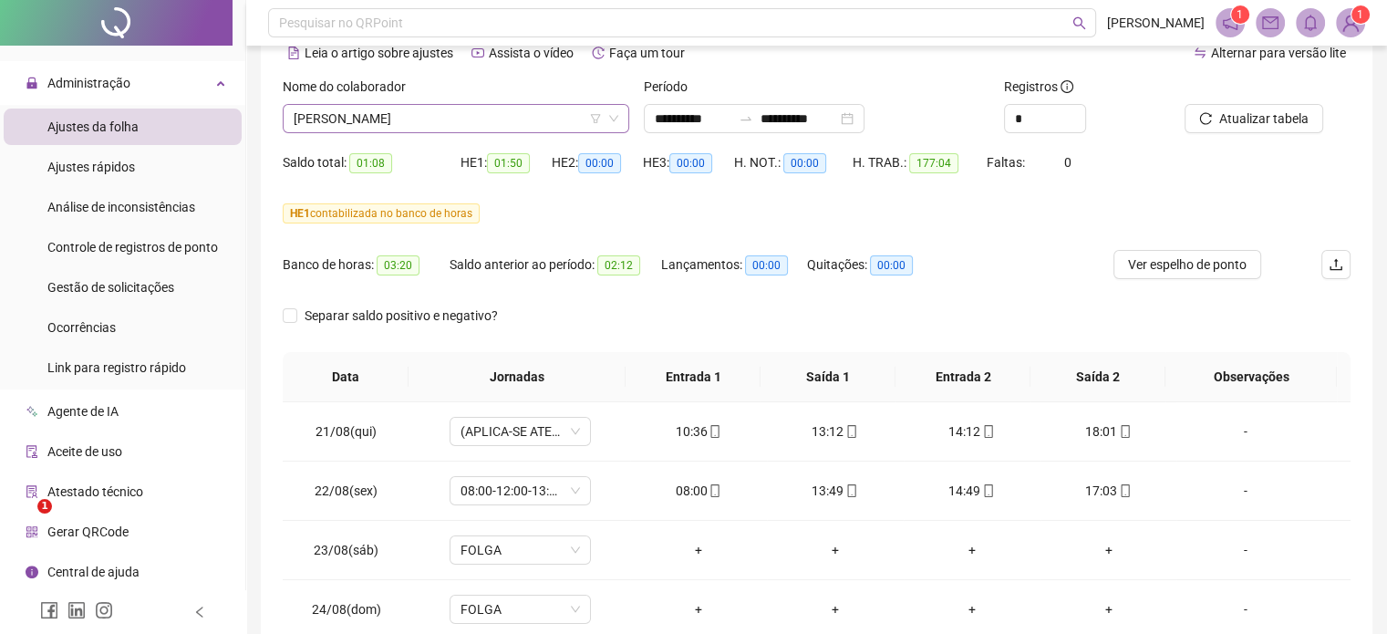
scroll to position [0, 0]
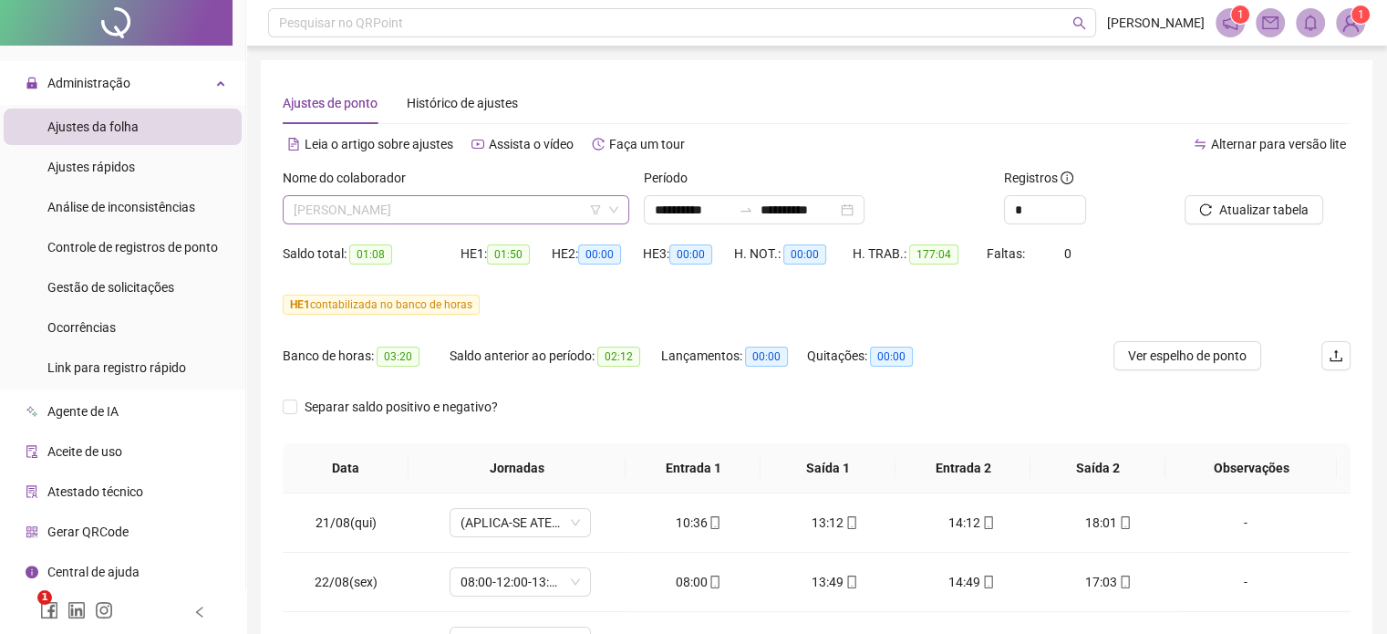
click at [446, 210] on span "[PERSON_NAME]" at bounding box center [456, 209] width 325 height 27
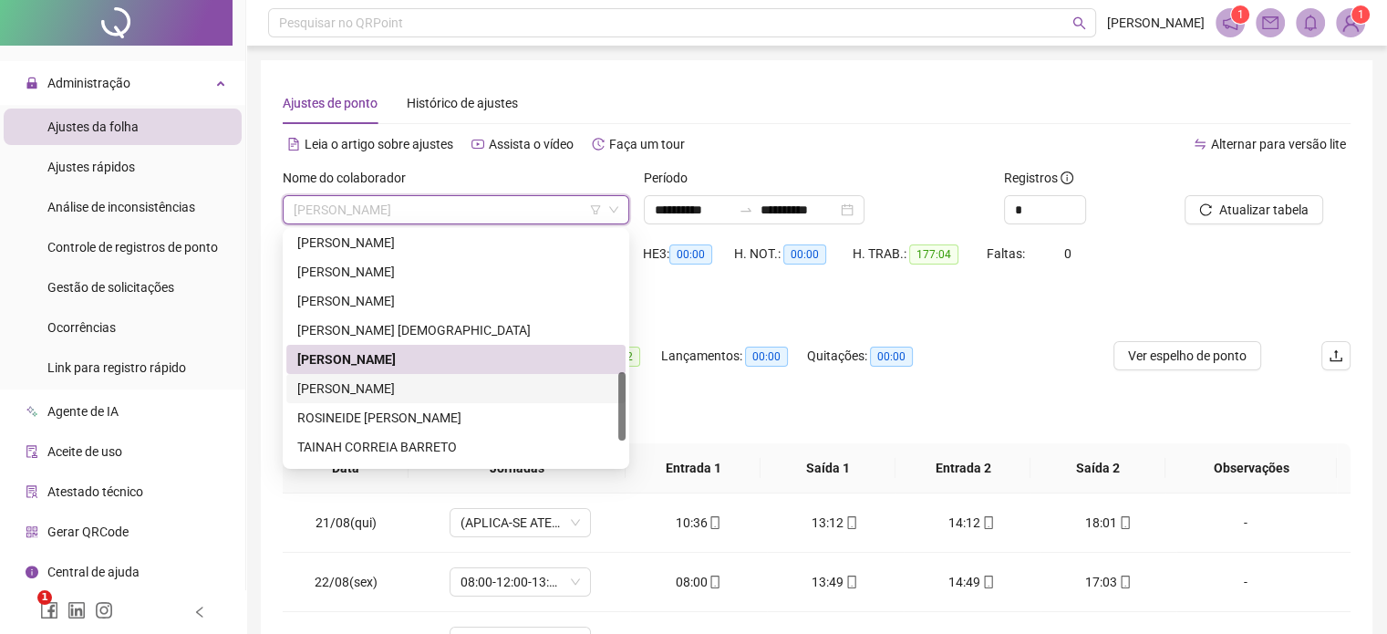
click at [390, 388] on div "[PERSON_NAME]" at bounding box center [455, 388] width 317 height 20
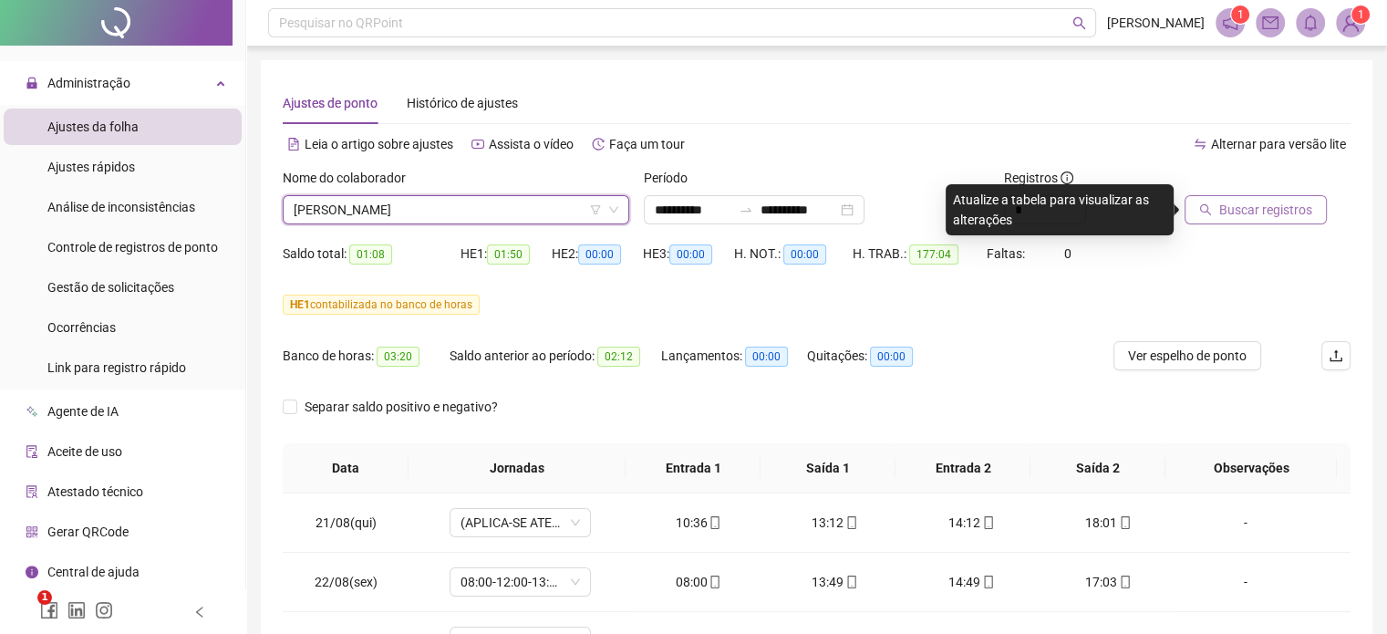
click at [1224, 203] on span "Buscar registros" at bounding box center [1265, 210] width 93 height 20
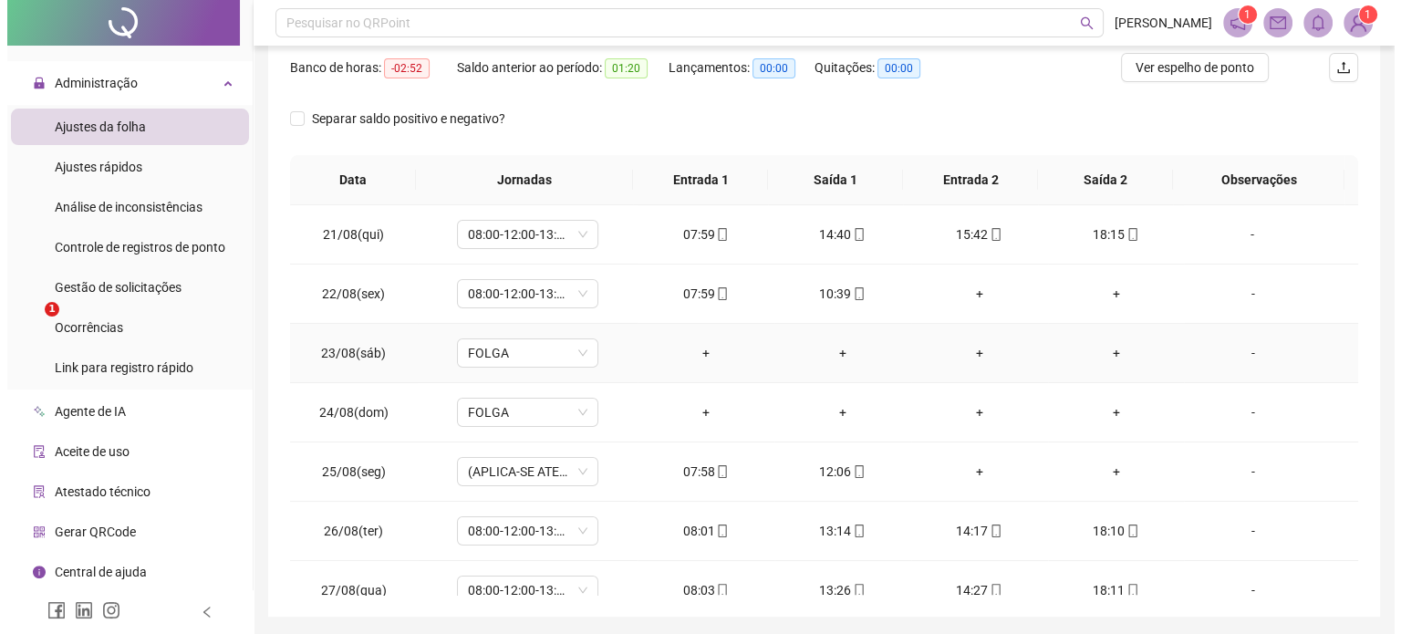
scroll to position [257, 0]
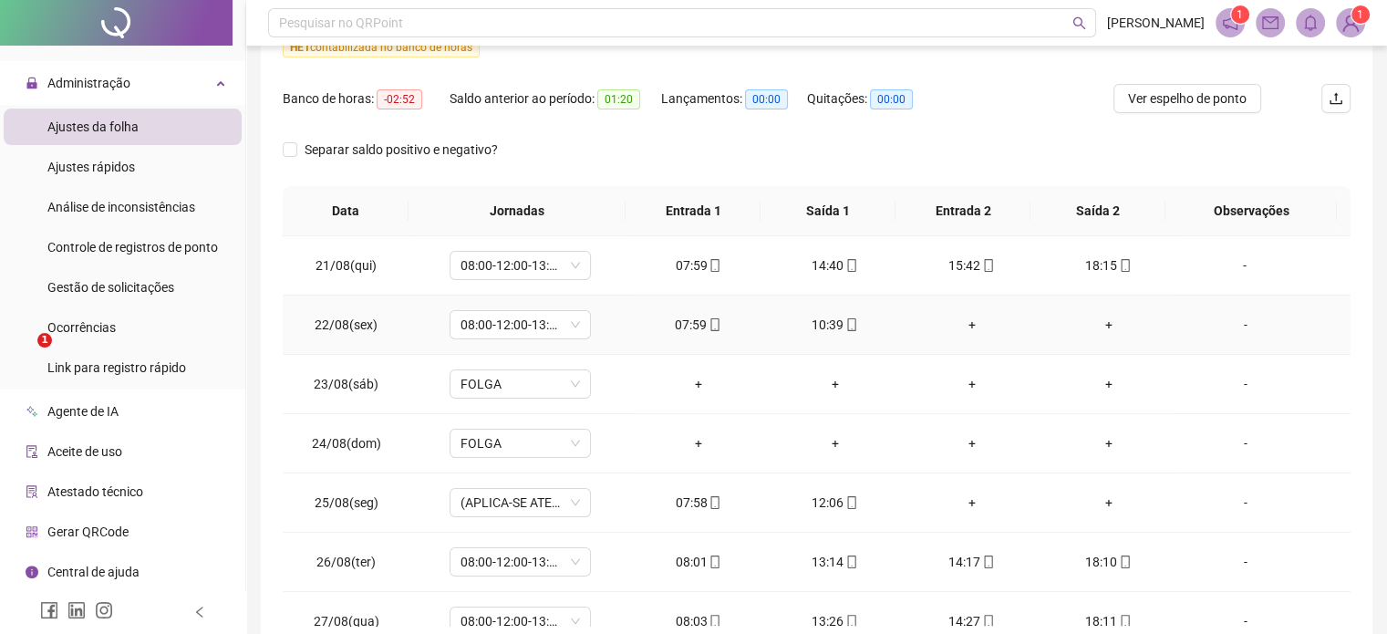
click at [1233, 324] on div "-" at bounding box center [1245, 325] width 108 height 20
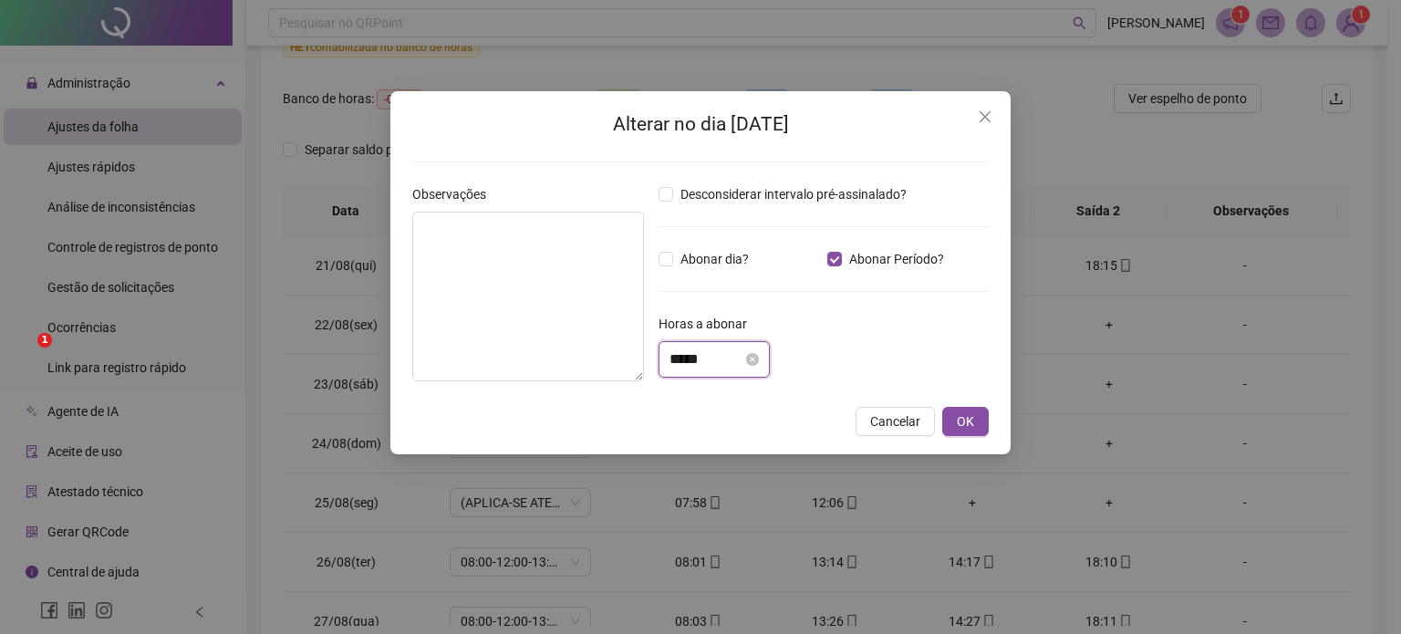
click at [683, 358] on input "*****" at bounding box center [705, 359] width 73 height 22
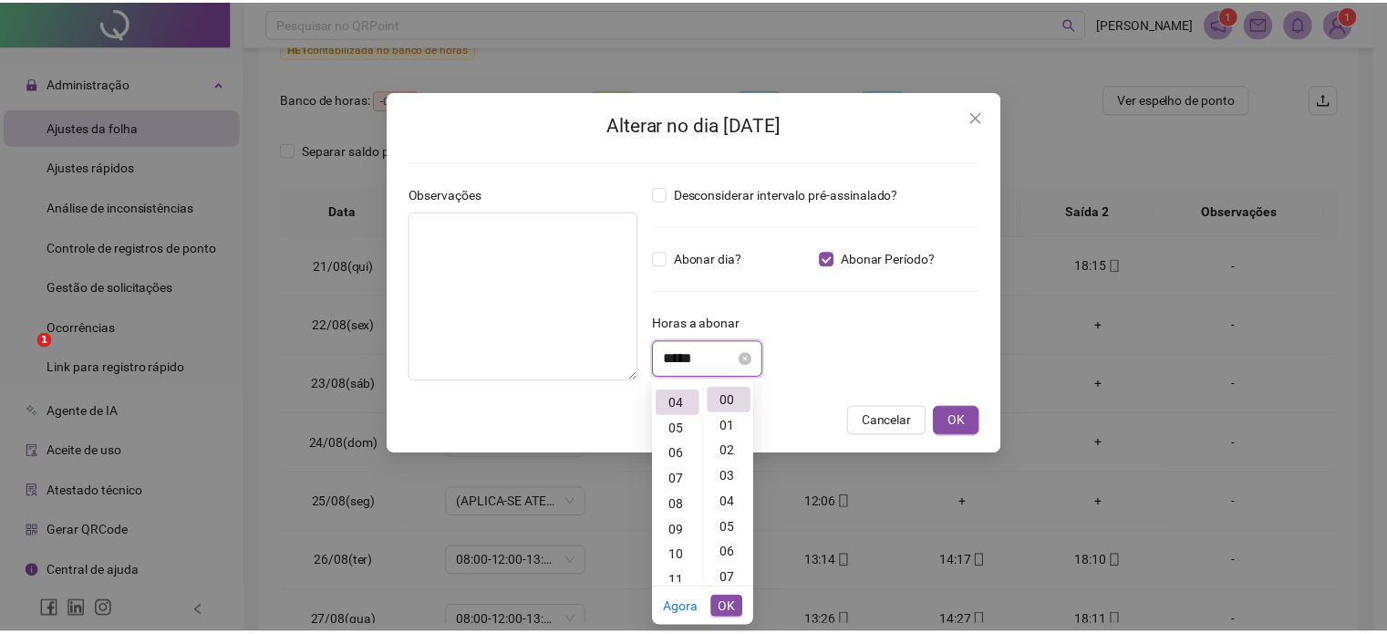
scroll to position [102, 0]
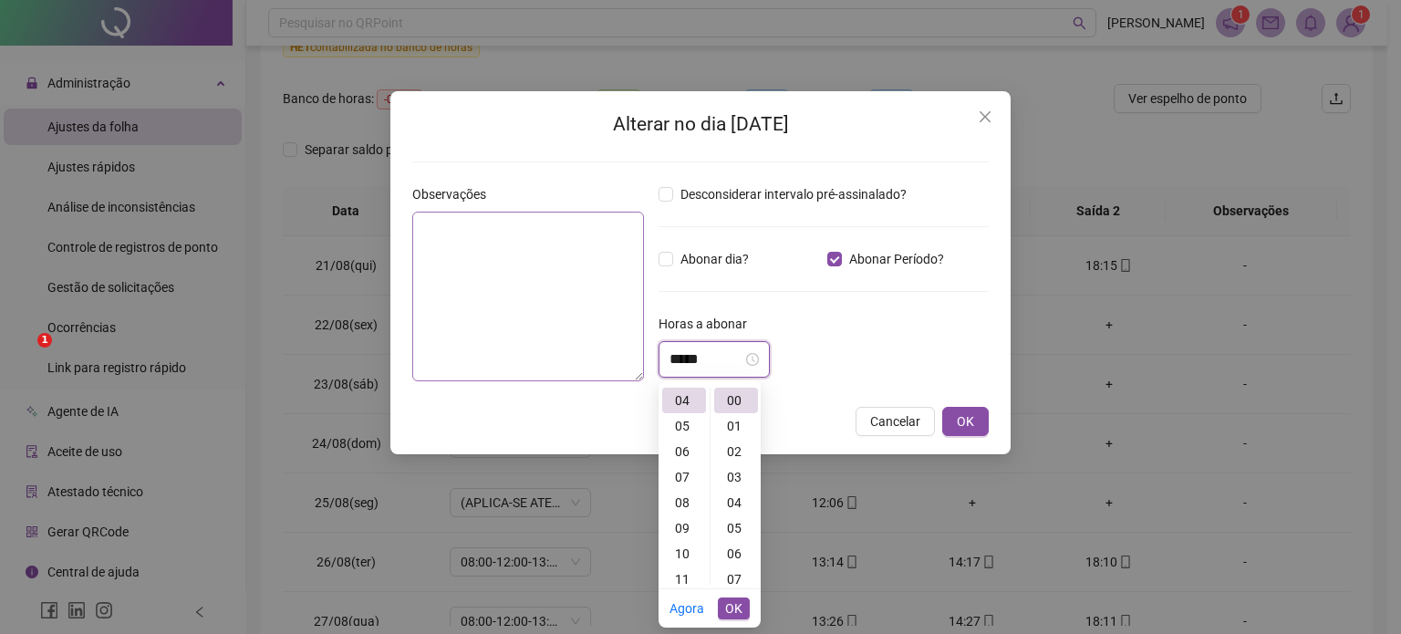
type input "*****"
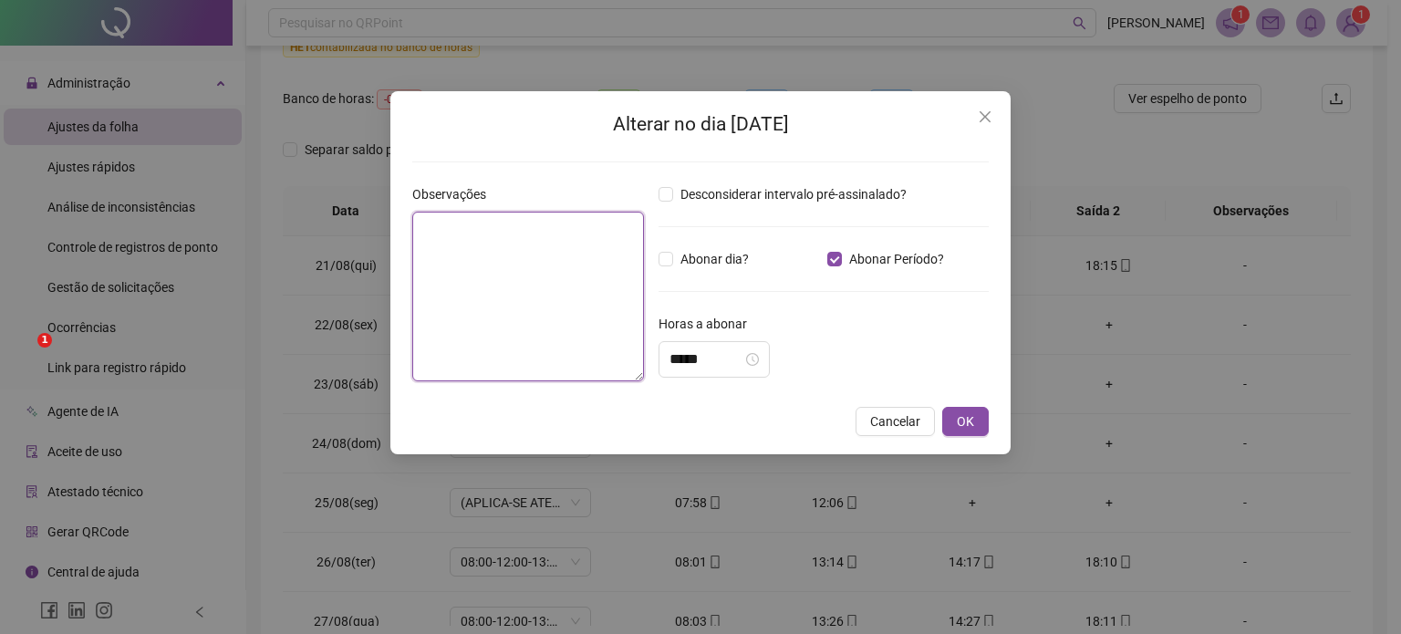
click at [502, 251] on textarea at bounding box center [528, 297] width 232 height 170
type textarea "*"
type textarea "**********"
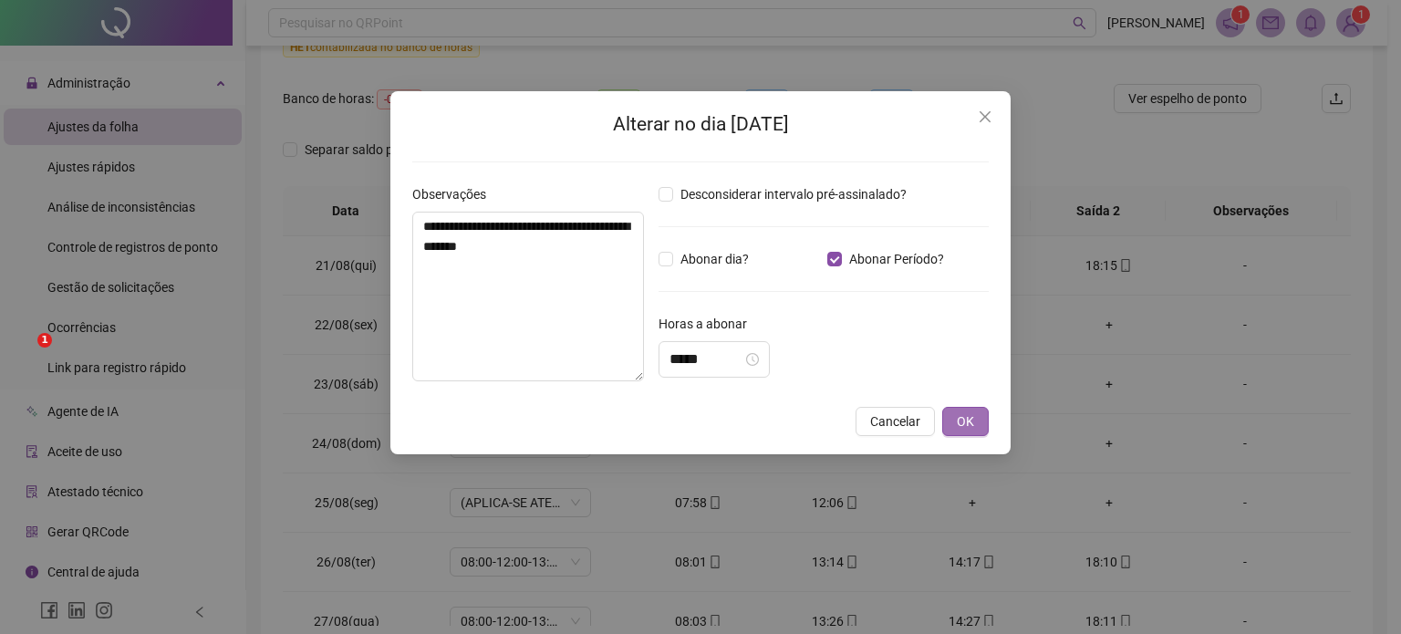
click at [978, 418] on button "OK" at bounding box center [965, 421] width 47 height 29
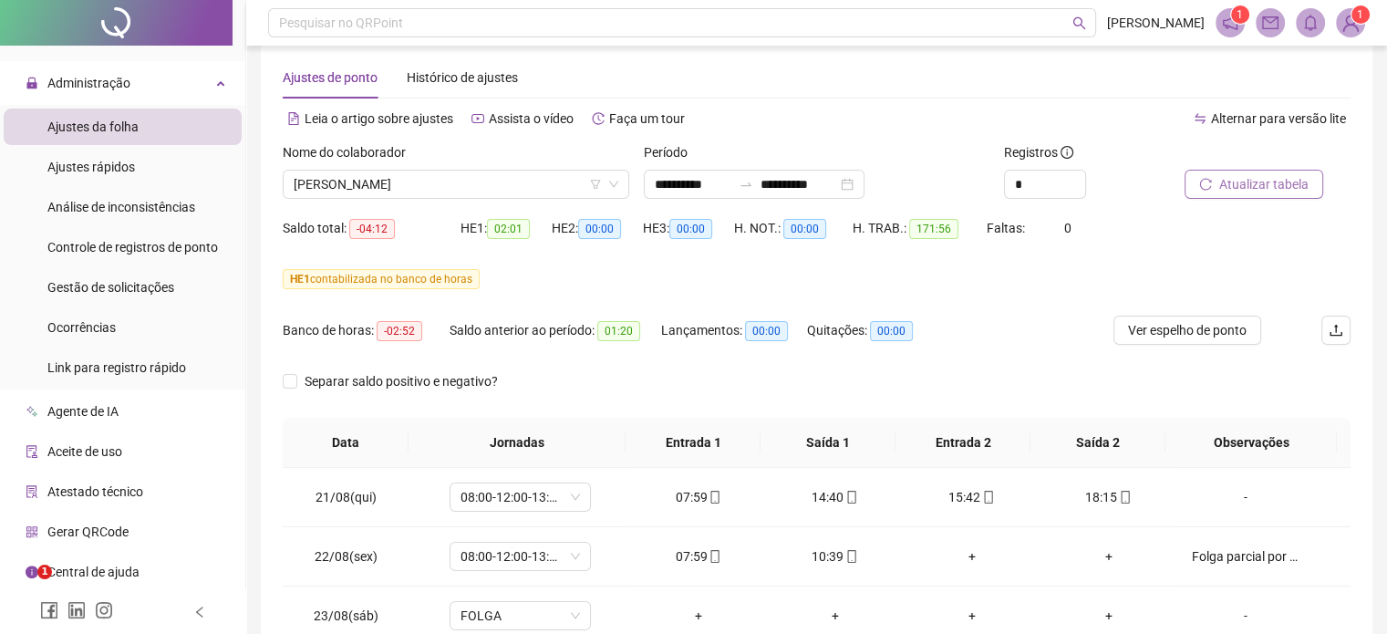
scroll to position [0, 0]
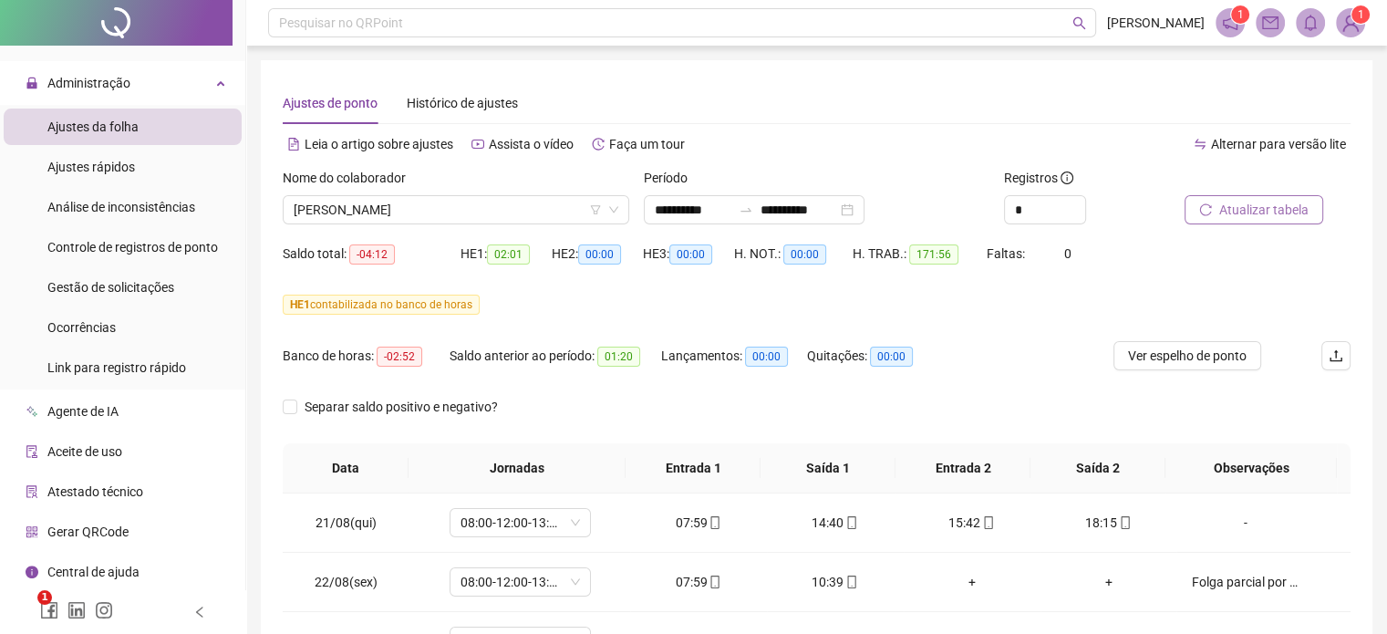
click at [1232, 207] on span "Atualizar tabela" at bounding box center [1263, 210] width 89 height 20
click at [465, 206] on span "[PERSON_NAME]" at bounding box center [456, 209] width 325 height 27
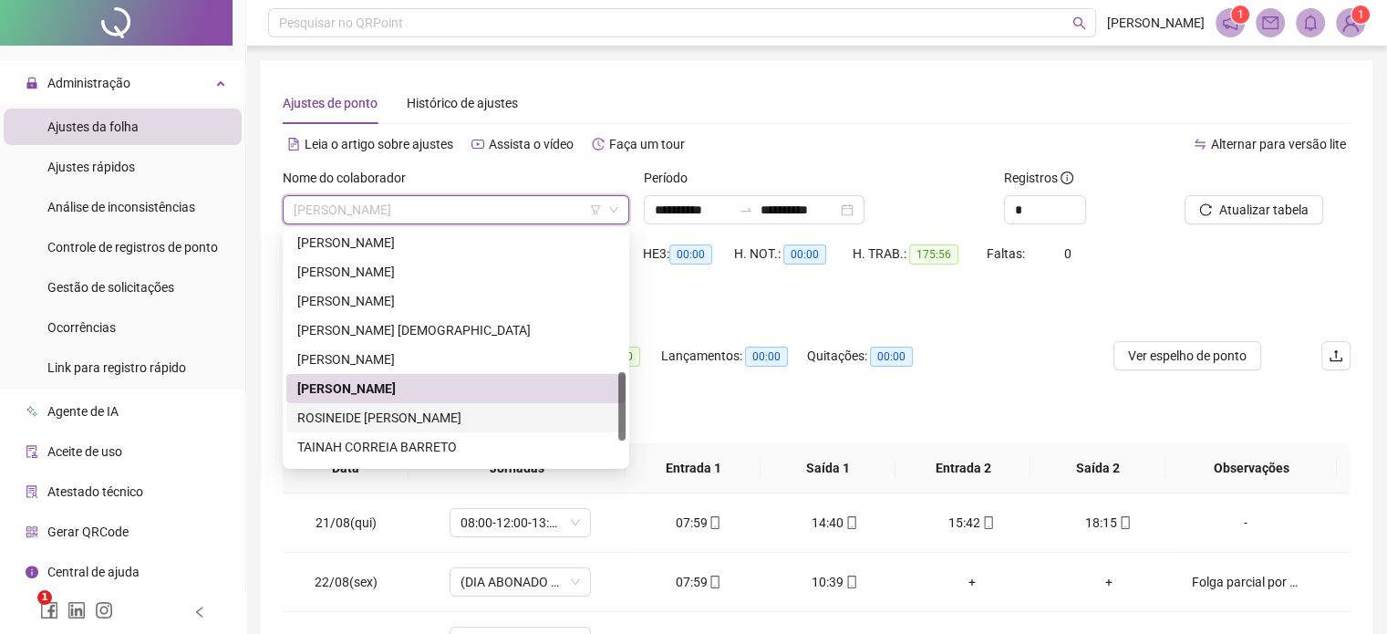
click at [392, 414] on div "ROSINEIDE [PERSON_NAME]" at bounding box center [455, 418] width 317 height 20
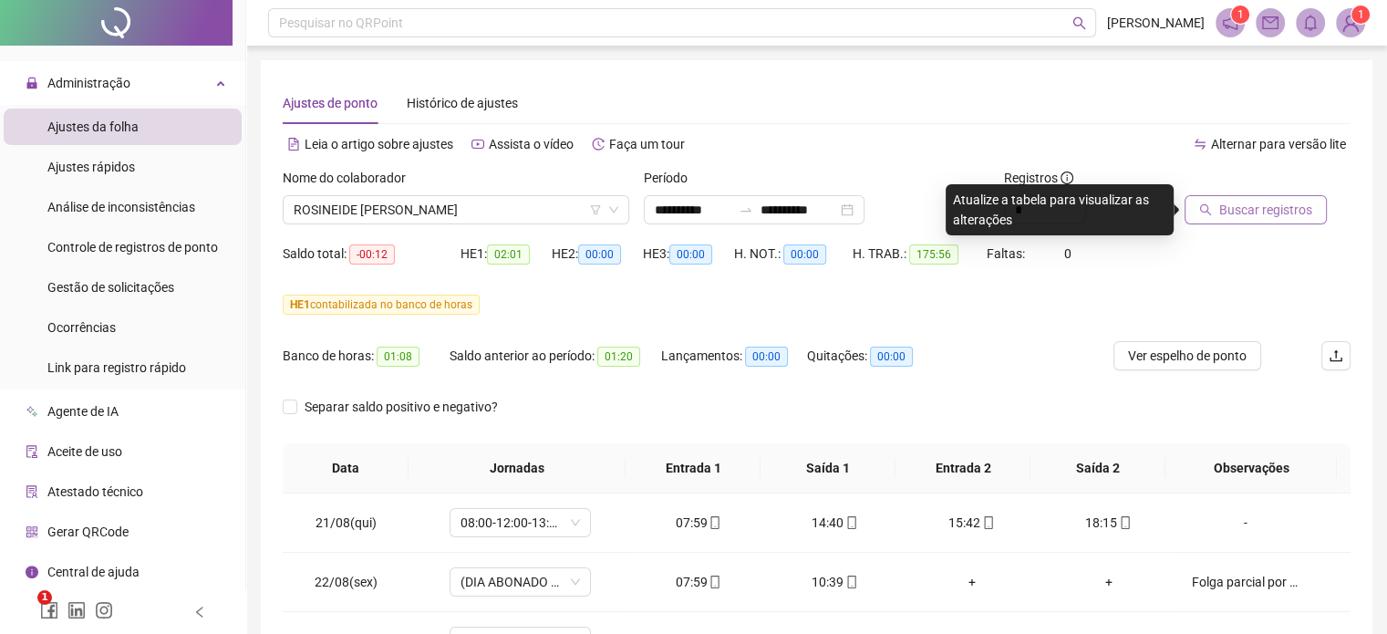
click at [1270, 214] on span "Buscar registros" at bounding box center [1265, 210] width 93 height 20
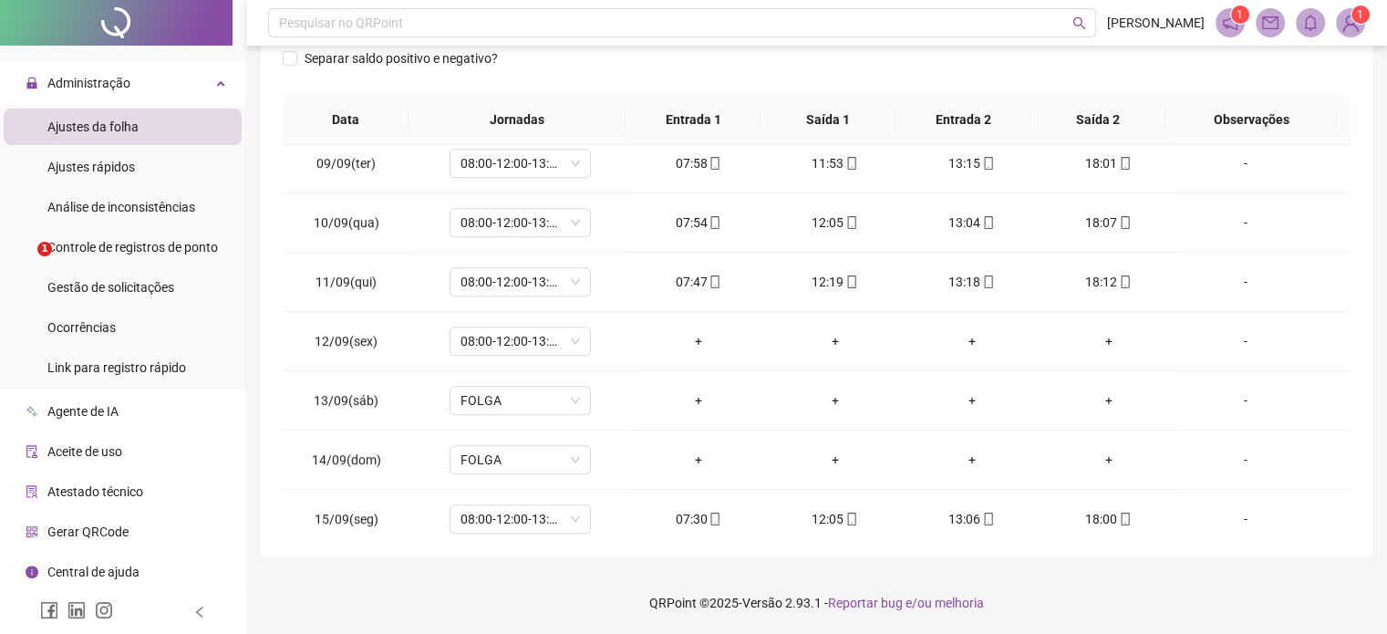
scroll to position [1144, 0]
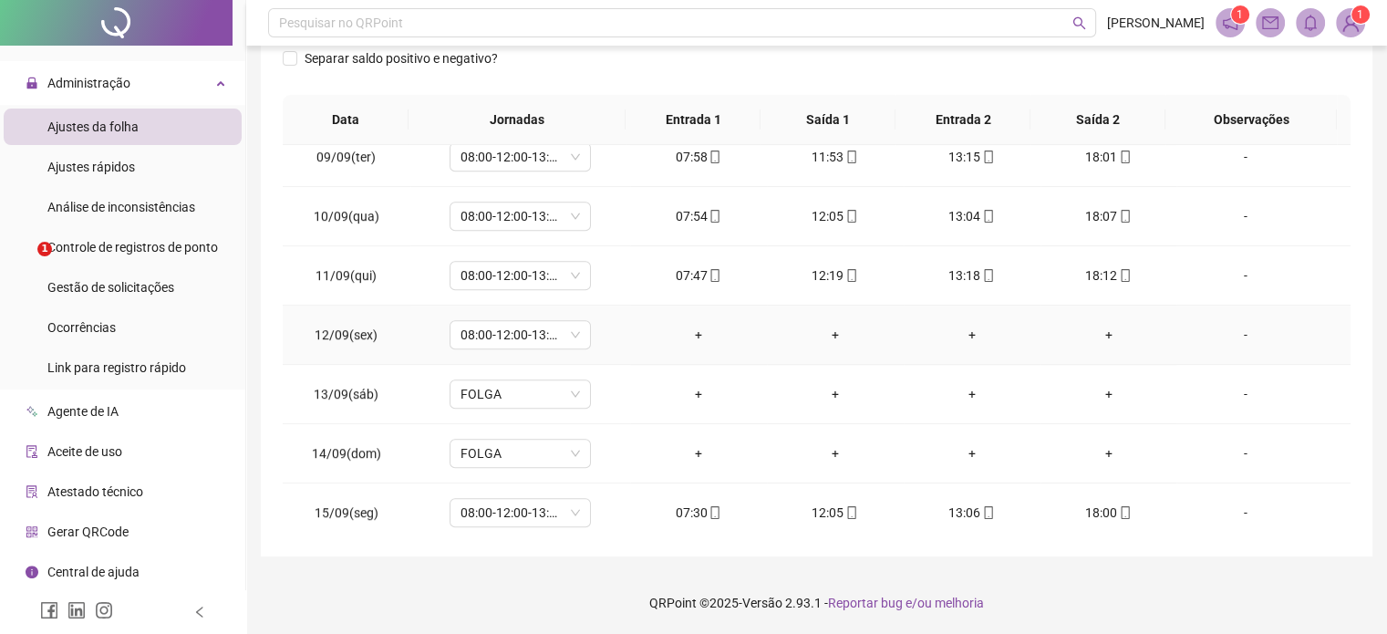
click at [1236, 330] on div "-" at bounding box center [1245, 335] width 108 height 20
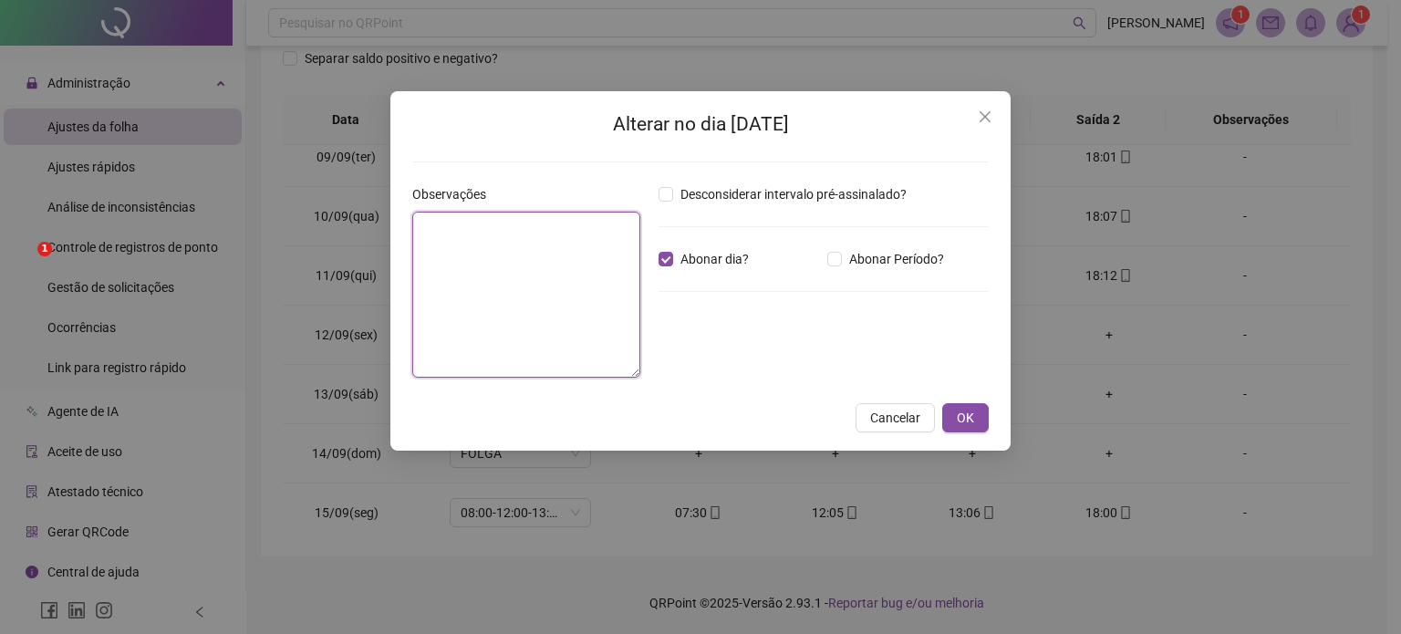
click at [591, 280] on textarea at bounding box center [526, 295] width 228 height 166
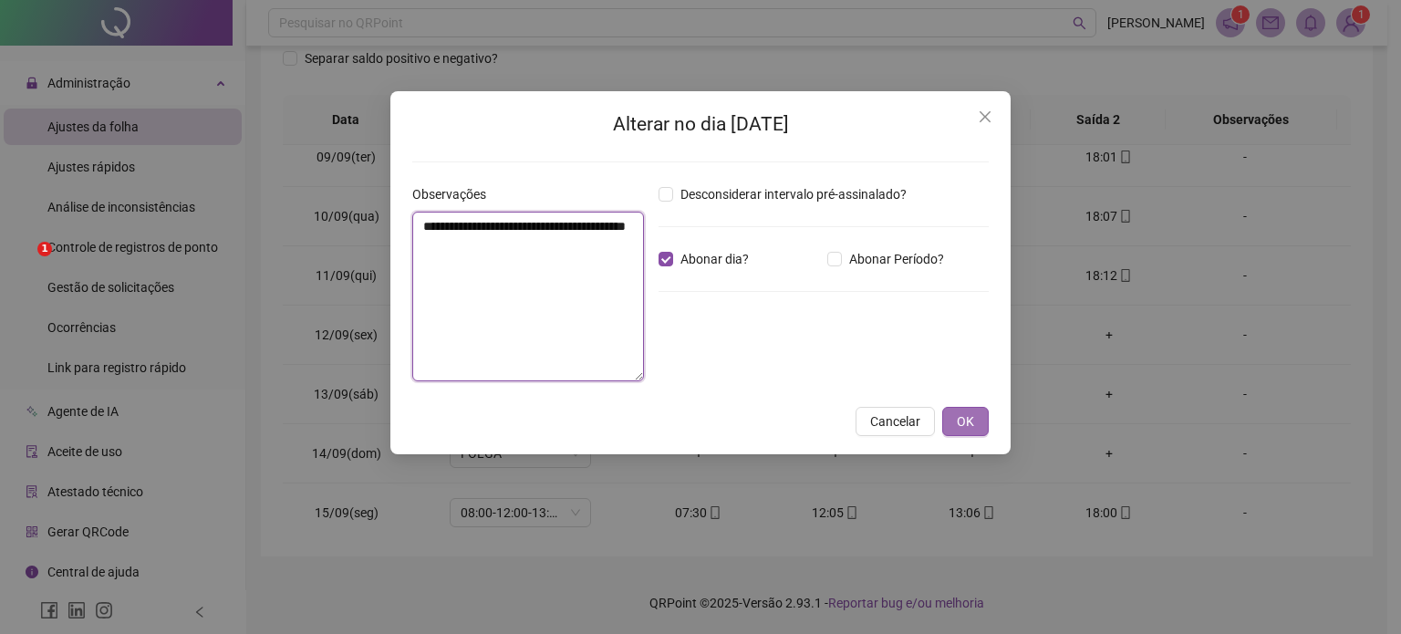
type textarea "**********"
click at [970, 420] on span "OK" at bounding box center [965, 421] width 17 height 20
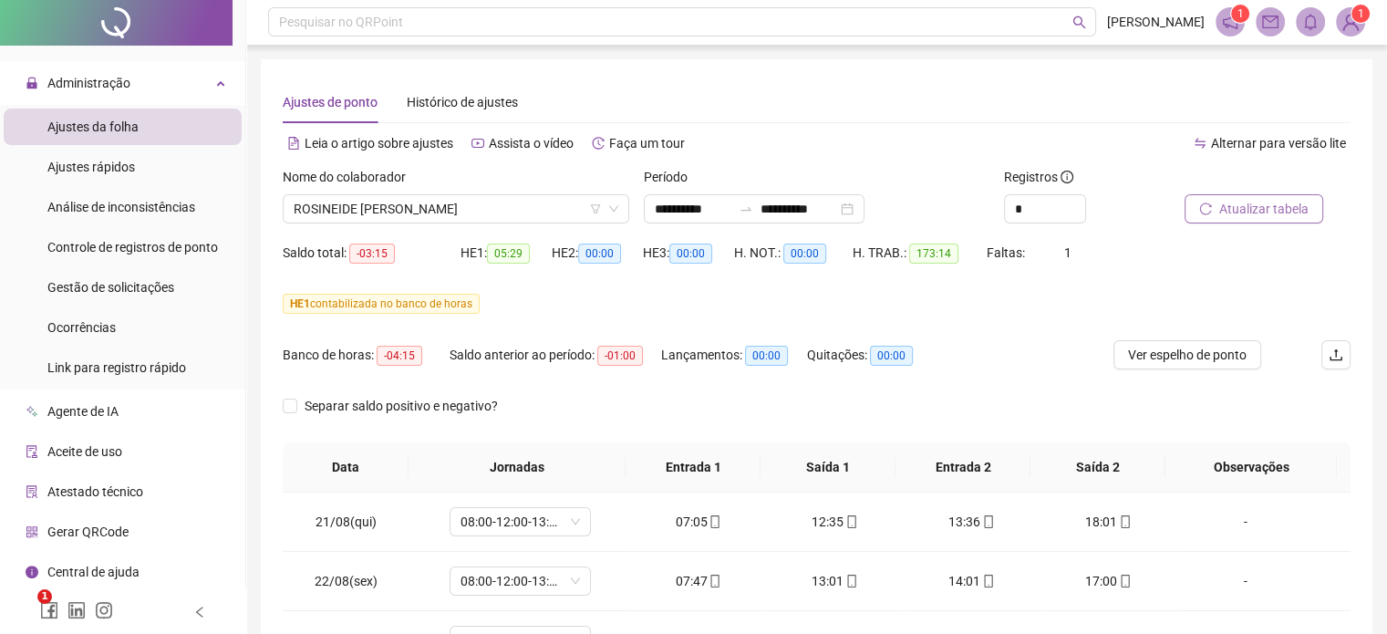
scroll to position [0, 0]
click at [1221, 207] on span "Atualizar tabela" at bounding box center [1263, 210] width 89 height 20
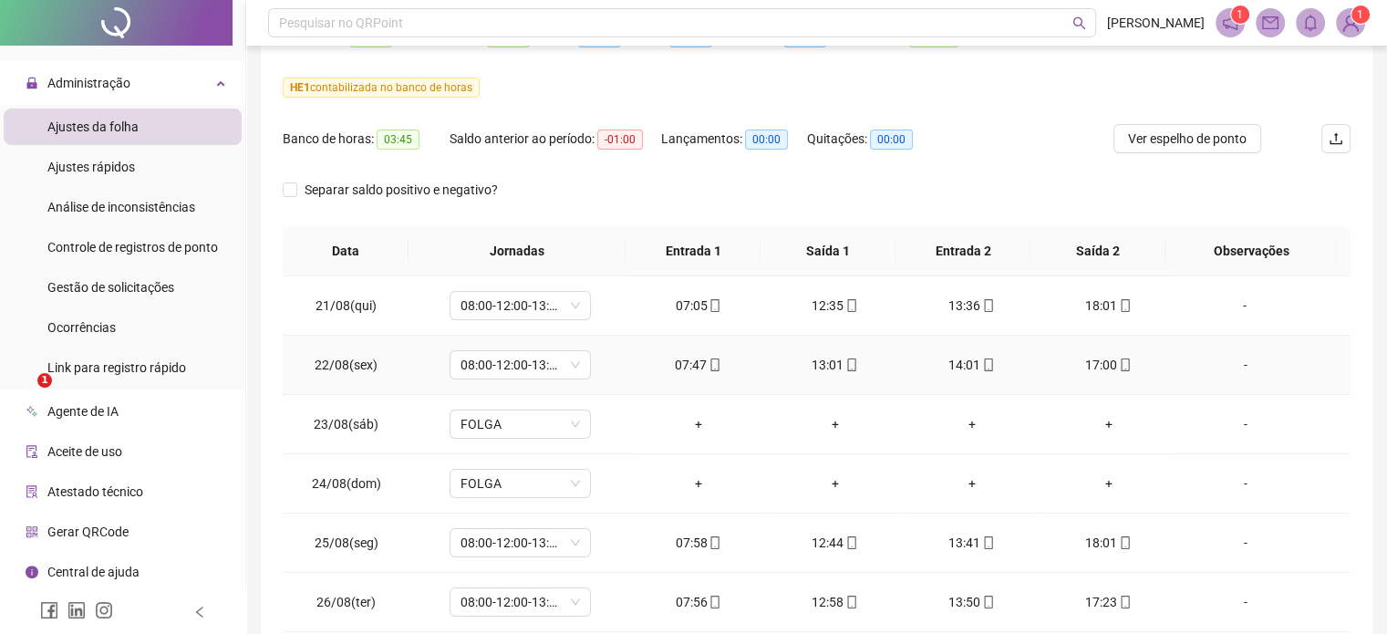
scroll to position [75, 0]
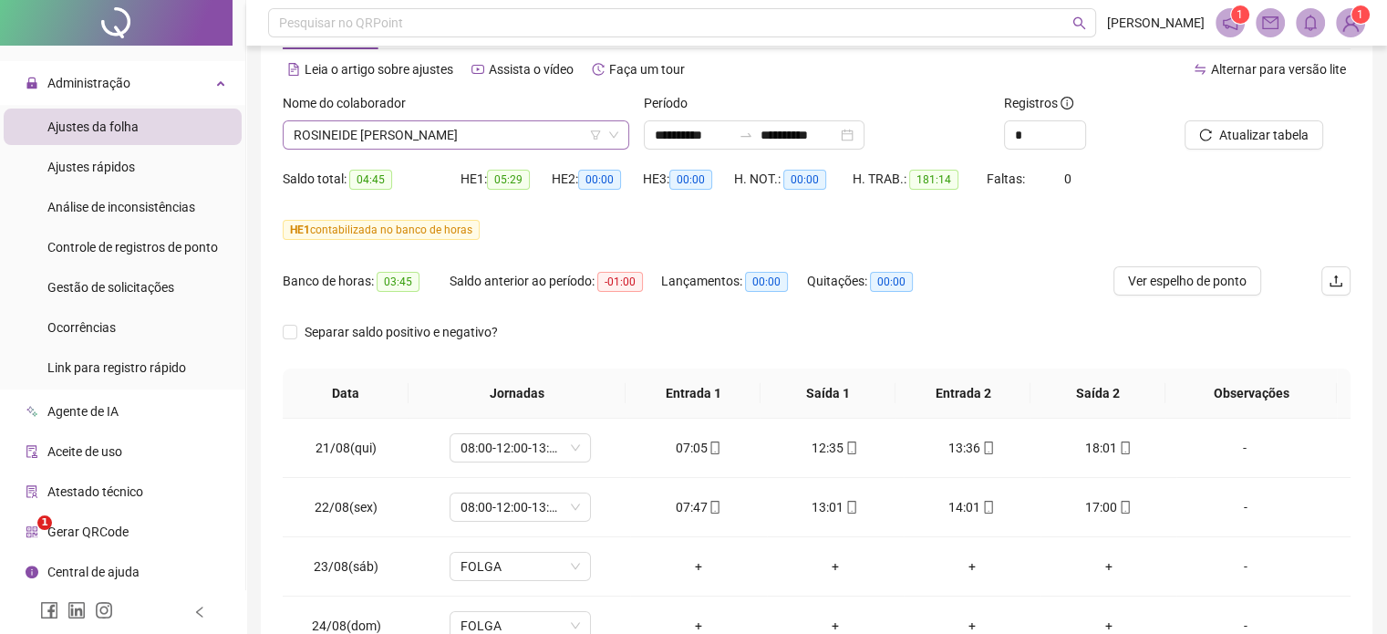
click at [544, 129] on span "ROSINEIDE [PERSON_NAME]" at bounding box center [456, 134] width 325 height 27
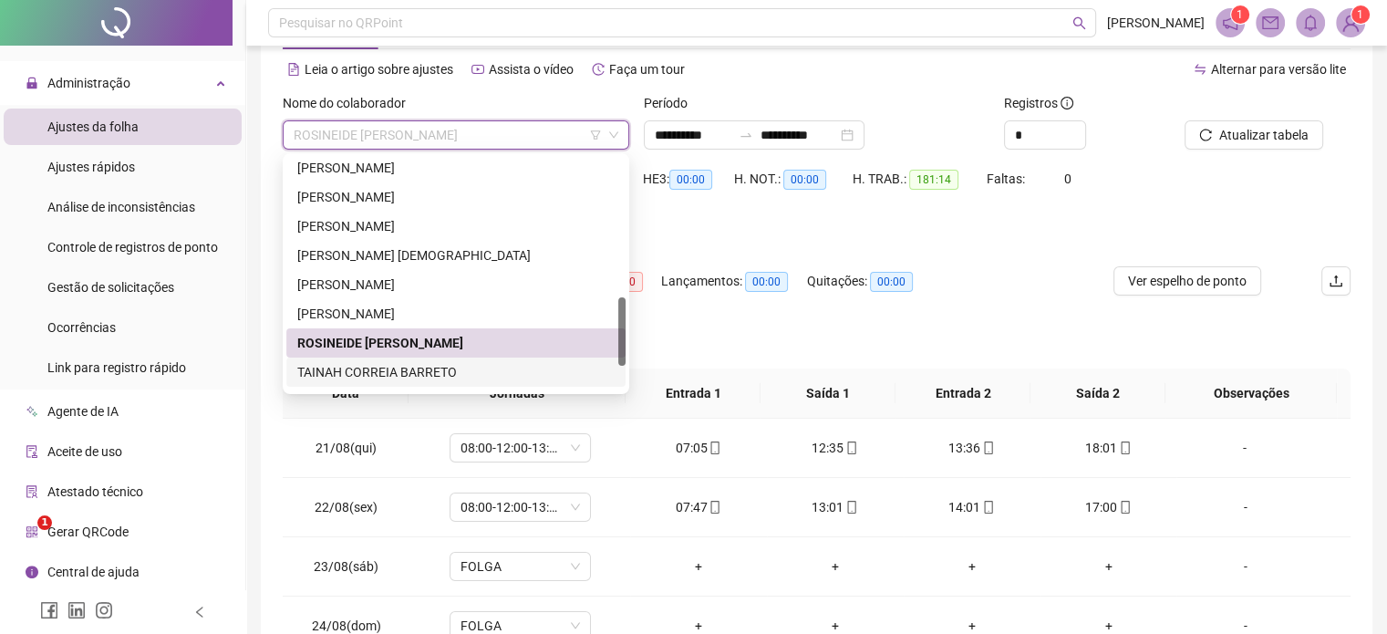
click at [439, 368] on div "TAINAH CORREIA BARRETO" at bounding box center [455, 372] width 317 height 20
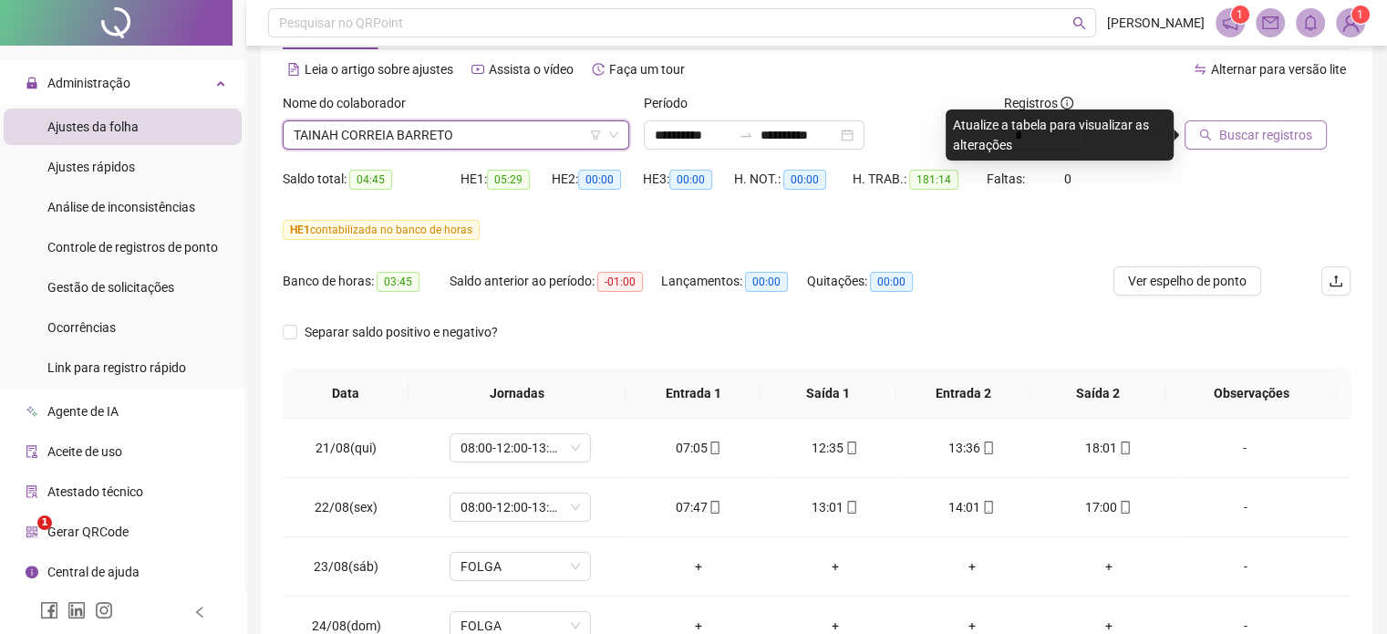
click at [1275, 131] on span "Buscar registros" at bounding box center [1265, 135] width 93 height 20
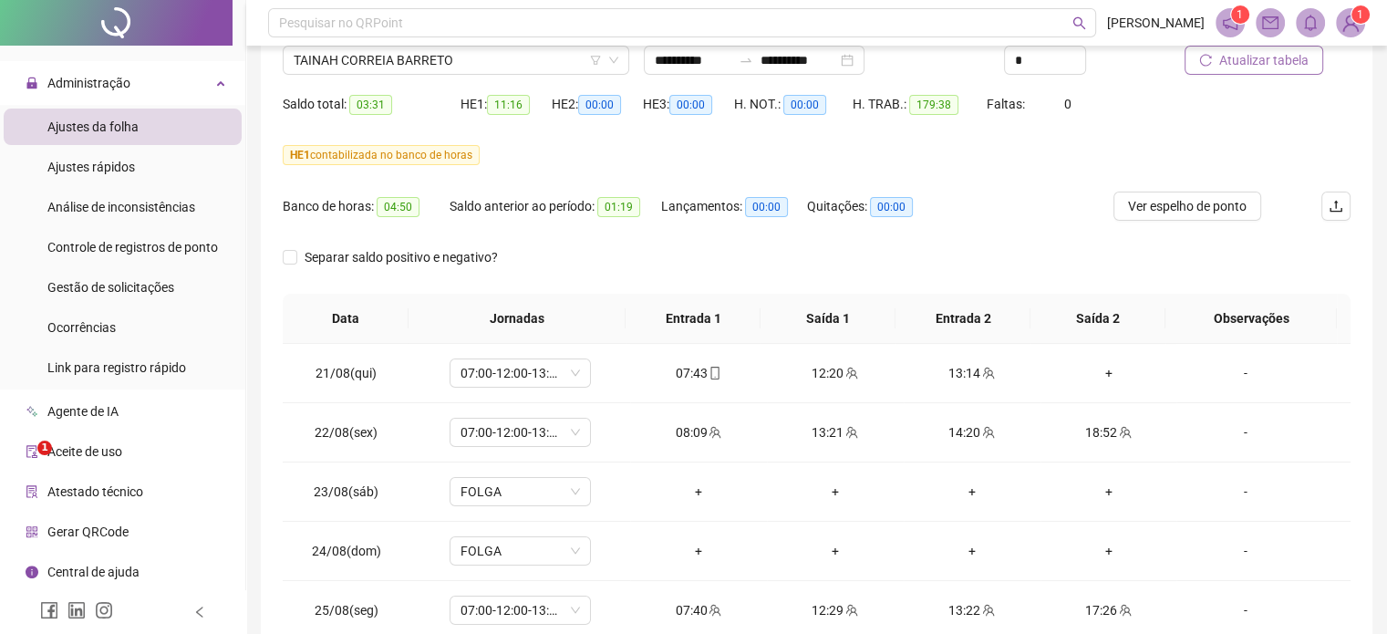
scroll to position [0, 0]
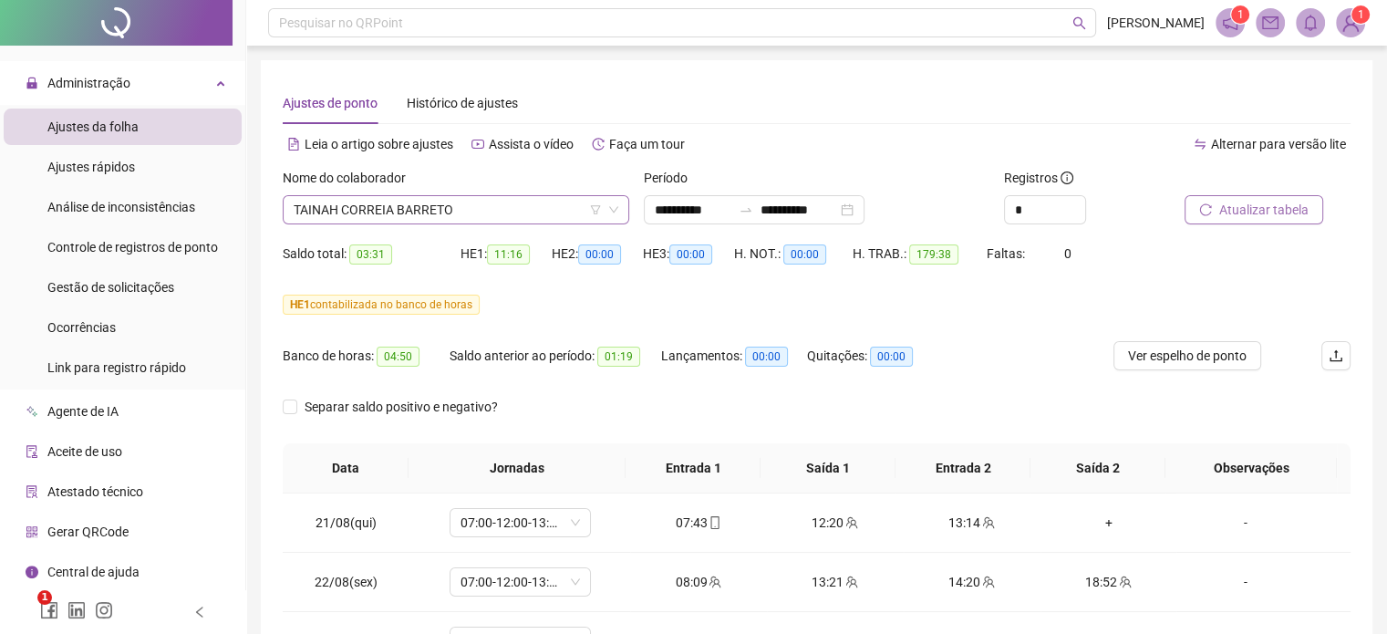
click at [450, 210] on span "TAINAH CORREIA BARRETO" at bounding box center [456, 209] width 325 height 27
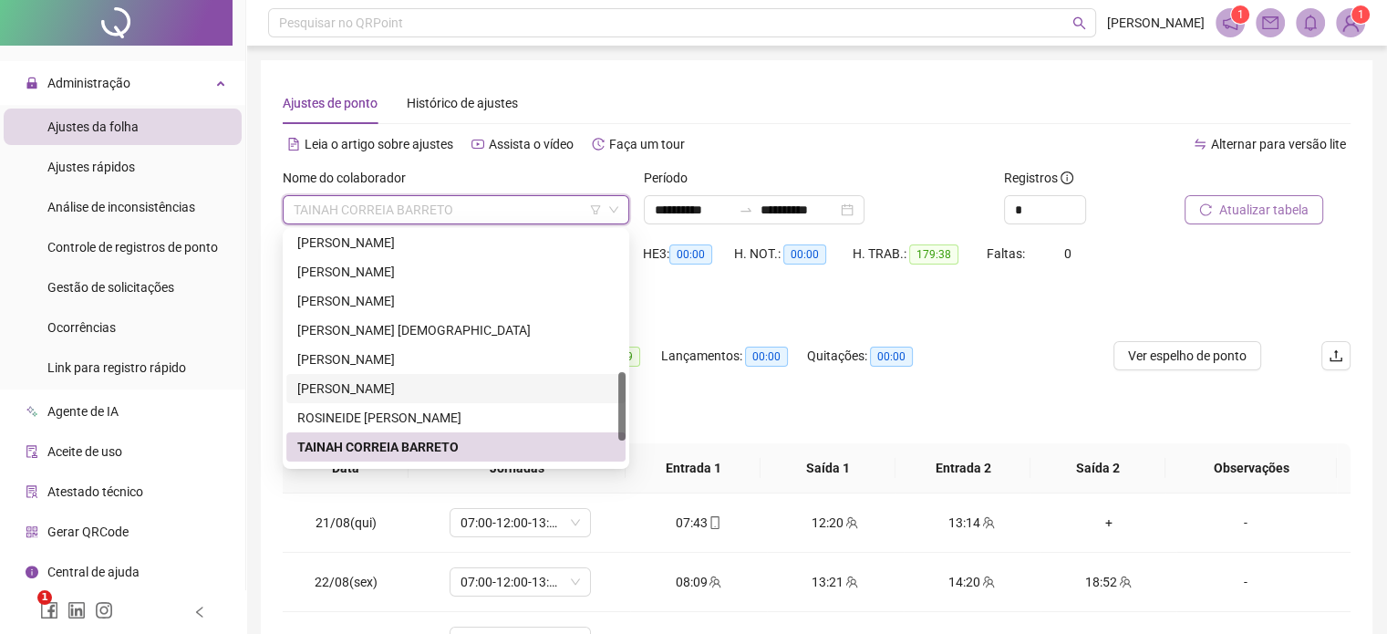
drag, startPoint x: 625, startPoint y: 389, endPoint x: 625, endPoint y: 409, distance: 19.2
click at [625, 409] on div "237842 273760 204680 [PERSON_NAME] [PERSON_NAME] VELOSO [PERSON_NAME] [PERSON_N…" at bounding box center [456, 348] width 347 height 241
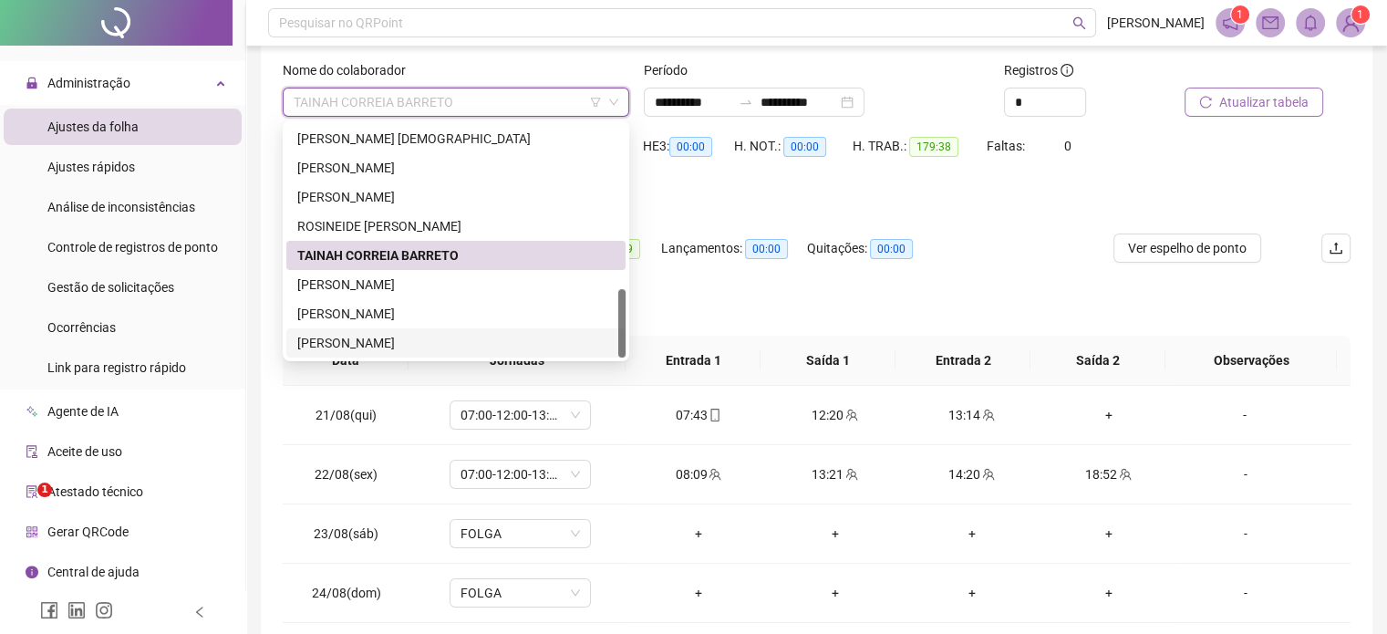
scroll to position [274, 0]
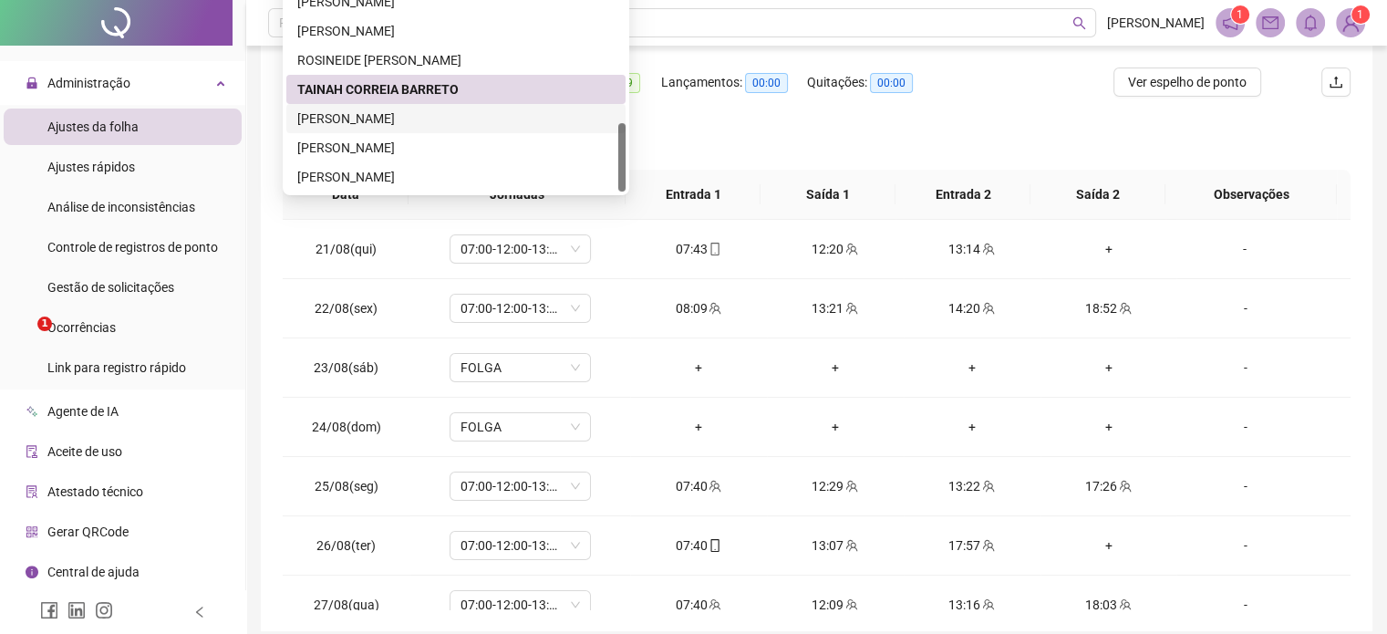
click at [399, 119] on div "[PERSON_NAME]" at bounding box center [455, 119] width 317 height 20
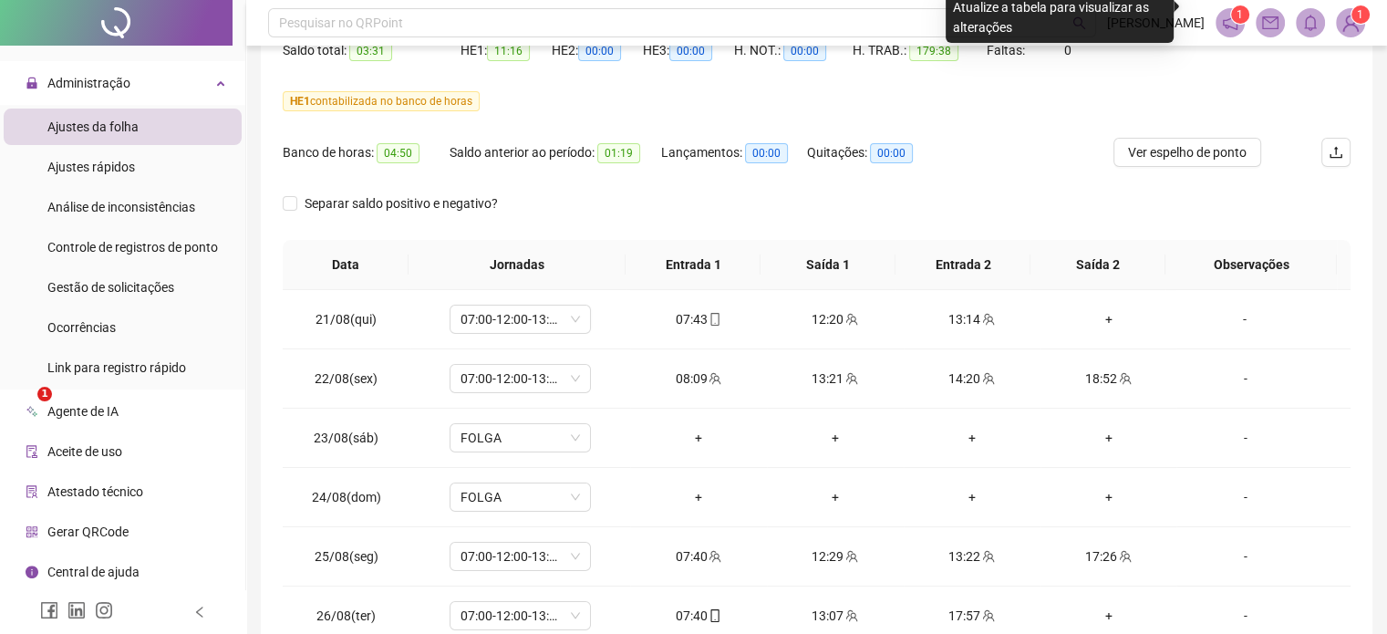
scroll to position [91, 0]
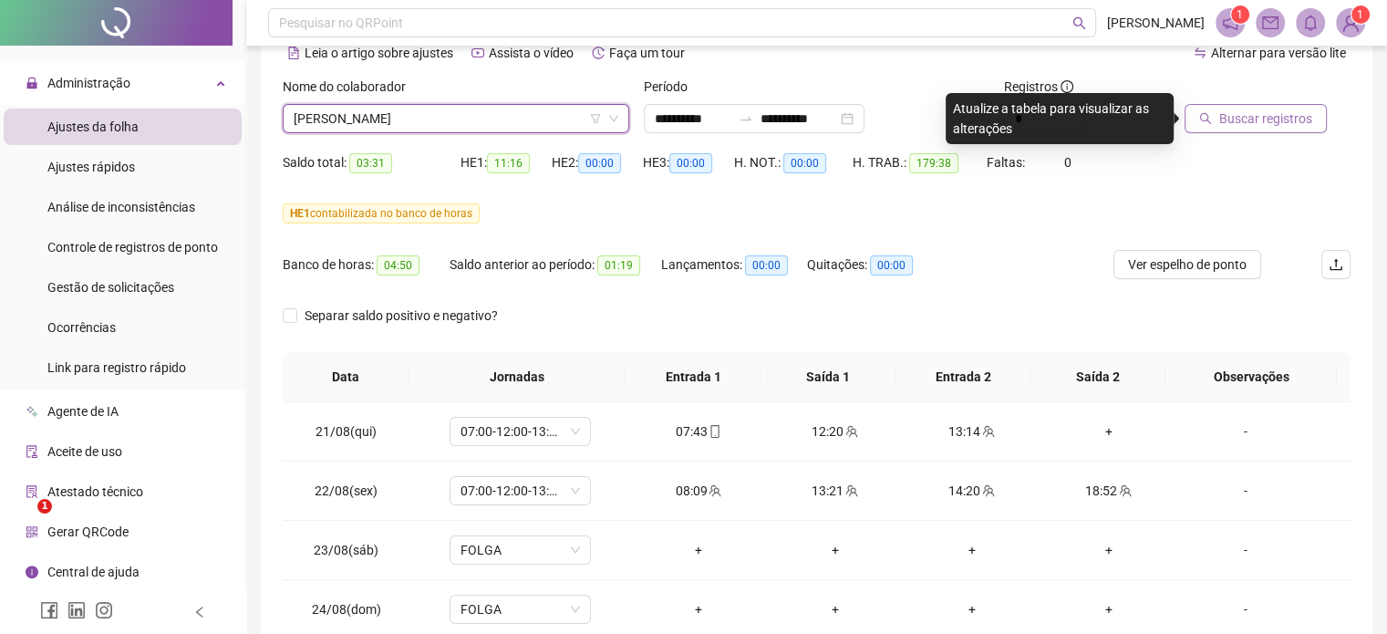
click at [1237, 116] on span "Buscar registros" at bounding box center [1265, 119] width 93 height 20
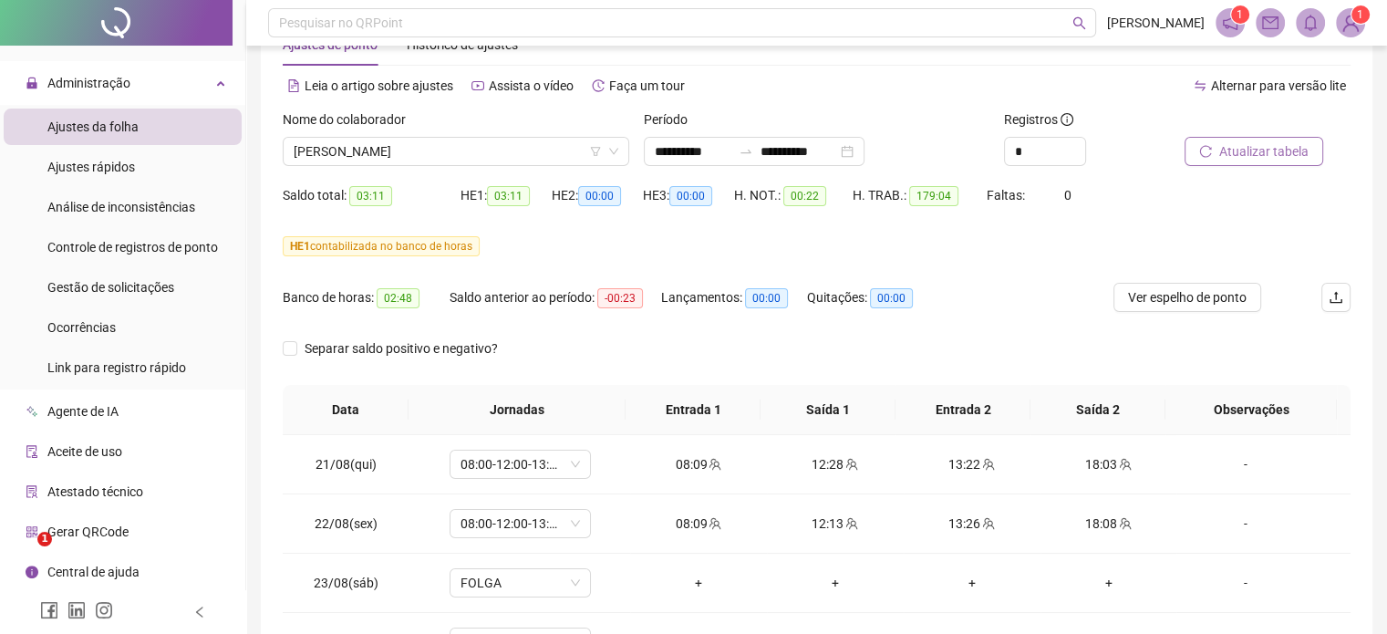
scroll to position [0, 0]
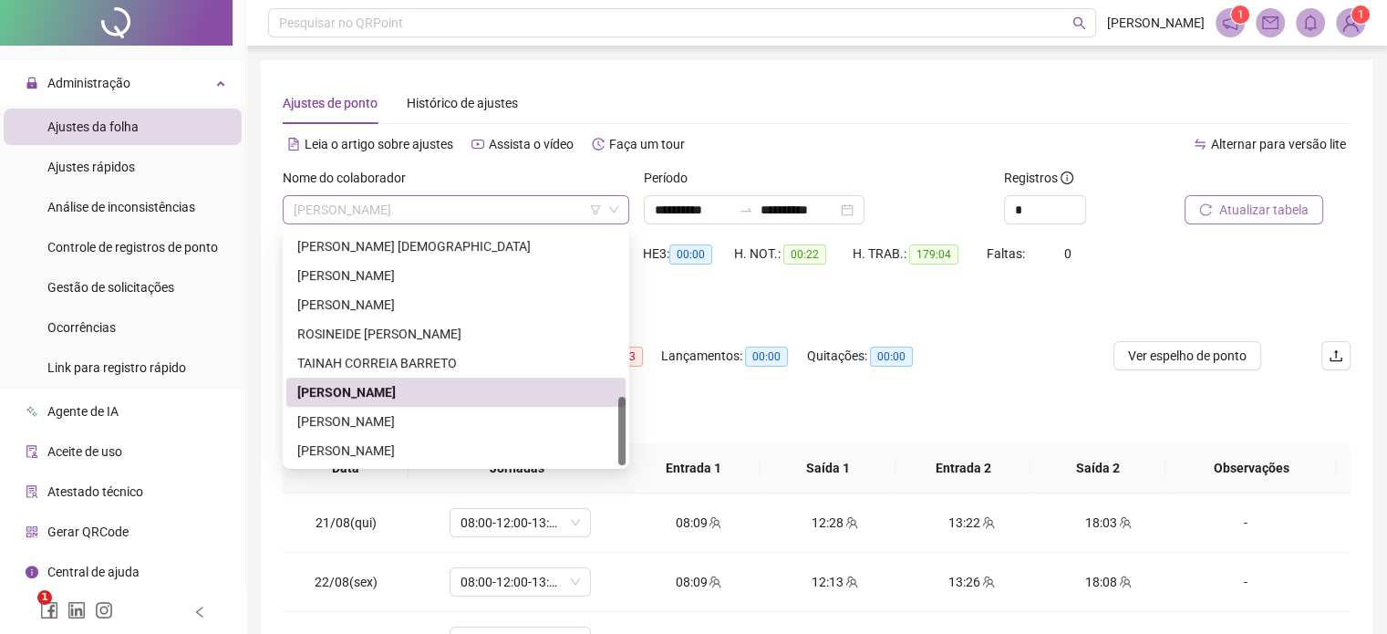
click at [523, 211] on span "[PERSON_NAME]" at bounding box center [456, 209] width 325 height 27
click at [434, 424] on div "[PERSON_NAME]" at bounding box center [455, 421] width 317 height 20
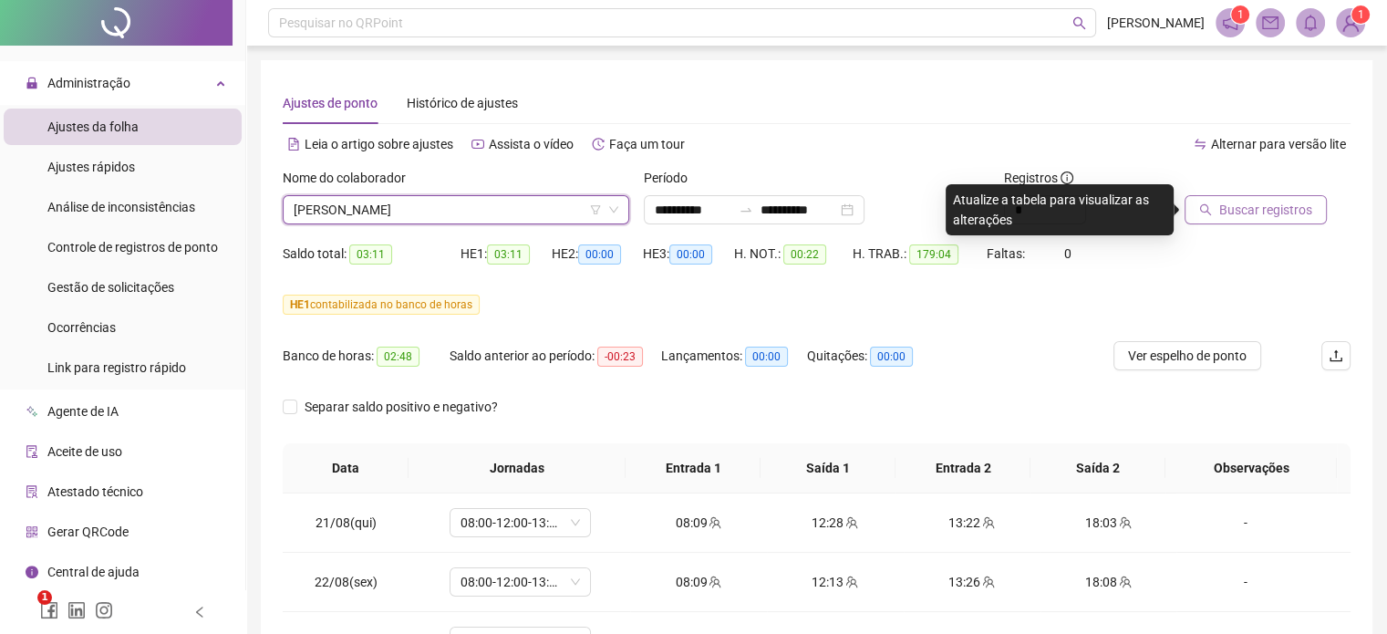
click at [1231, 218] on span "Buscar registros" at bounding box center [1265, 210] width 93 height 20
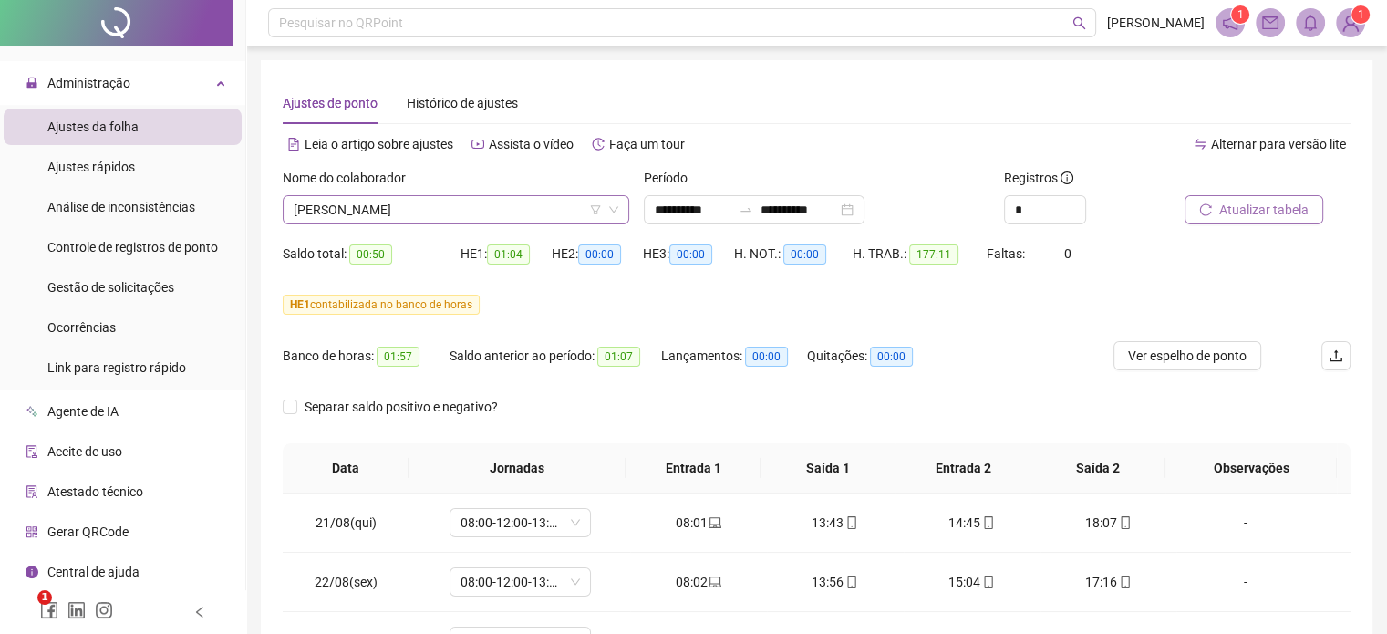
click at [474, 216] on span "[PERSON_NAME]" at bounding box center [456, 209] width 325 height 27
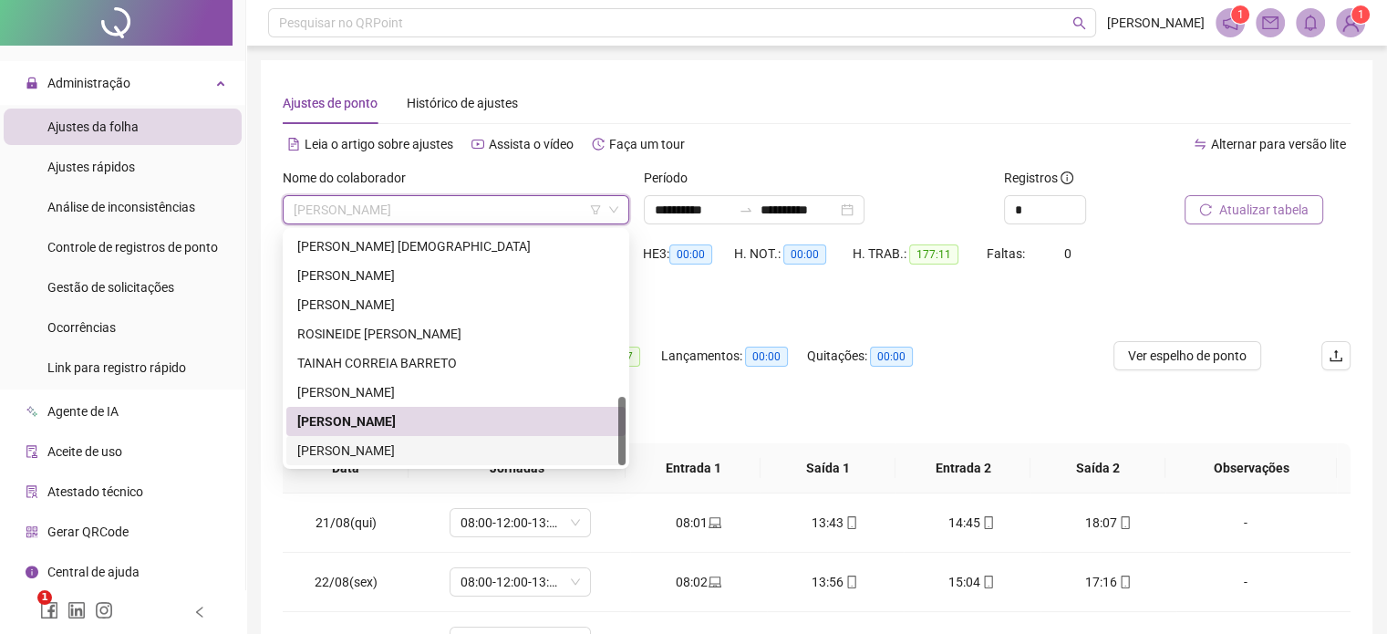
click at [431, 450] on div "[PERSON_NAME]" at bounding box center [455, 450] width 317 height 20
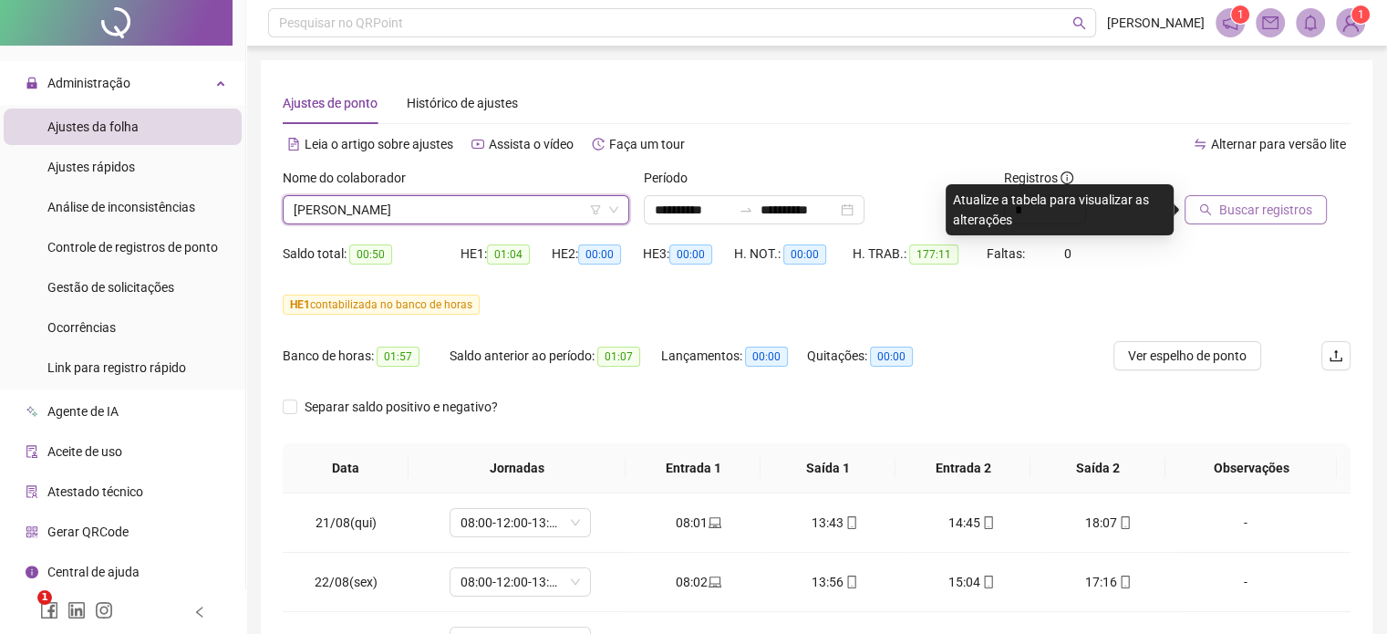
click at [1265, 211] on span "Buscar registros" at bounding box center [1265, 210] width 93 height 20
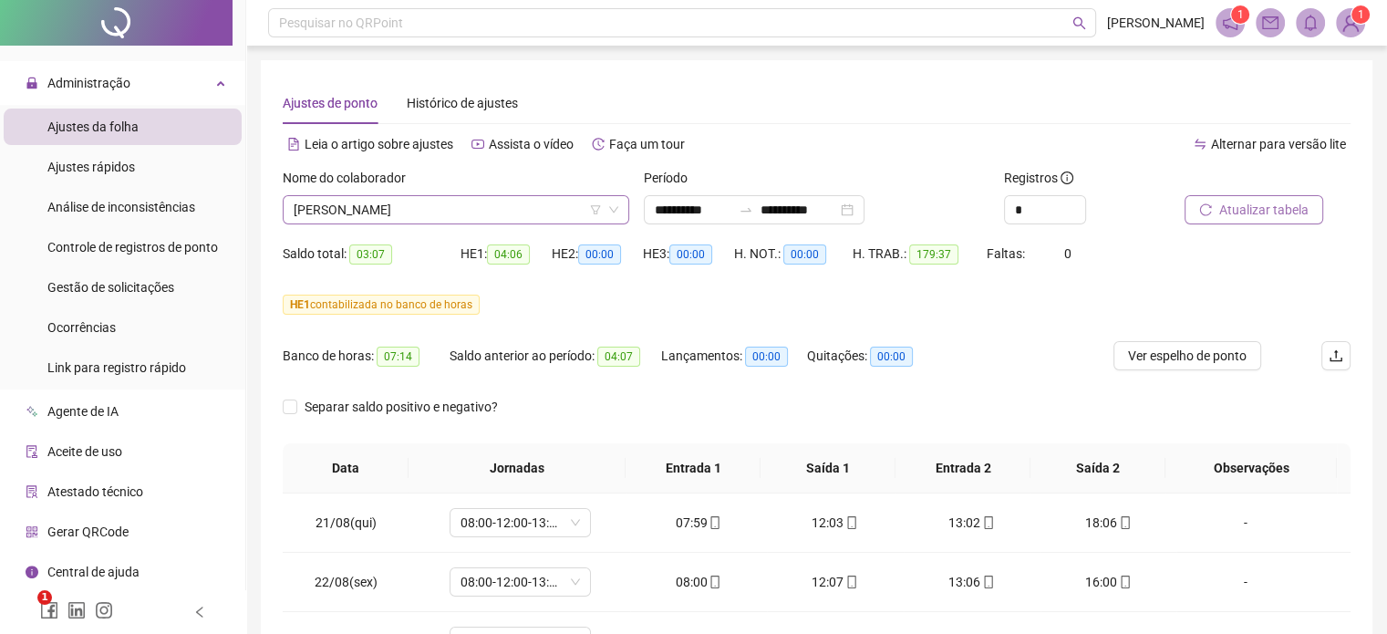
click at [518, 209] on span "[PERSON_NAME]" at bounding box center [456, 209] width 325 height 27
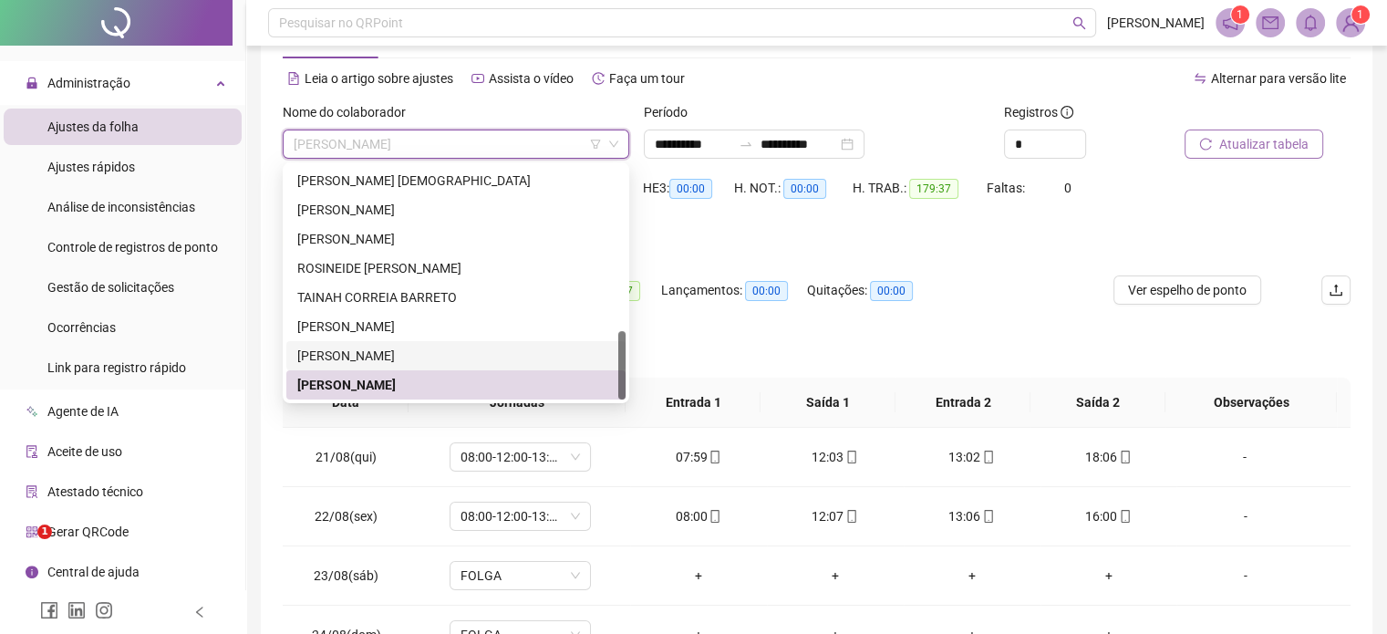
scroll to position [91, 0]
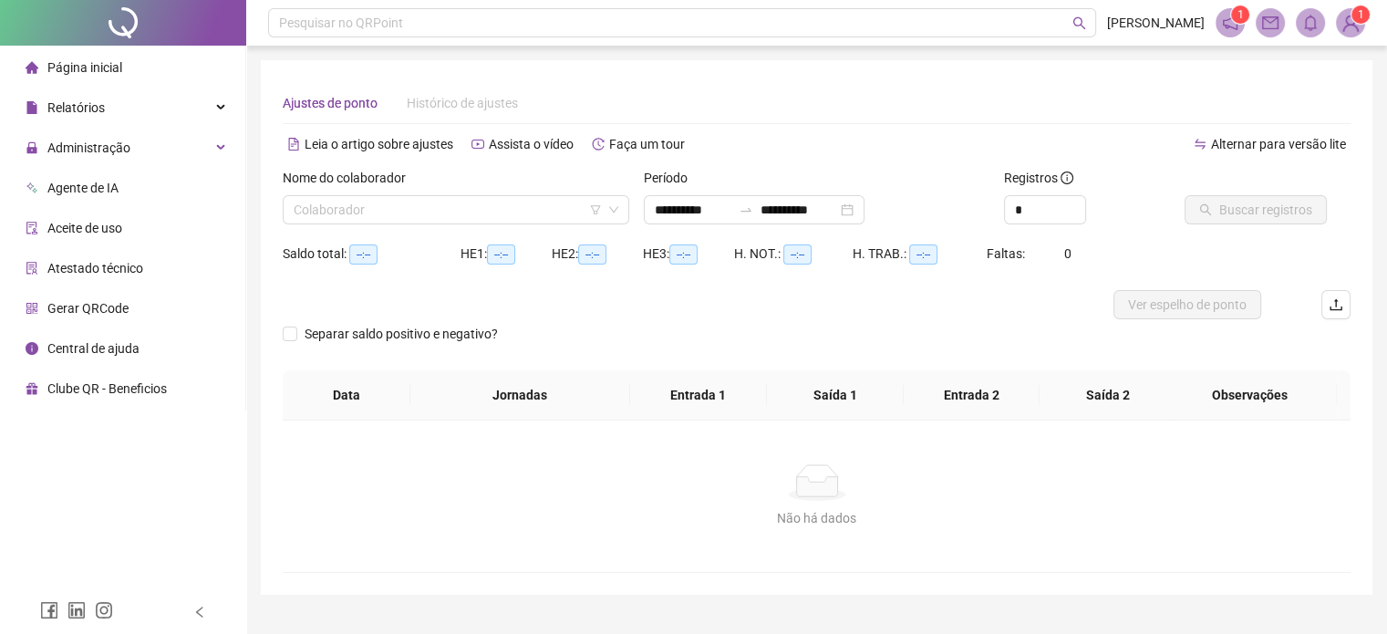
type input "**********"
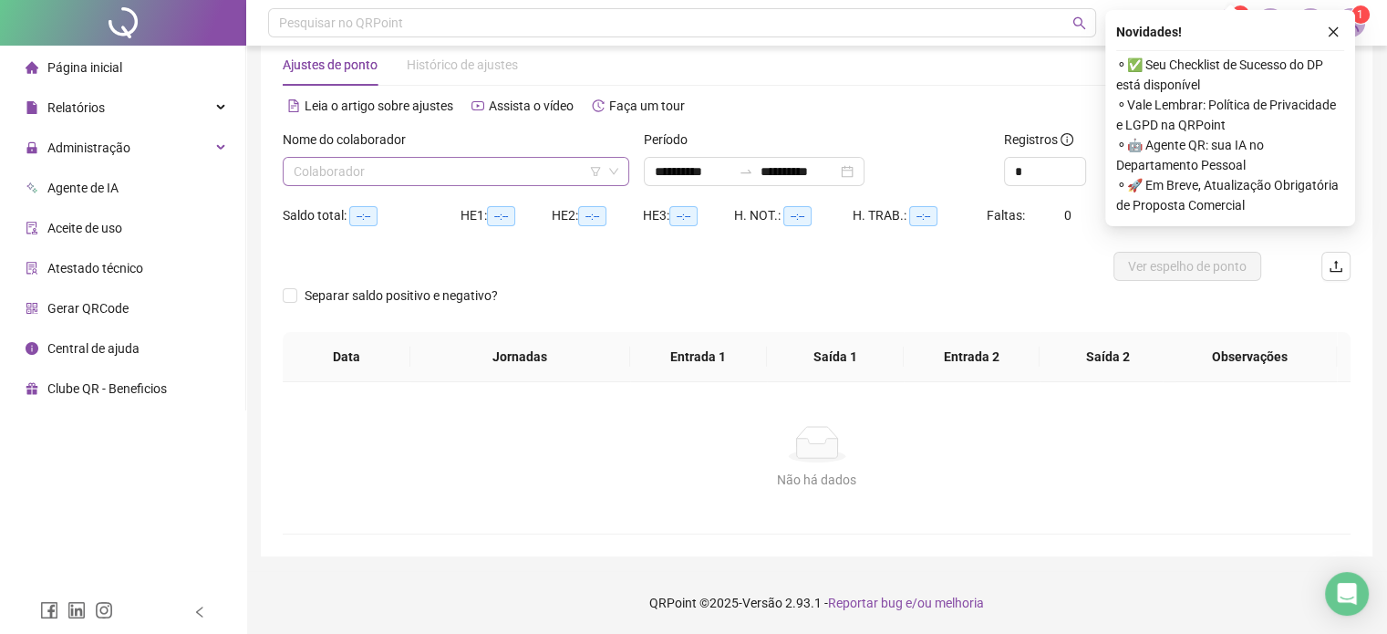
click at [451, 167] on input "search" at bounding box center [448, 171] width 308 height 27
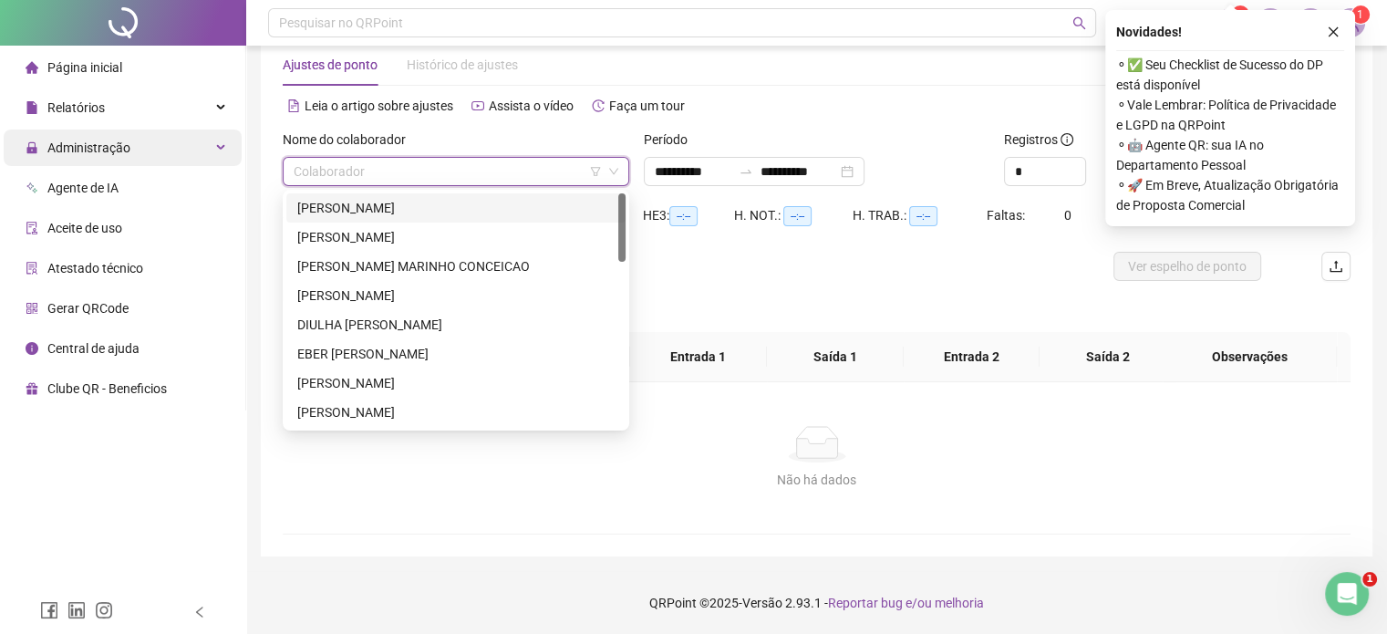
click at [84, 145] on span "Administração" at bounding box center [88, 147] width 83 height 15
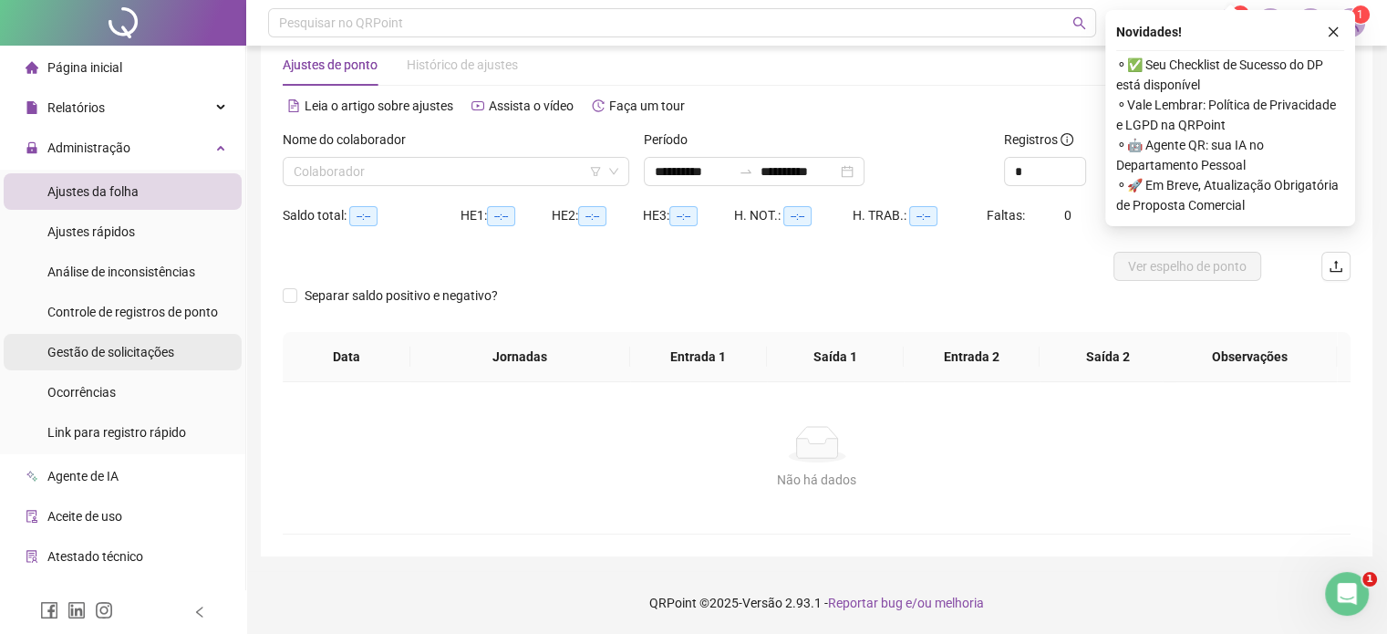
click at [113, 356] on span "Gestão de solicitações" at bounding box center [110, 352] width 127 height 15
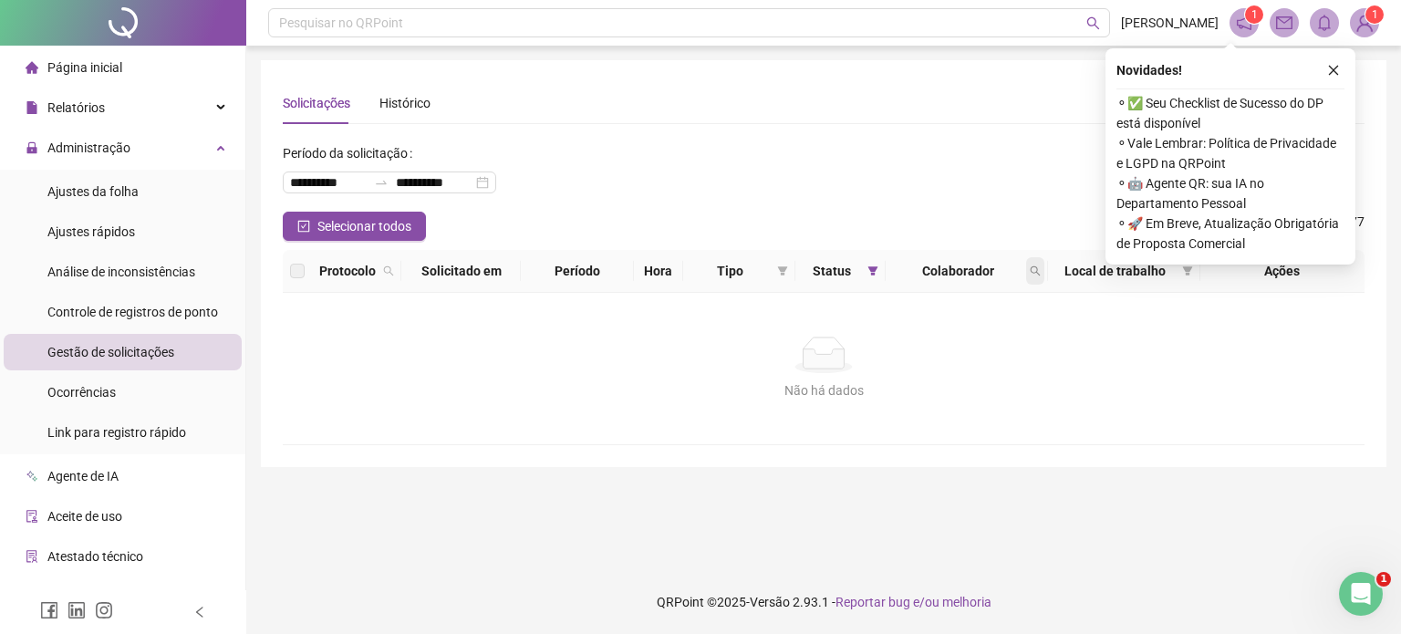
click at [1030, 269] on icon "search" at bounding box center [1035, 270] width 11 height 11
click at [831, 273] on span "Status" at bounding box center [830, 271] width 57 height 20
click at [872, 269] on icon "filter" at bounding box center [873, 270] width 10 height 9
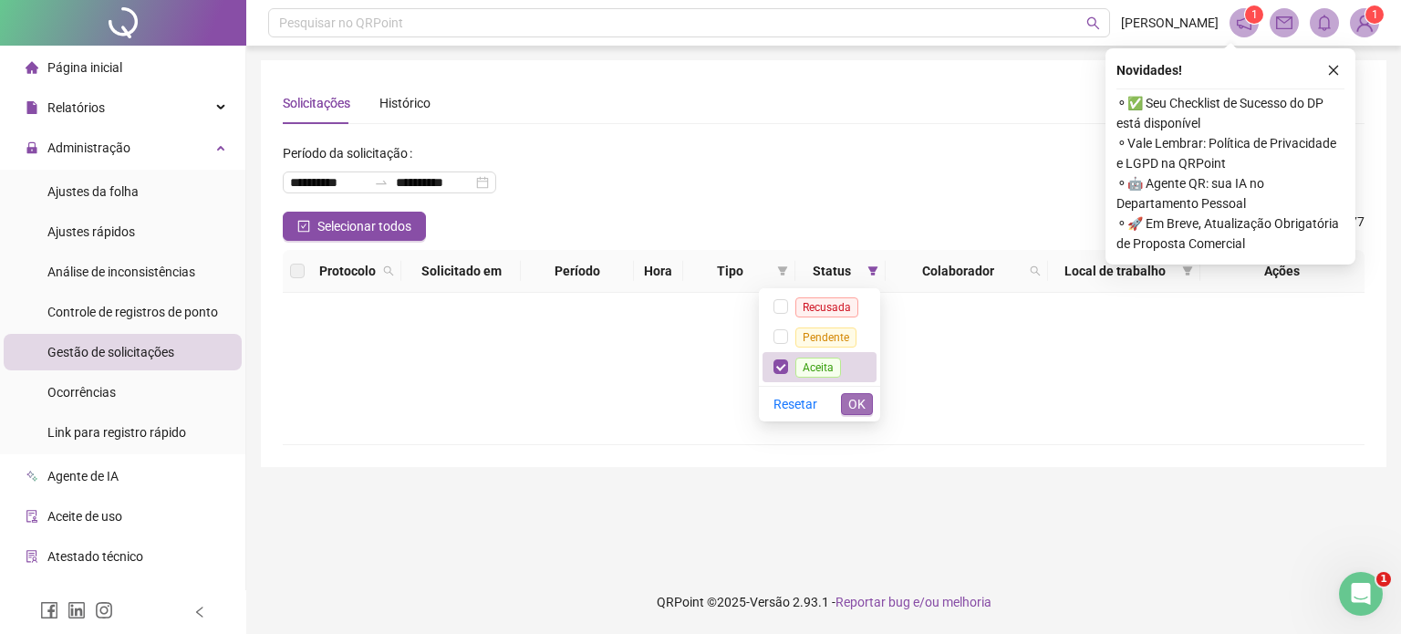
click at [852, 399] on span "OK" at bounding box center [856, 404] width 17 height 20
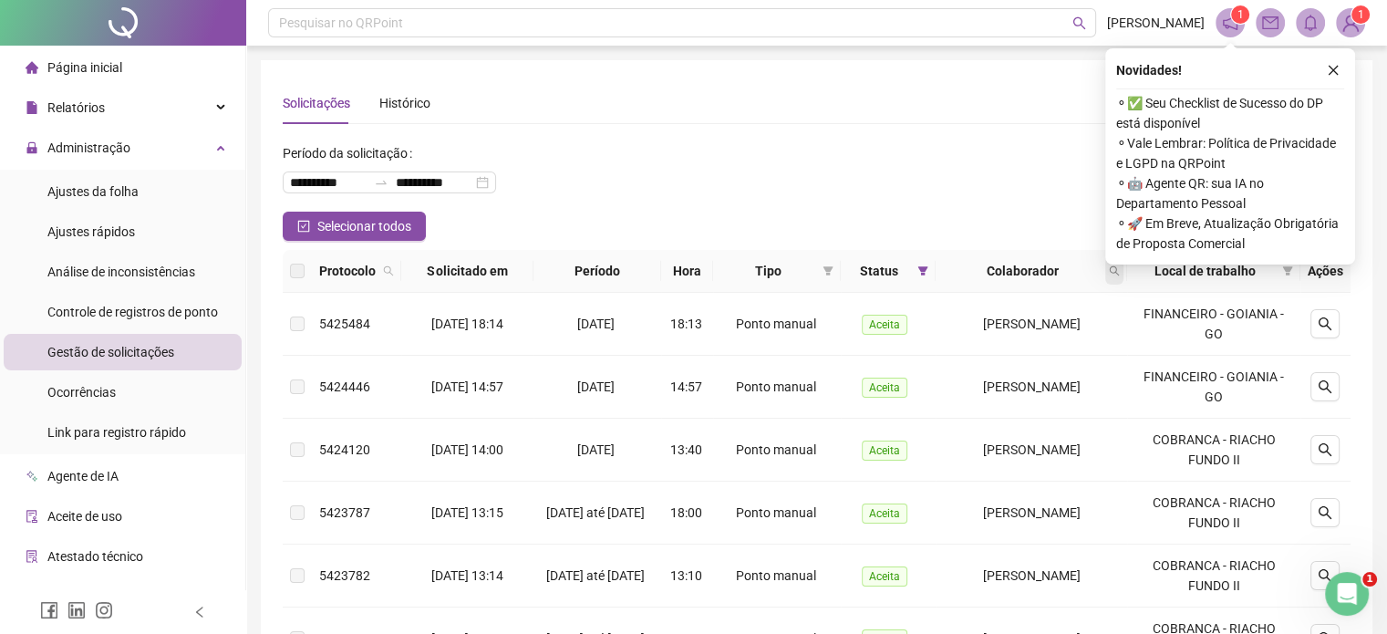
click at [1120, 273] on icon "search" at bounding box center [1114, 270] width 11 height 11
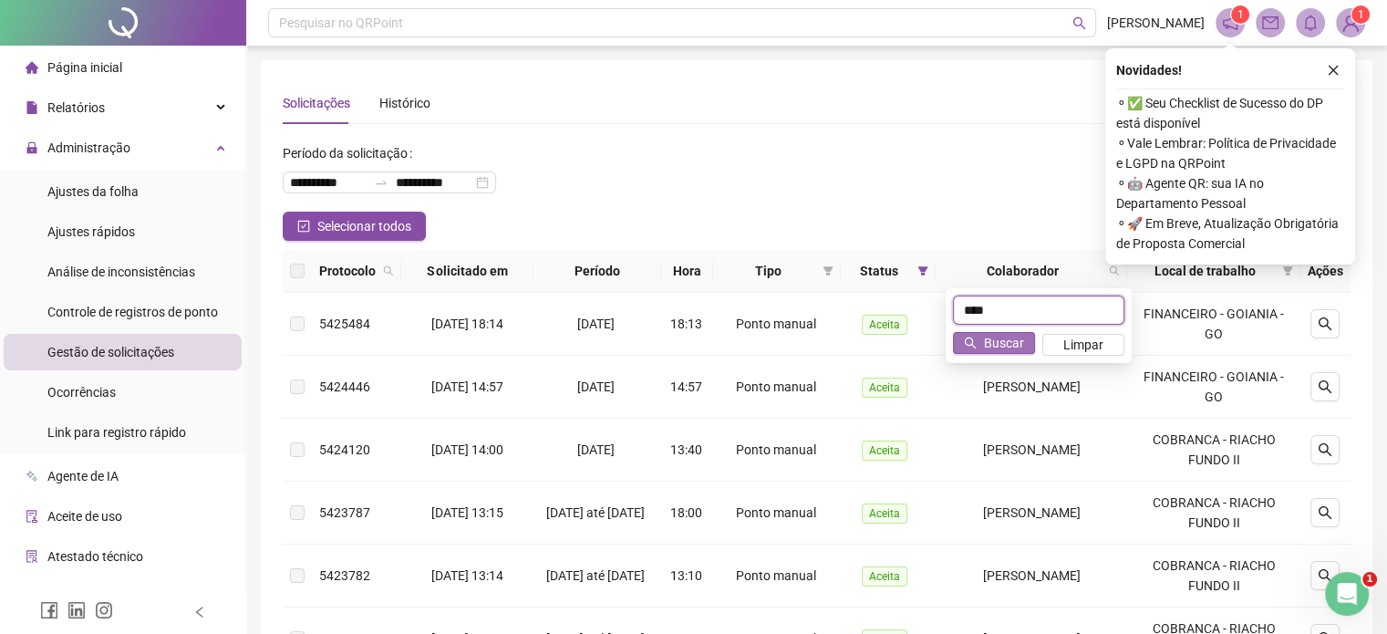
type input "****"
click at [1007, 347] on span "Buscar" at bounding box center [1004, 343] width 40 height 20
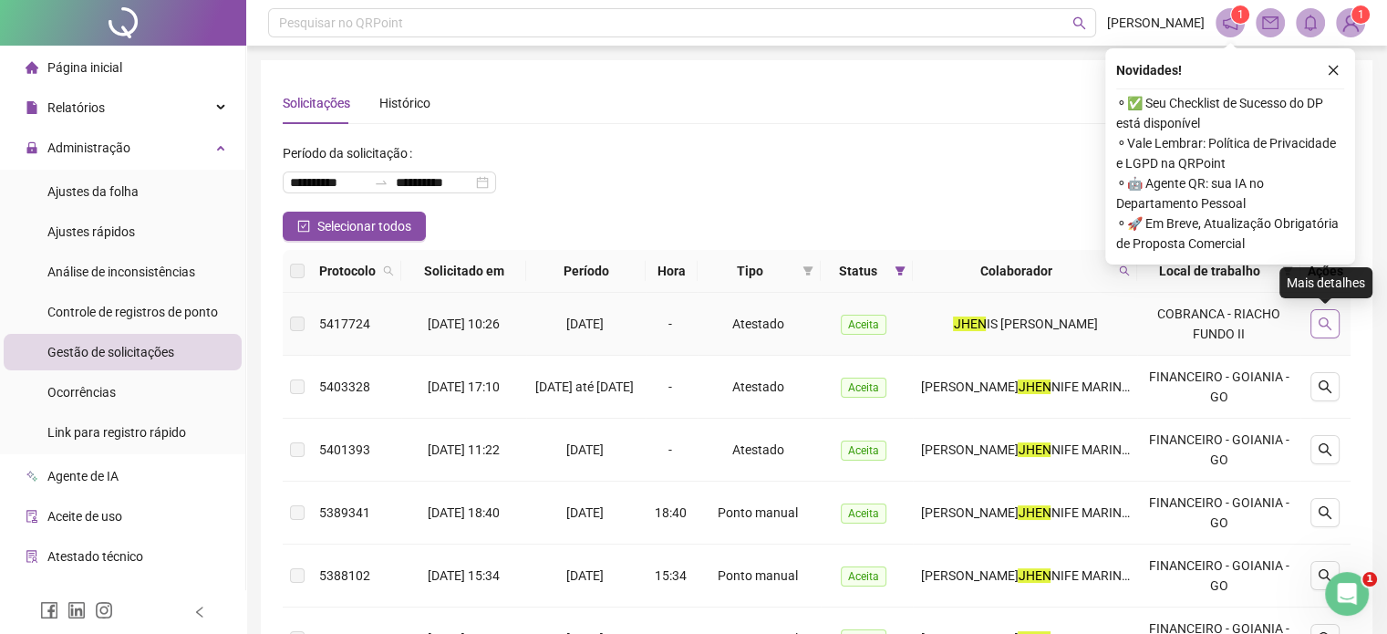
click at [1323, 324] on icon "search" at bounding box center [1325, 323] width 15 height 15
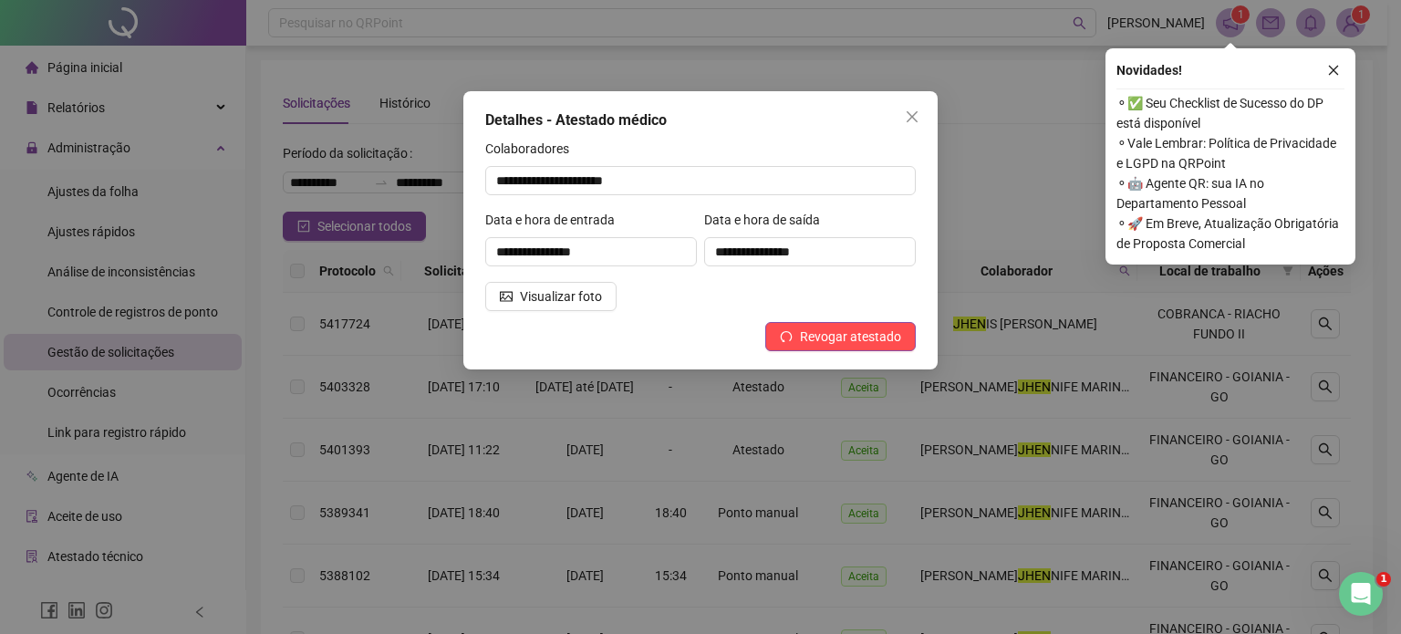
drag, startPoint x: 537, startPoint y: 297, endPoint x: 533, endPoint y: 325, distance: 27.6
click at [533, 325] on div "**********" at bounding box center [700, 230] width 474 height 278
click at [910, 119] on icon "close" at bounding box center [912, 116] width 15 height 15
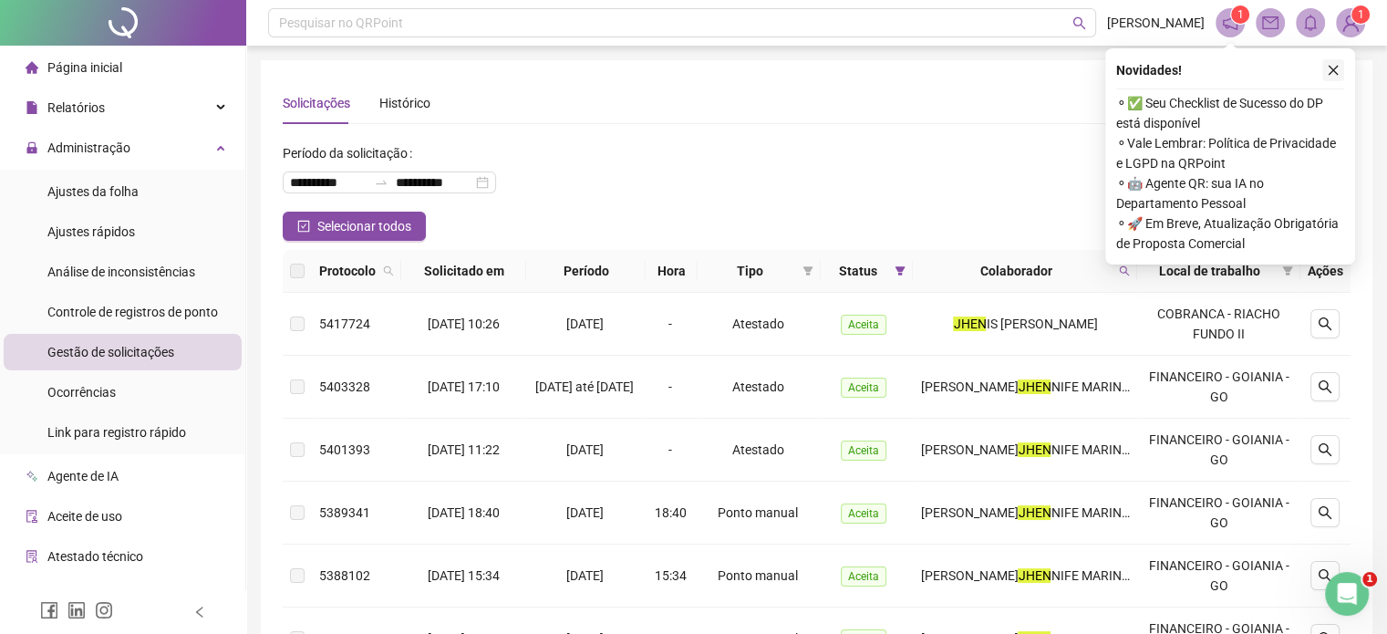
click at [1324, 69] on button "button" at bounding box center [1333, 70] width 22 height 22
